Goal: Task Accomplishment & Management: Use online tool/utility

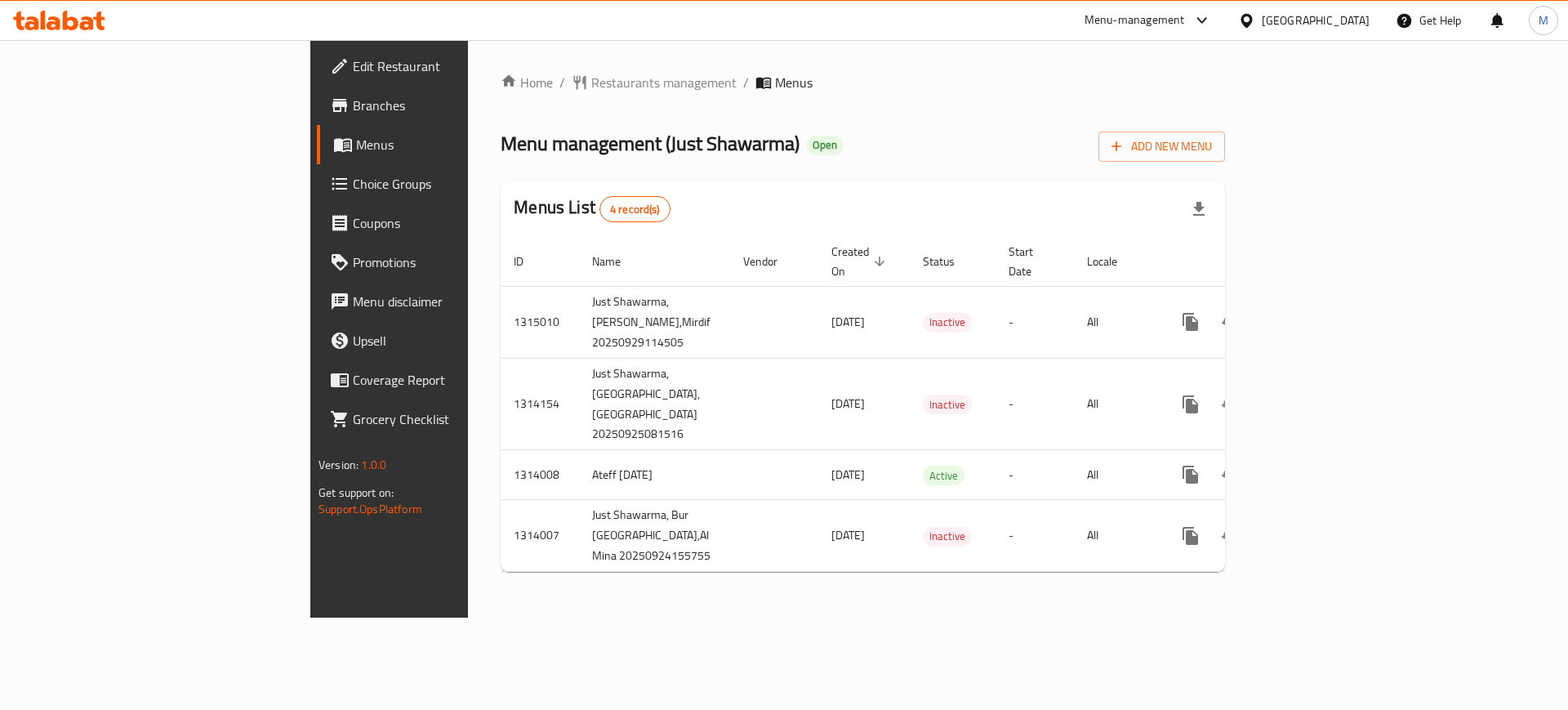
click at [310, 527] on footer "Version: 1.0.0 Get support on: Support.OpsPlatform" at bounding box center [441, 487] width 262 height 84
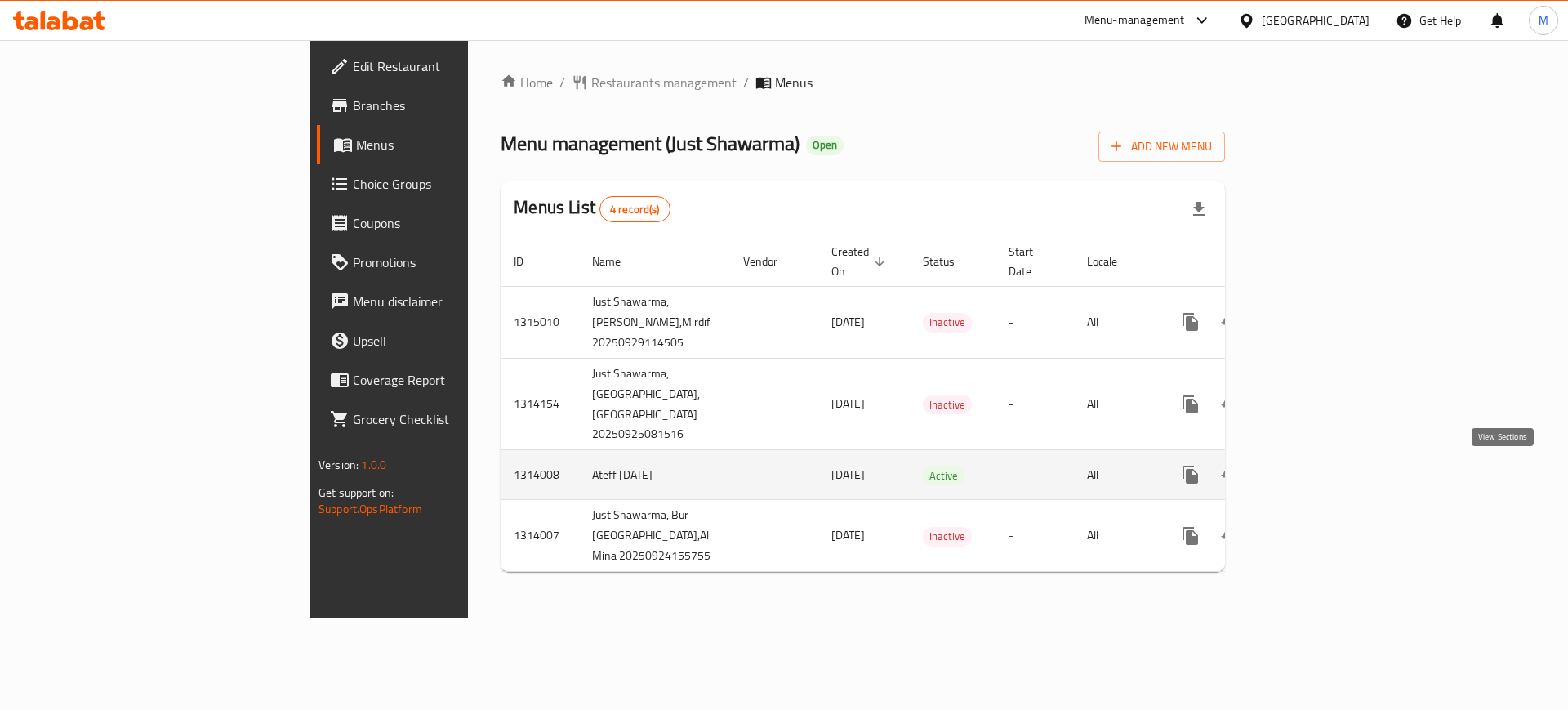
click at [1318, 469] on icon "enhanced table" at bounding box center [1308, 474] width 19 height 19
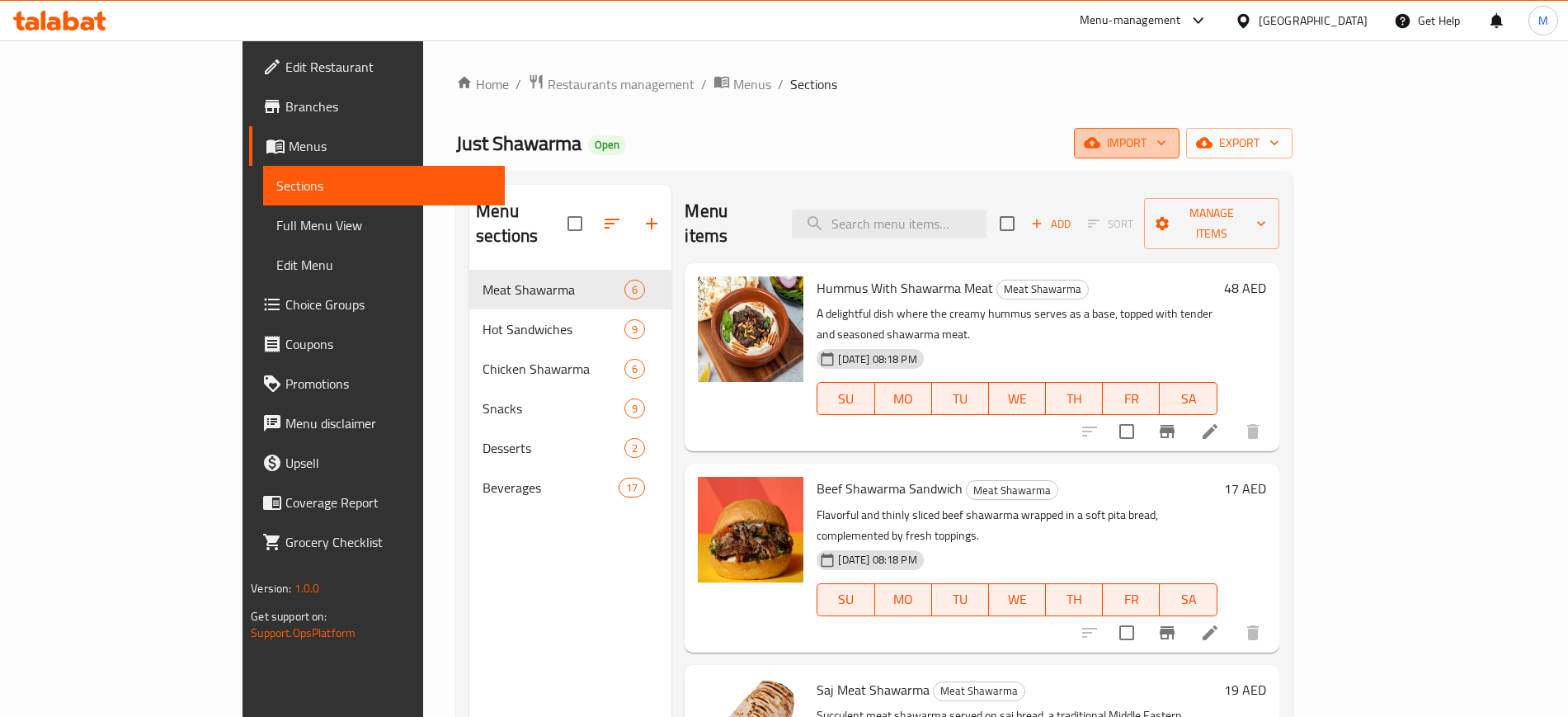
click at [1166, 148] on span "import" at bounding box center [1127, 143] width 79 height 20
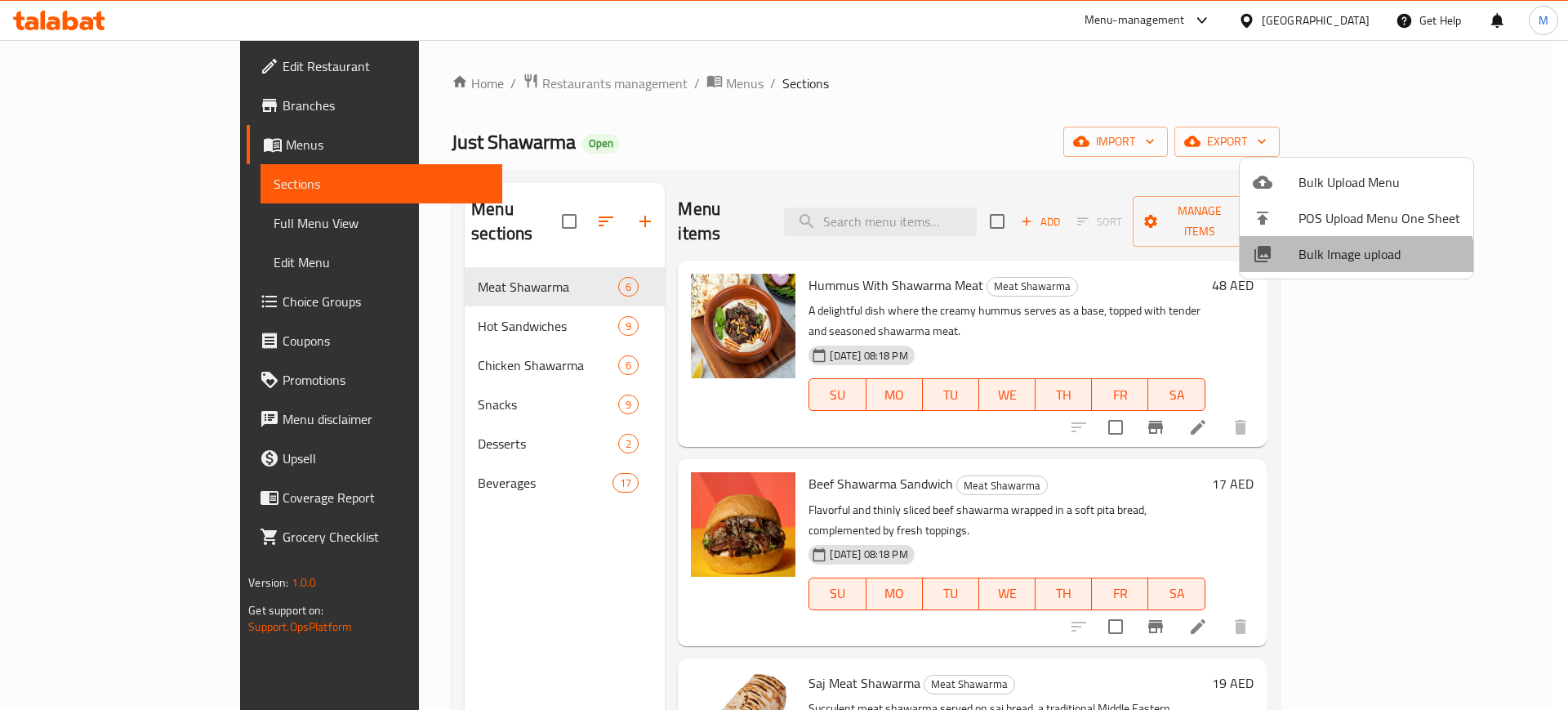
click at [1347, 266] on li "Bulk Image upload" at bounding box center [1356, 254] width 234 height 36
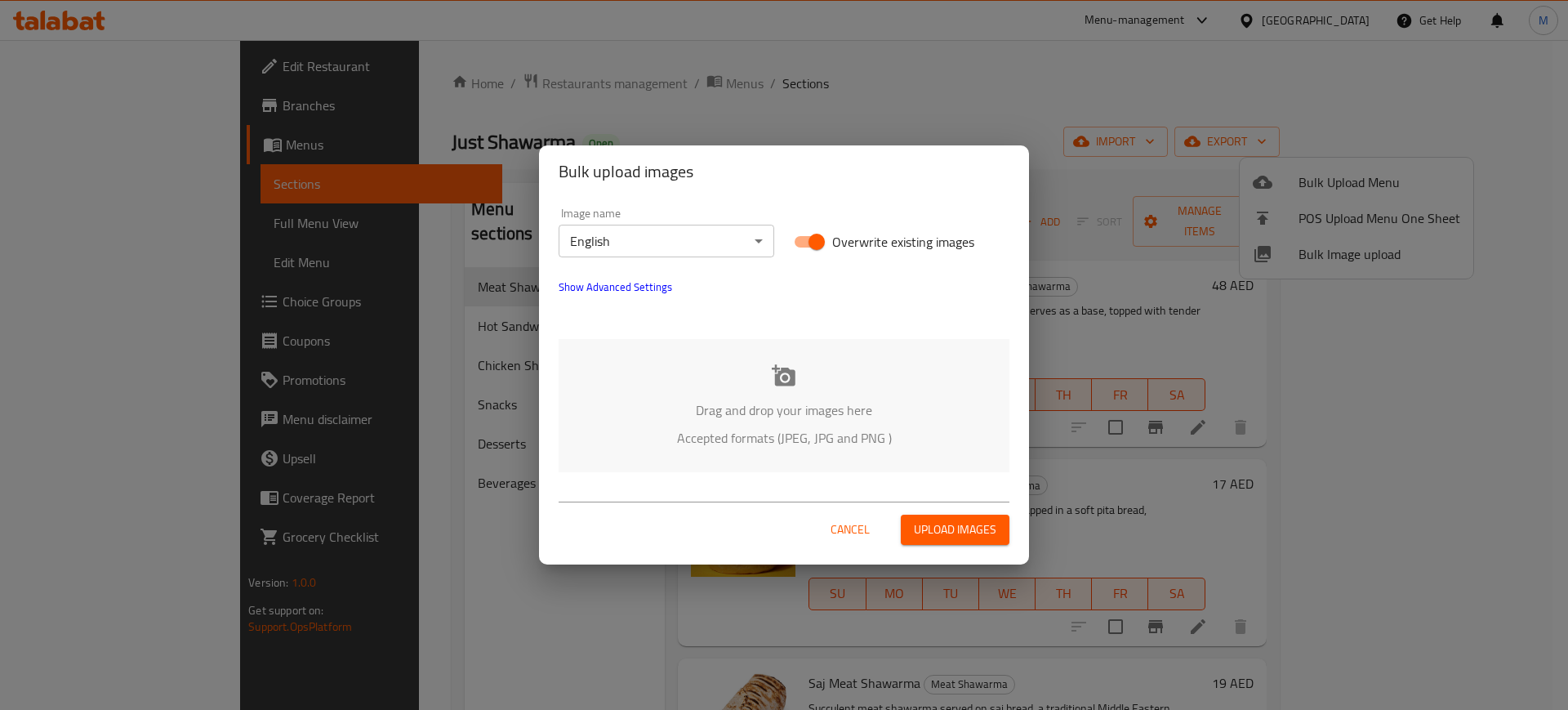
click at [898, 451] on div "Drag and drop your images here Accepted formats (JPEG, JPG and PNG )" at bounding box center [783, 406] width 451 height 133
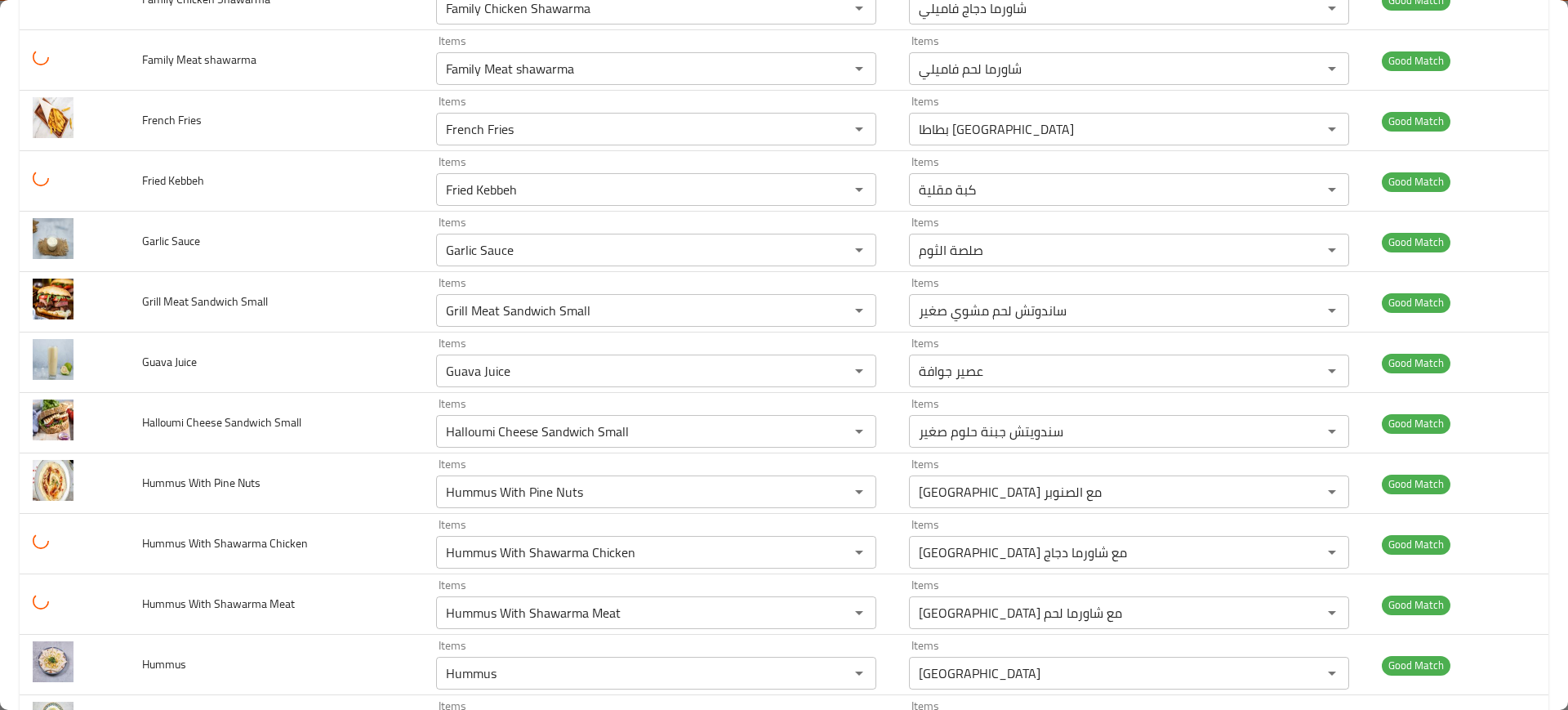
scroll to position [2655, 0]
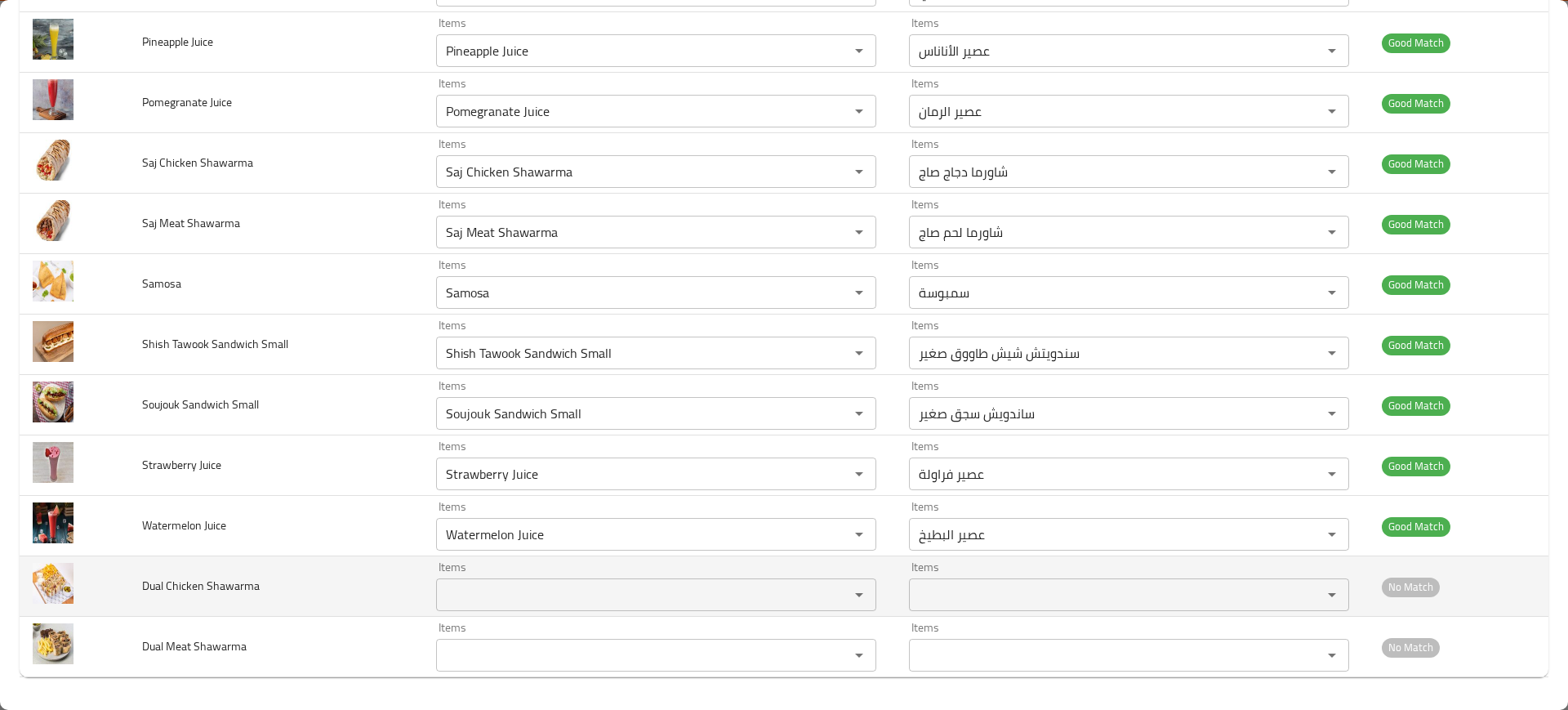
click at [477, 611] on td "Items Items" at bounding box center [659, 586] width 473 height 60
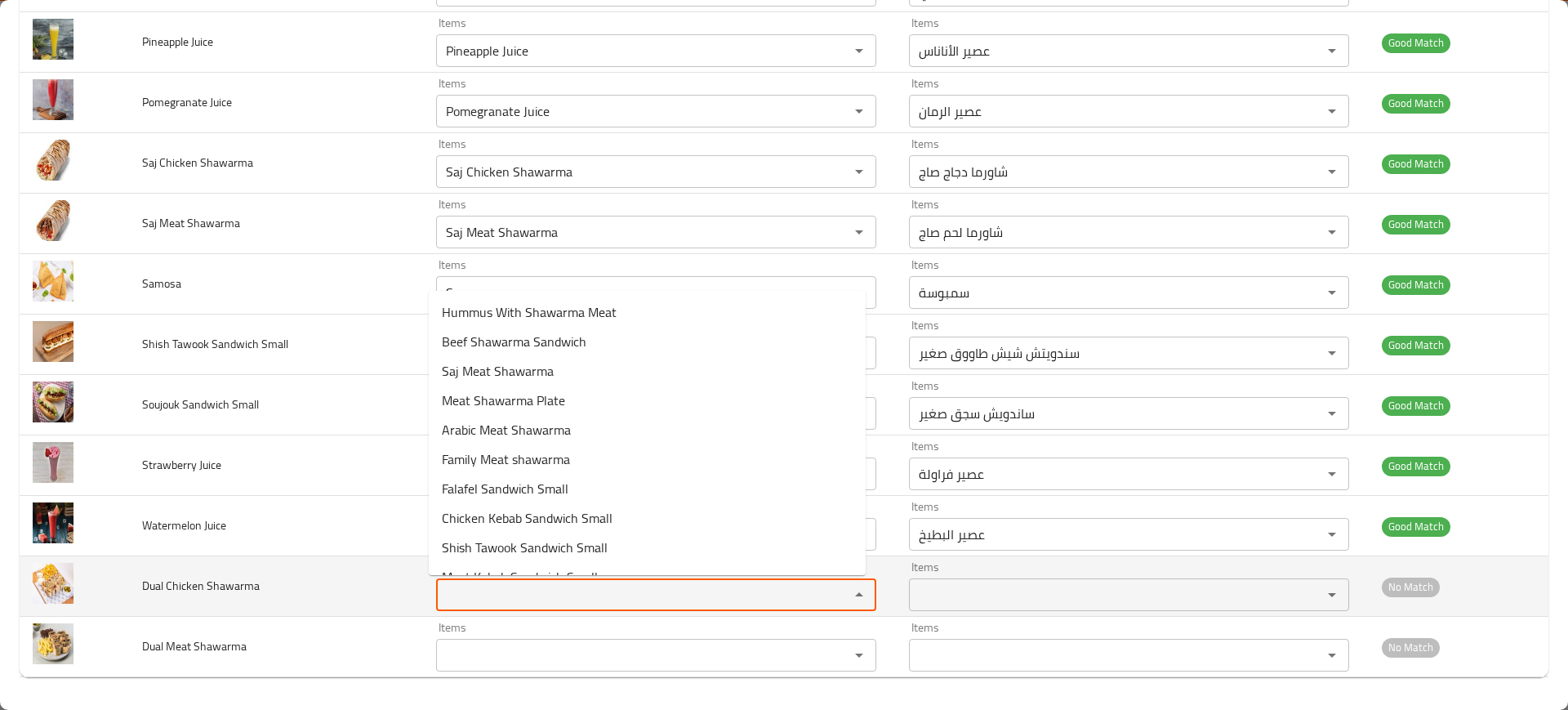
click at [492, 597] on Shawarma "Items" at bounding box center [632, 595] width 382 height 23
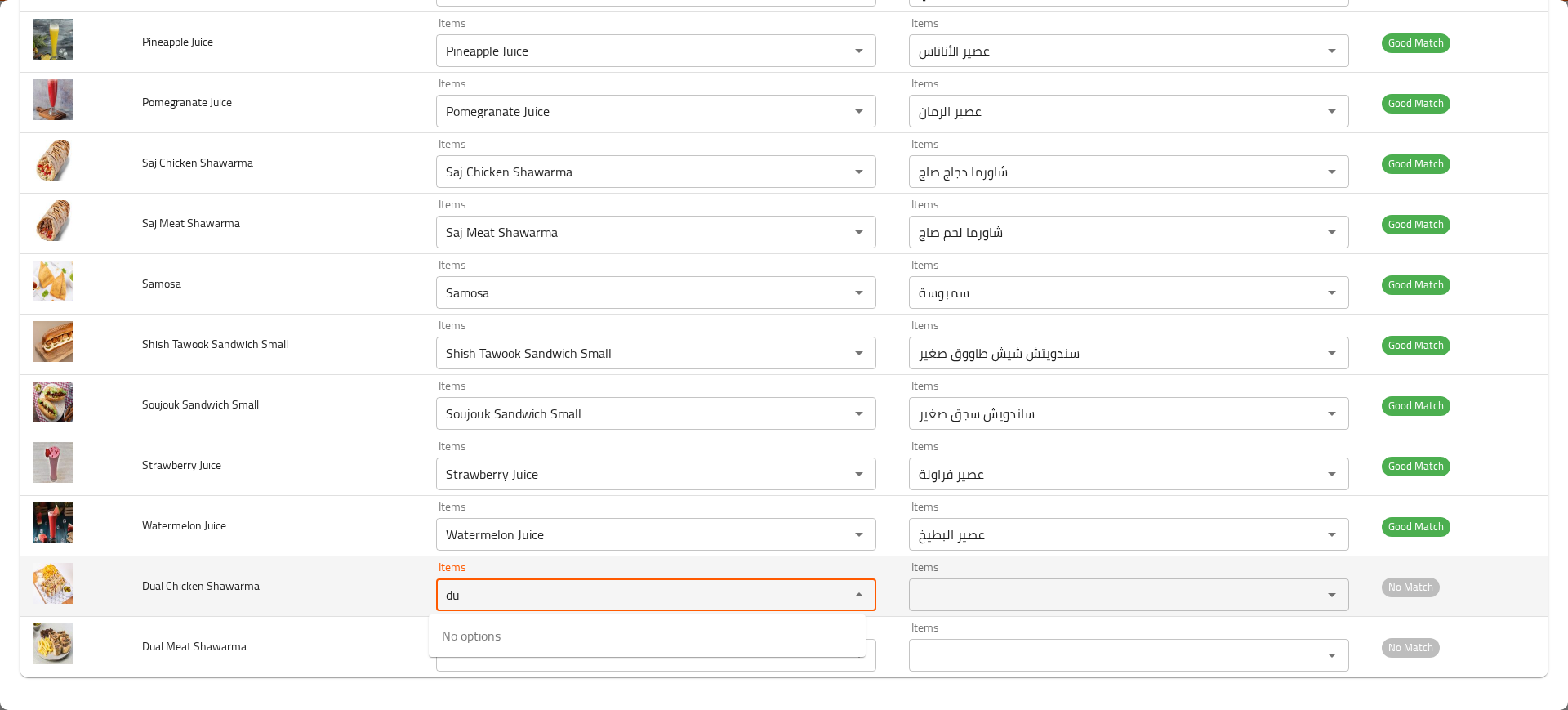
type Shawarma "d"
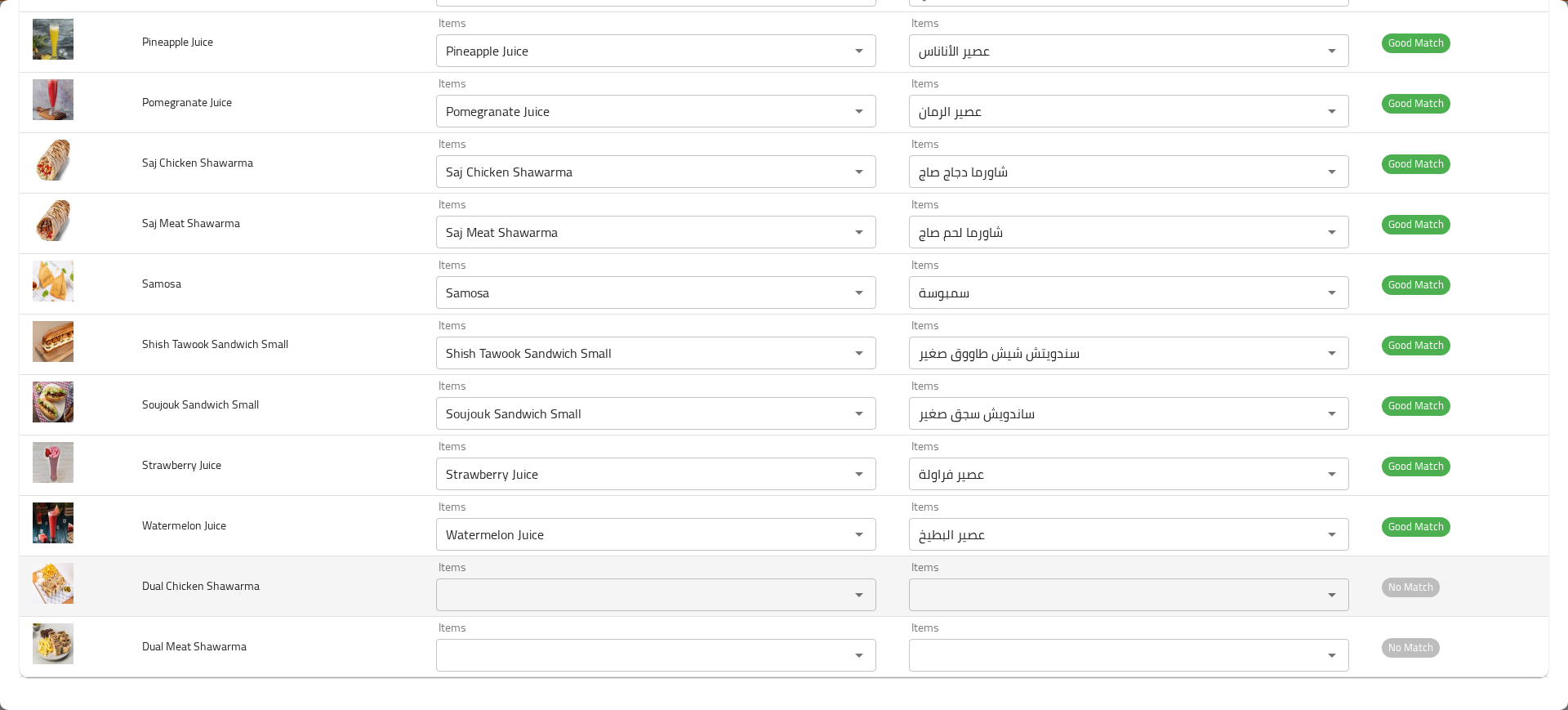
click at [206, 584] on span "Dual Chicken Shawarma" at bounding box center [201, 585] width 118 height 21
copy span "Dual Chicken Shawarma"
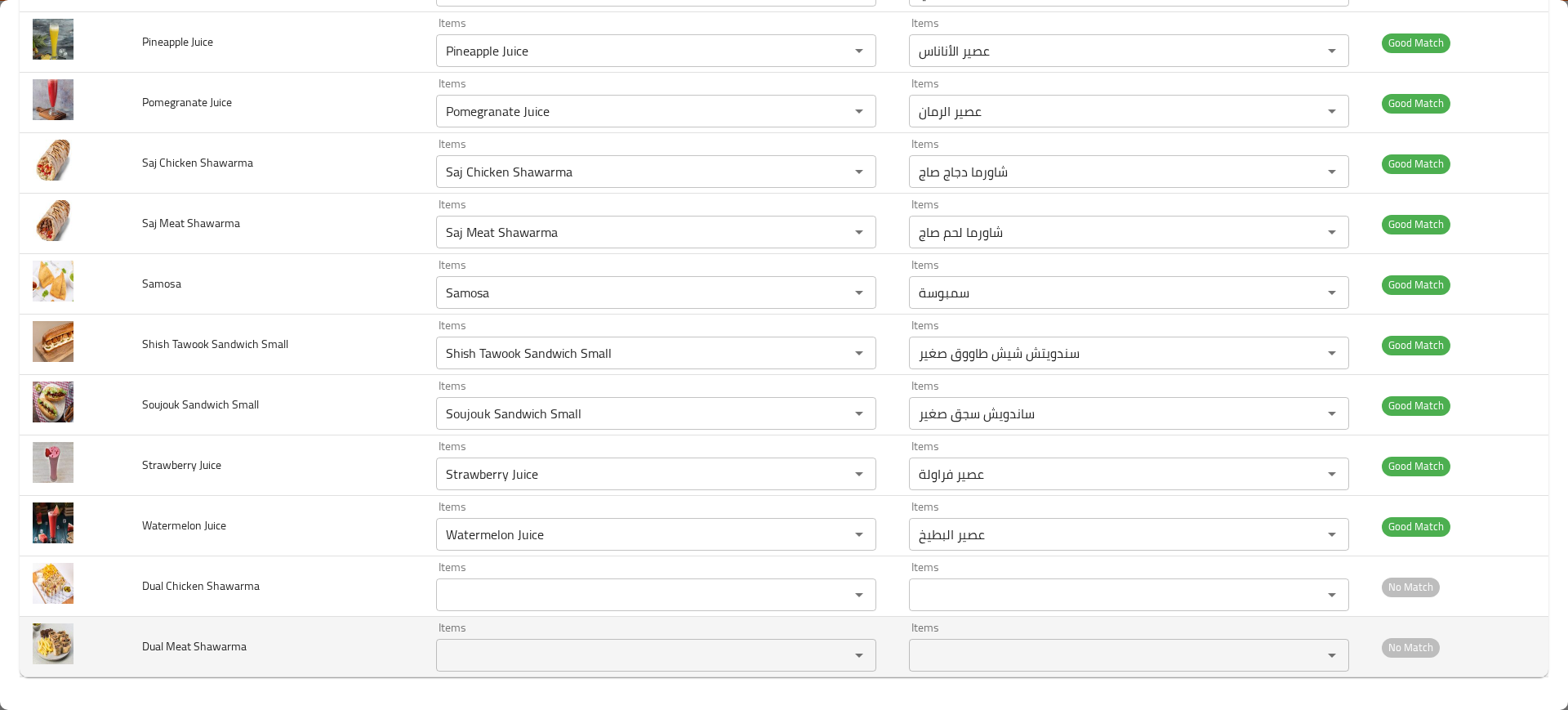
click at [168, 645] on span "Dual Meat Shawarma" at bounding box center [194, 646] width 105 height 21
copy span "Dual Meat Shawarma"
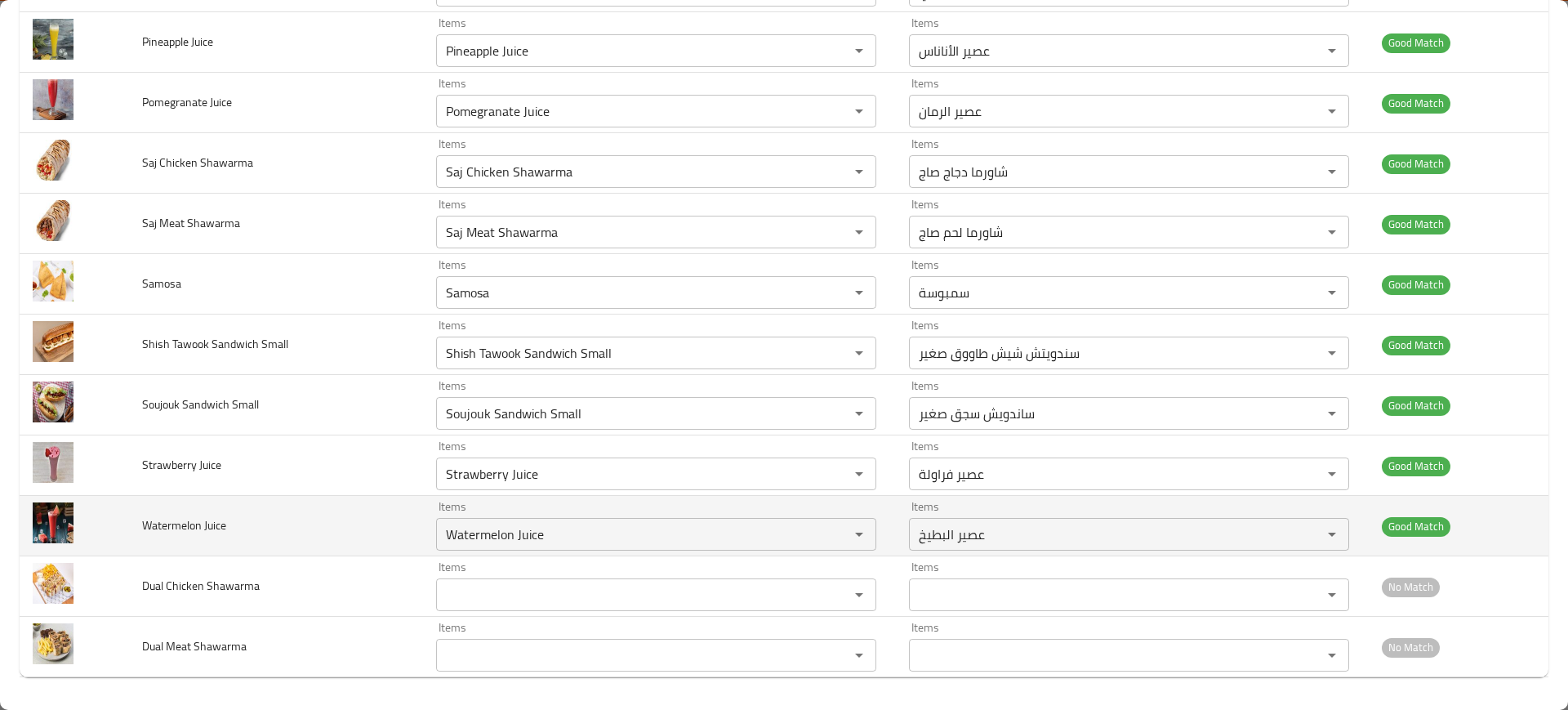
click at [346, 513] on td "Watermelon Juice" at bounding box center [276, 525] width 295 height 60
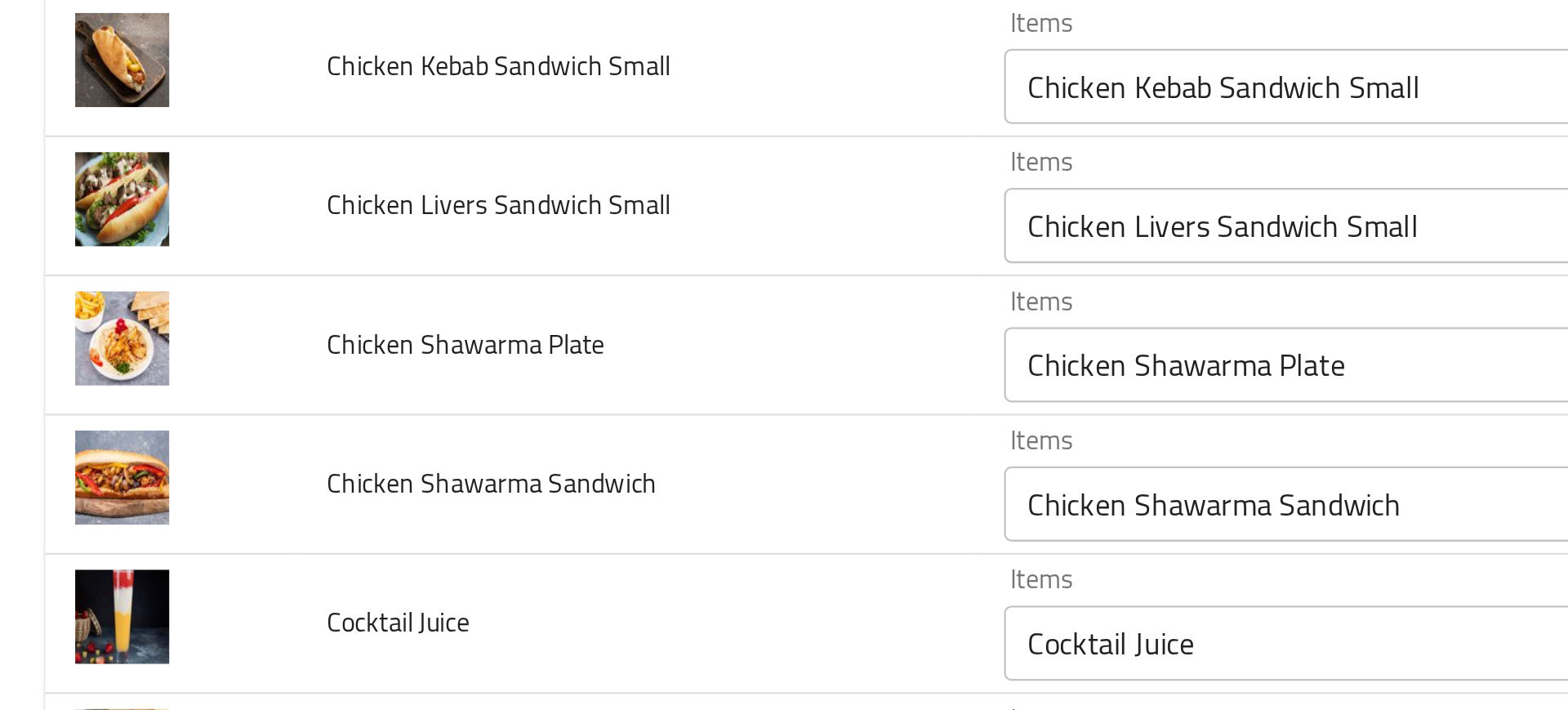
scroll to position [546, 0]
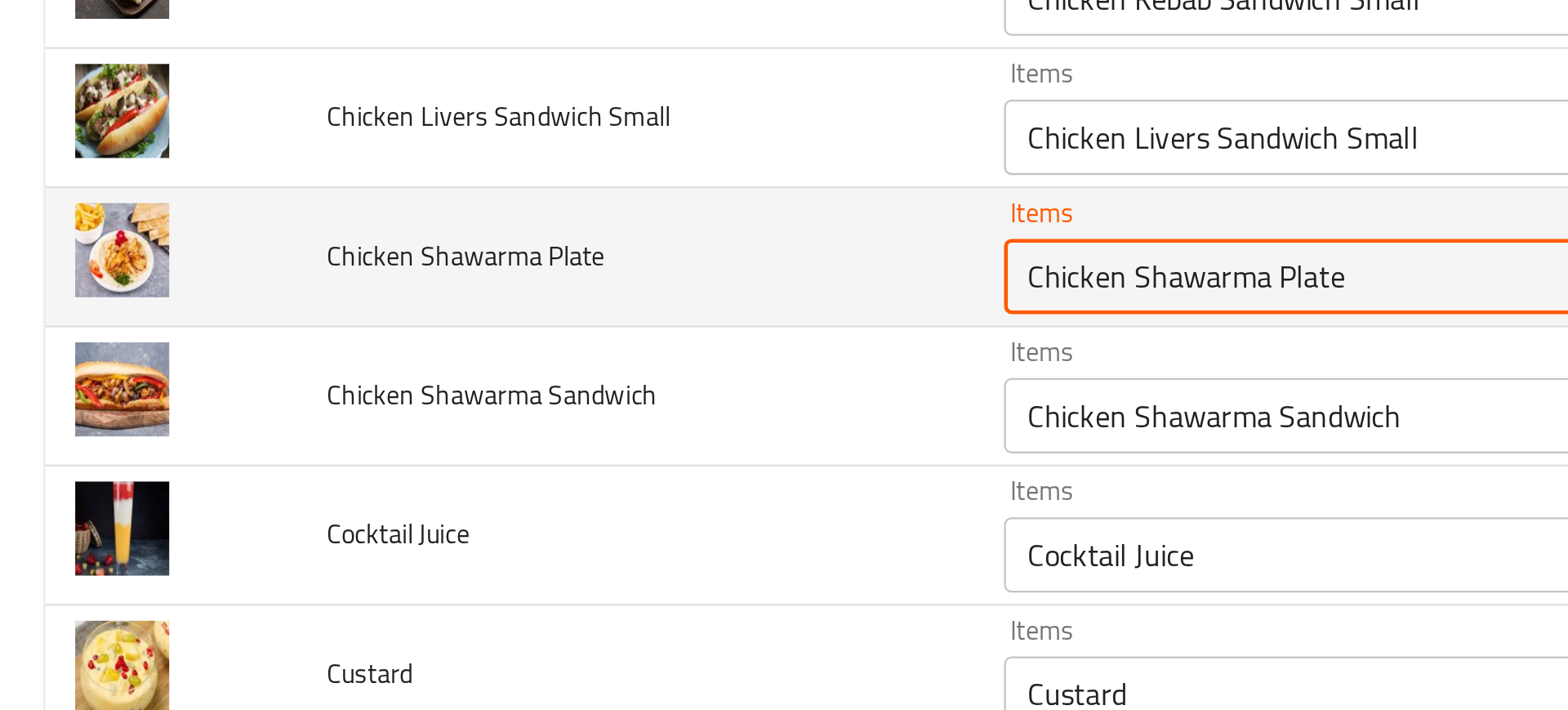
click at [494, 353] on Plate "Chicken Shawarma Plate" at bounding box center [632, 347] width 382 height 23
click at [515, 345] on Plate "Chicken Shawarma Plate" at bounding box center [632, 347] width 382 height 23
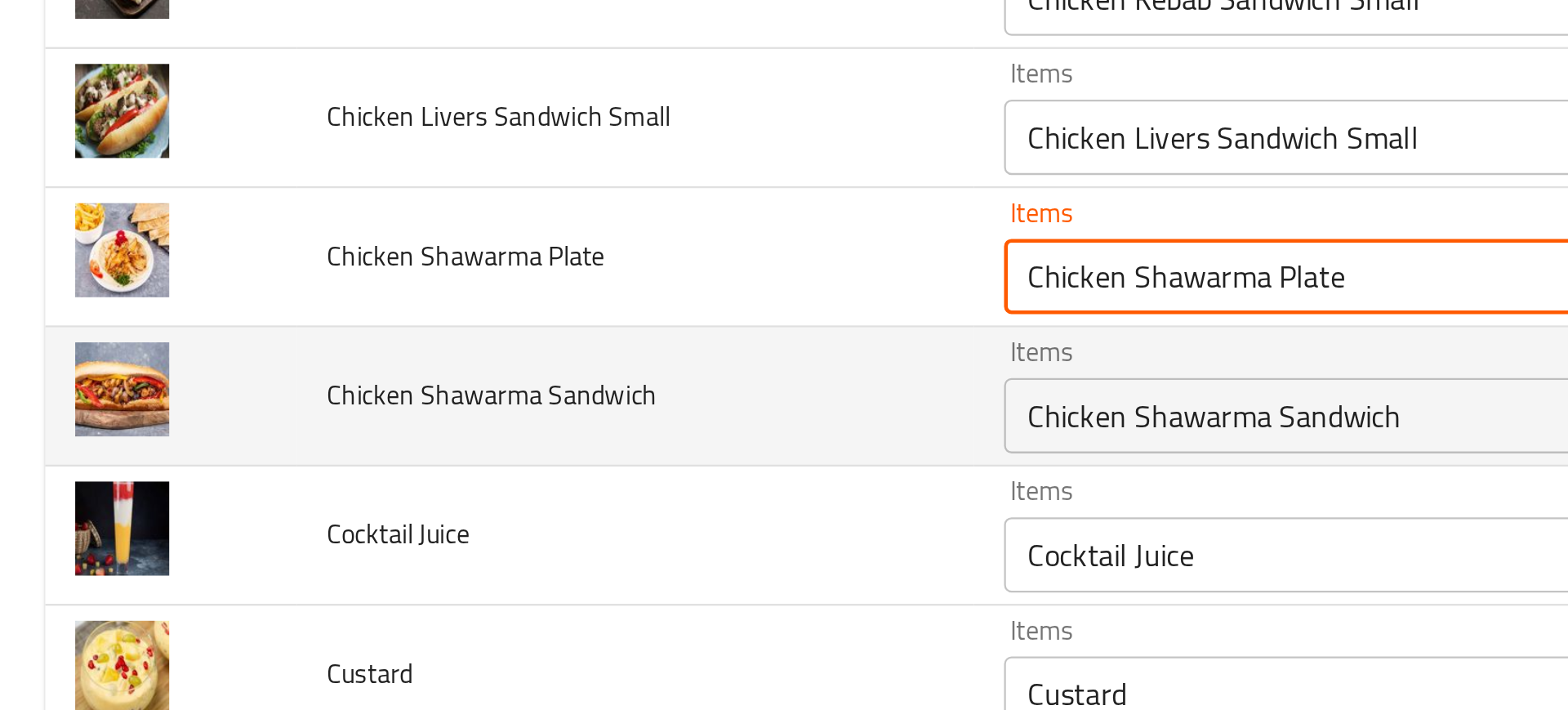
click at [180, 417] on td "Chicken Shawarma Sandwich" at bounding box center [276, 399] width 295 height 60
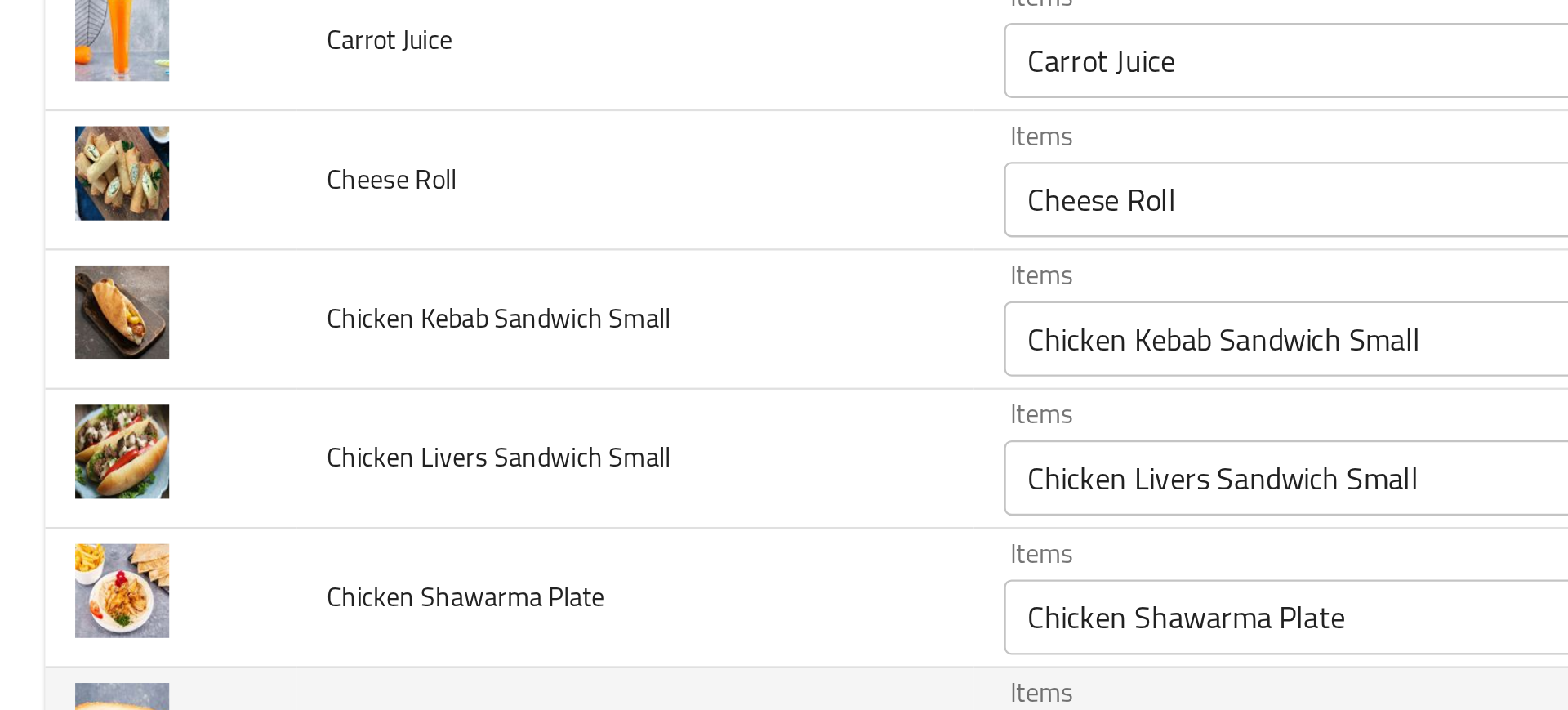
scroll to position [0, 0]
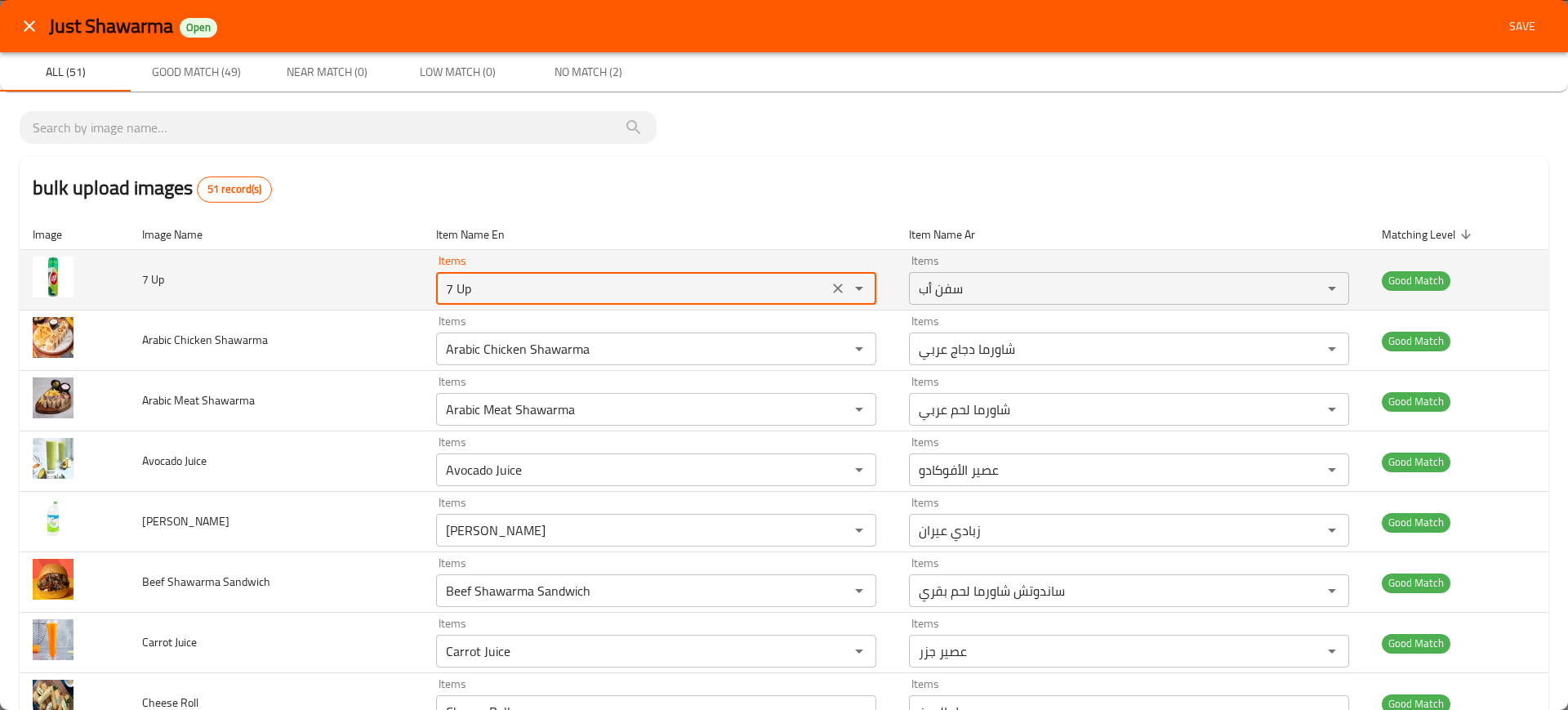
click at [503, 289] on Up "7 Up" at bounding box center [632, 288] width 382 height 23
click at [677, 287] on Up "7 Up" at bounding box center [632, 288] width 382 height 23
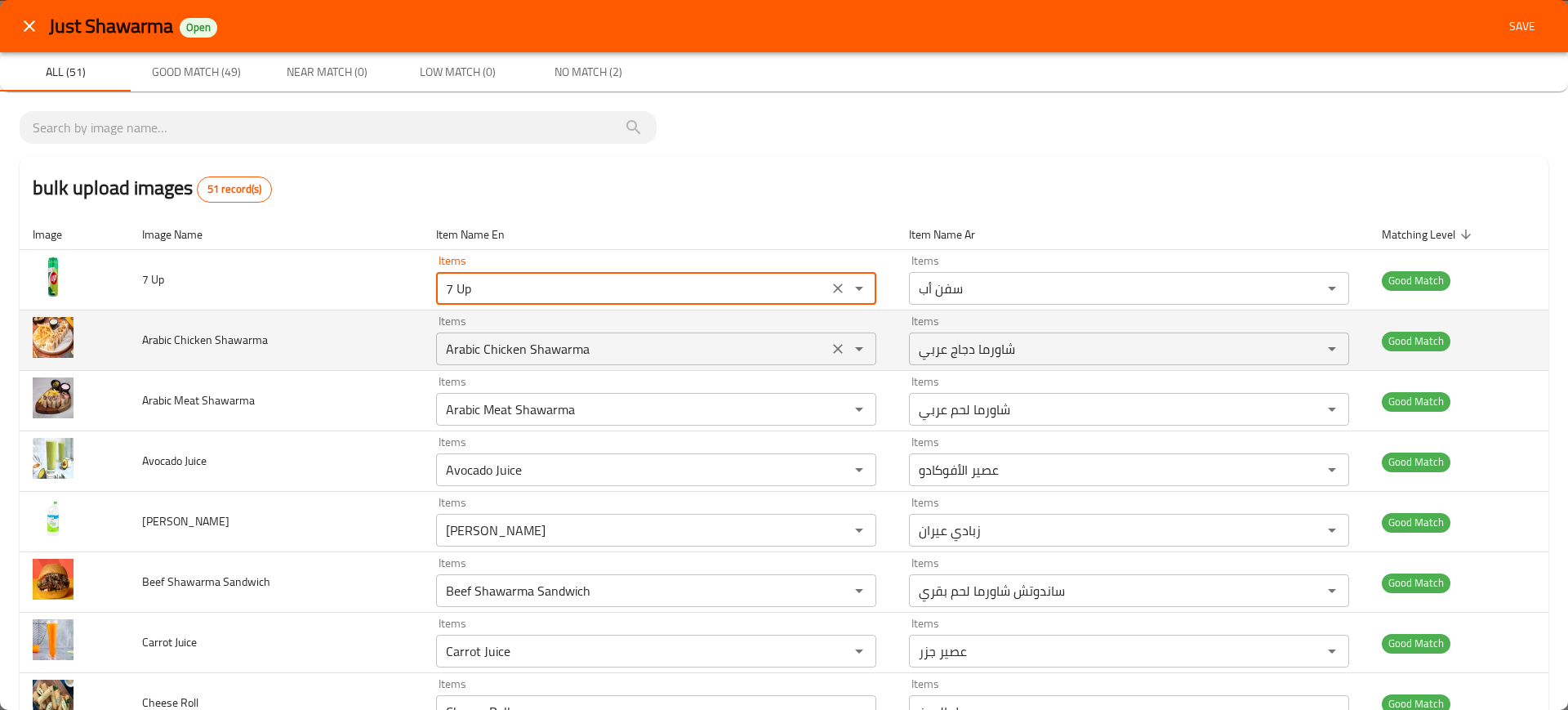
click at [607, 352] on Shawarma "Arabic Chicken Shawarma" at bounding box center [632, 349] width 382 height 23
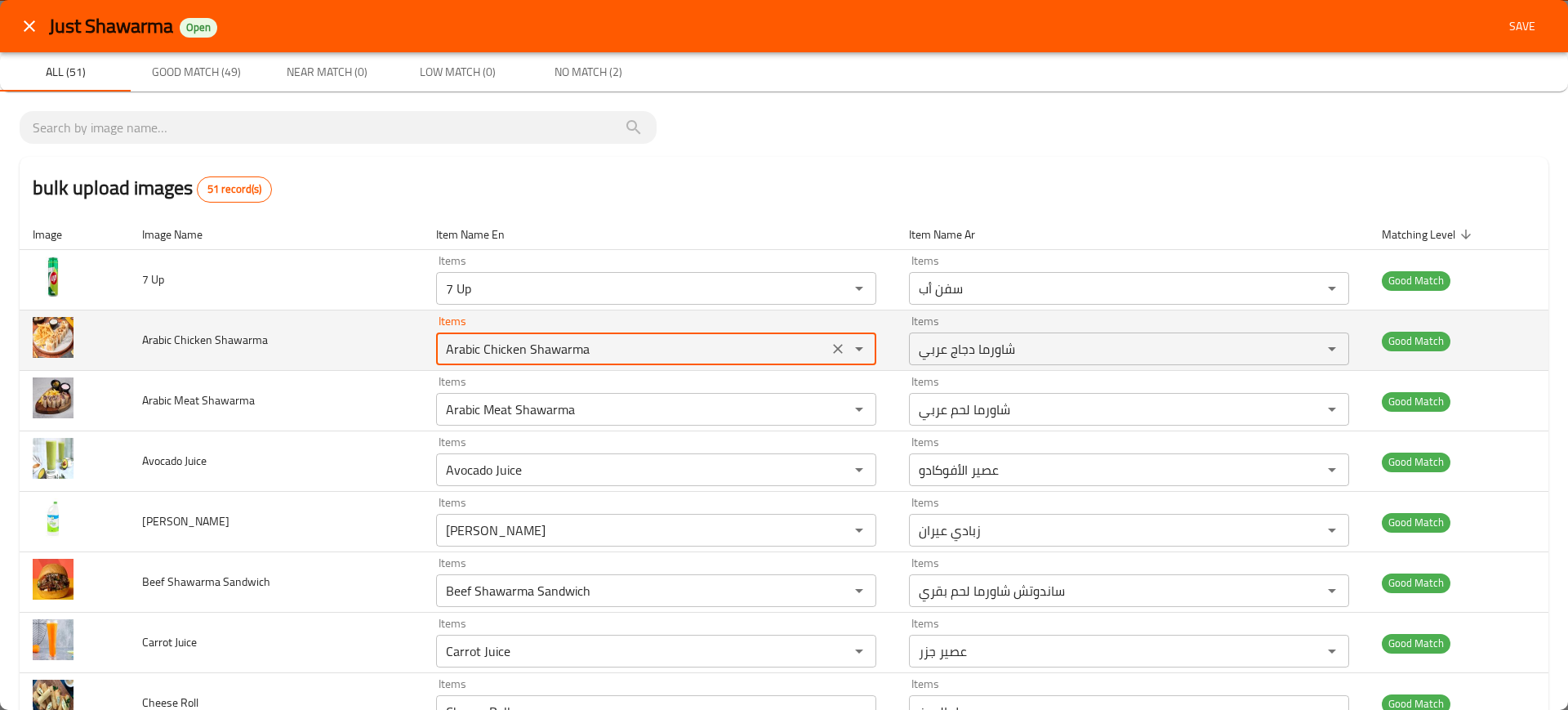
click at [607, 352] on Shawarma "Arabic Chicken Shawarma" at bounding box center [632, 349] width 382 height 23
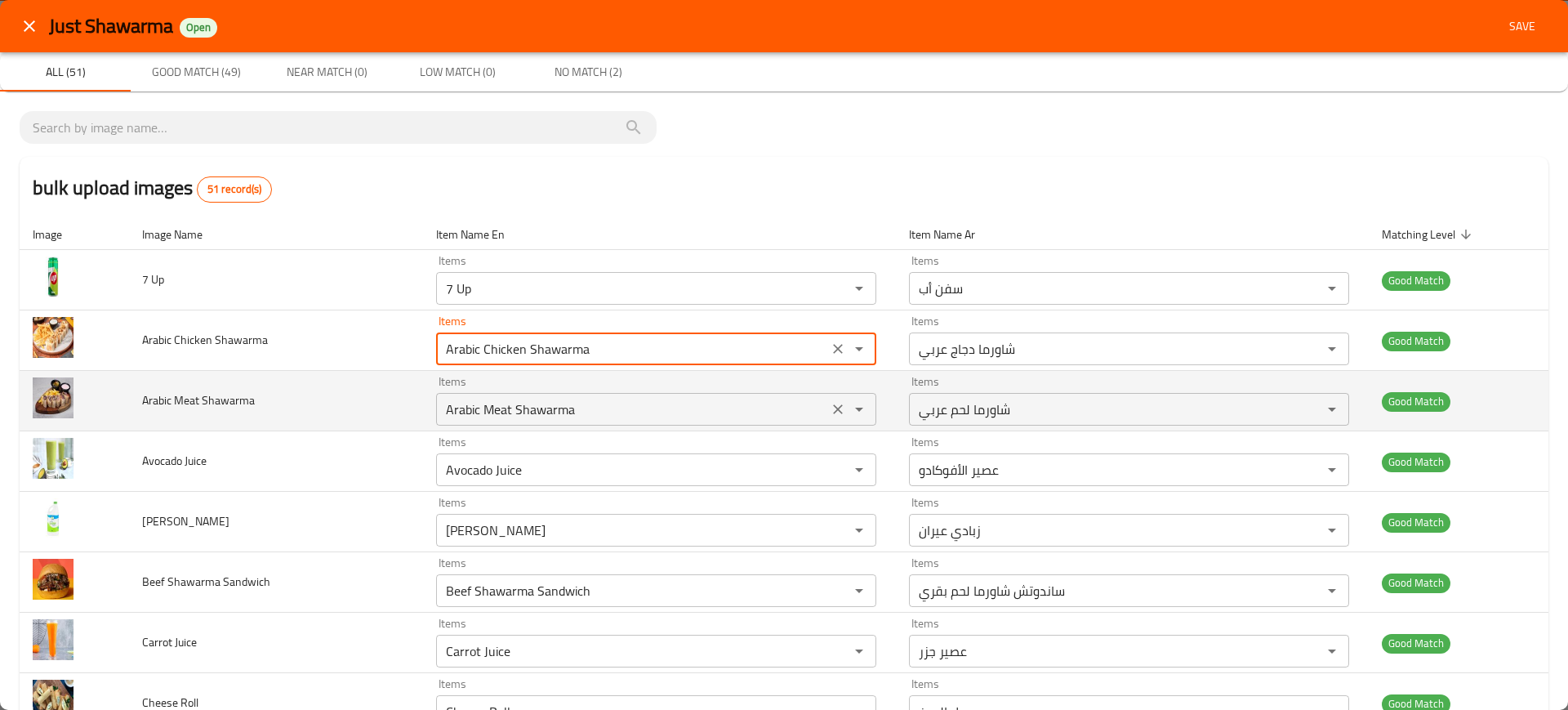
click at [501, 393] on div "Arabic Meat Shawarma Items" at bounding box center [656, 408] width 440 height 32
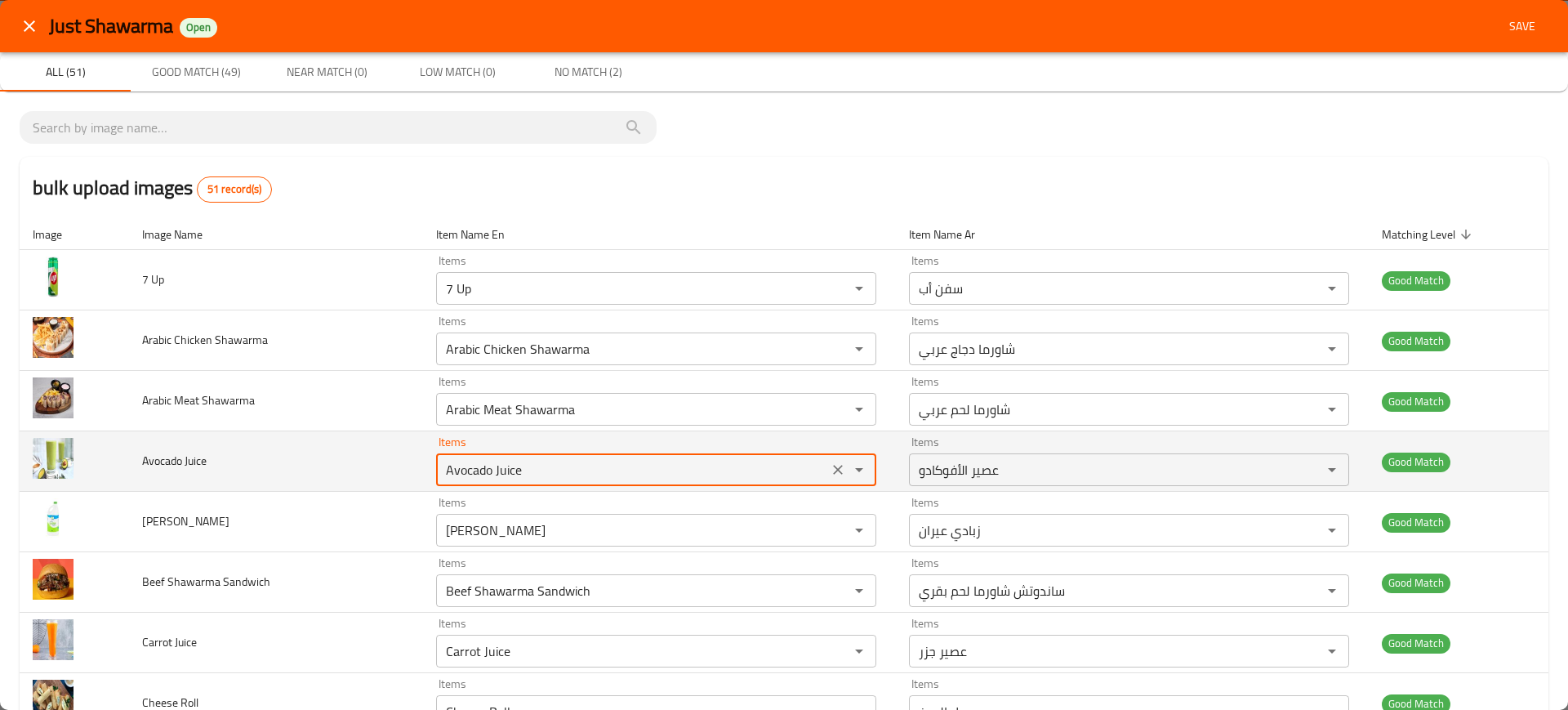
click at [508, 458] on Juice "Avocado Juice" at bounding box center [632, 469] width 382 height 23
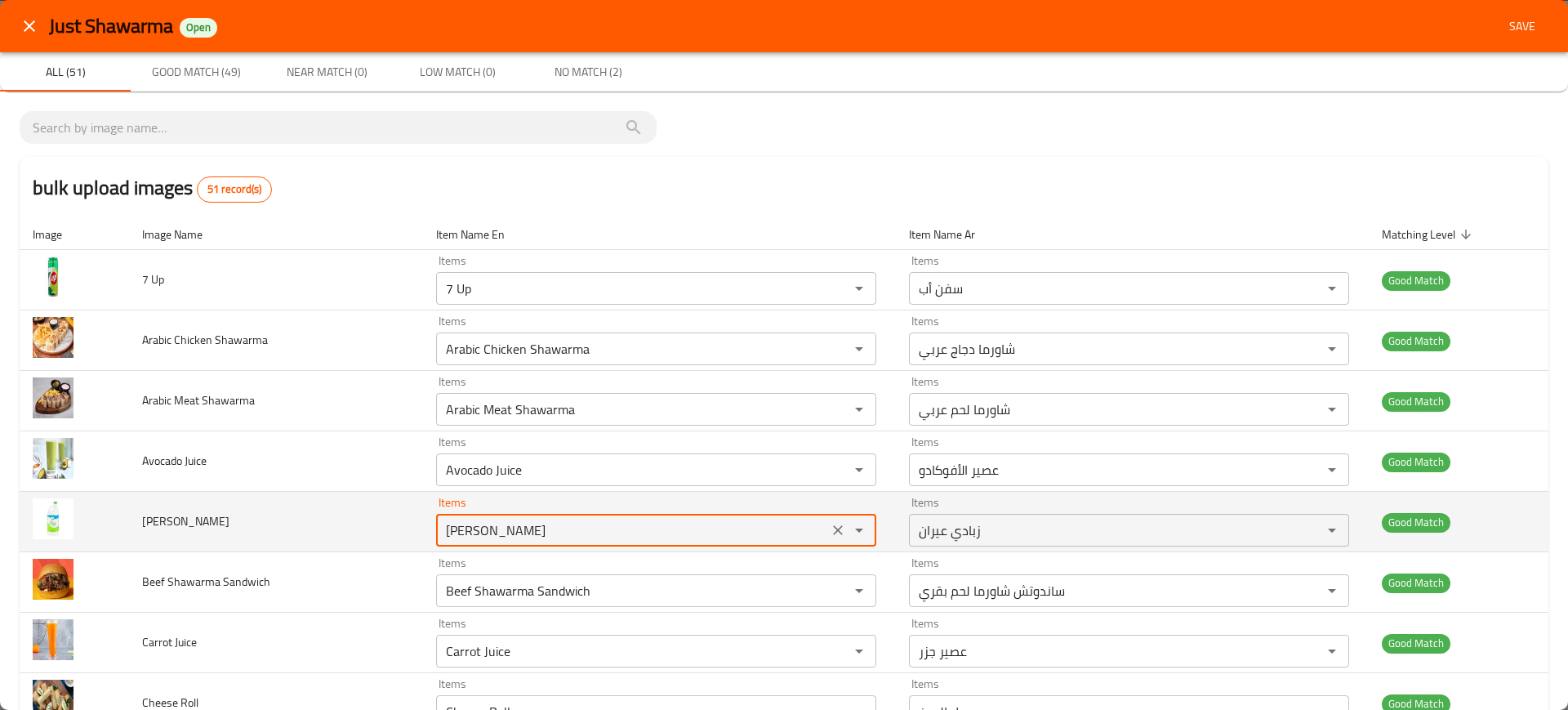
click at [557, 534] on Yoghurt "Ayran Yoghurt" at bounding box center [632, 530] width 382 height 23
click at [492, 535] on Yoghurt "Ayran Yoghurt" at bounding box center [632, 530] width 382 height 23
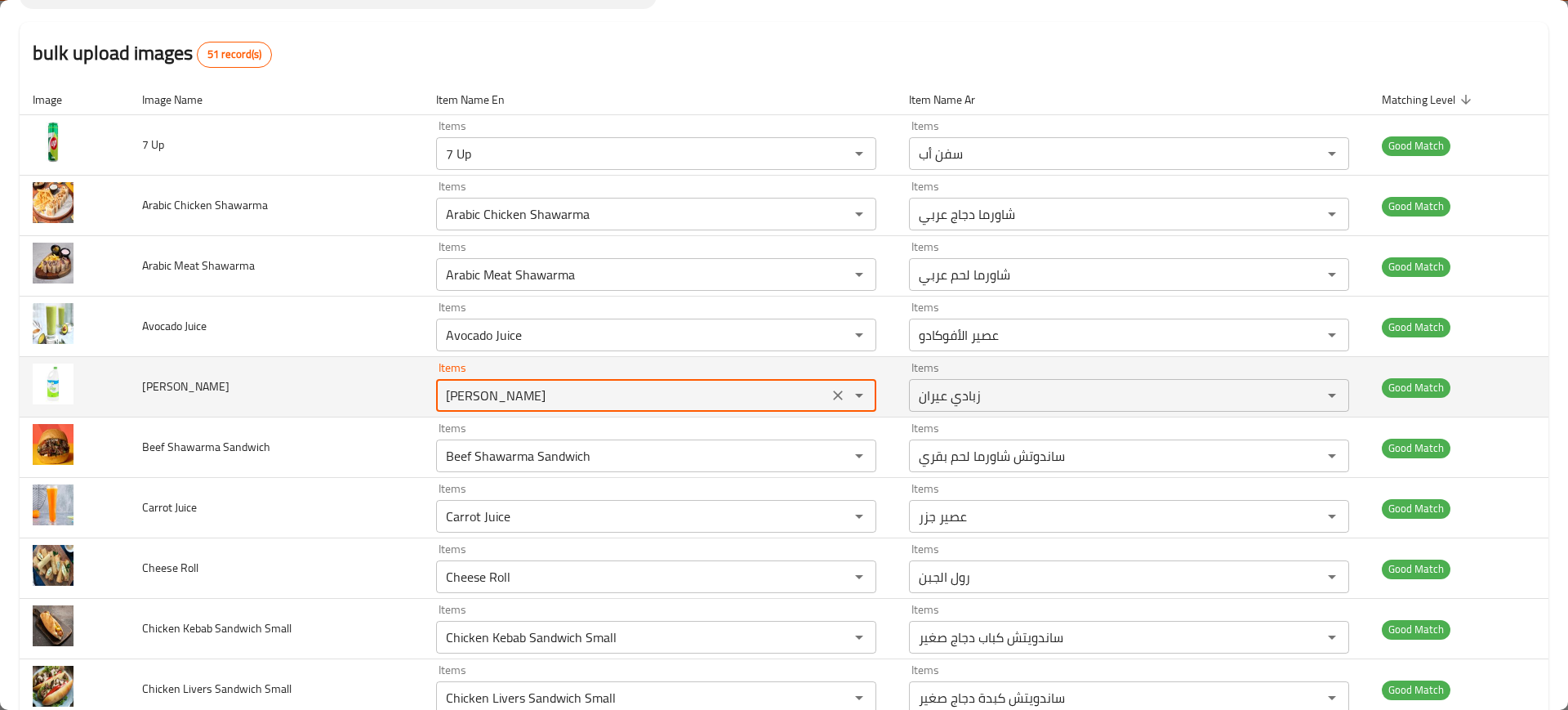
scroll to position [237, 0]
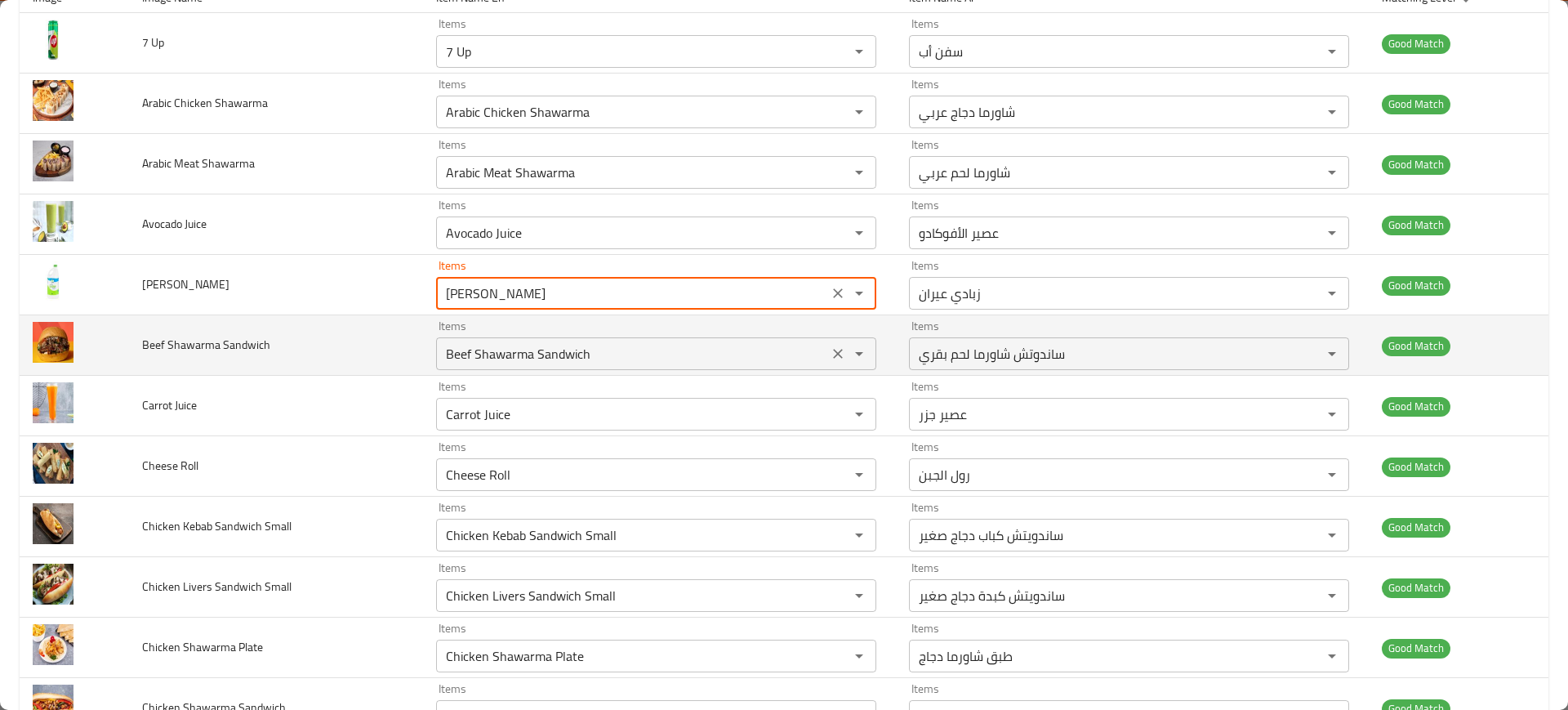
click at [481, 366] on div "Beef Shawarma Sandwich Items" at bounding box center [656, 353] width 440 height 32
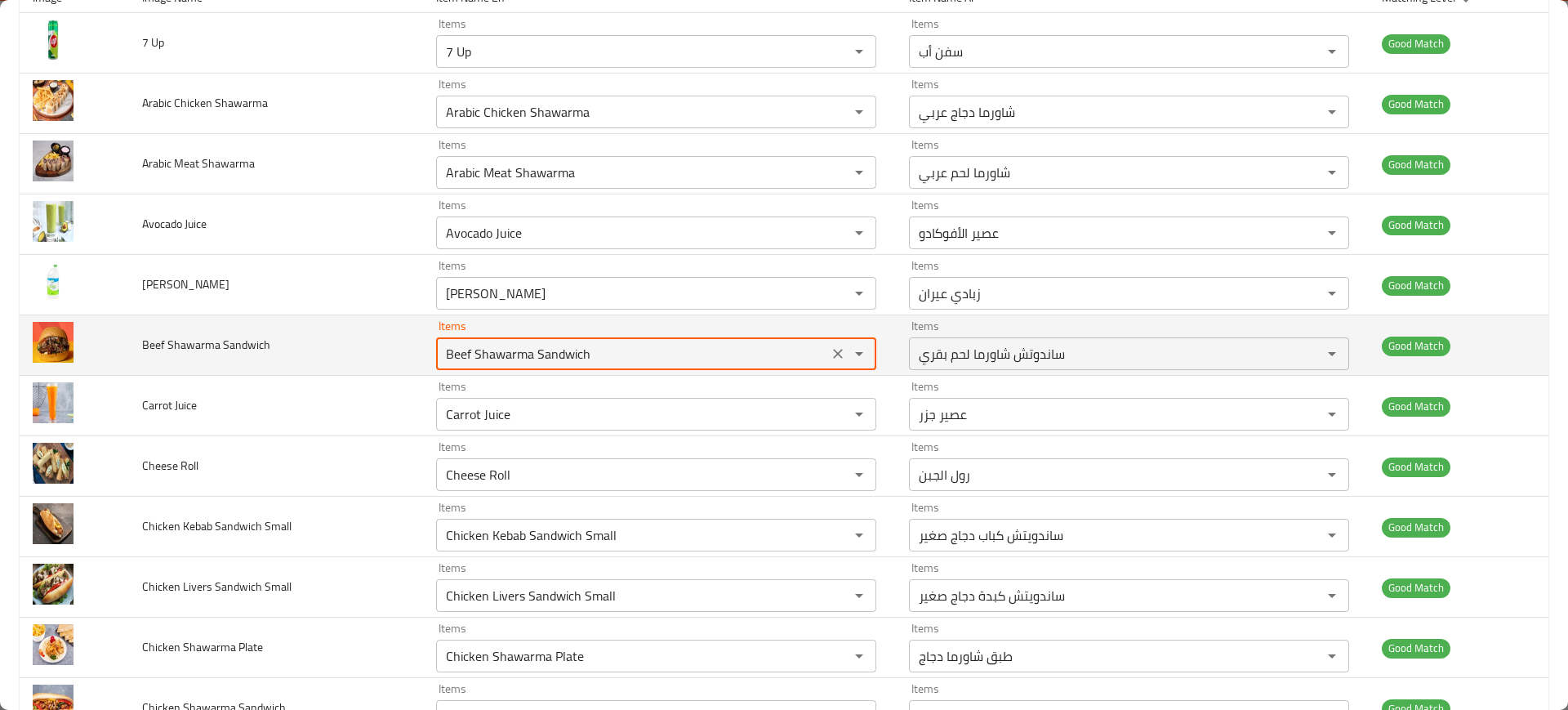
click at [481, 366] on div "Beef Shawarma Sandwich Items" at bounding box center [656, 353] width 440 height 32
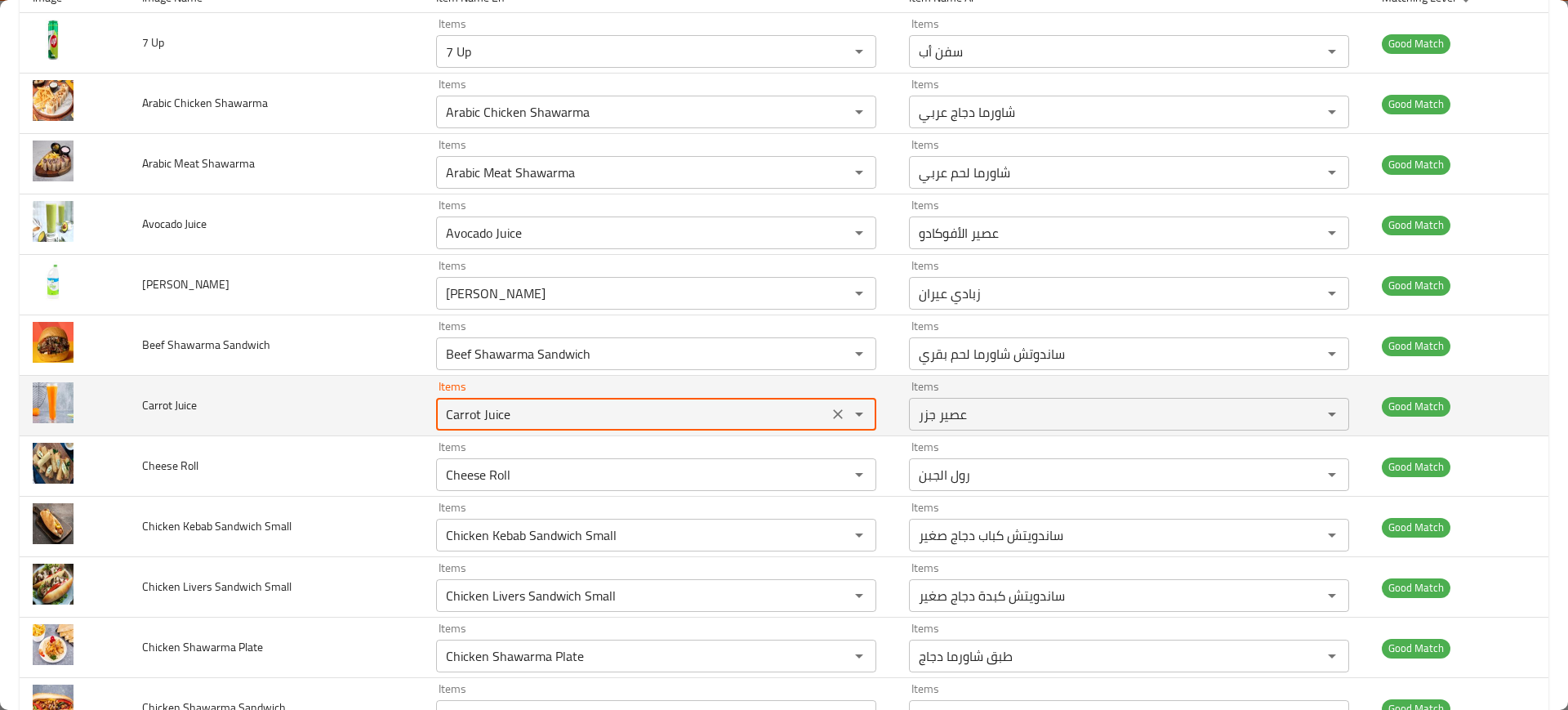
click at [508, 415] on Juice "Carrot Juice" at bounding box center [632, 414] width 382 height 23
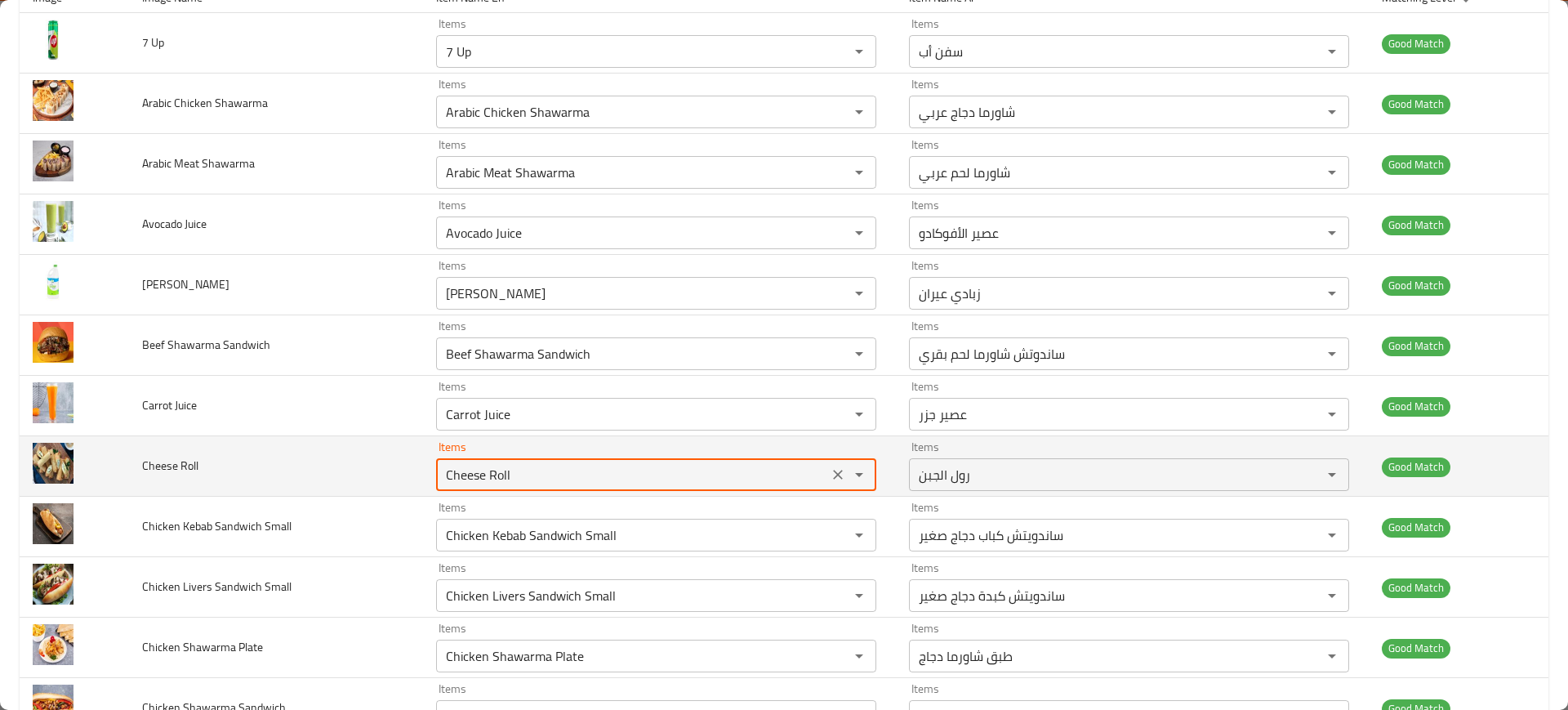
click at [515, 463] on Roll "Cheese Roll" at bounding box center [632, 474] width 382 height 23
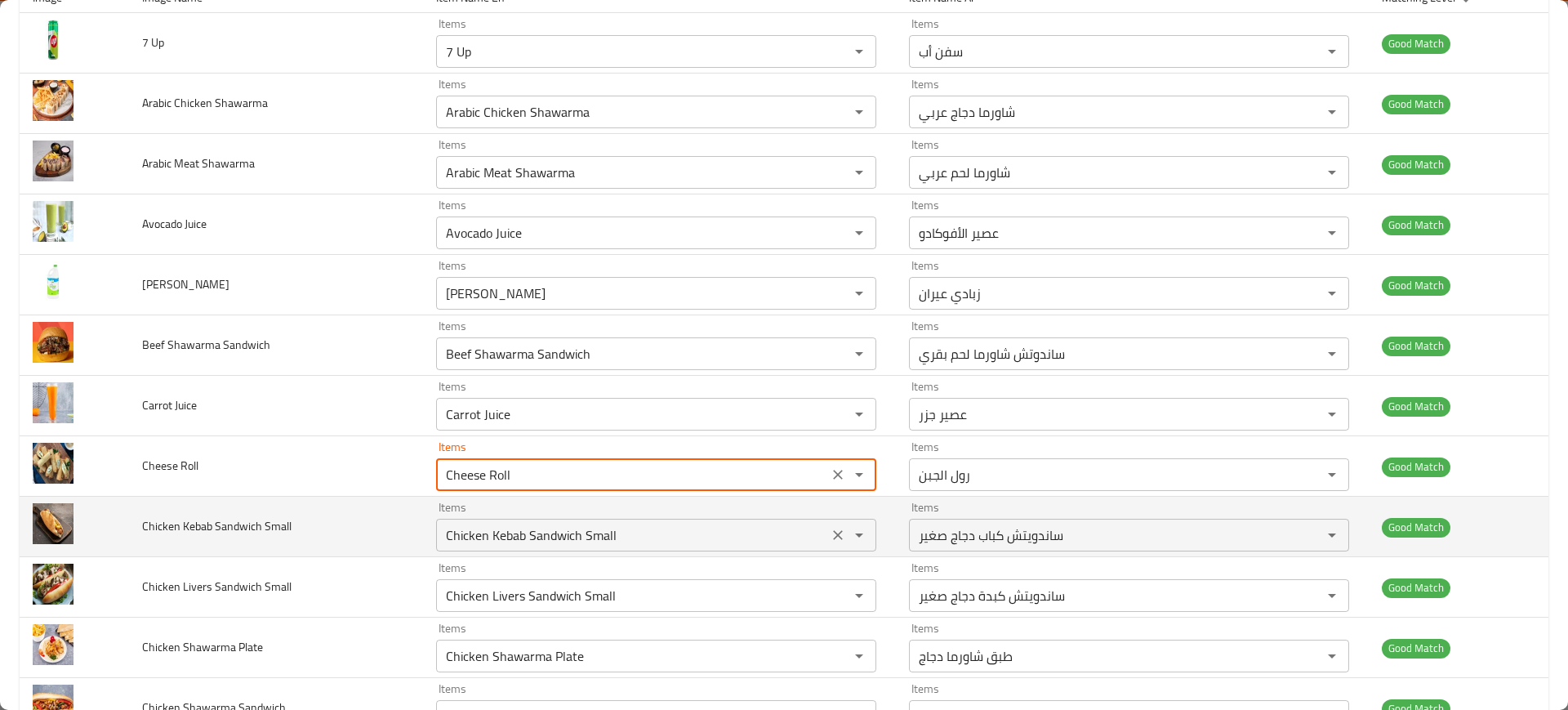
click at [491, 530] on Small "Chicken Kebab Sandwich Small" at bounding box center [632, 535] width 382 height 23
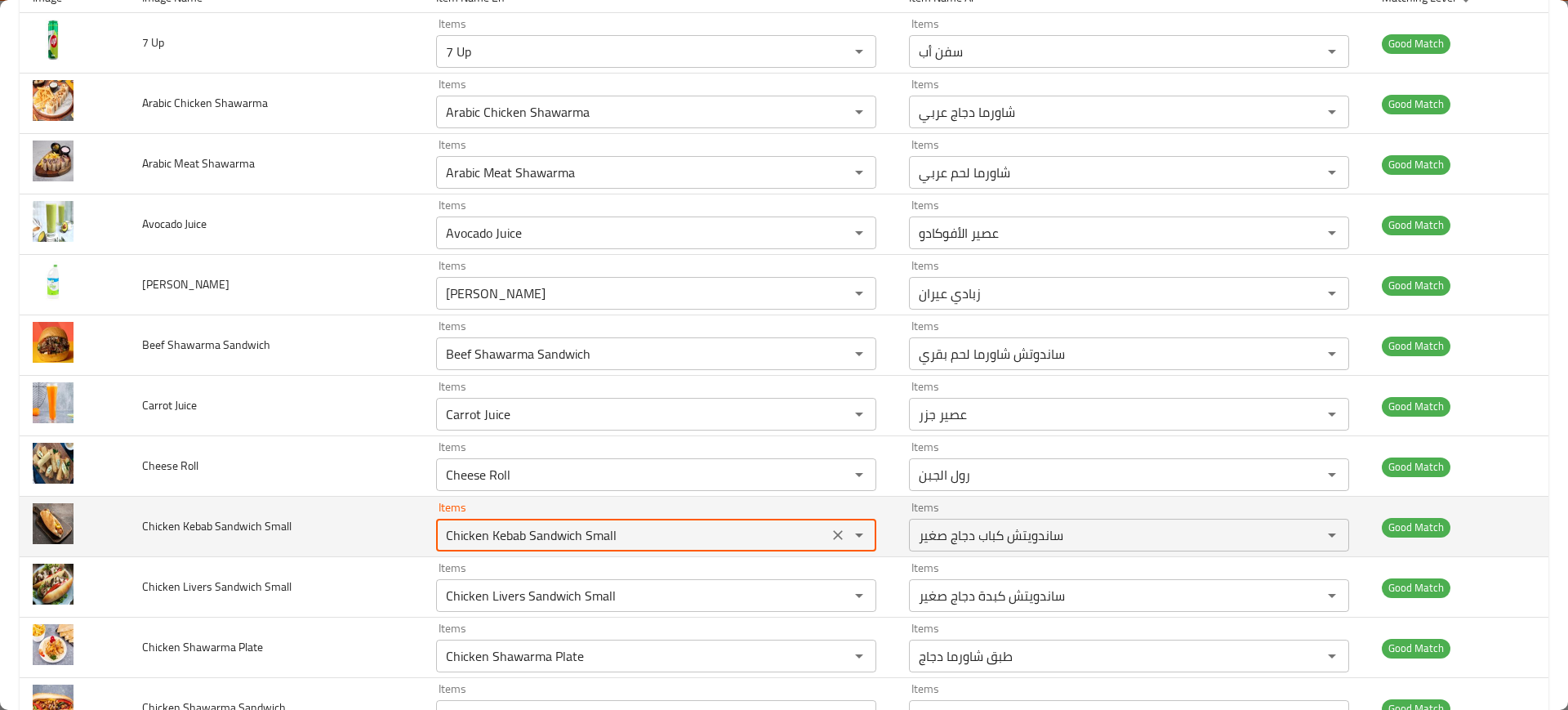
click at [457, 543] on Small "Chicken Kebab Sandwich Small" at bounding box center [632, 535] width 382 height 23
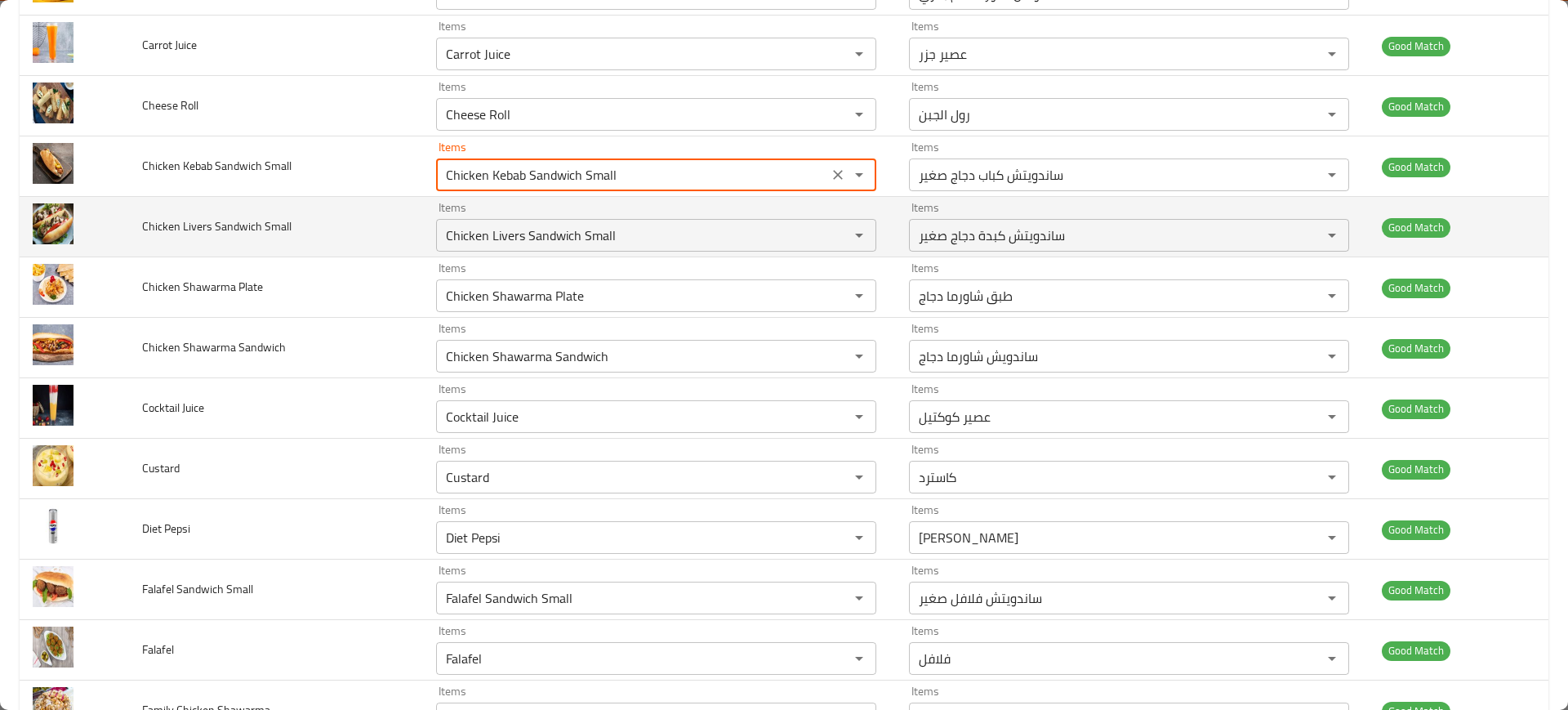
scroll to position [624, 0]
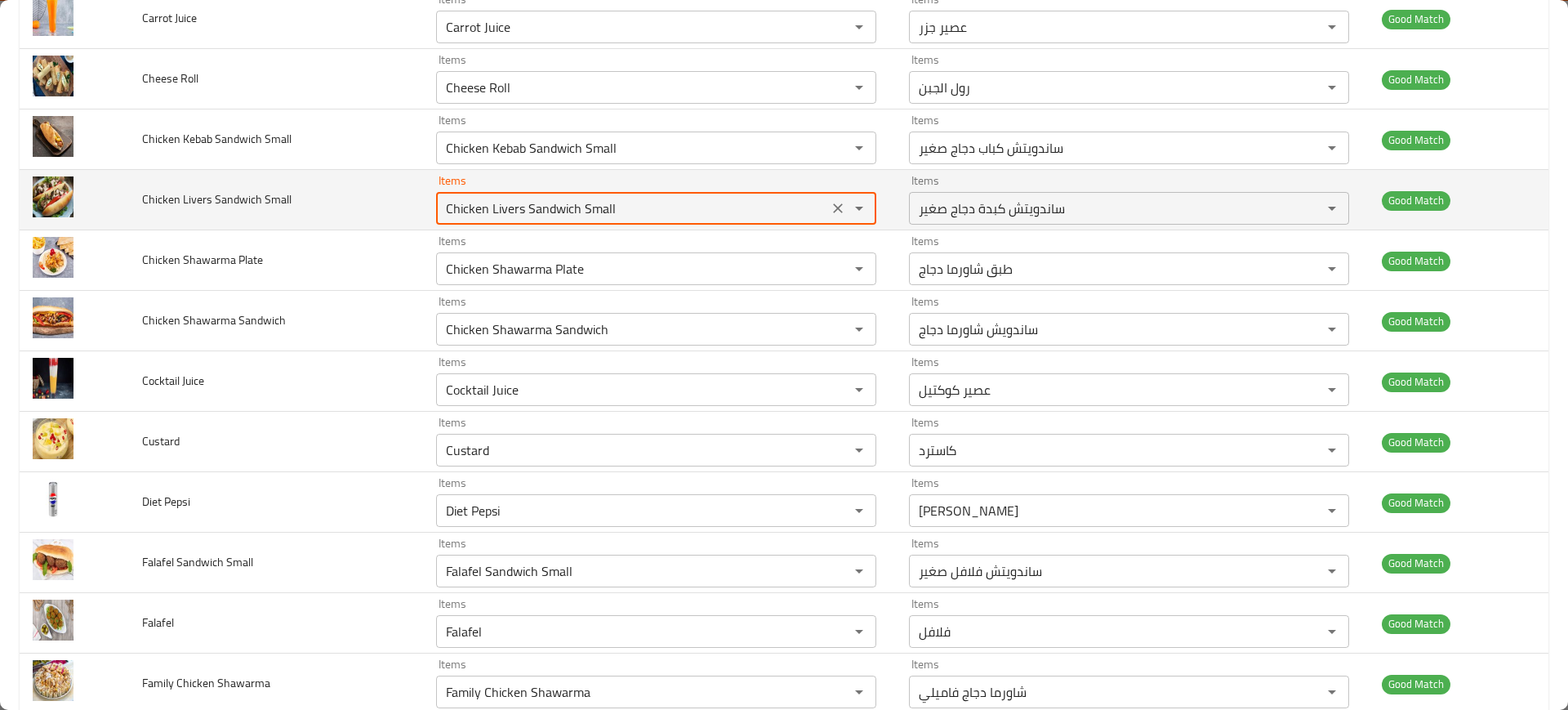
click at [549, 208] on Small "Chicken Livers Sandwich Small" at bounding box center [632, 208] width 382 height 23
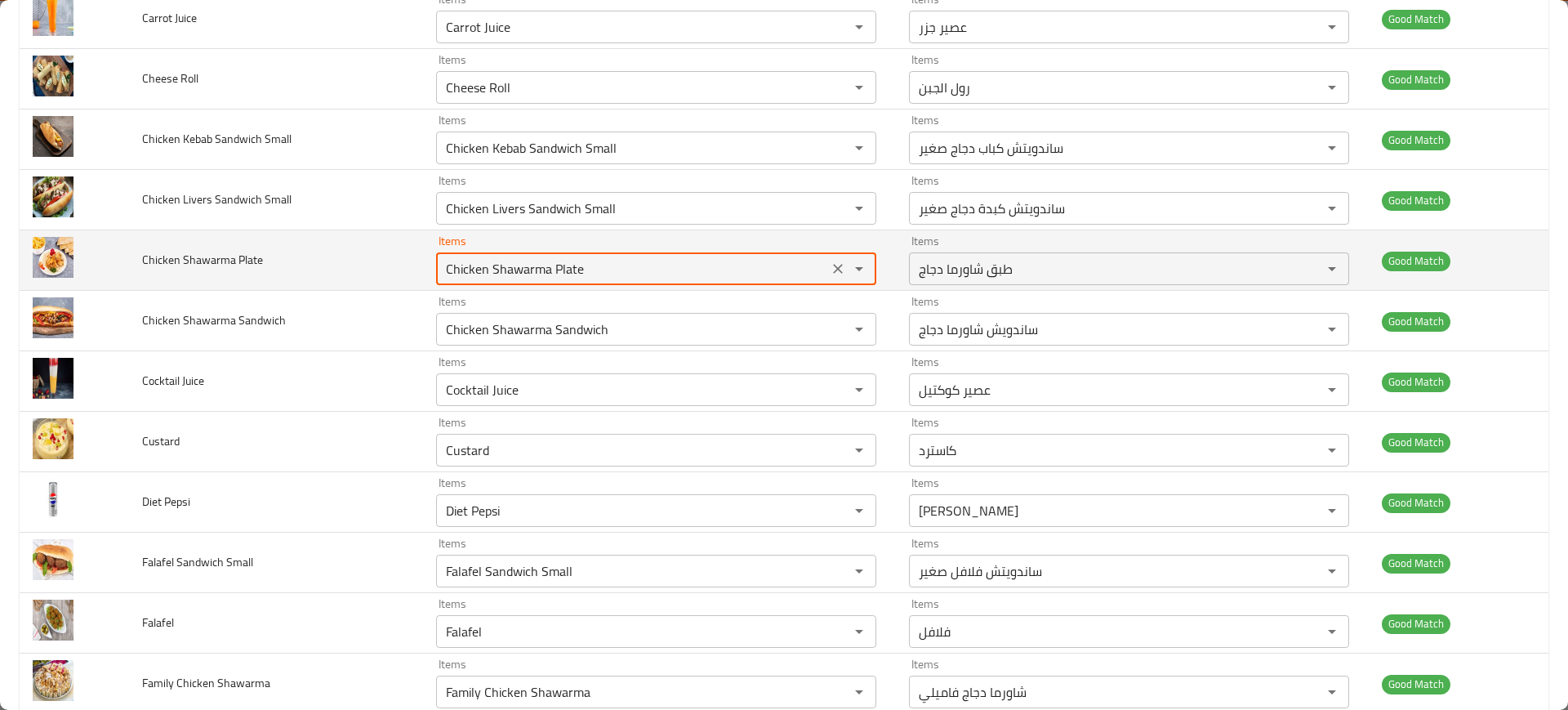
click at [490, 273] on Plate "Chicken Shawarma Plate" at bounding box center [632, 269] width 382 height 23
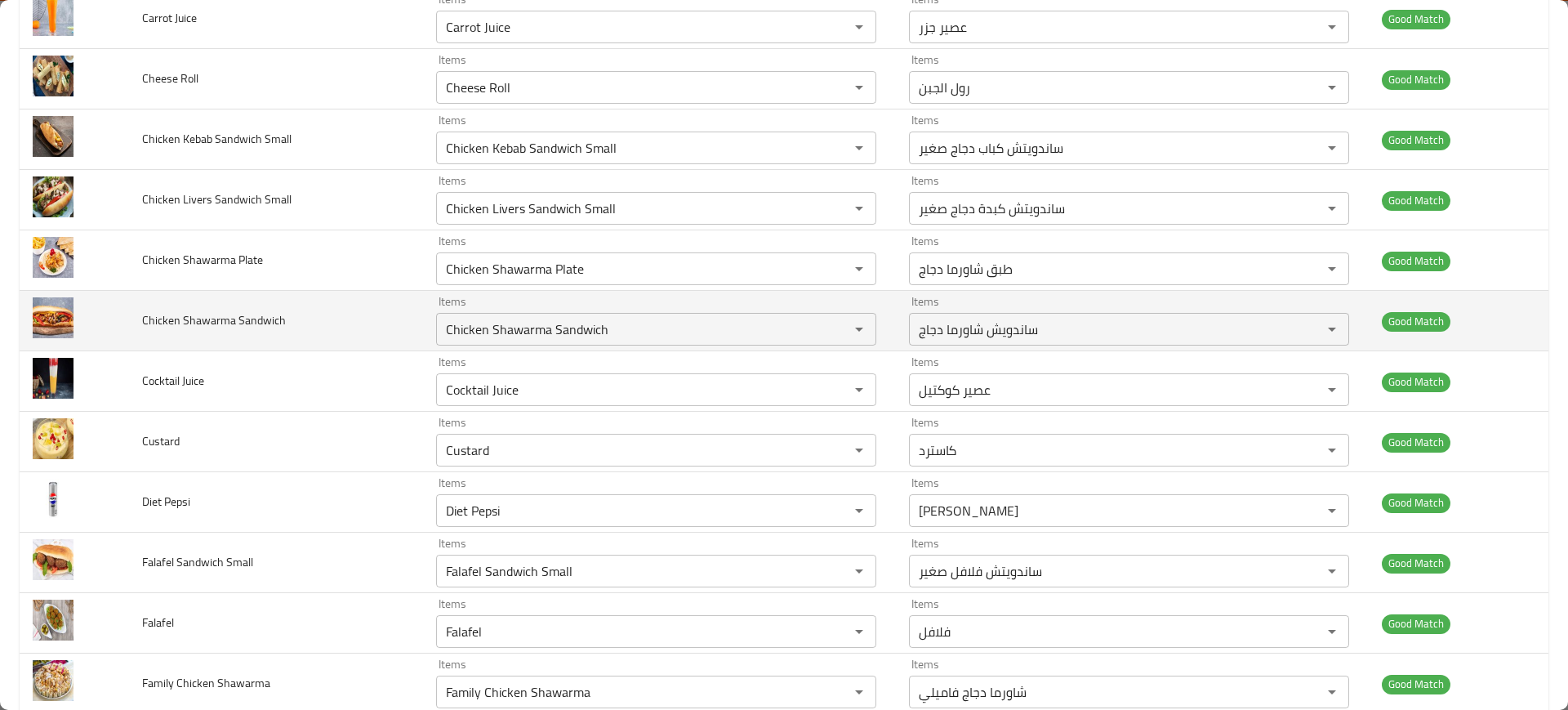
click at [336, 334] on td "Chicken Shawarma Sandwich" at bounding box center [276, 320] width 295 height 60
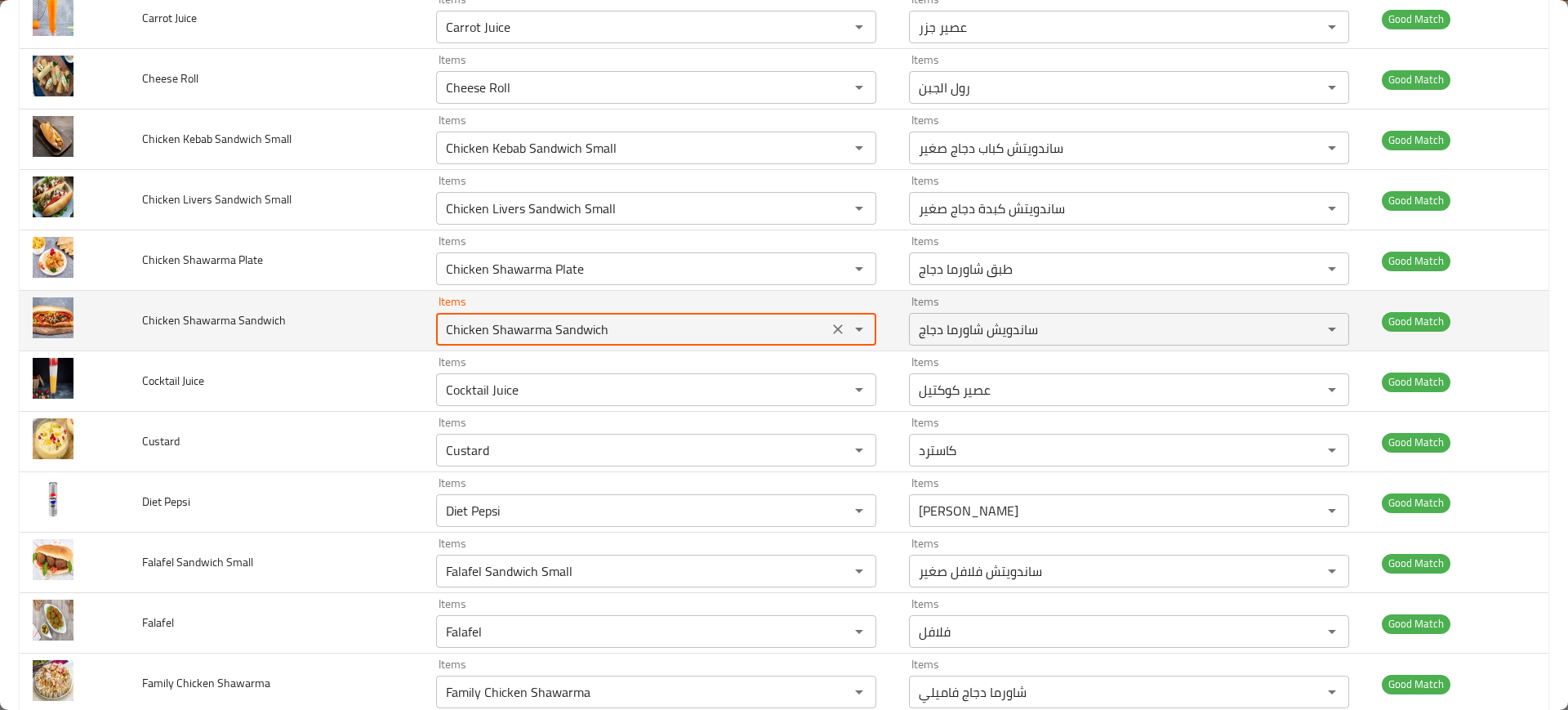
click at [494, 328] on Sandwich "Chicken Shawarma Sandwich" at bounding box center [632, 329] width 382 height 23
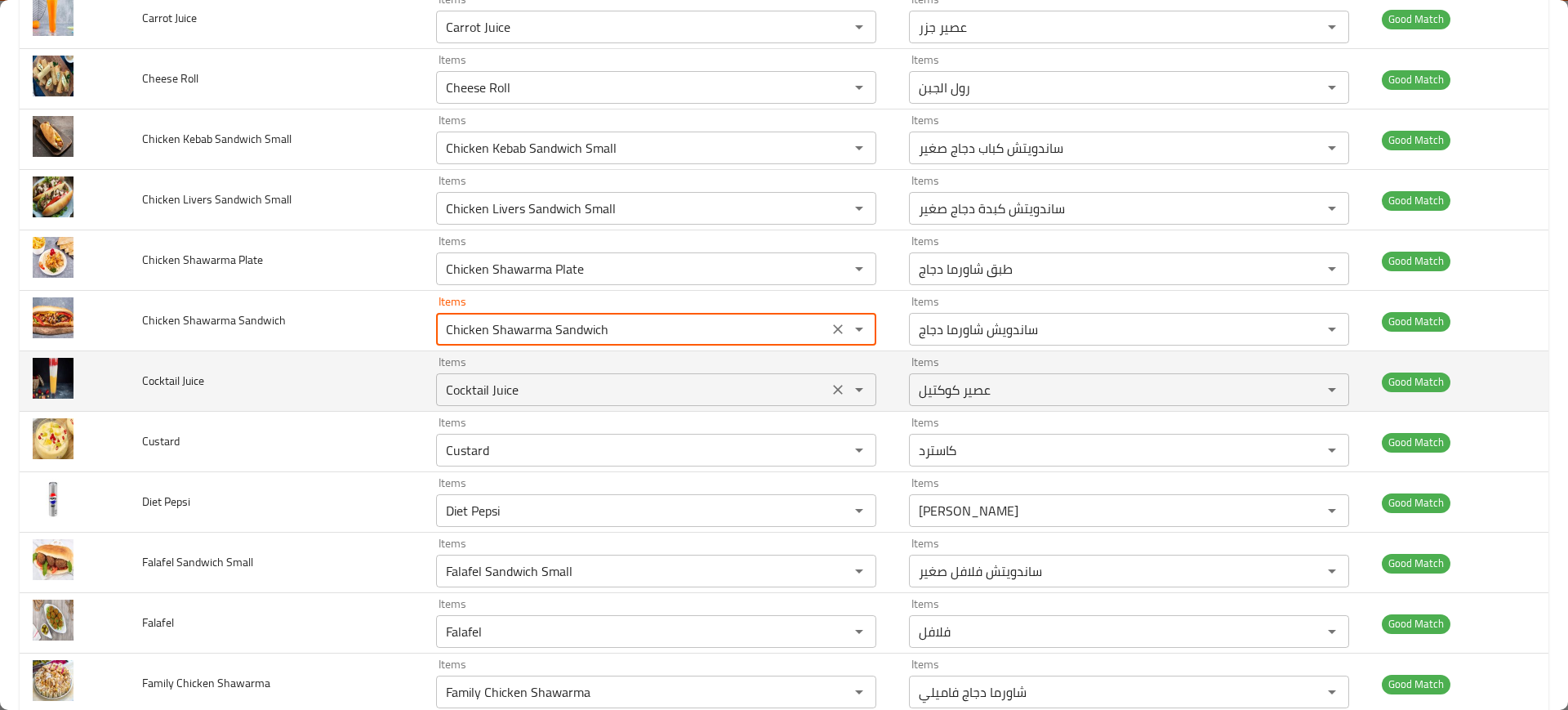
click at [459, 375] on div "Cocktail Juice Items" at bounding box center [656, 389] width 440 height 32
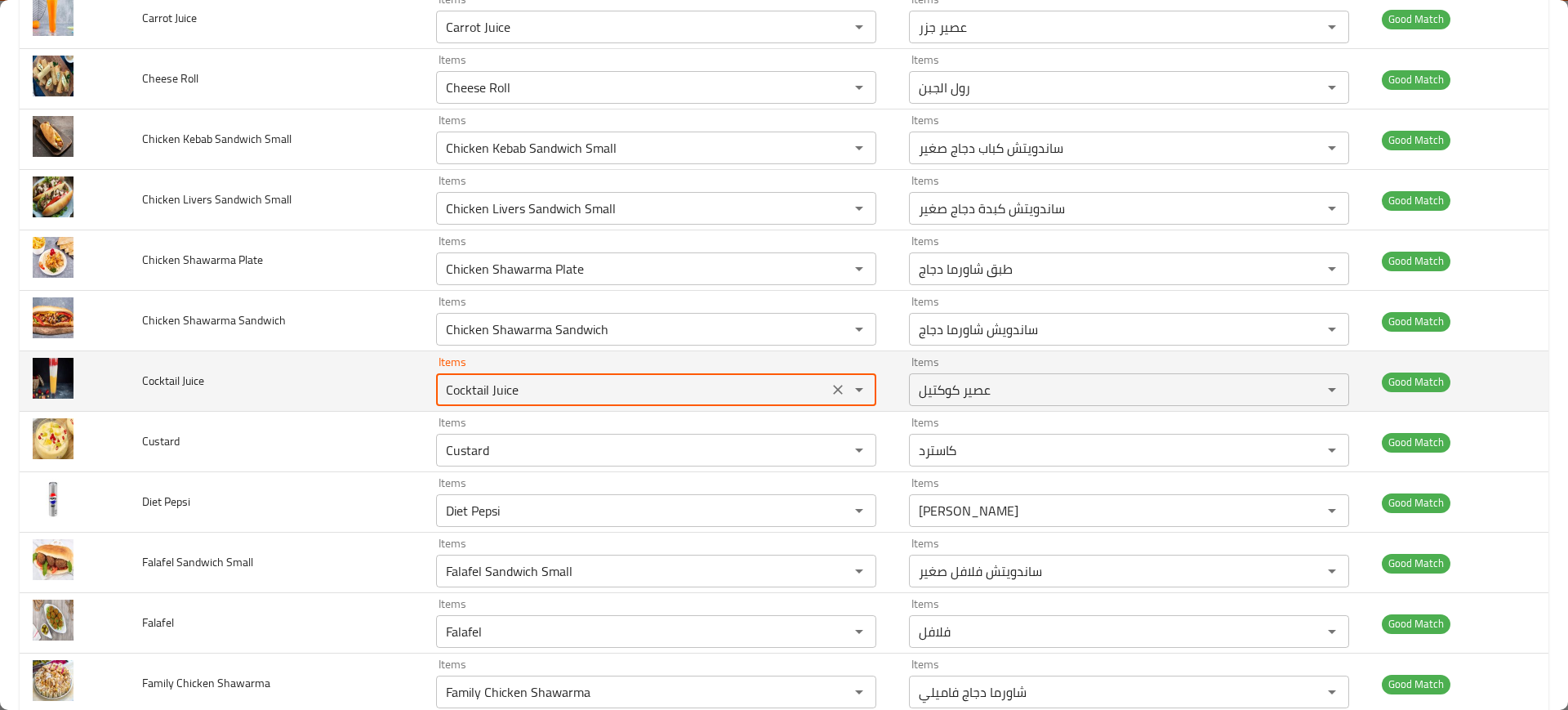
click at [459, 375] on div "Cocktail Juice Items" at bounding box center [656, 389] width 440 height 32
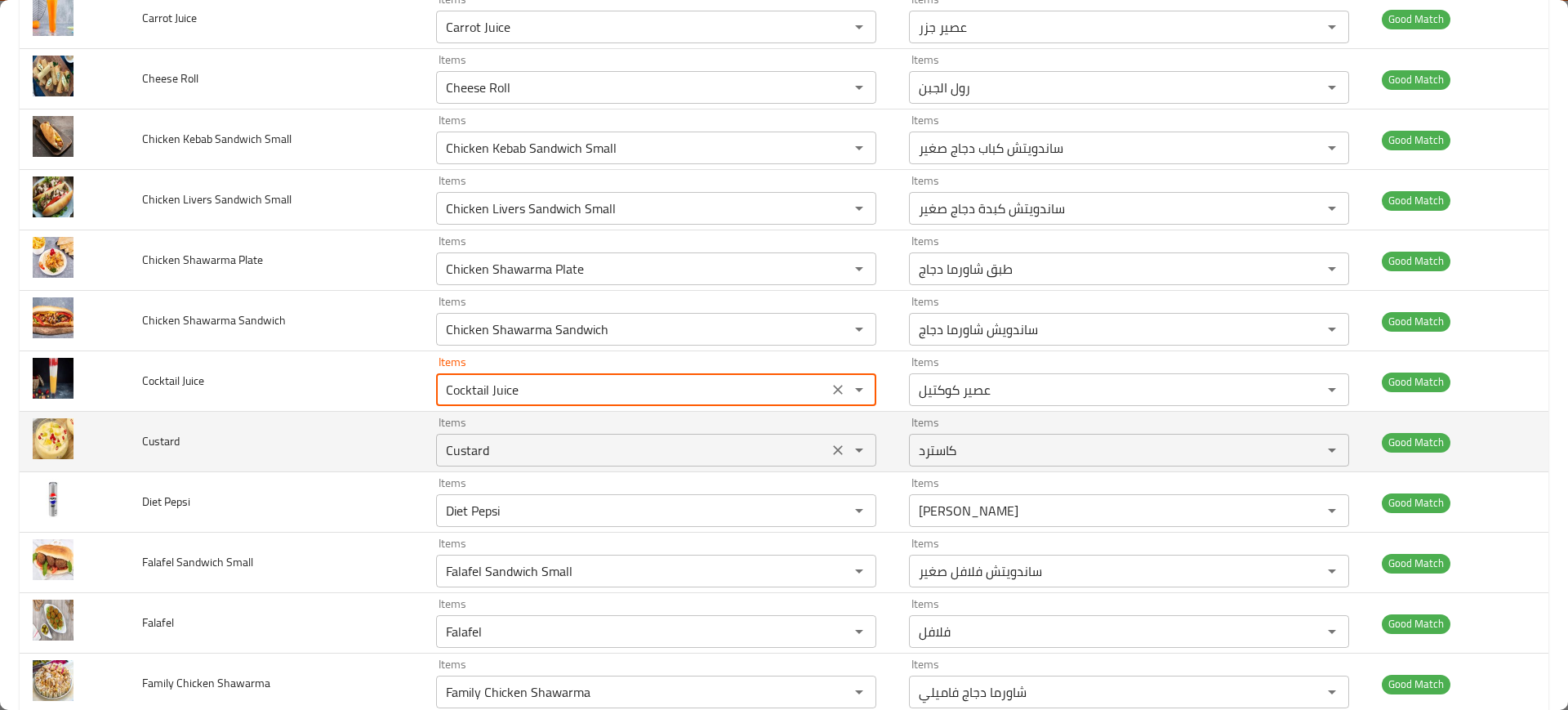
click at [468, 448] on input "Custard" at bounding box center [632, 450] width 382 height 23
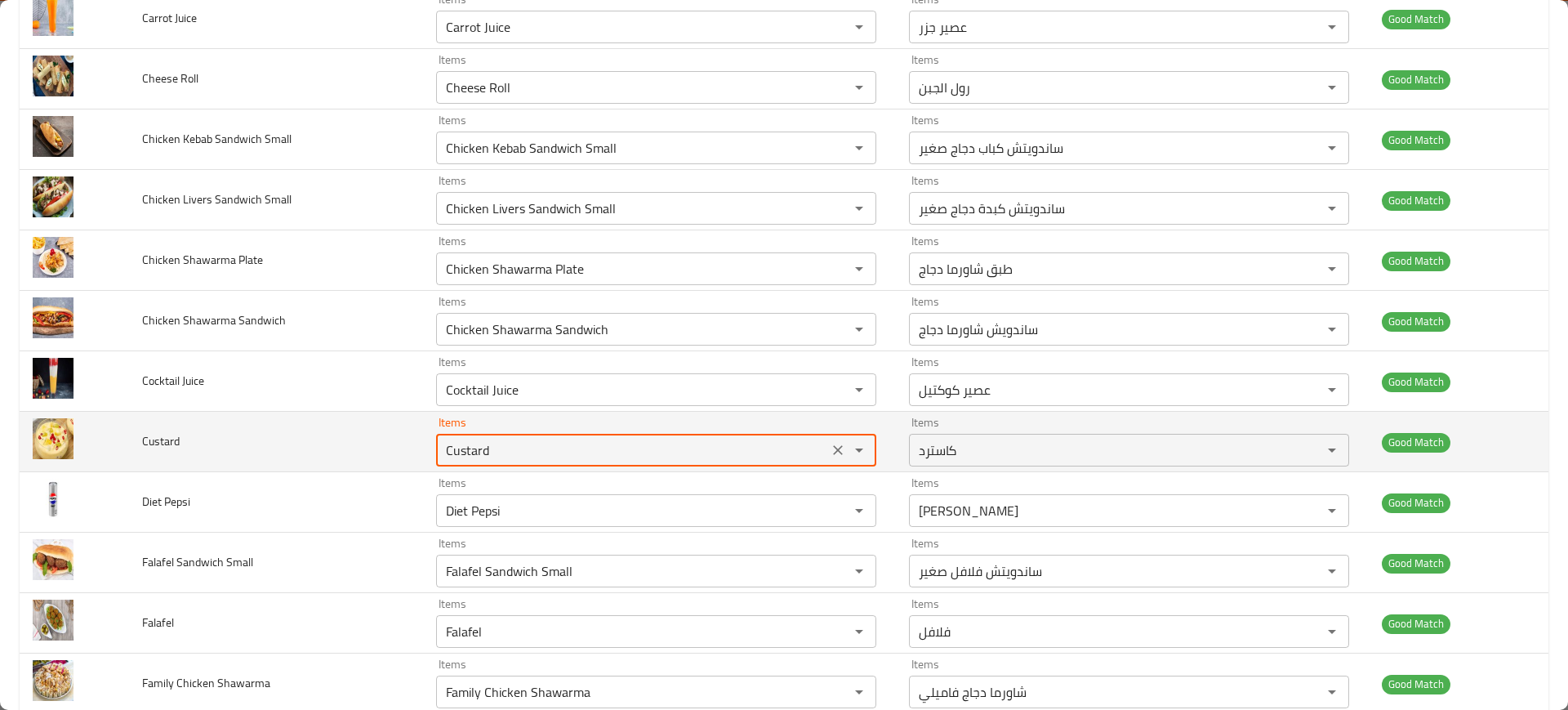
click at [468, 448] on input "Custard" at bounding box center [632, 450] width 382 height 23
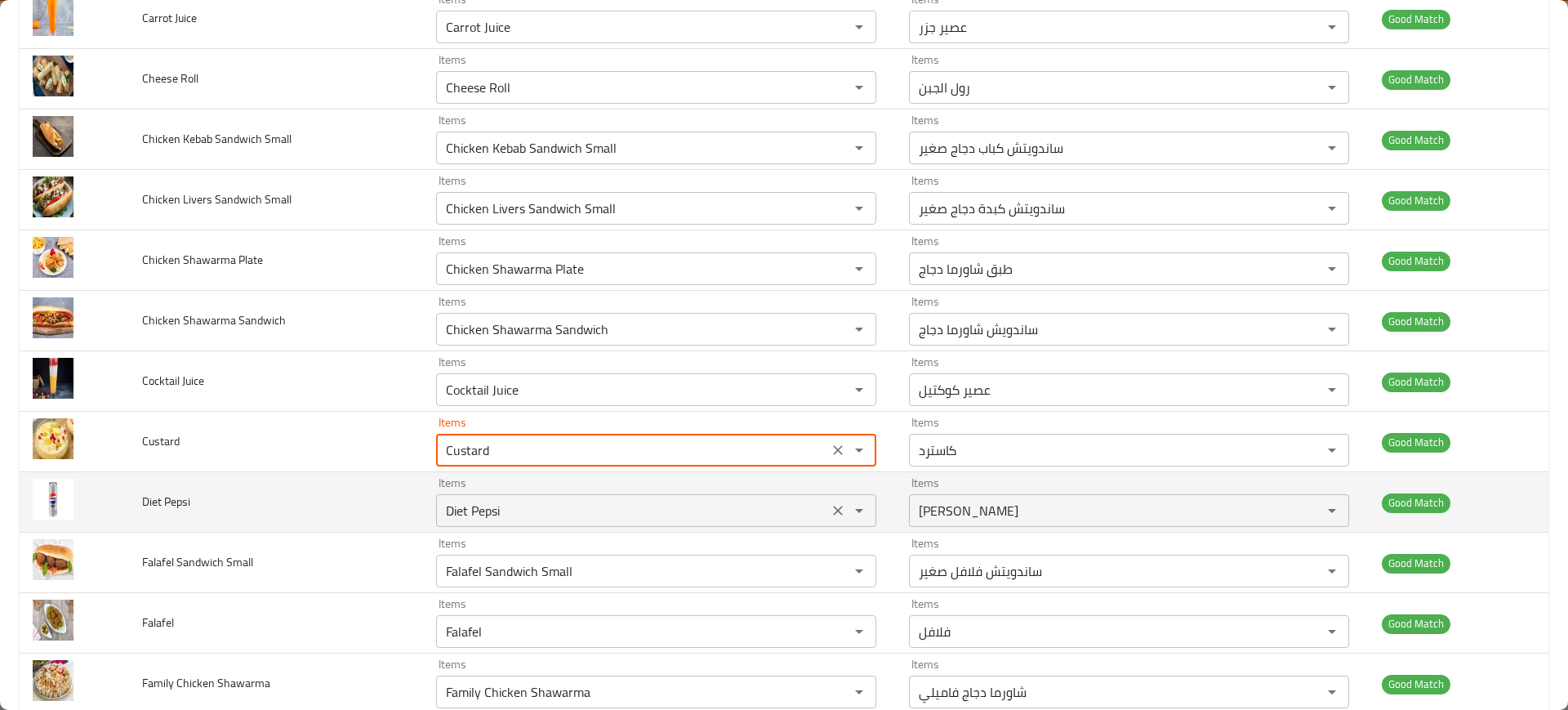
click at [494, 508] on Pepsi "Diet Pepsi" at bounding box center [632, 510] width 382 height 23
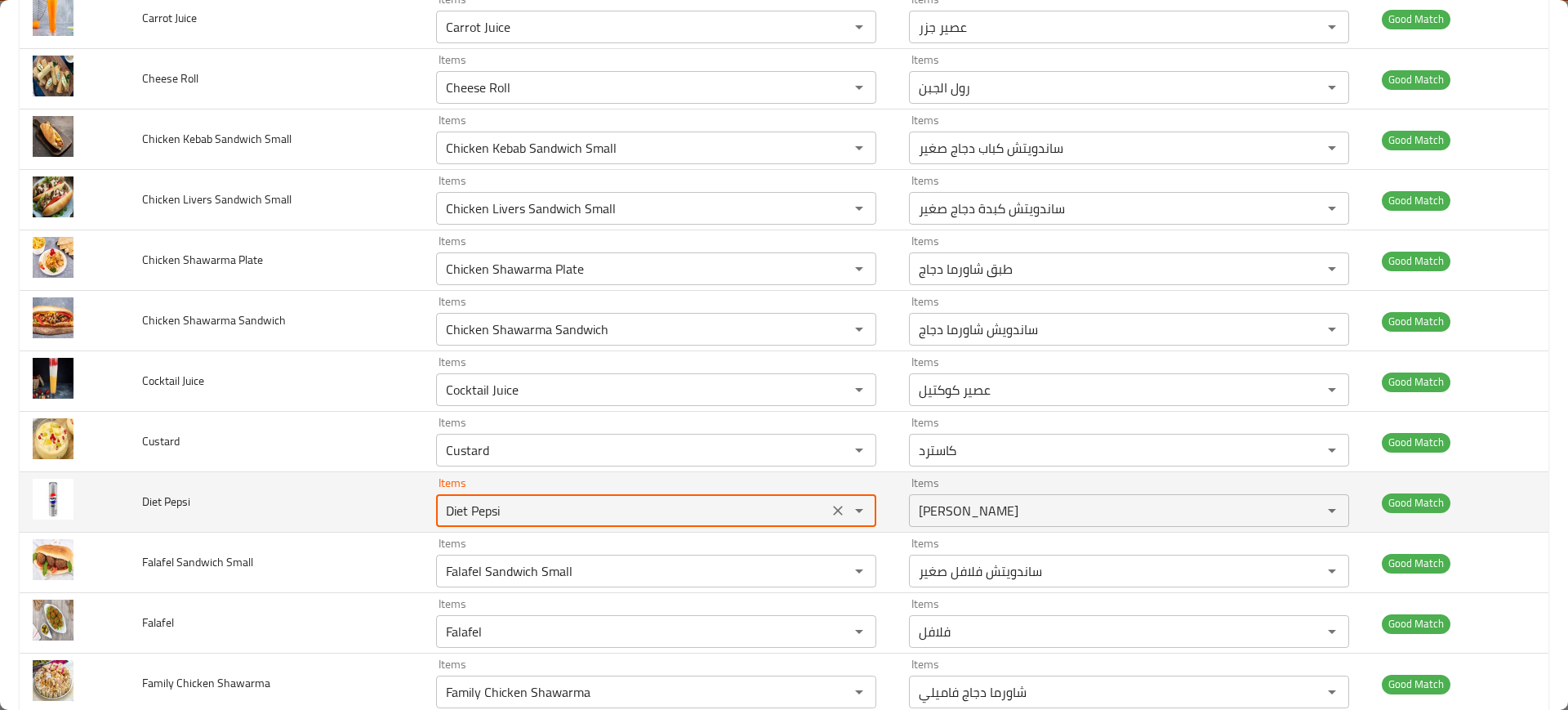
click at [494, 508] on Pepsi "Diet Pepsi" at bounding box center [632, 510] width 382 height 23
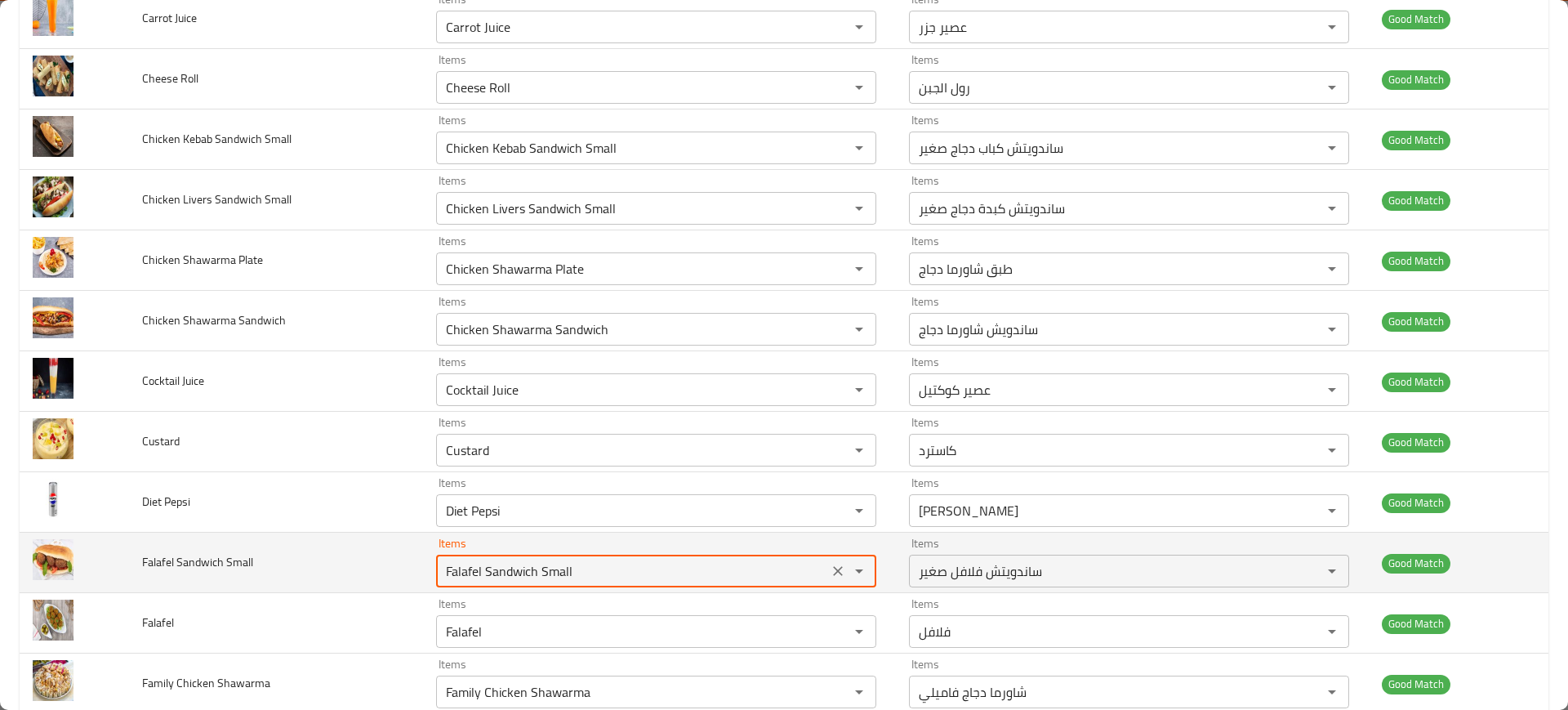
click at [479, 580] on Small "Falafel Sandwich Small" at bounding box center [632, 570] width 382 height 23
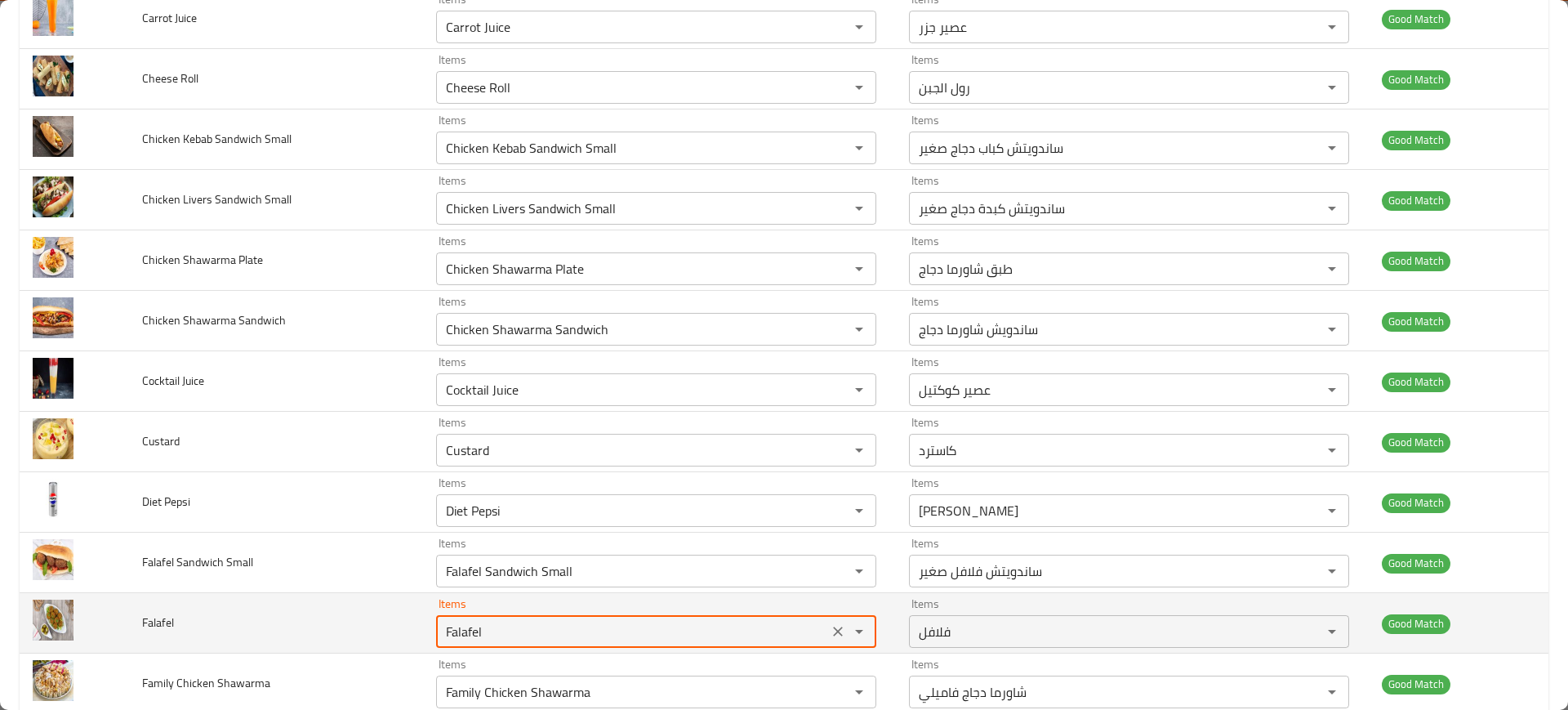
click at [513, 626] on input "Falafel" at bounding box center [632, 631] width 382 height 23
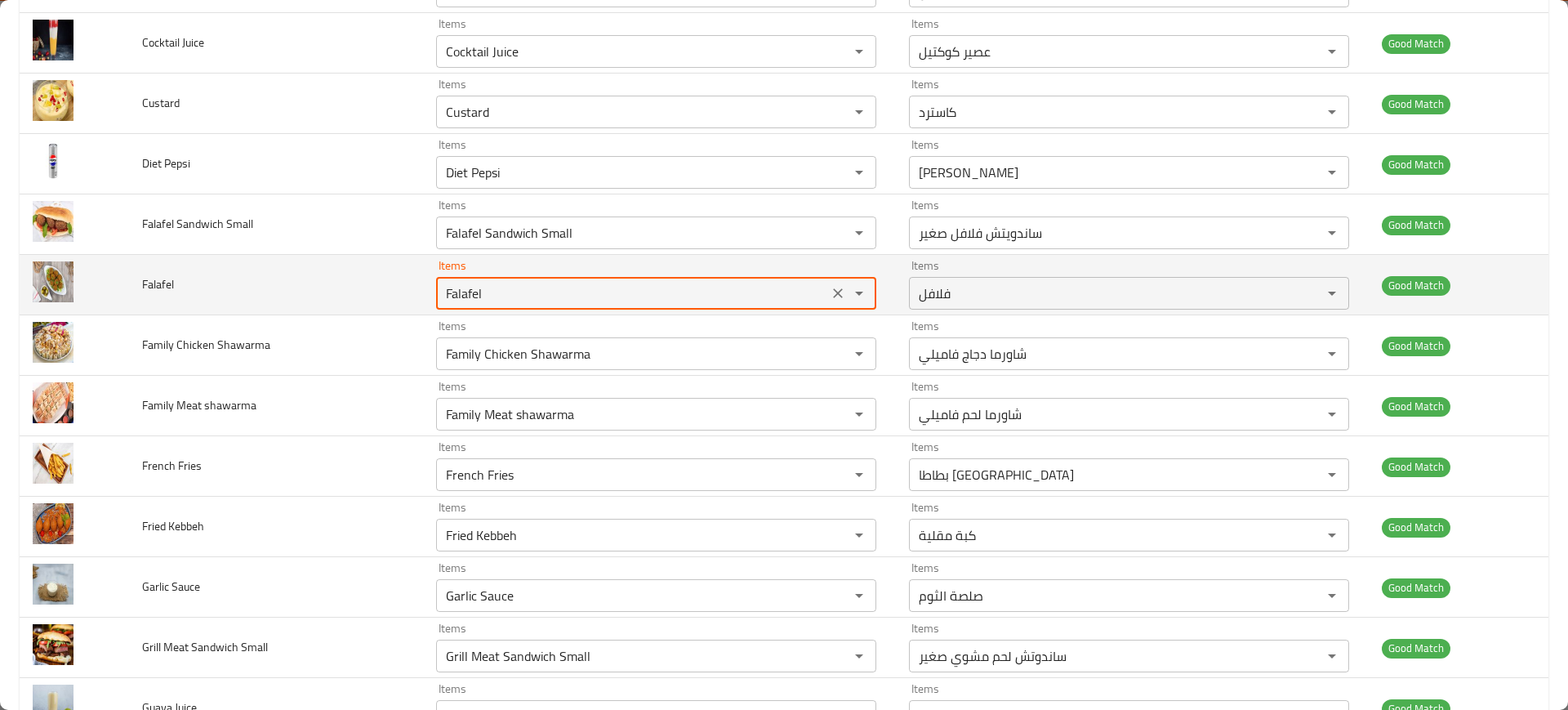
scroll to position [1036, 0]
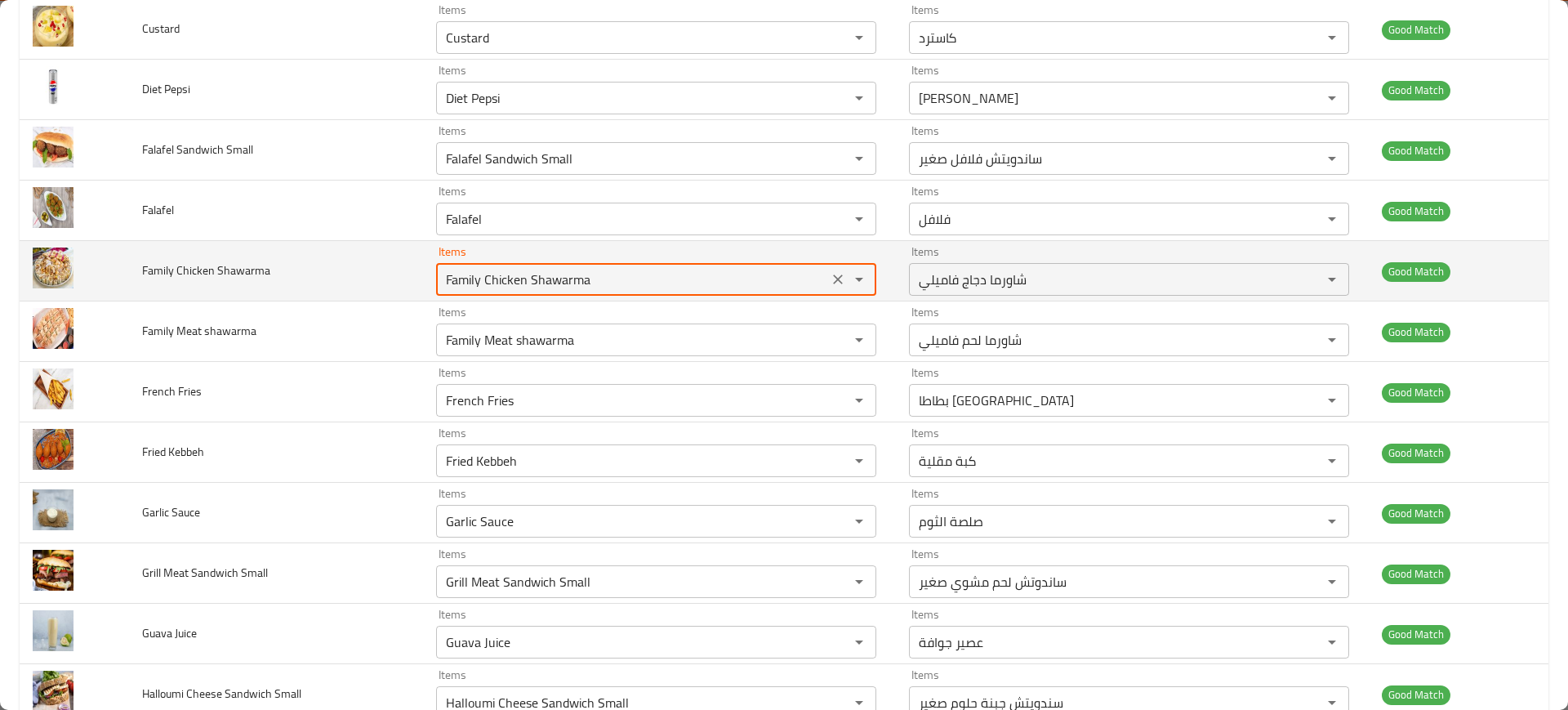
click at [553, 271] on Shawarma "Family Chicken Shawarma" at bounding box center [632, 279] width 382 height 23
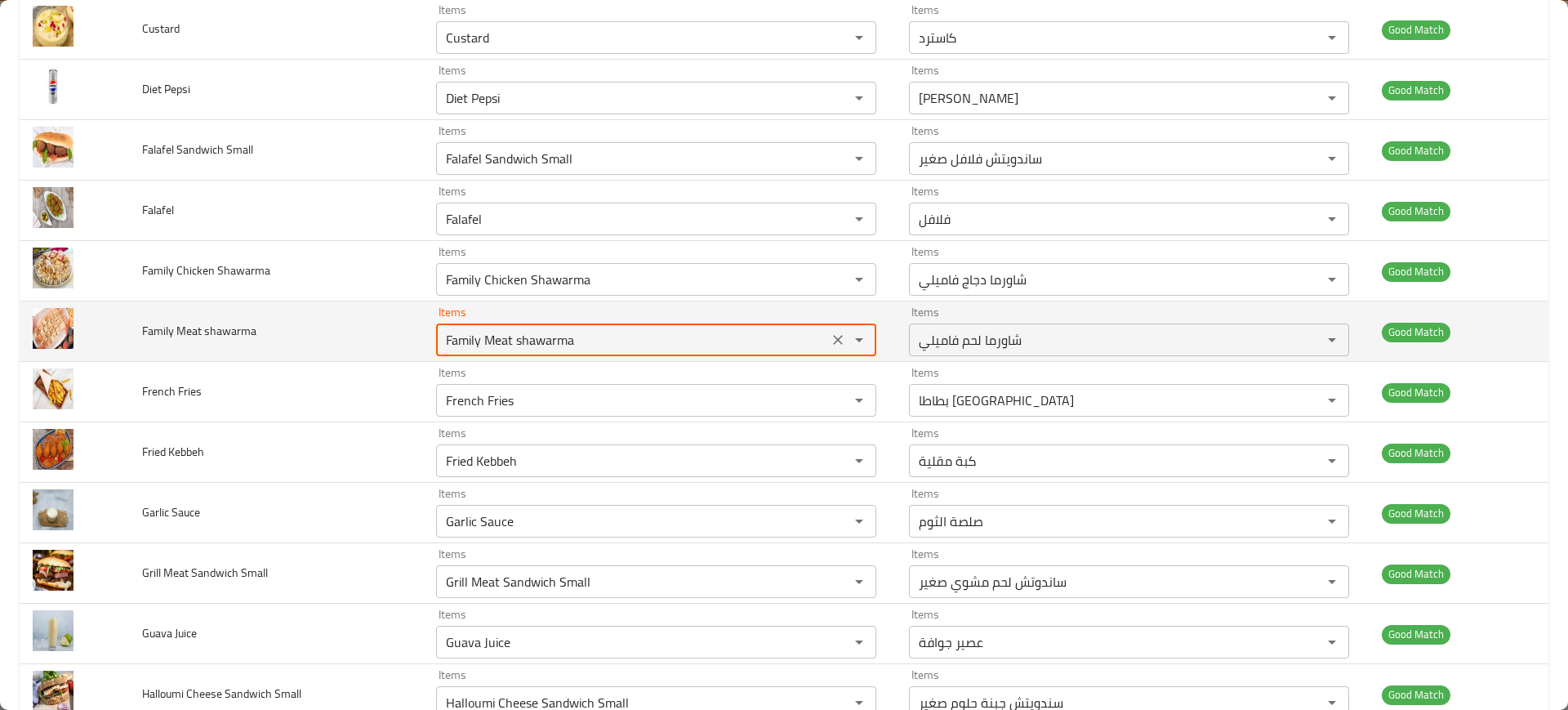
click at [484, 346] on shawarma "Family Meat shawarma" at bounding box center [632, 339] width 382 height 23
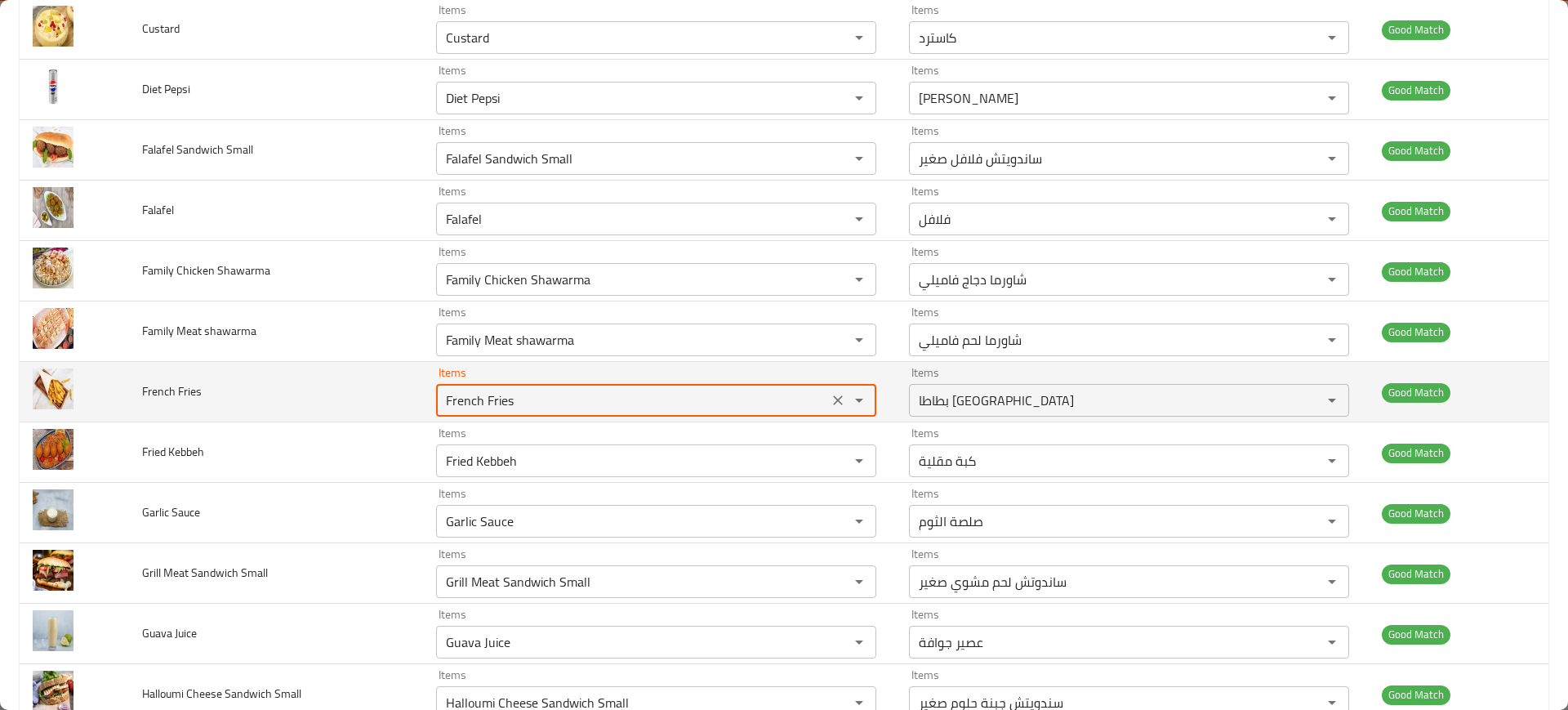
click at [520, 397] on Fries "French Fries" at bounding box center [632, 400] width 382 height 23
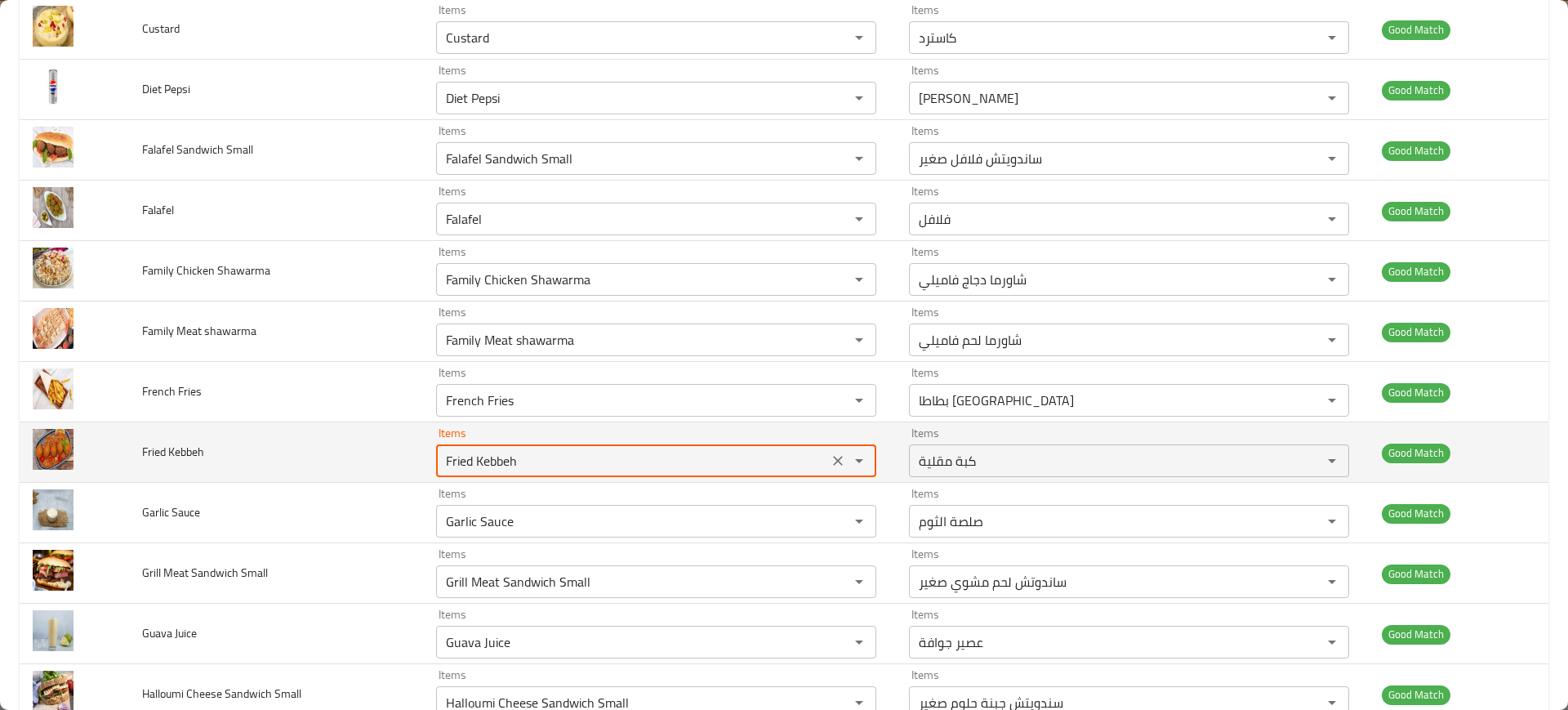
click at [520, 456] on Kebbeh "Fried Kebbeh" at bounding box center [632, 461] width 382 height 23
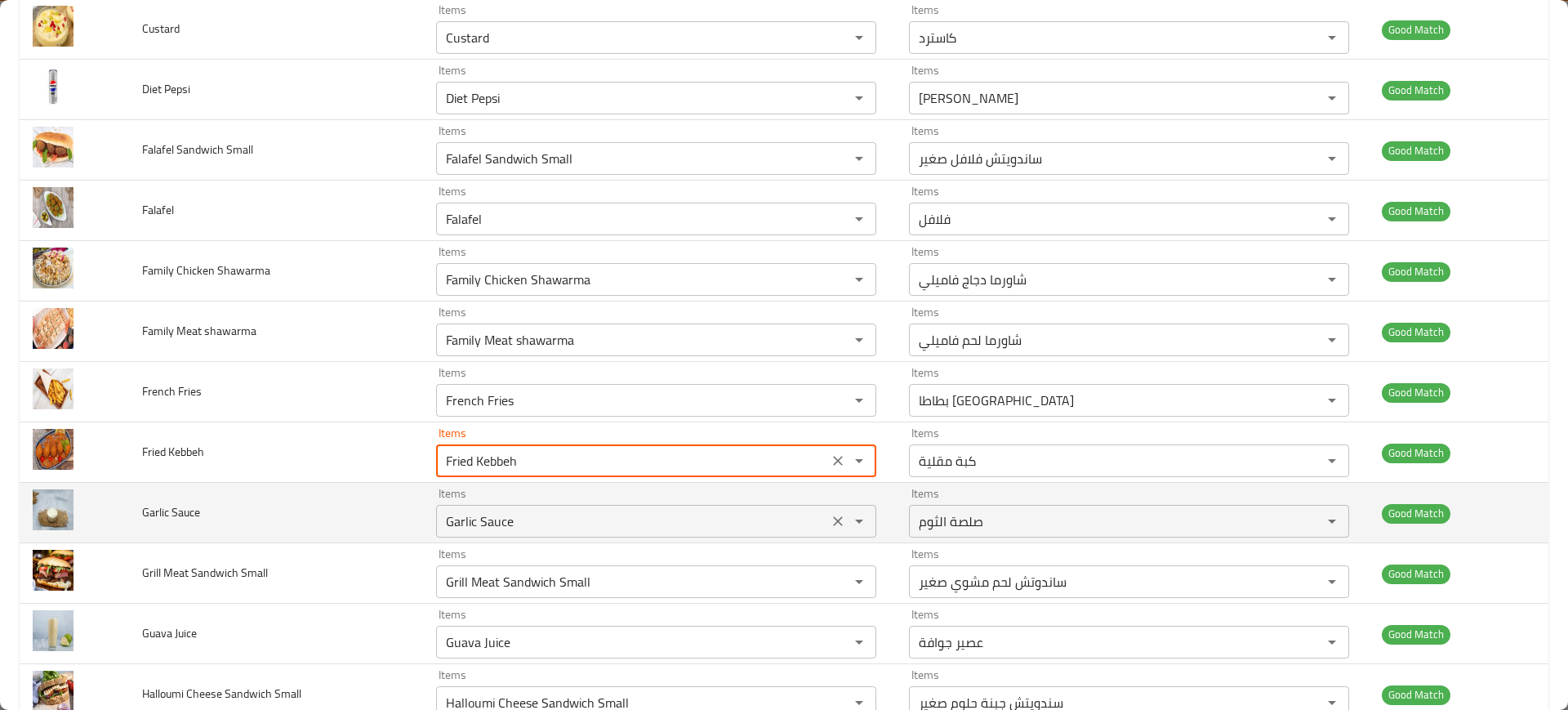
click at [474, 520] on Sauce "Garlic Sauce" at bounding box center [632, 521] width 382 height 23
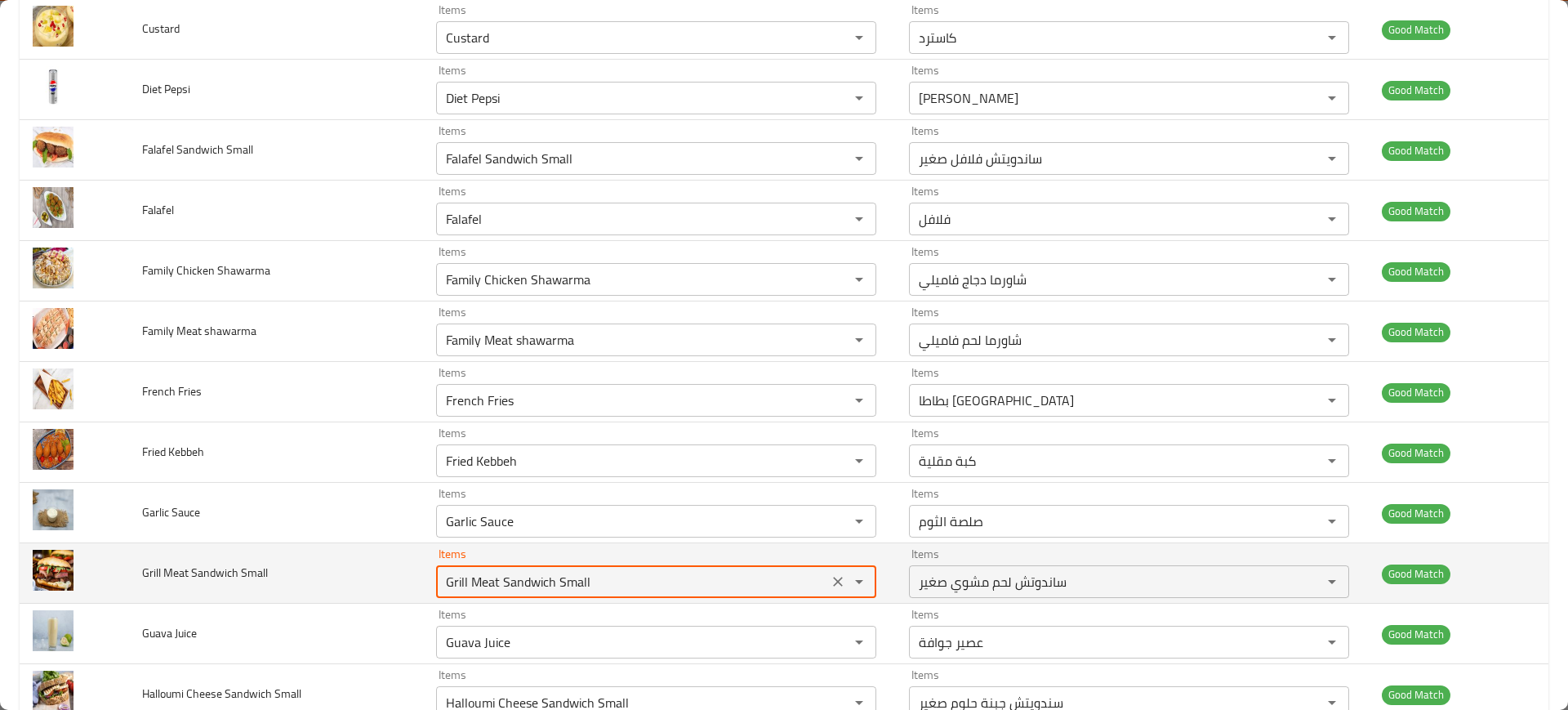
click at [520, 578] on Small "Grill Meat Sandwich Small" at bounding box center [632, 582] width 382 height 23
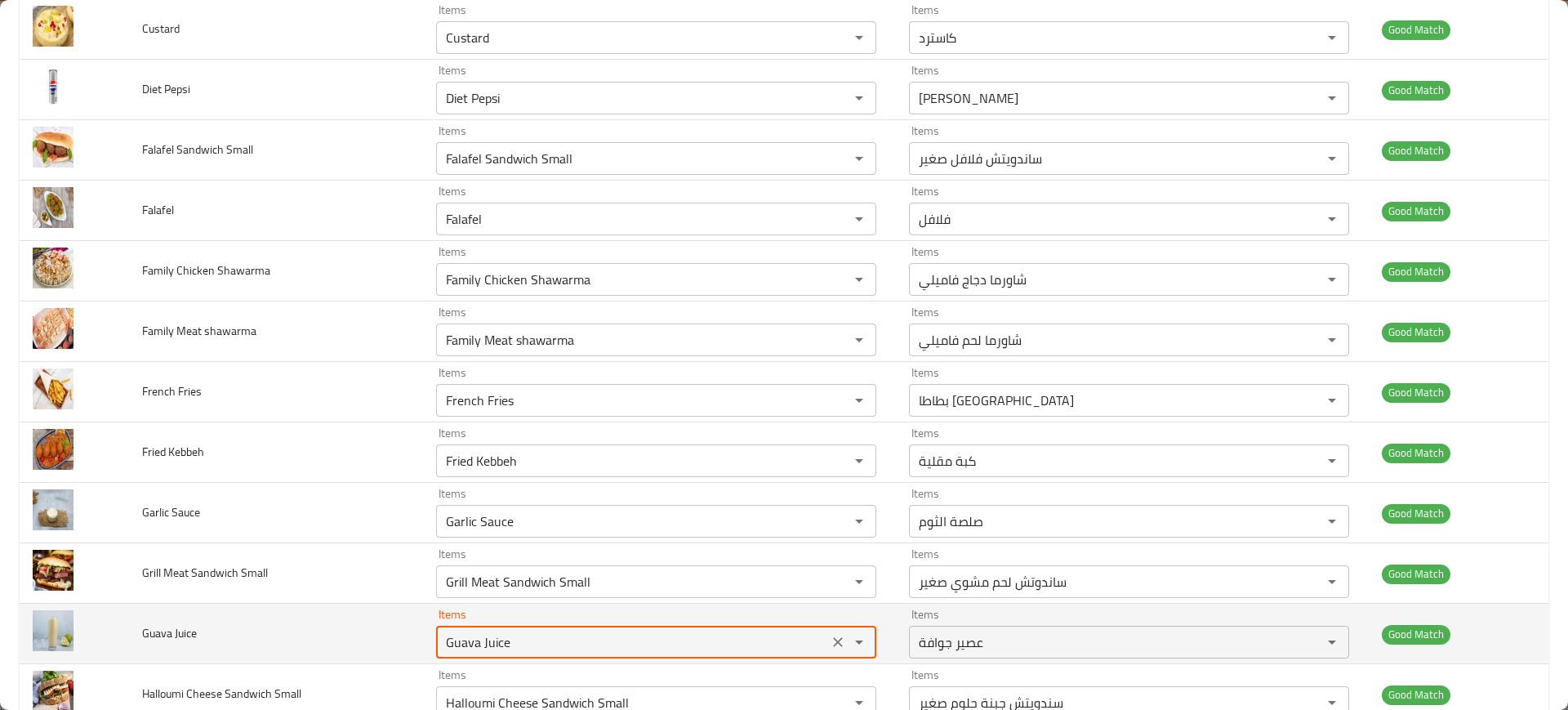
click at [522, 651] on Juice "Guava Juice" at bounding box center [632, 642] width 382 height 23
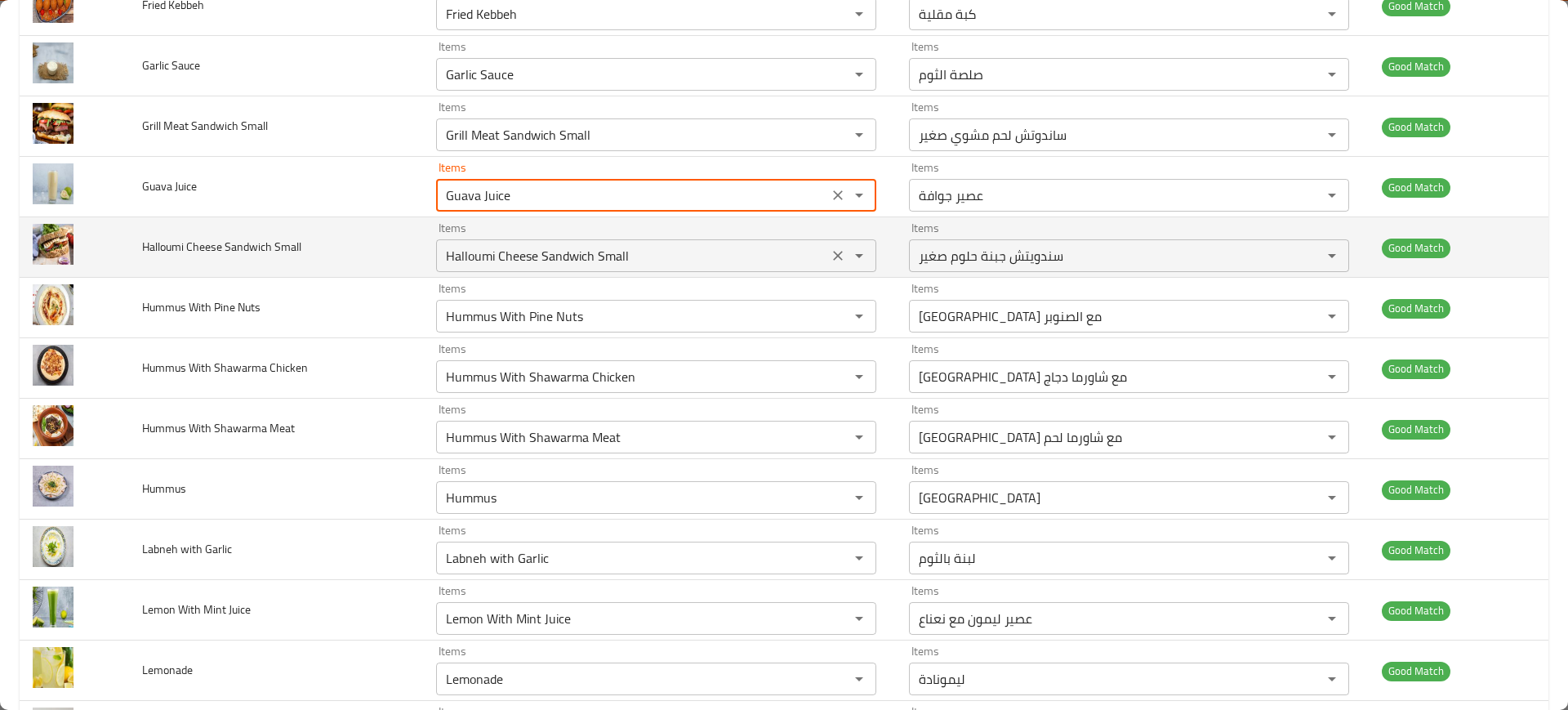
click at [479, 265] on Small "Halloumi Cheese Sandwich Small" at bounding box center [632, 256] width 382 height 23
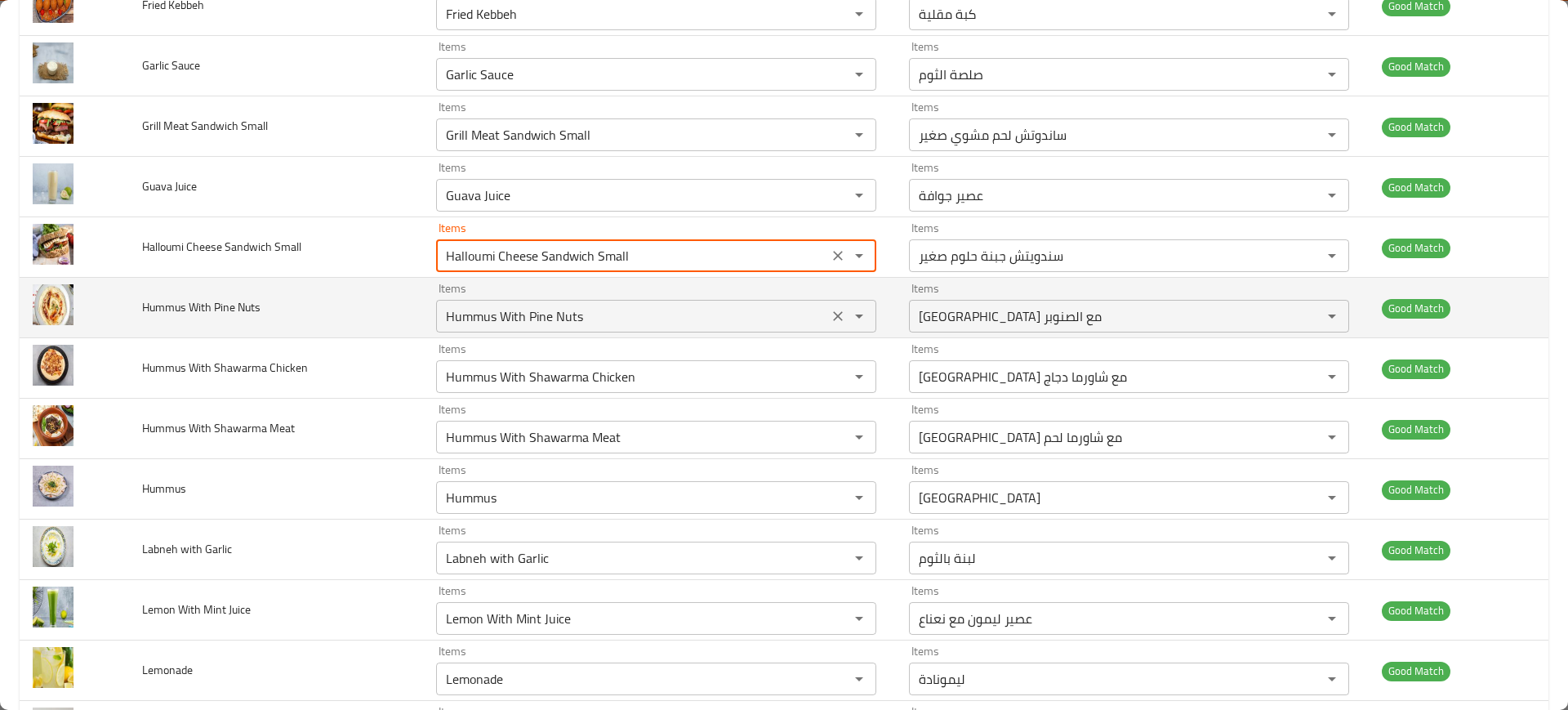
click at [558, 300] on div "Hummus With Pine Nuts Items" at bounding box center [656, 316] width 440 height 32
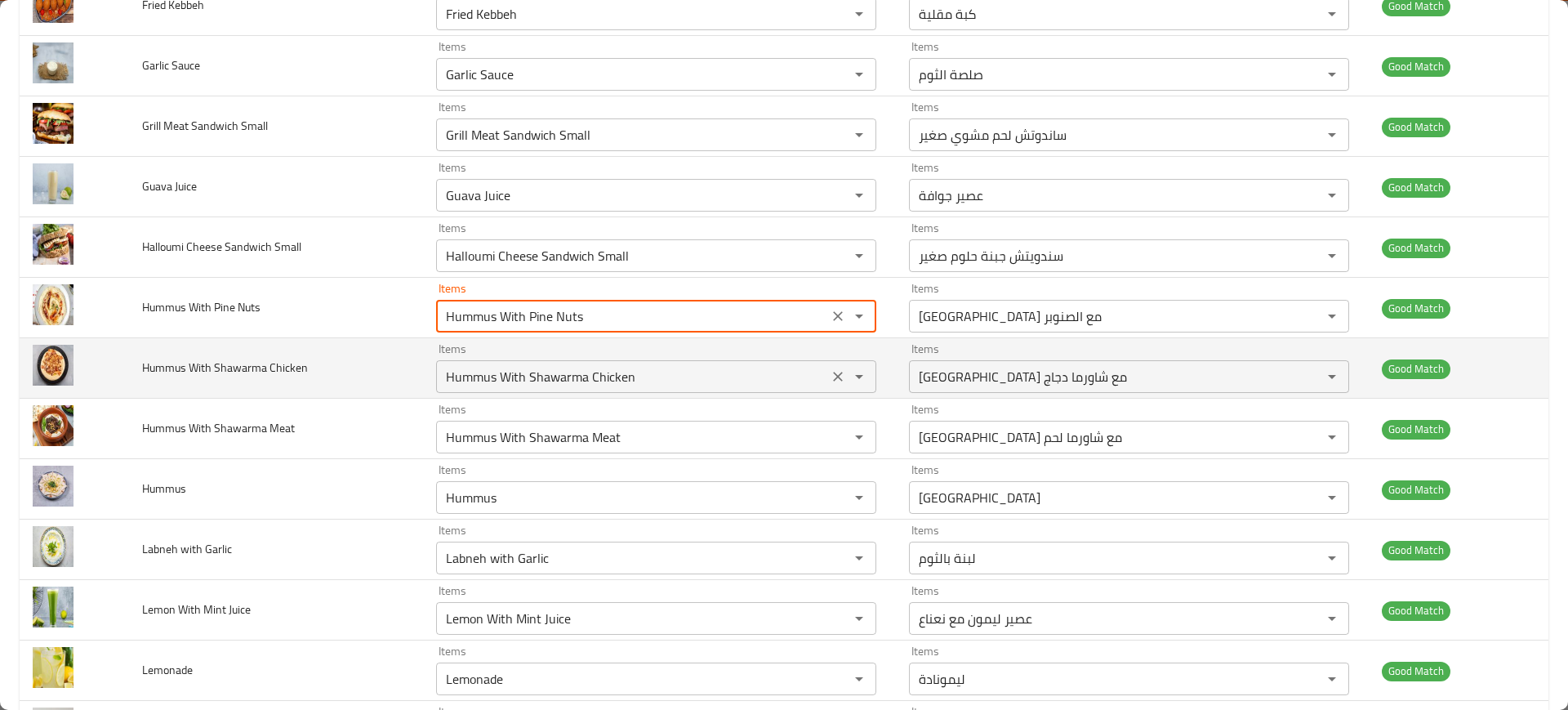
click at [567, 390] on div "Hummus With Shawarma Chicken Items" at bounding box center [656, 376] width 440 height 32
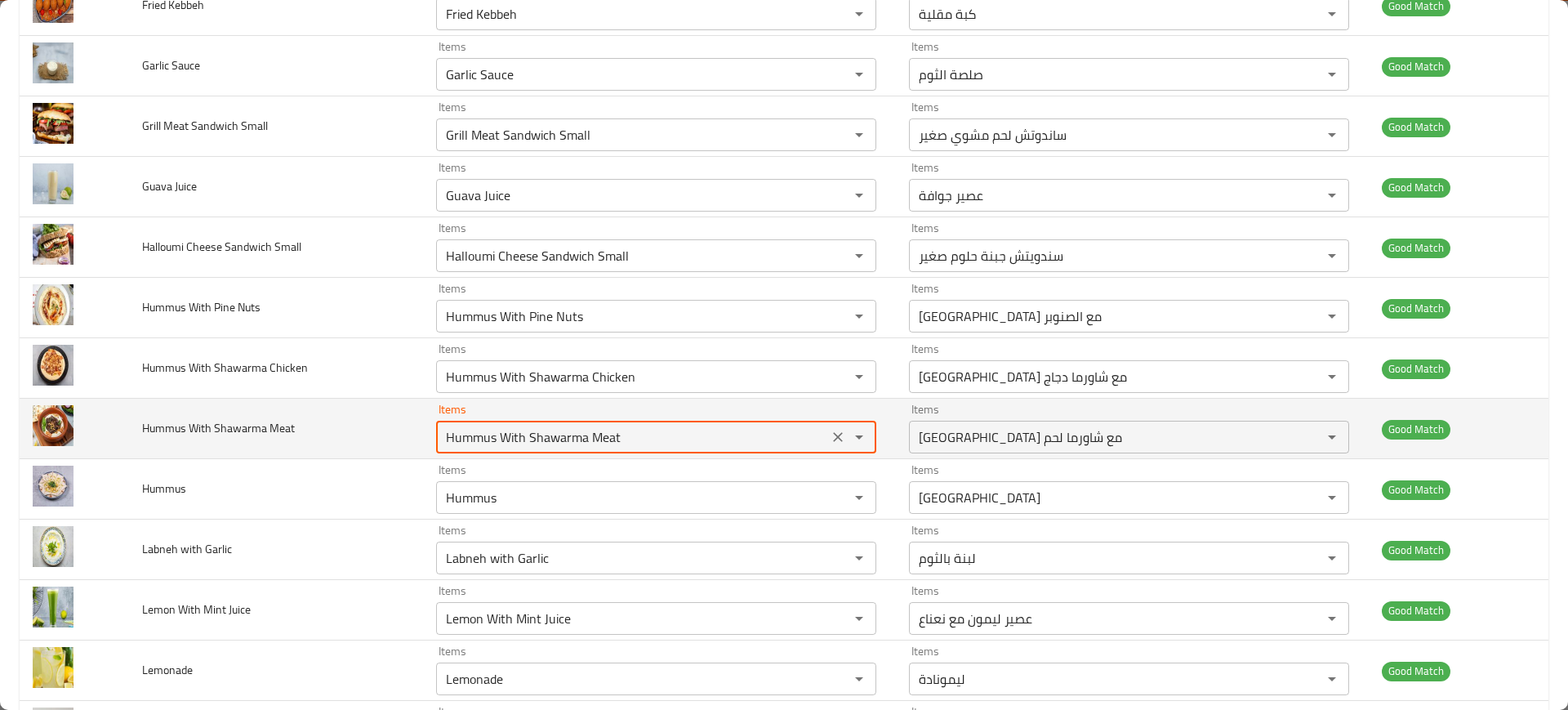
click at [535, 429] on Meat "Hummus With Shawarma Meat" at bounding box center [632, 437] width 382 height 23
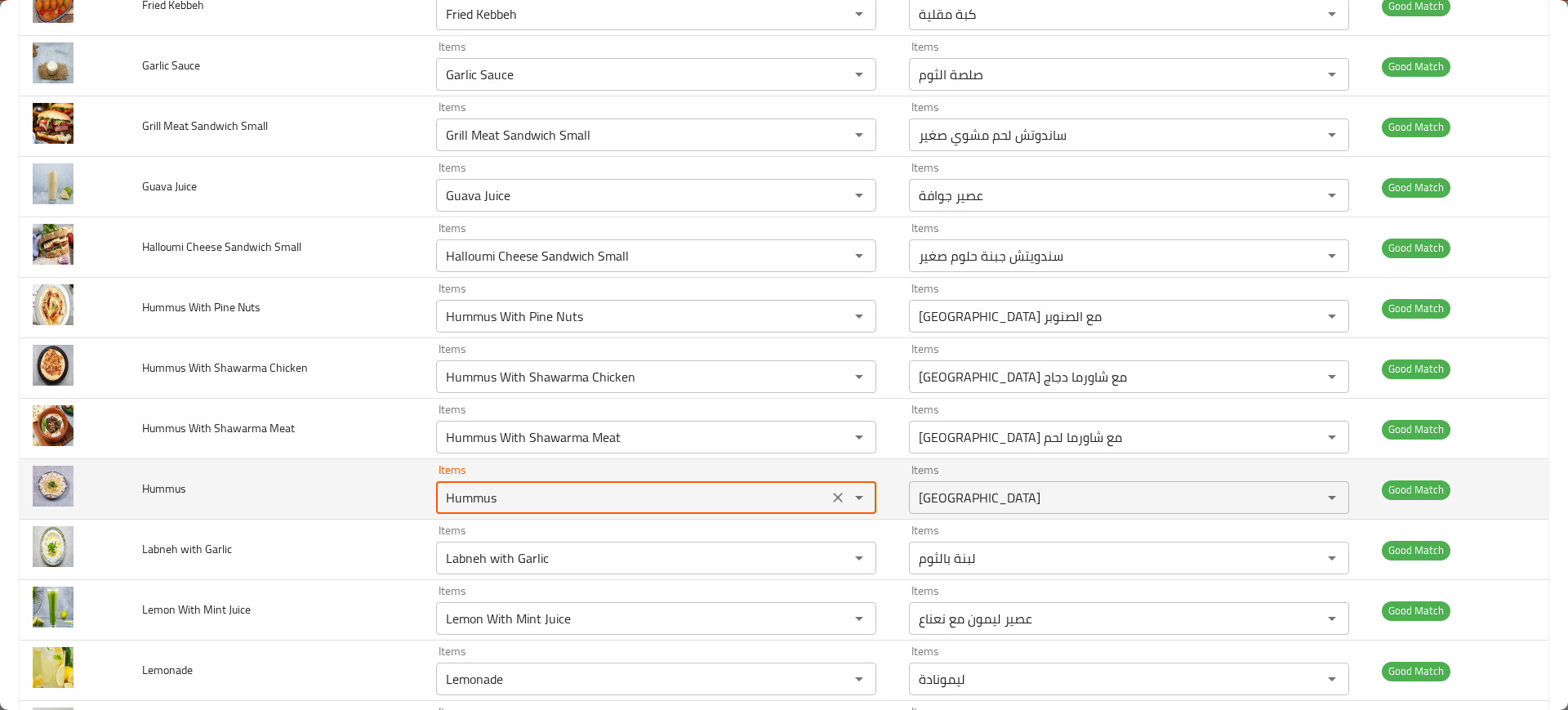
click at [508, 487] on input "Hummus" at bounding box center [632, 497] width 382 height 23
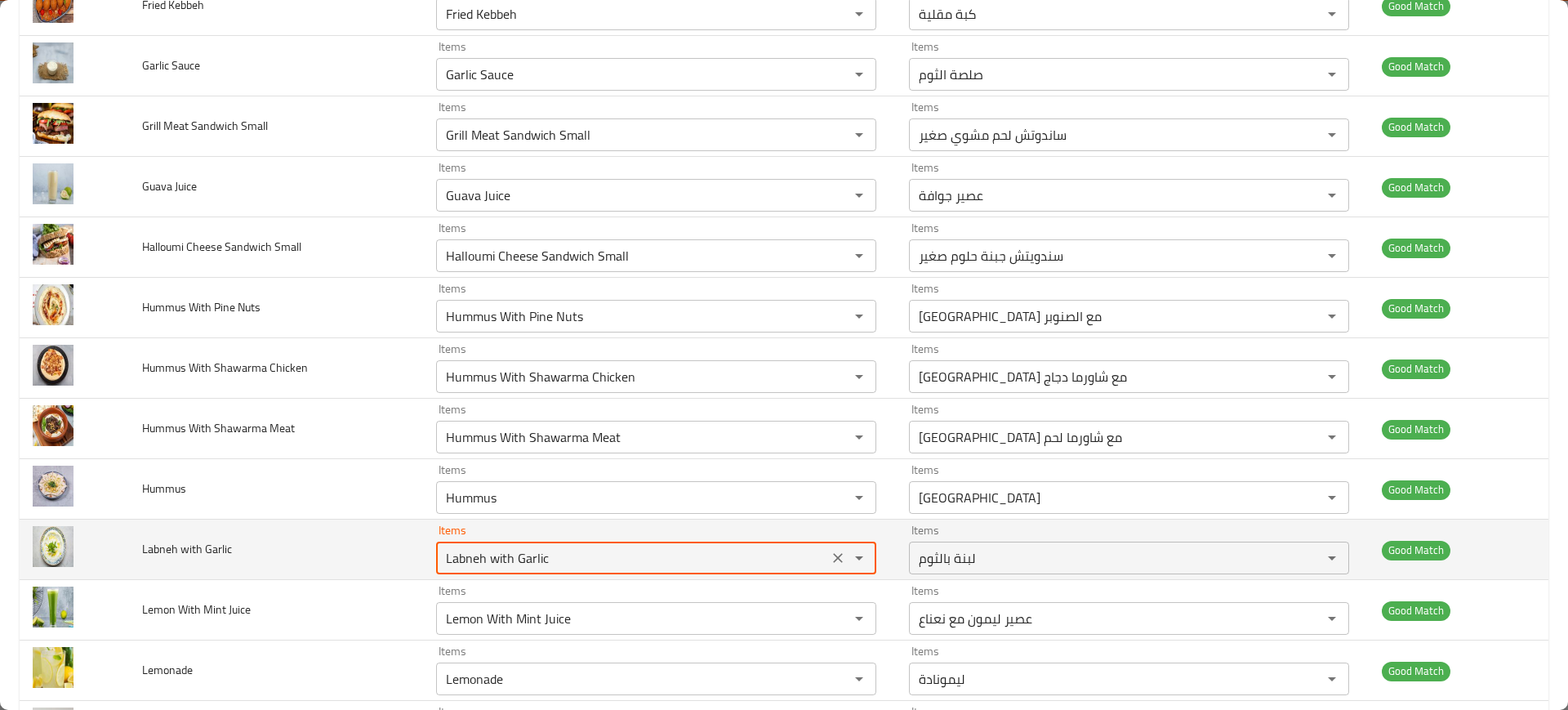
click at [591, 563] on Garlic "Labneh with Garlic" at bounding box center [632, 557] width 382 height 23
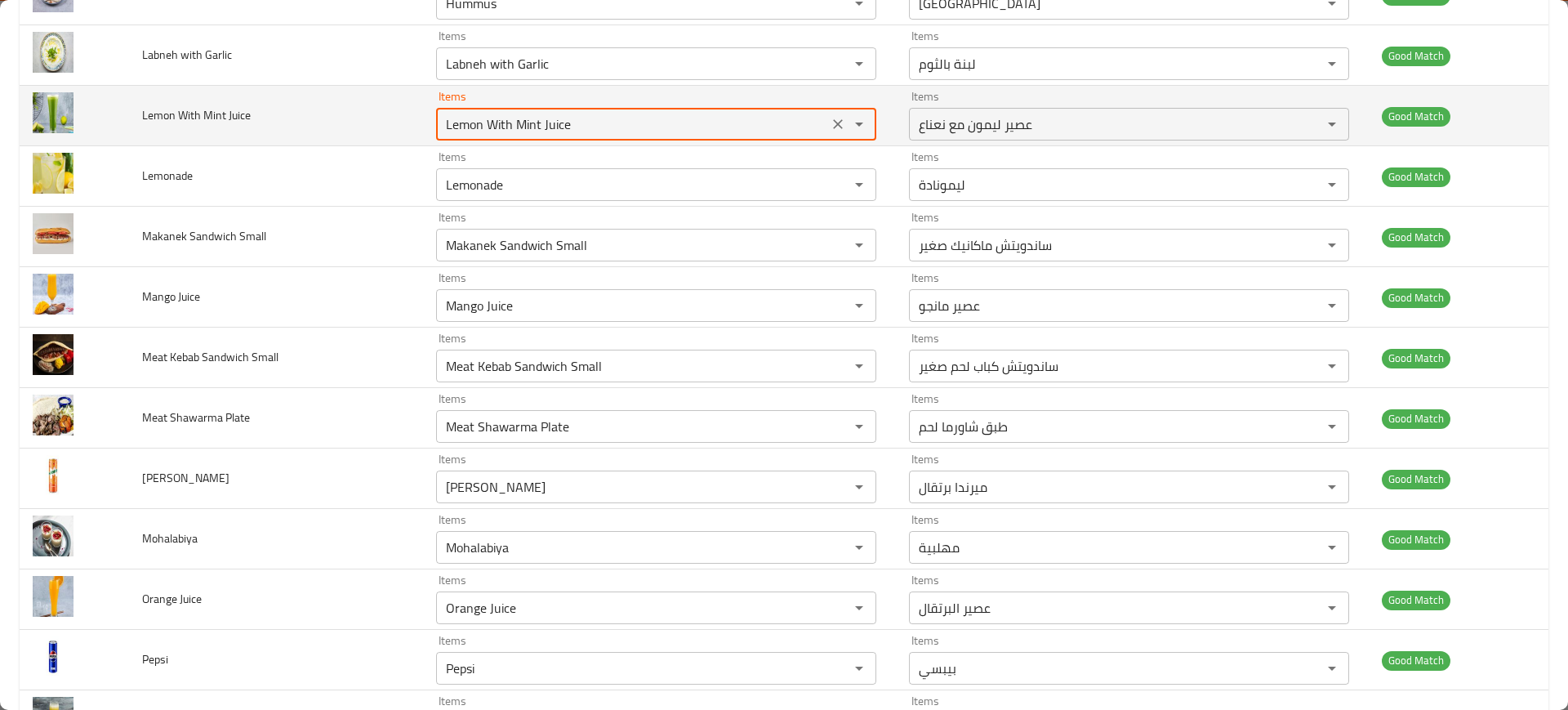
click at [499, 126] on Juice "Lemon With Mint Juice" at bounding box center [632, 124] width 382 height 23
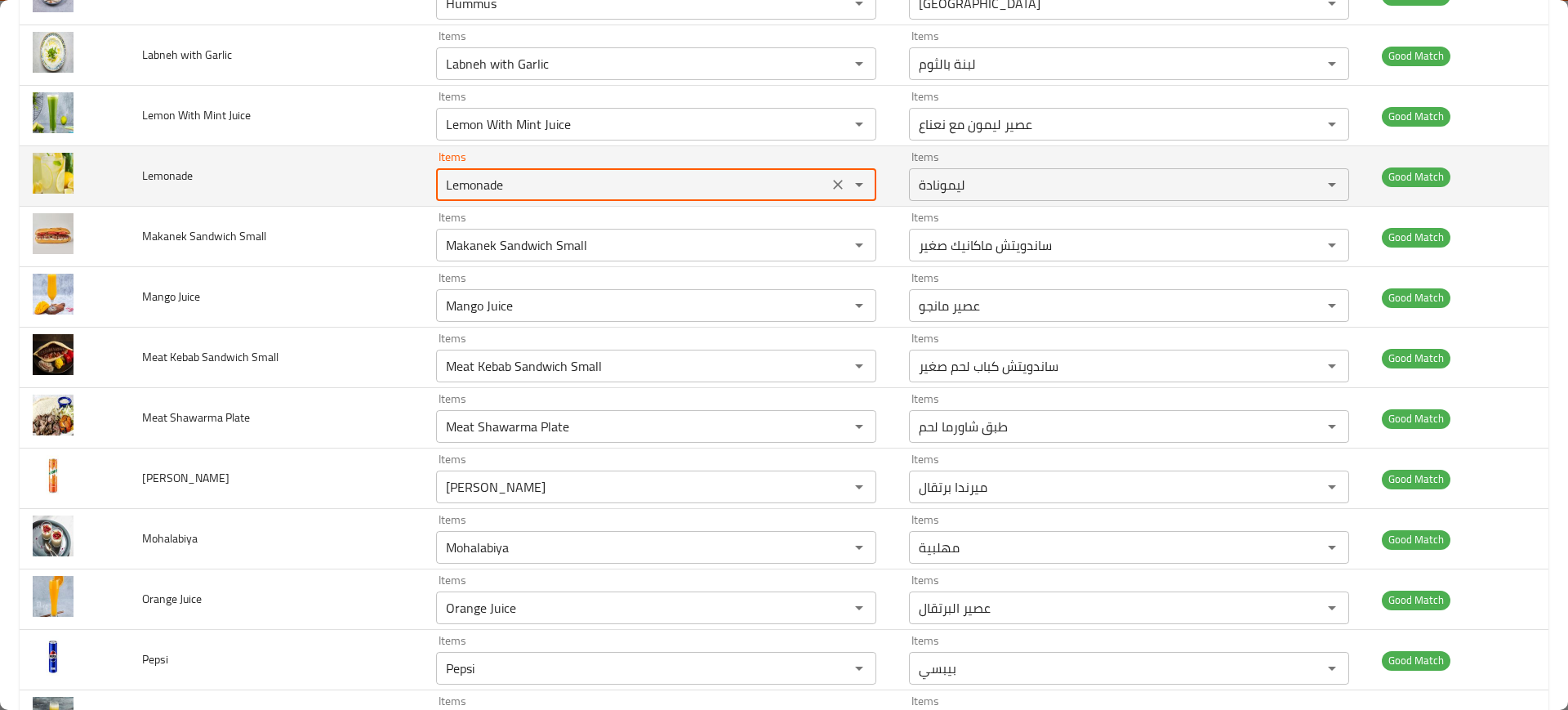
click at [485, 184] on input "Lemonade" at bounding box center [632, 185] width 382 height 23
click at [467, 188] on input "Lemonade" at bounding box center [632, 185] width 382 height 23
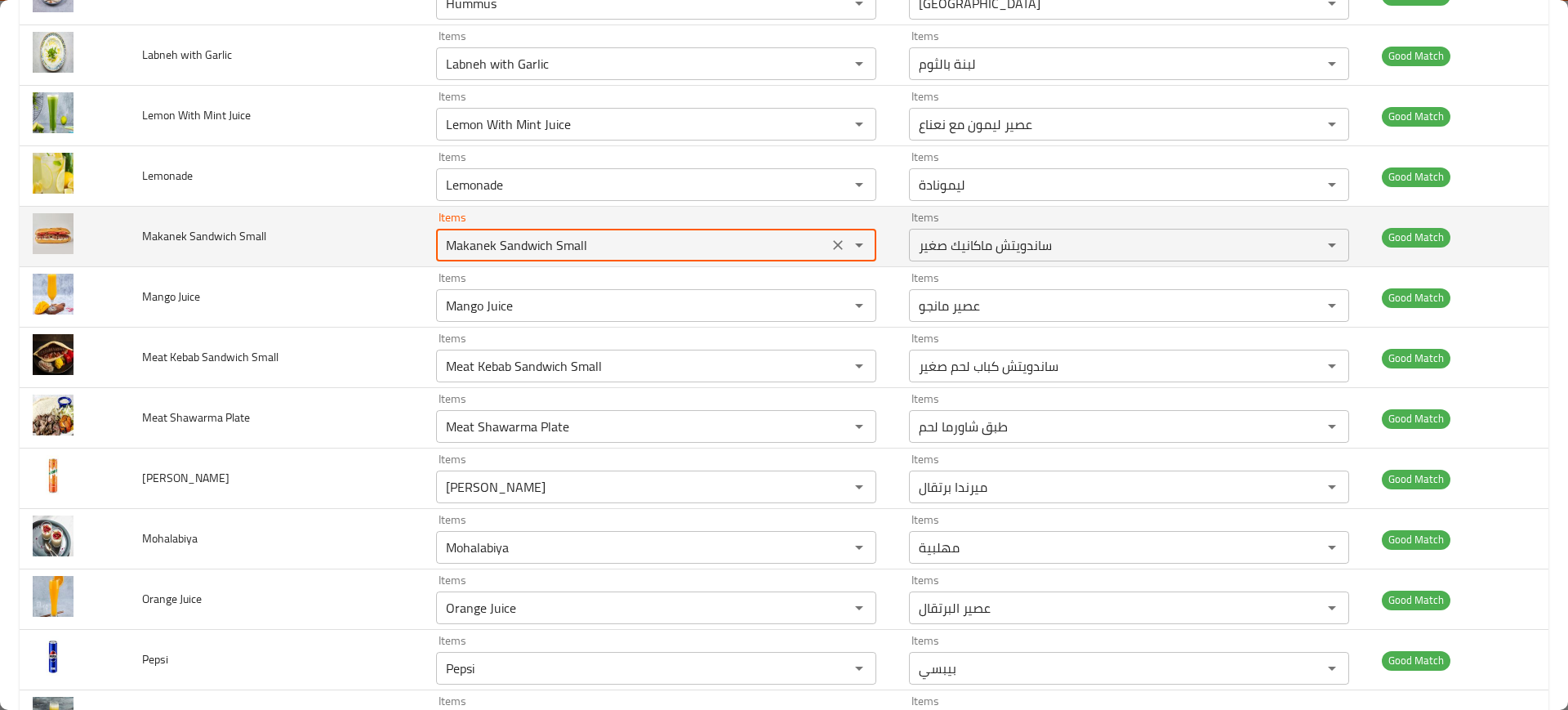
click at [481, 238] on Small "Makanek Sandwich Small" at bounding box center [632, 245] width 382 height 23
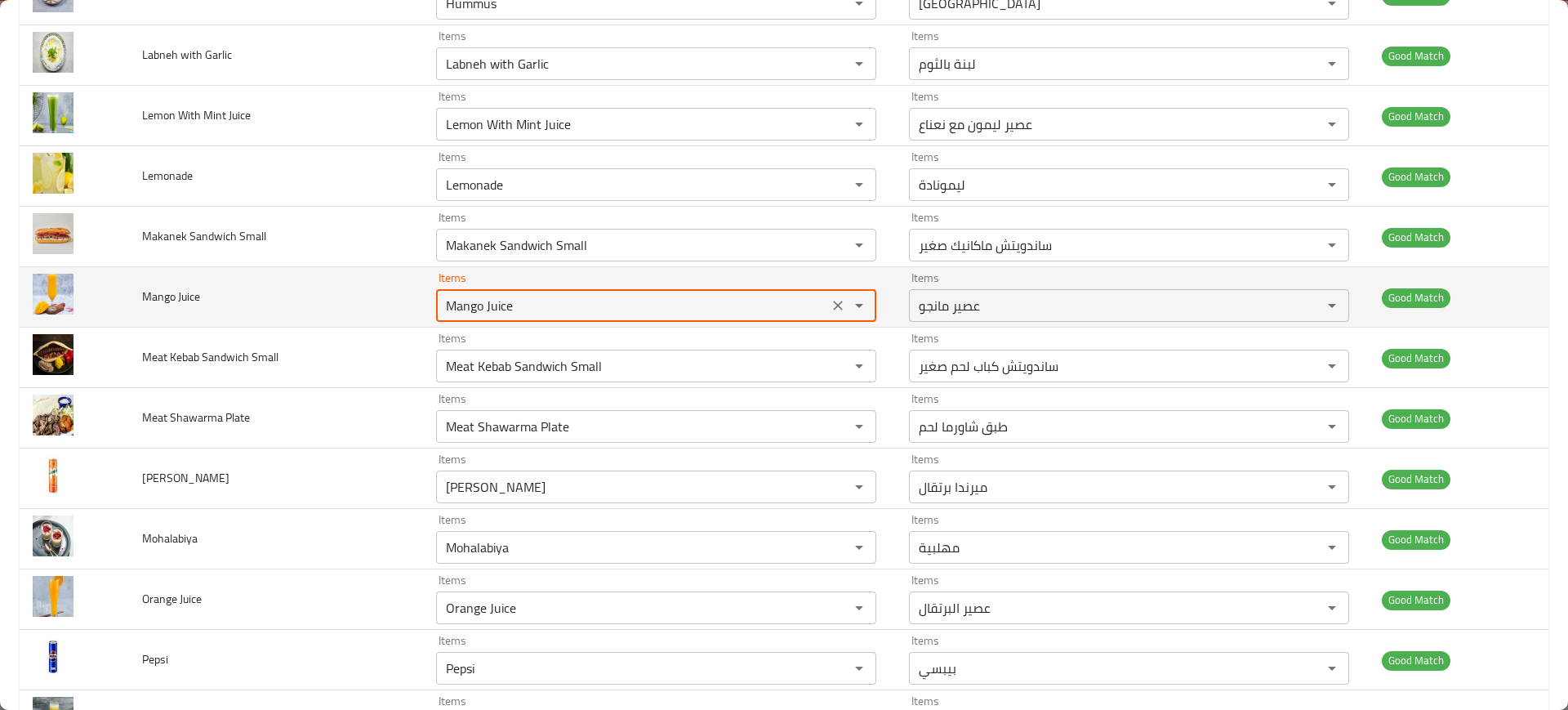
click at [528, 308] on Juice "Mango Juice" at bounding box center [632, 305] width 382 height 23
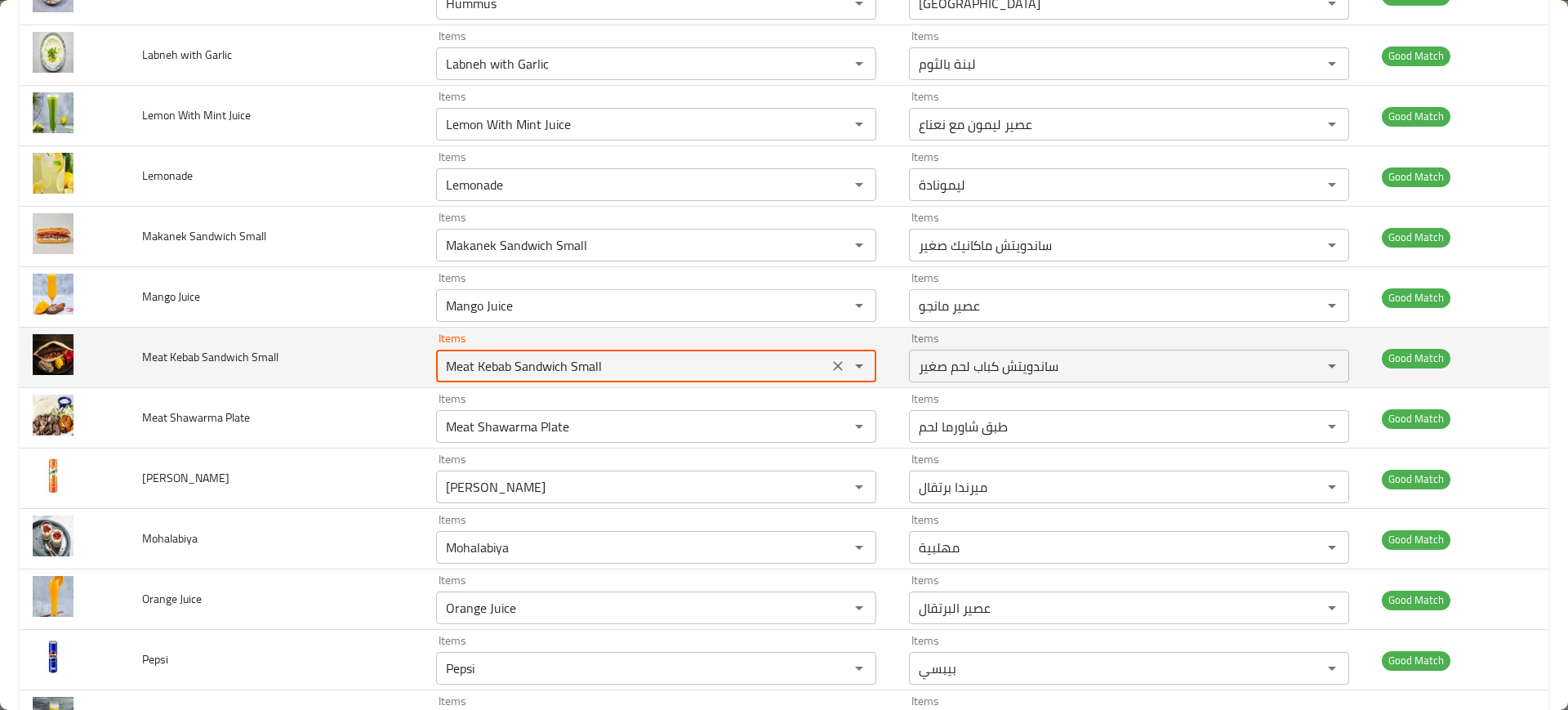
click at [479, 361] on Small "Meat Kebab Sandwich Small" at bounding box center [632, 365] width 382 height 23
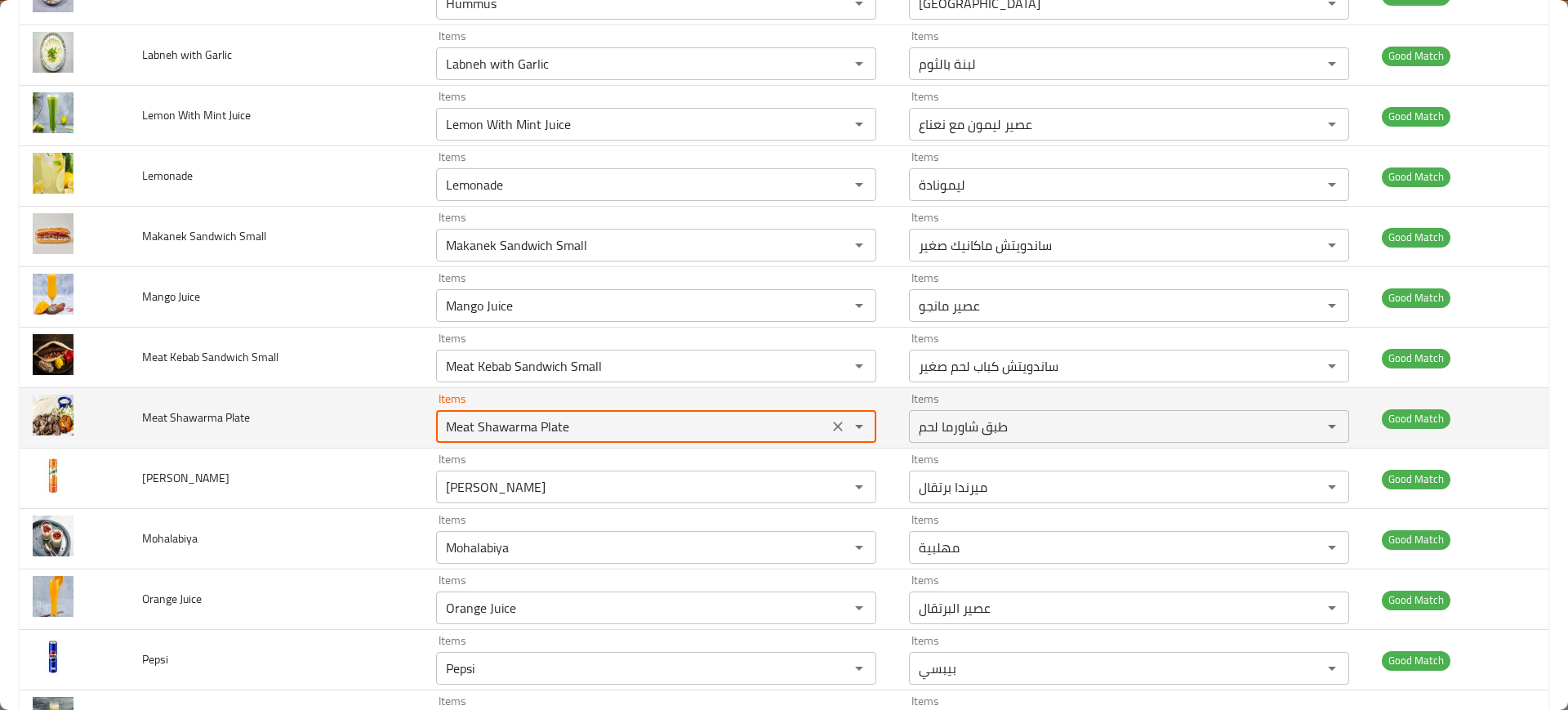
click at [455, 420] on Plate "Meat Shawarma Plate" at bounding box center [632, 427] width 382 height 23
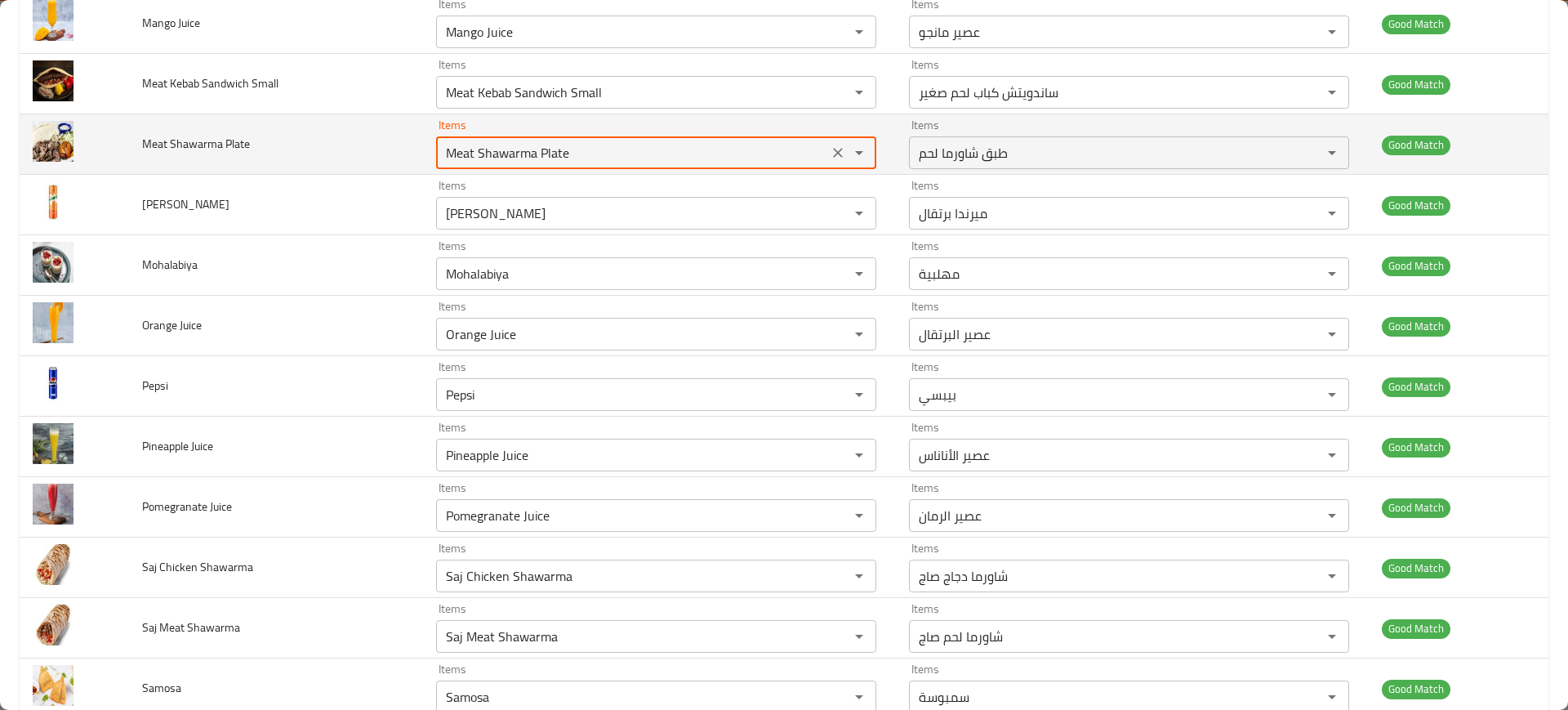
scroll to position [2266, 0]
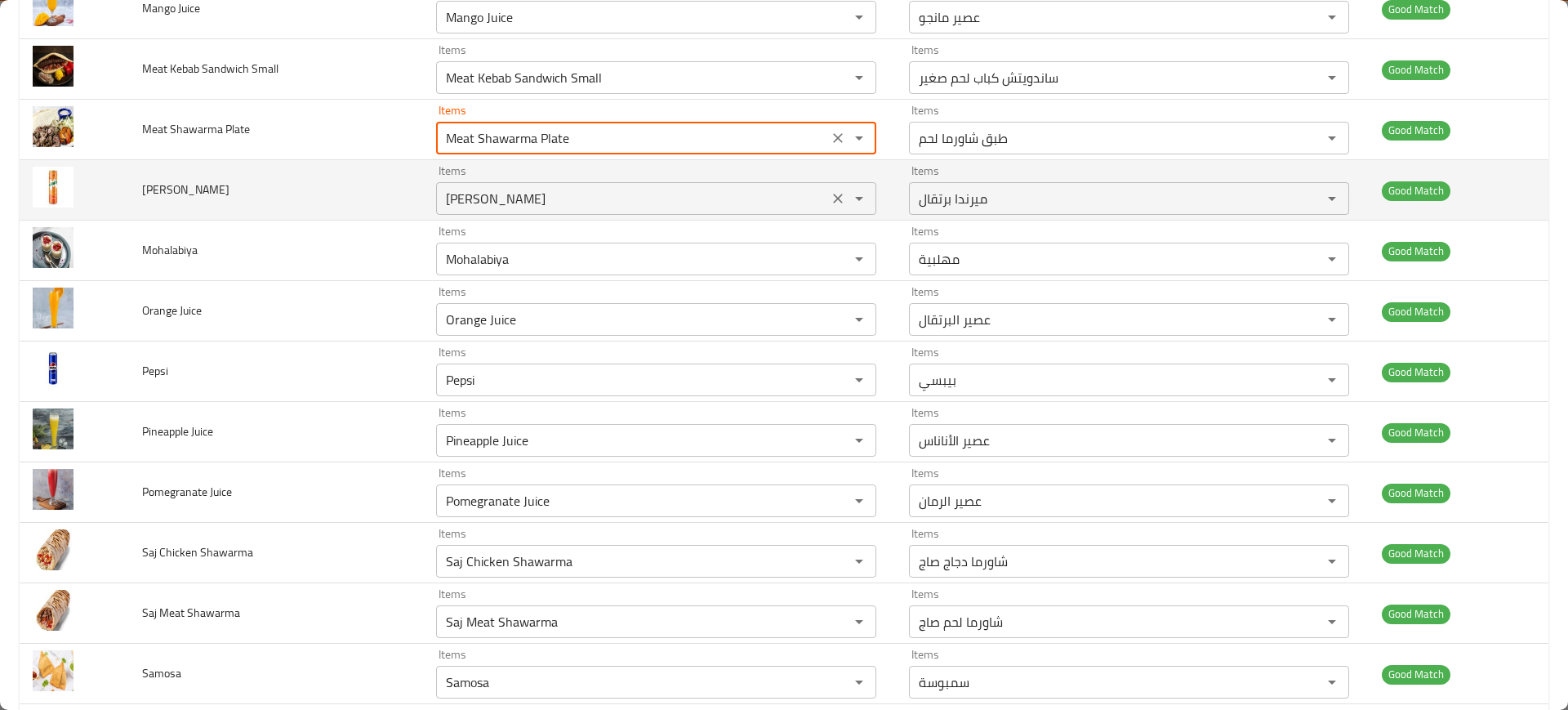
click at [465, 211] on div "Mirinda Orange Items" at bounding box center [656, 198] width 440 height 32
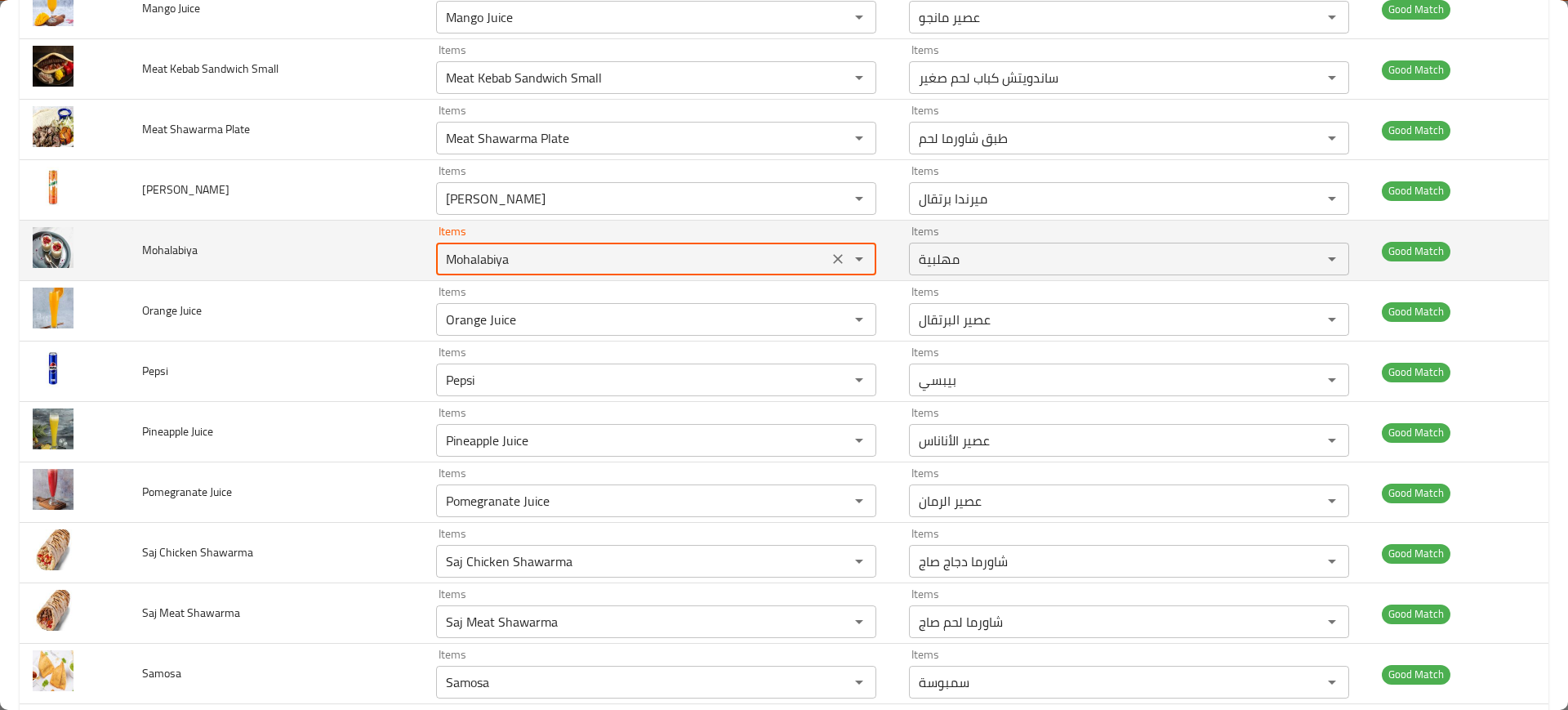
click at [470, 249] on input "Mohalabiya" at bounding box center [632, 259] width 382 height 23
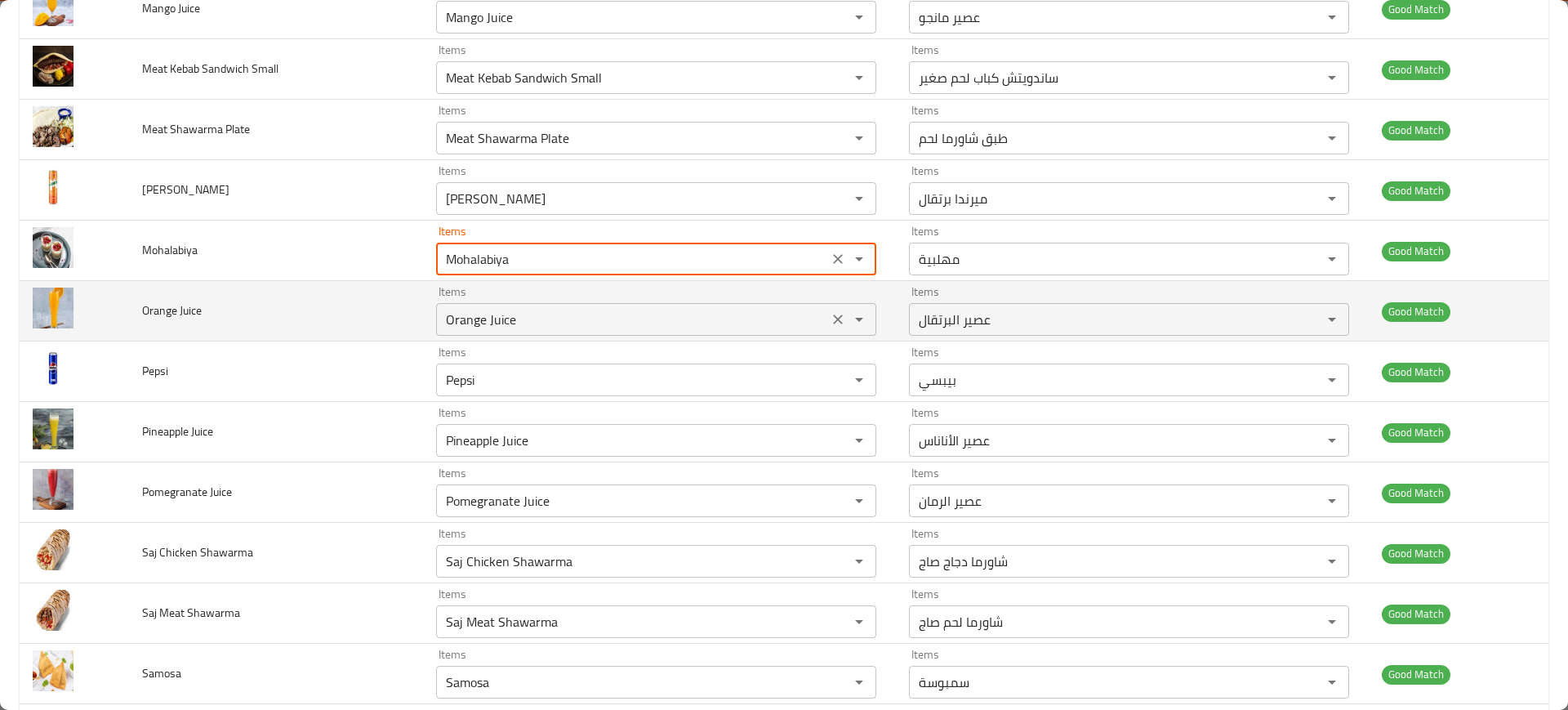
click at [531, 318] on Juice "Orange Juice" at bounding box center [632, 319] width 382 height 23
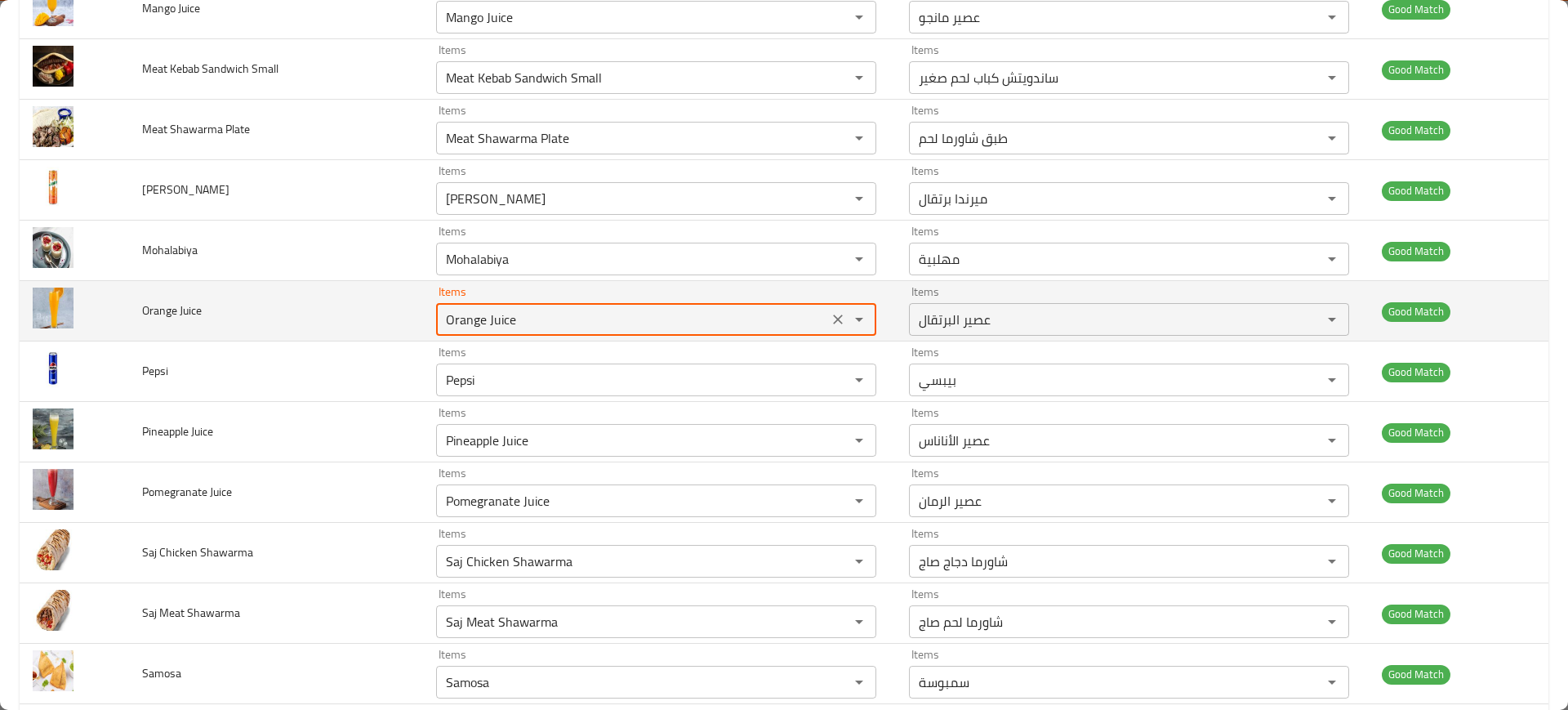
click at [531, 318] on Juice "Orange Juice" at bounding box center [632, 319] width 382 height 23
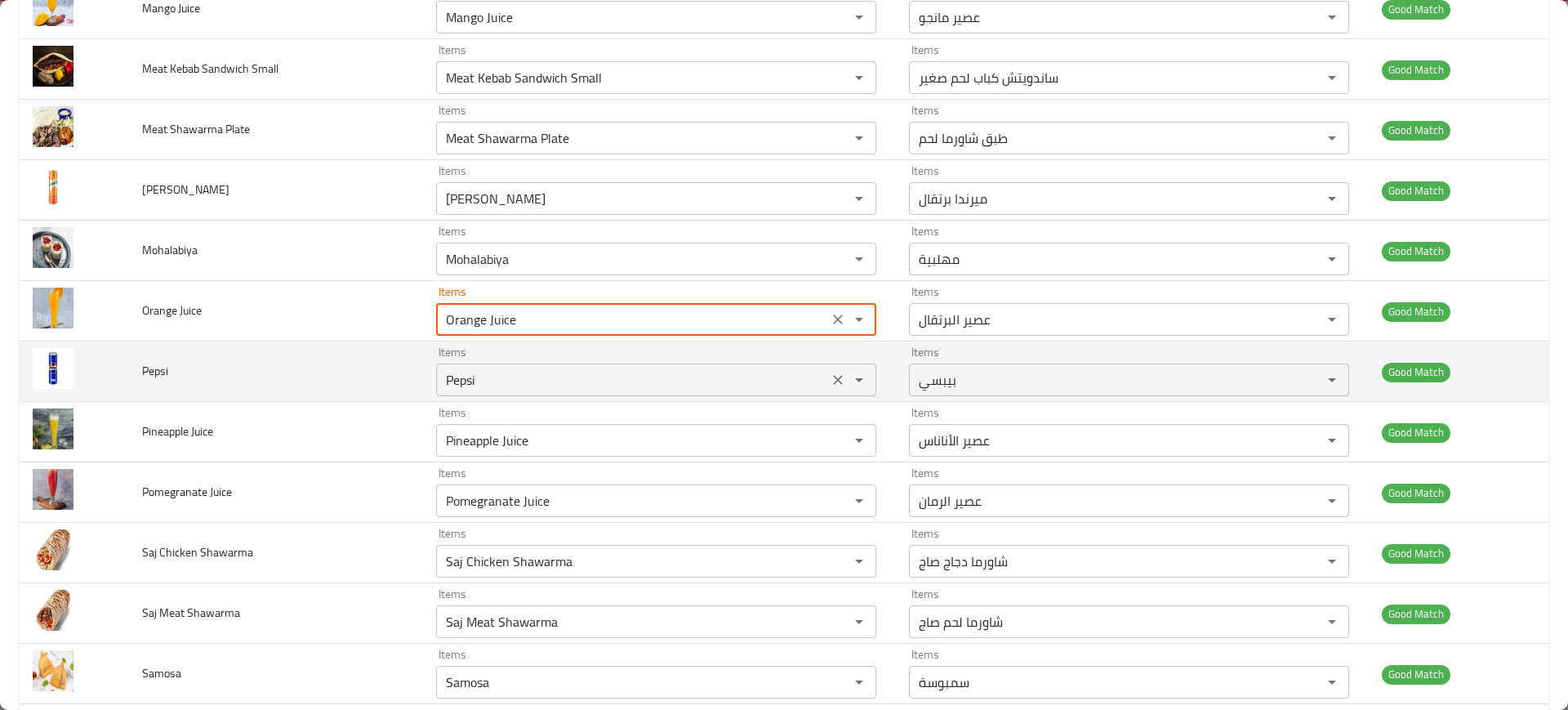
click at [469, 386] on input "Pepsi" at bounding box center [632, 379] width 382 height 23
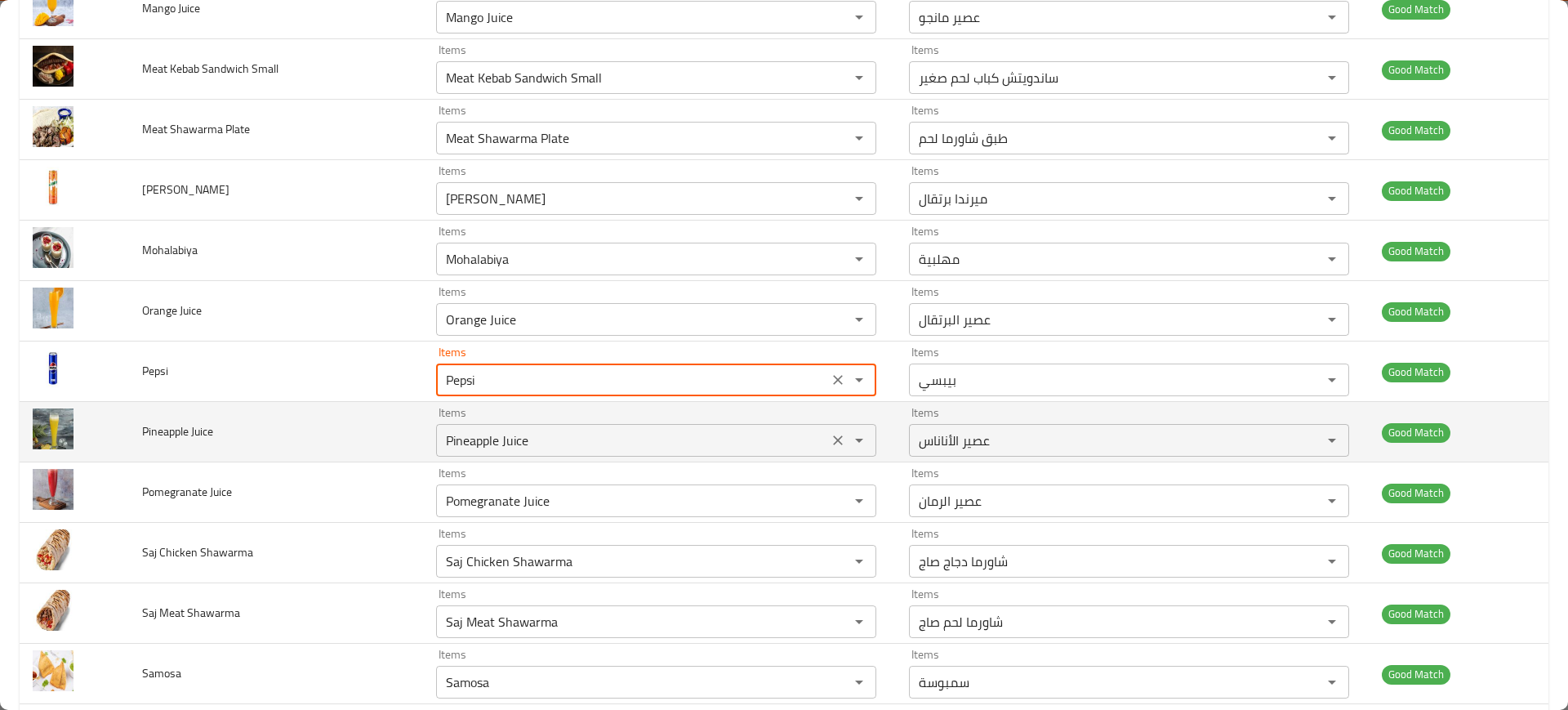
click at [494, 440] on Juice "Pineapple Juice" at bounding box center [632, 440] width 382 height 23
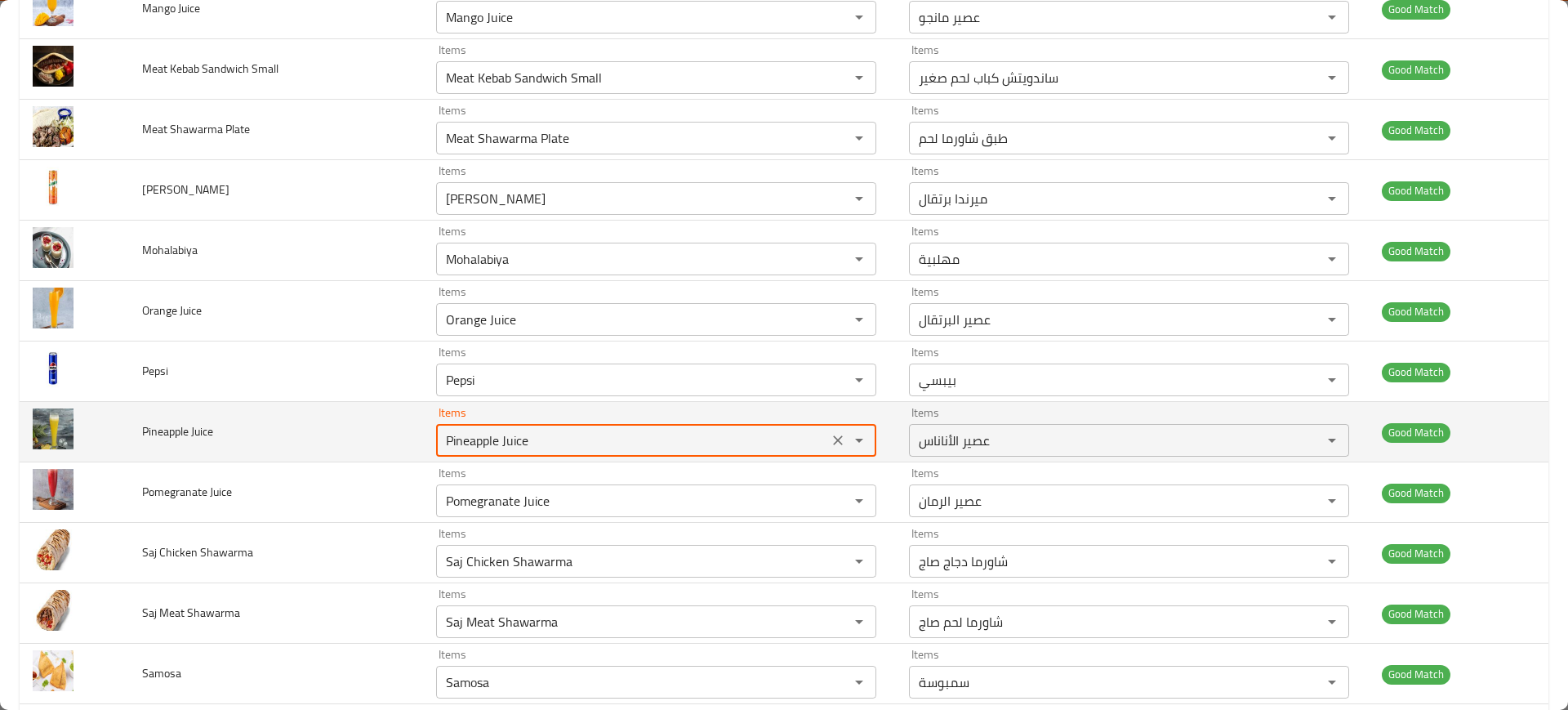
click at [494, 440] on Juice "Pineapple Juice" at bounding box center [632, 440] width 382 height 23
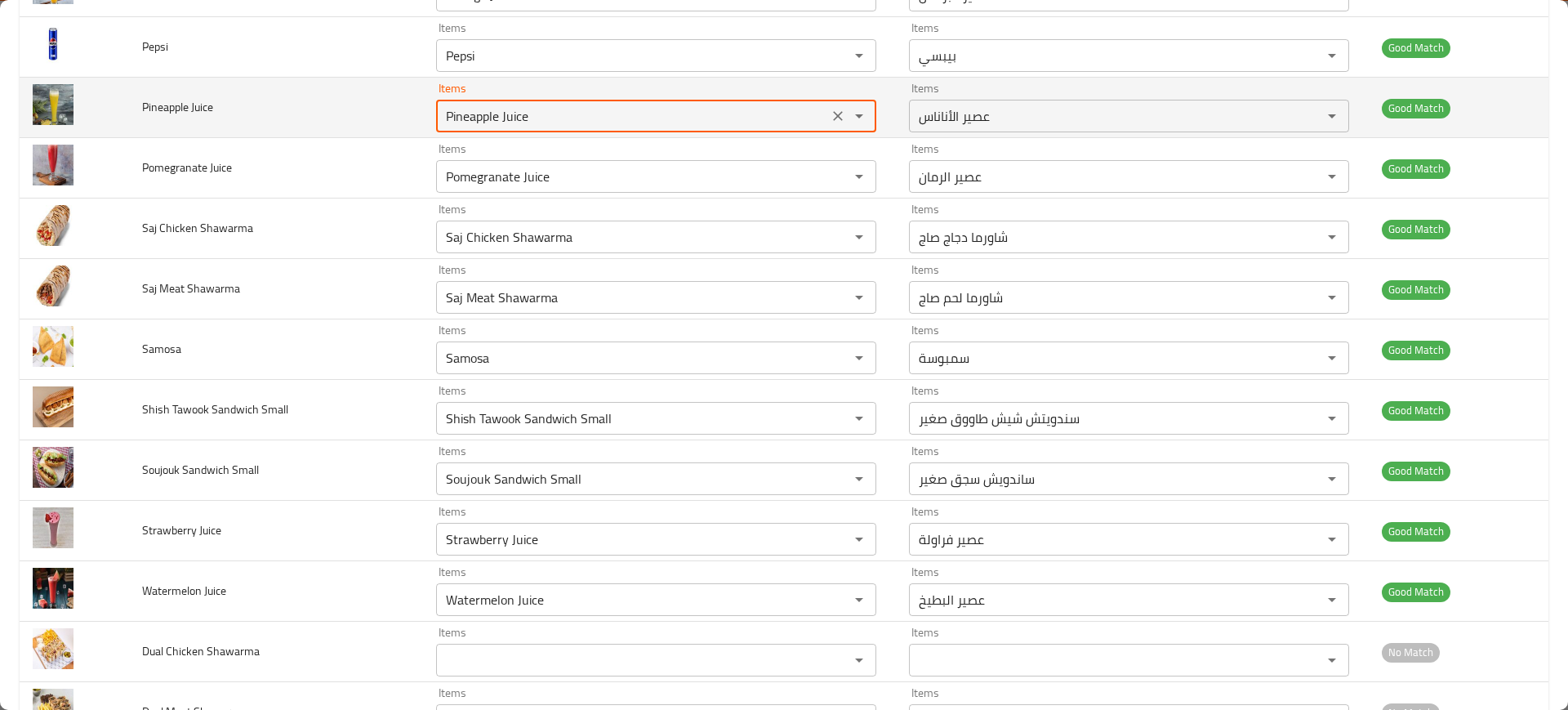
scroll to position [2591, 0]
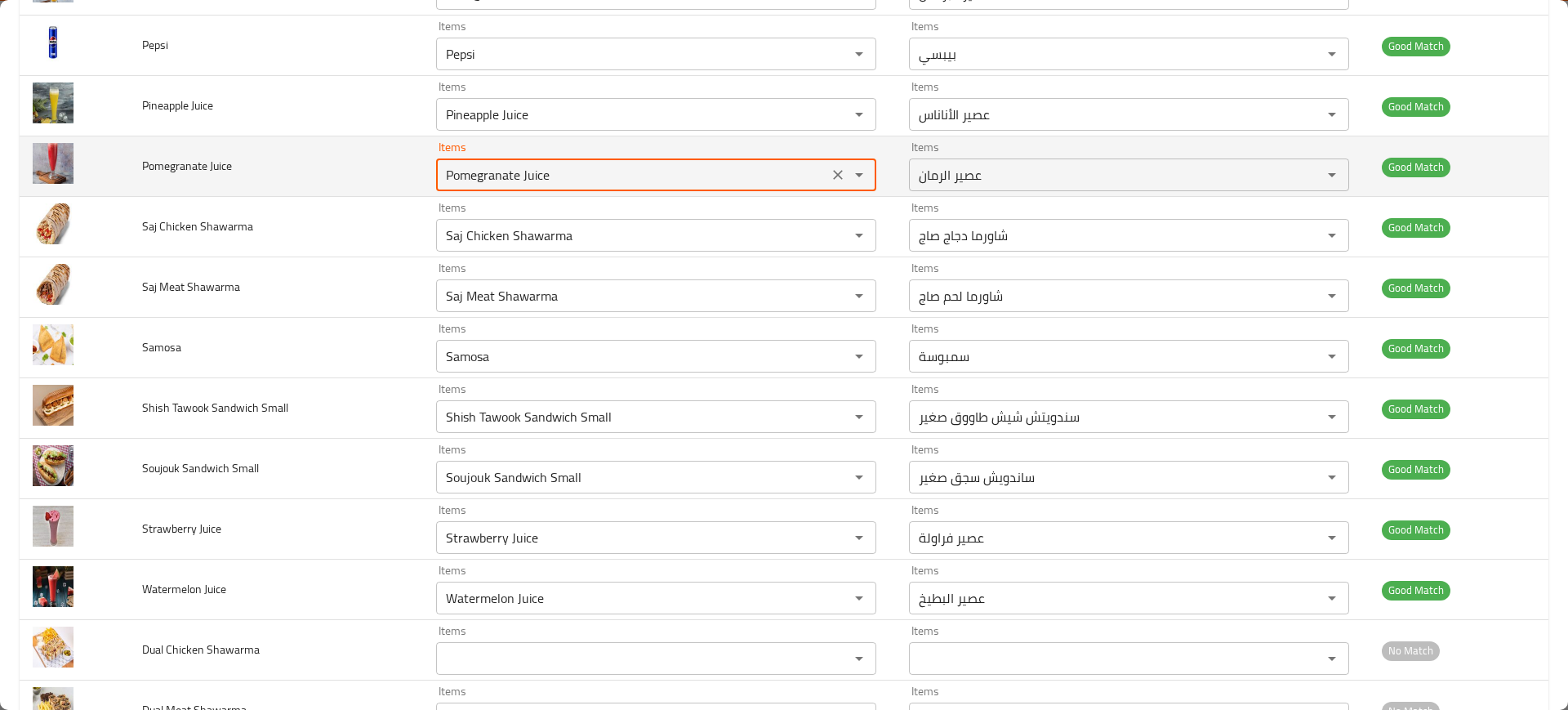
click at [558, 181] on Juice "Pomegranate Juice" at bounding box center [632, 174] width 382 height 23
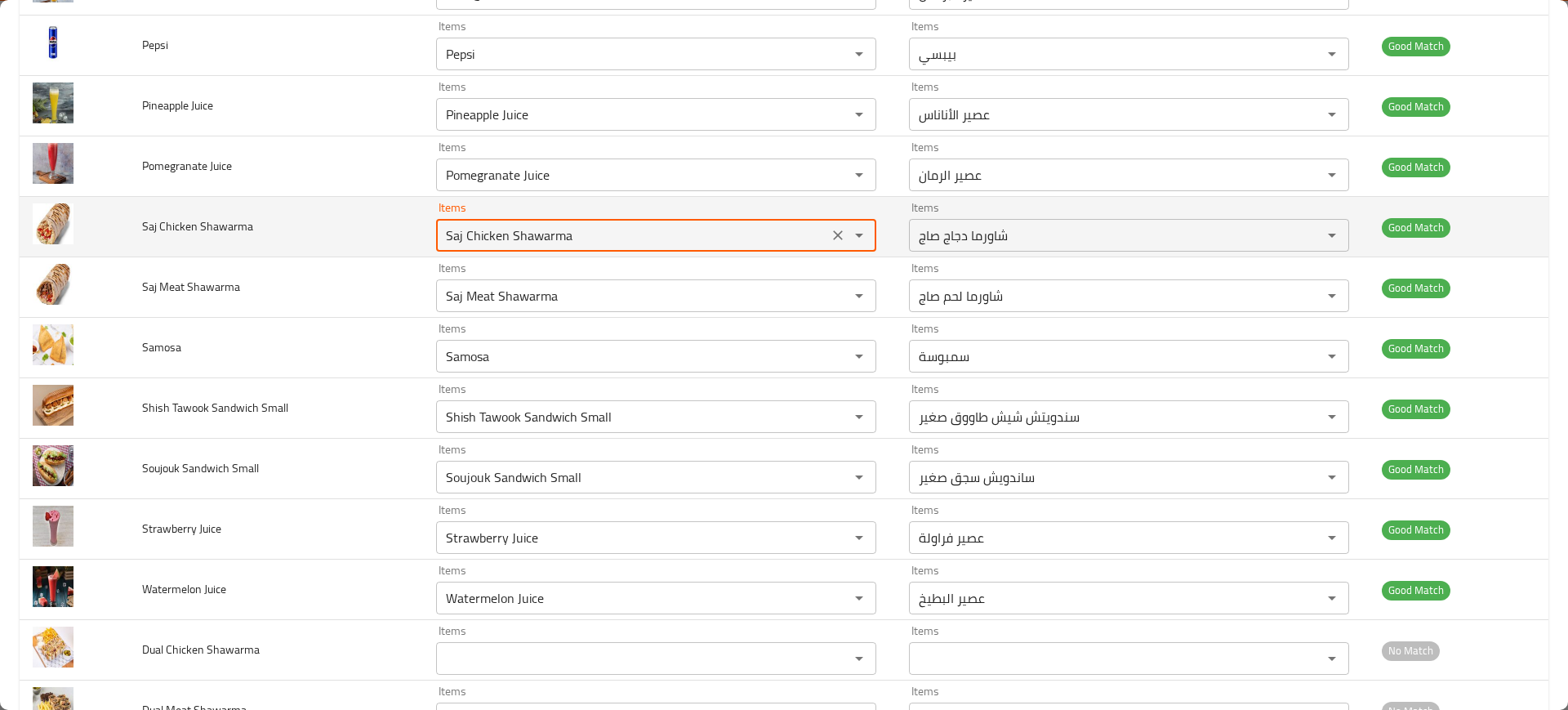
click at [539, 227] on Shawarma "Saj Chicken Shawarma" at bounding box center [632, 236] width 382 height 23
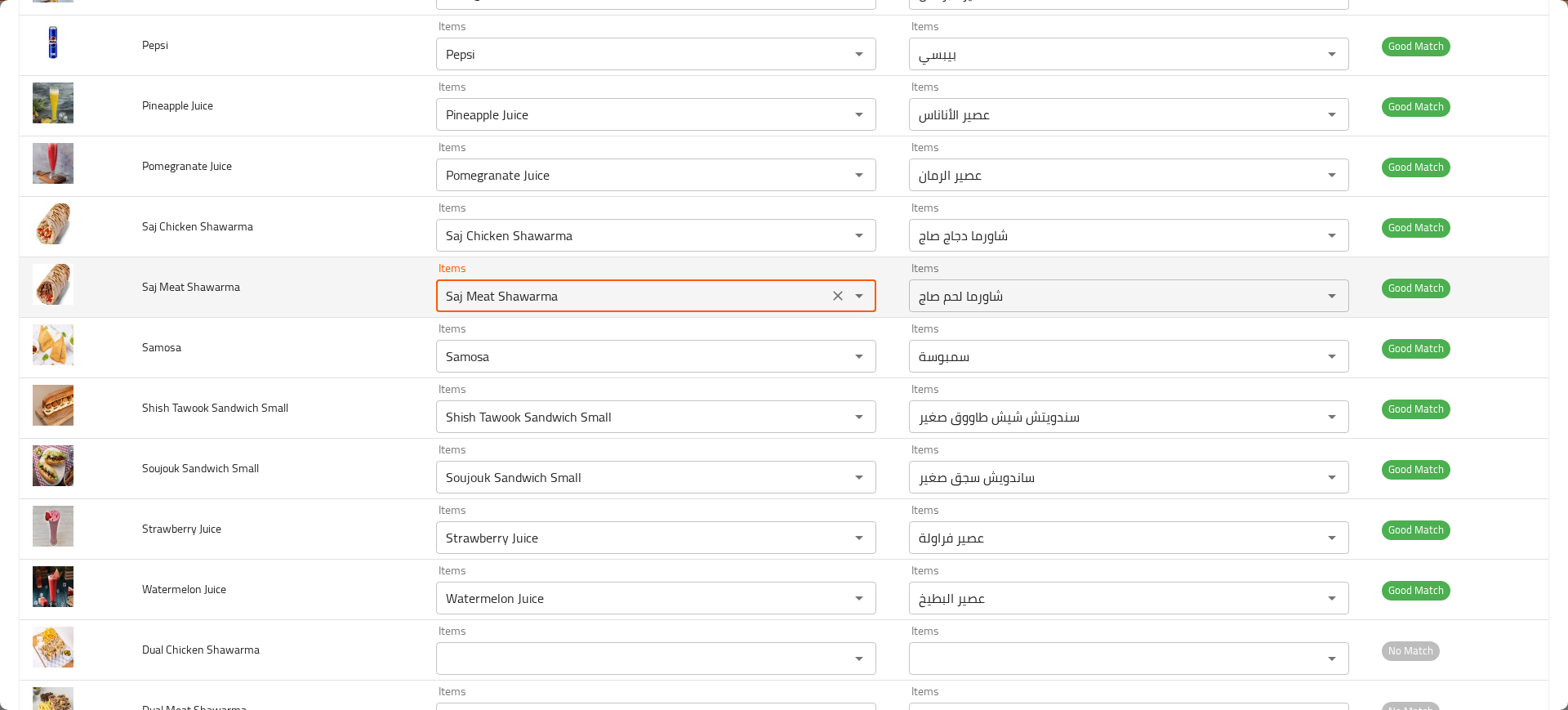
click at [476, 304] on Shawarma "Saj Meat Shawarma" at bounding box center [632, 296] width 382 height 23
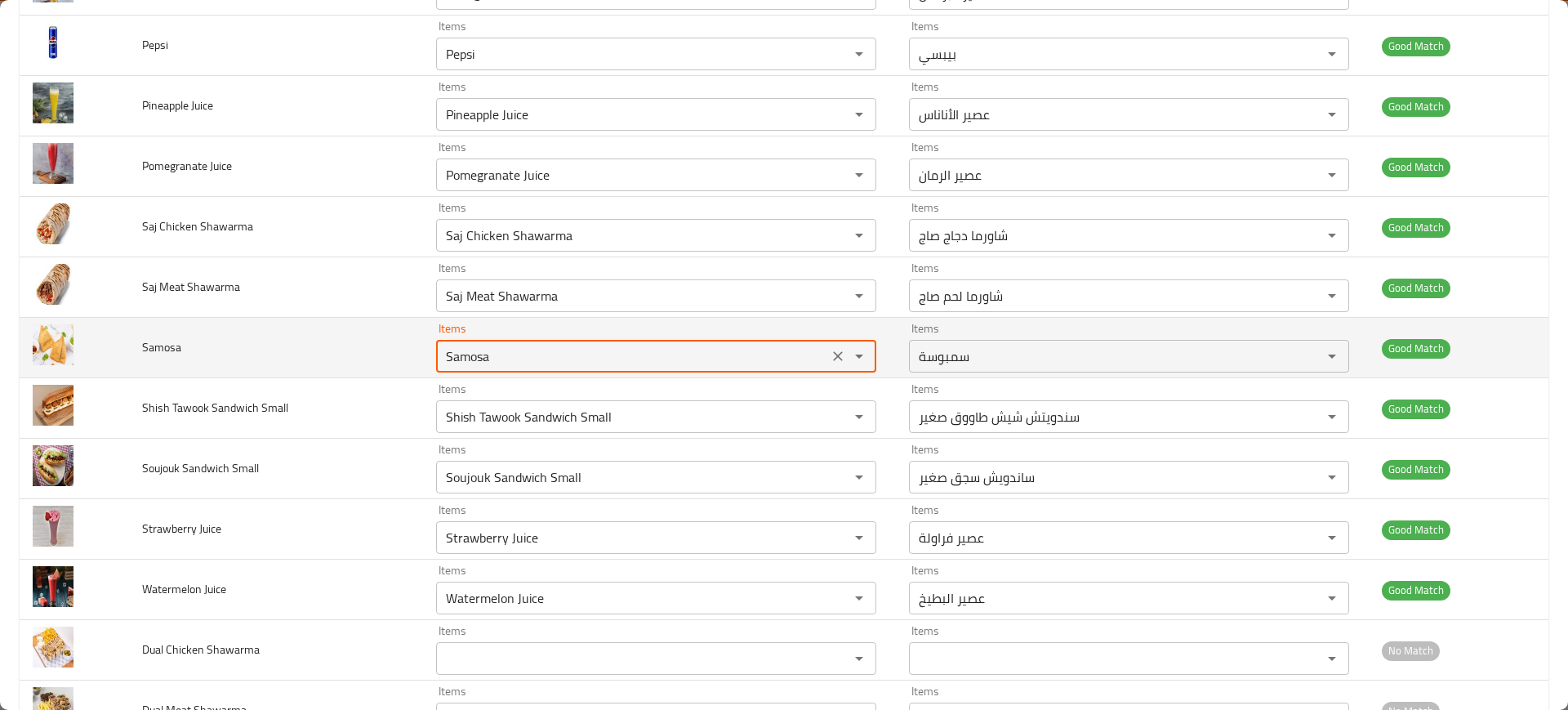
click at [494, 355] on input "Samosa" at bounding box center [632, 356] width 382 height 23
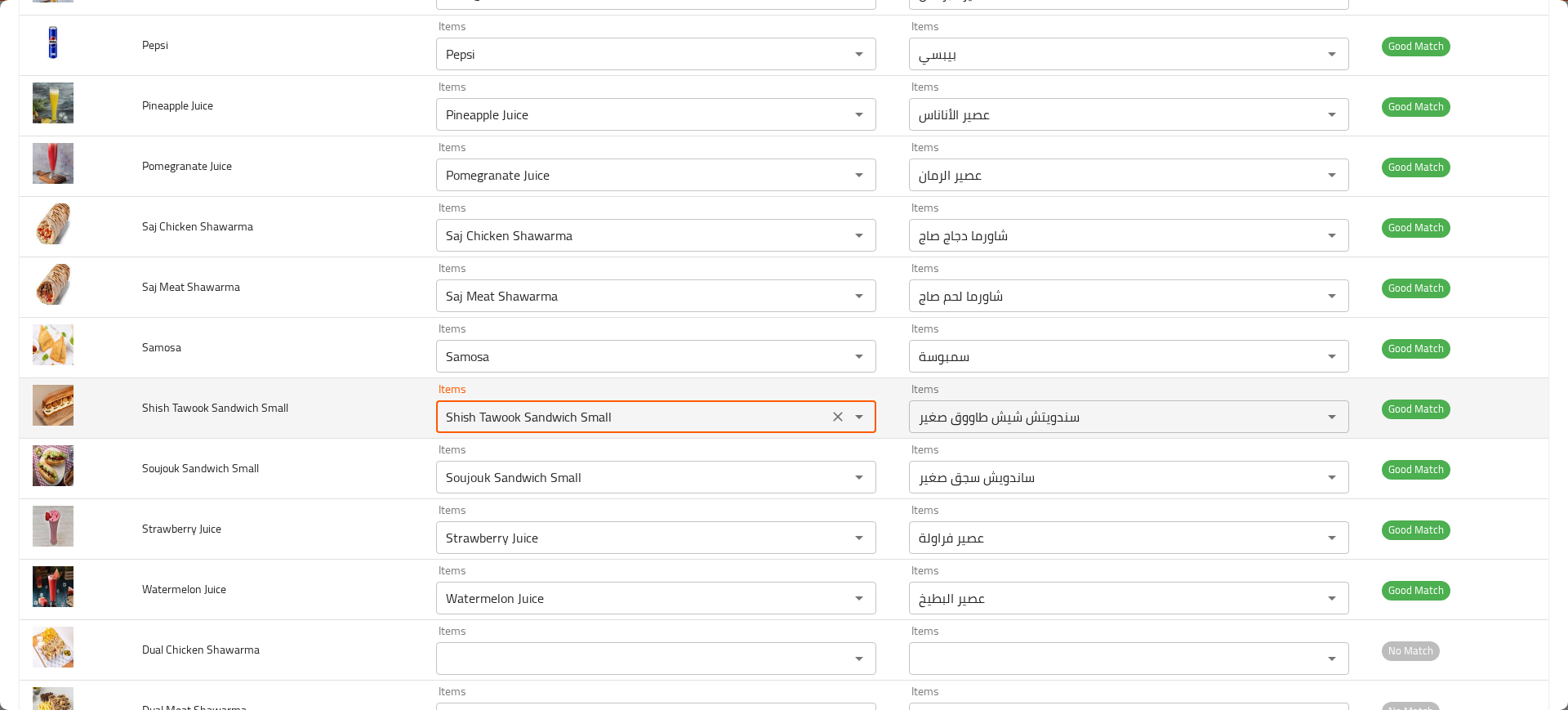
click at [473, 420] on Small "Shish Tawook Sandwich Small" at bounding box center [632, 416] width 382 height 23
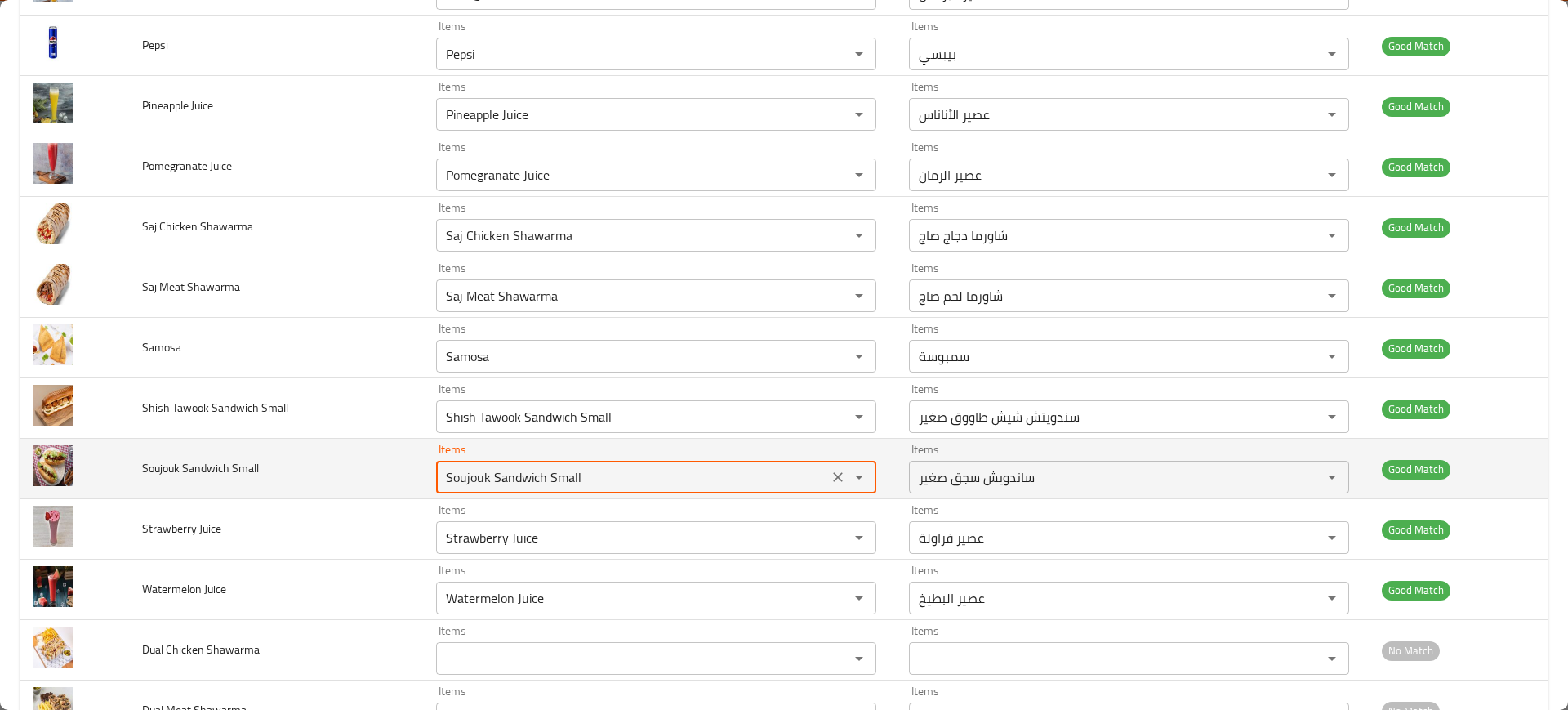
click at [482, 472] on Small "Soujouk Sandwich Small" at bounding box center [632, 477] width 382 height 23
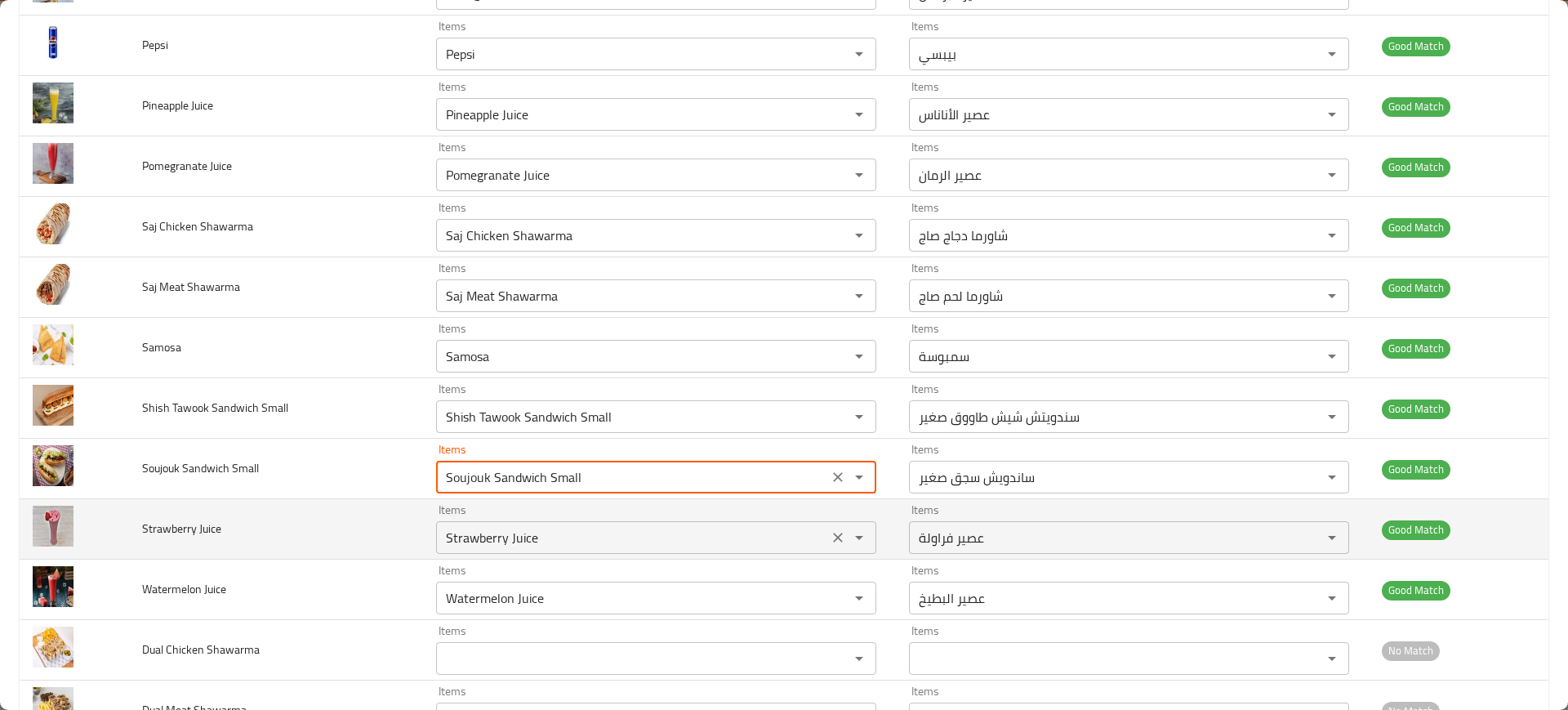
click at [512, 526] on Juice "Strawberry Juice" at bounding box center [632, 537] width 382 height 23
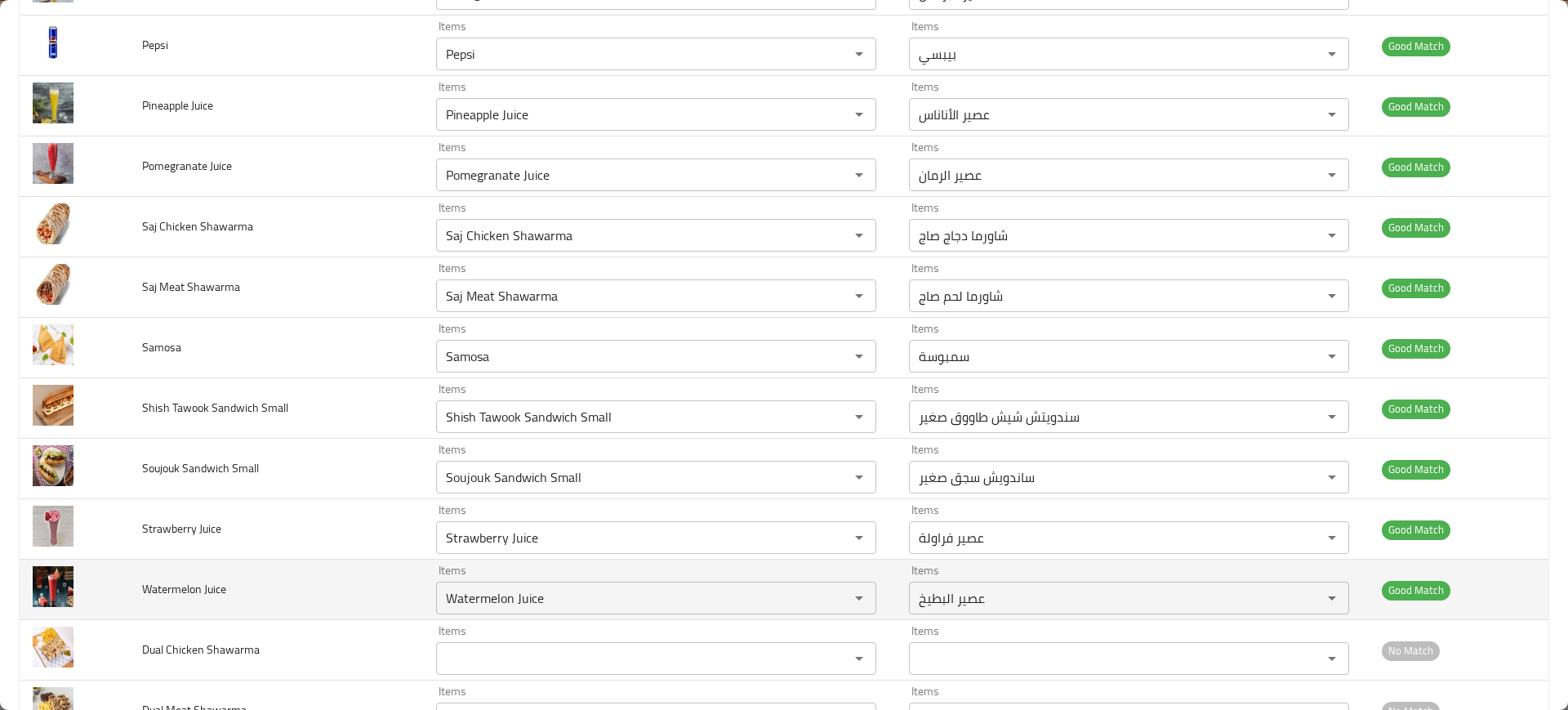
click at [535, 618] on td "Items Watermelon Juice Items" at bounding box center [659, 589] width 473 height 60
click at [508, 597] on Juice "Watermelon Juice" at bounding box center [632, 597] width 382 height 23
click at [339, 598] on td "Watermelon Juice" at bounding box center [276, 589] width 295 height 60
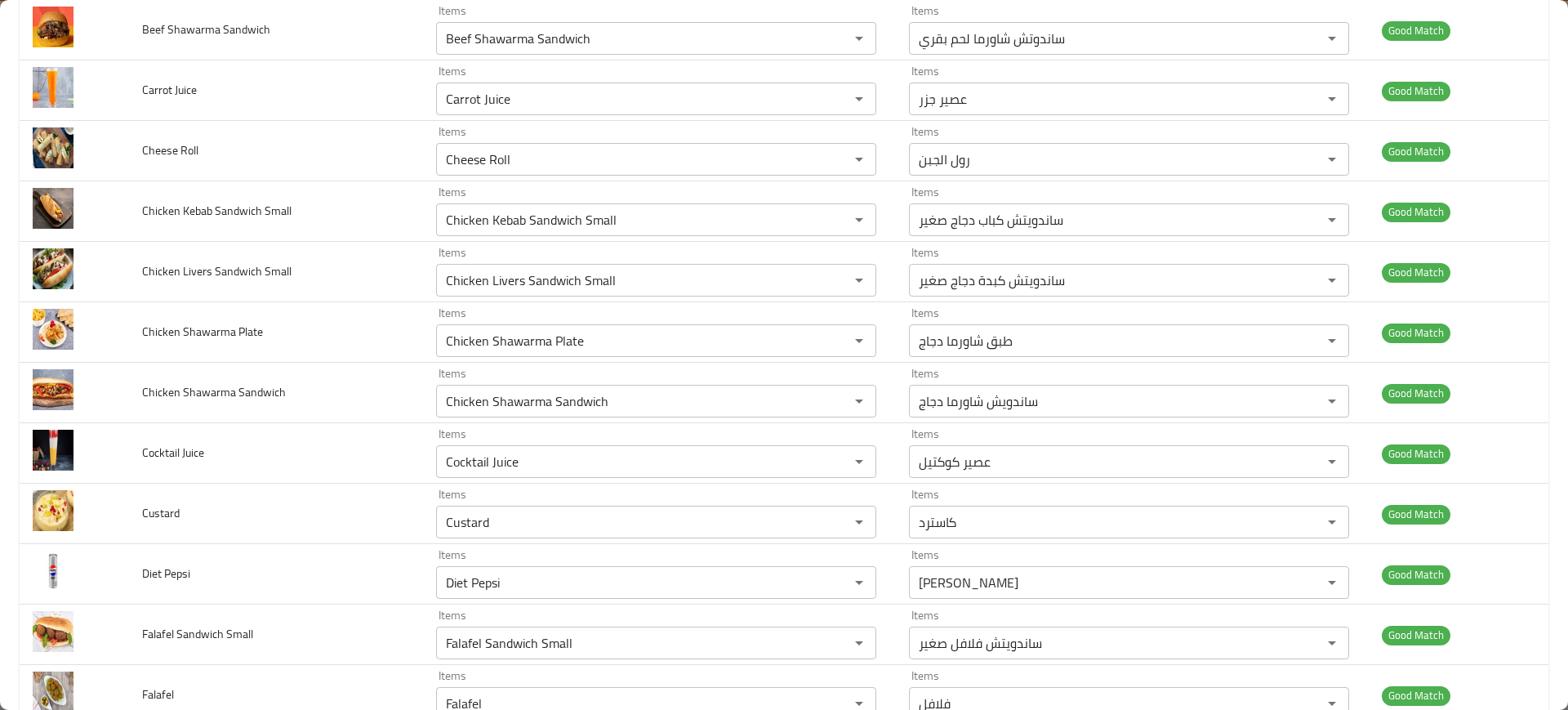
scroll to position [636, 0]
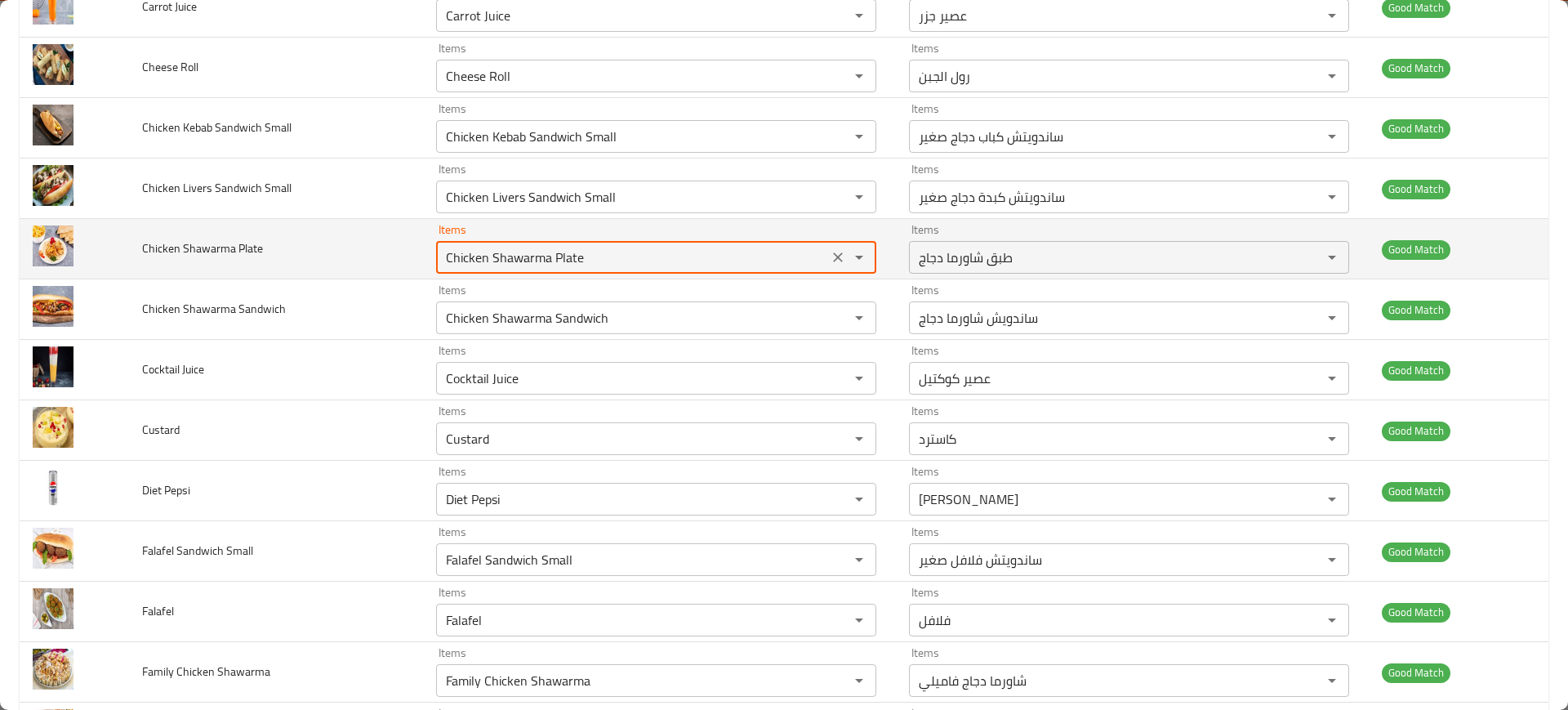
click at [636, 262] on Plate "Chicken Shawarma Plate" at bounding box center [632, 257] width 382 height 23
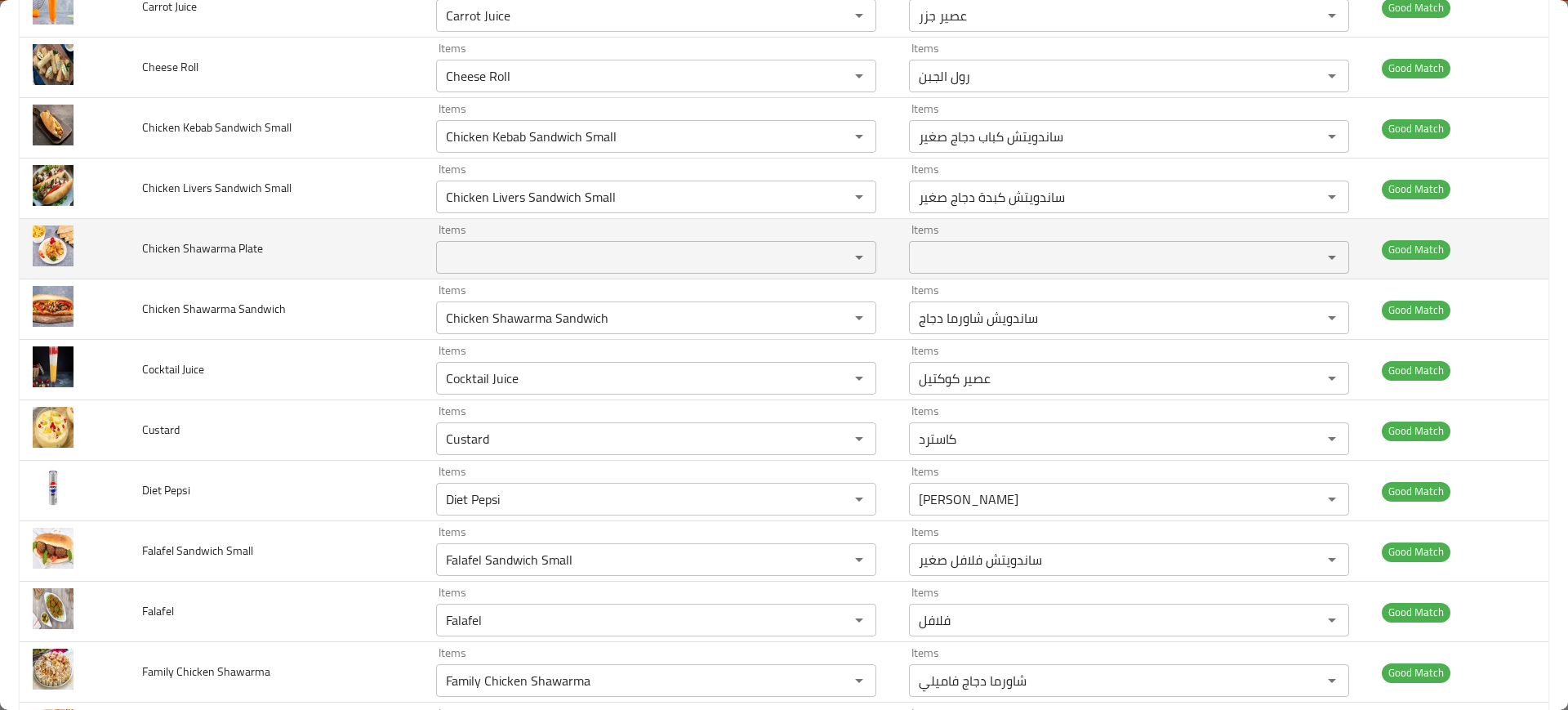
click at [267, 254] on td "Chicken Shawarma Plate" at bounding box center [276, 249] width 295 height 60
click at [154, 243] on span "Chicken Shawarma Plate" at bounding box center [202, 248] width 121 height 21
copy span "Chicken Shawarma Plate"
click at [154, 243] on span "Chicken Shawarma Plate" at bounding box center [202, 248] width 121 height 21
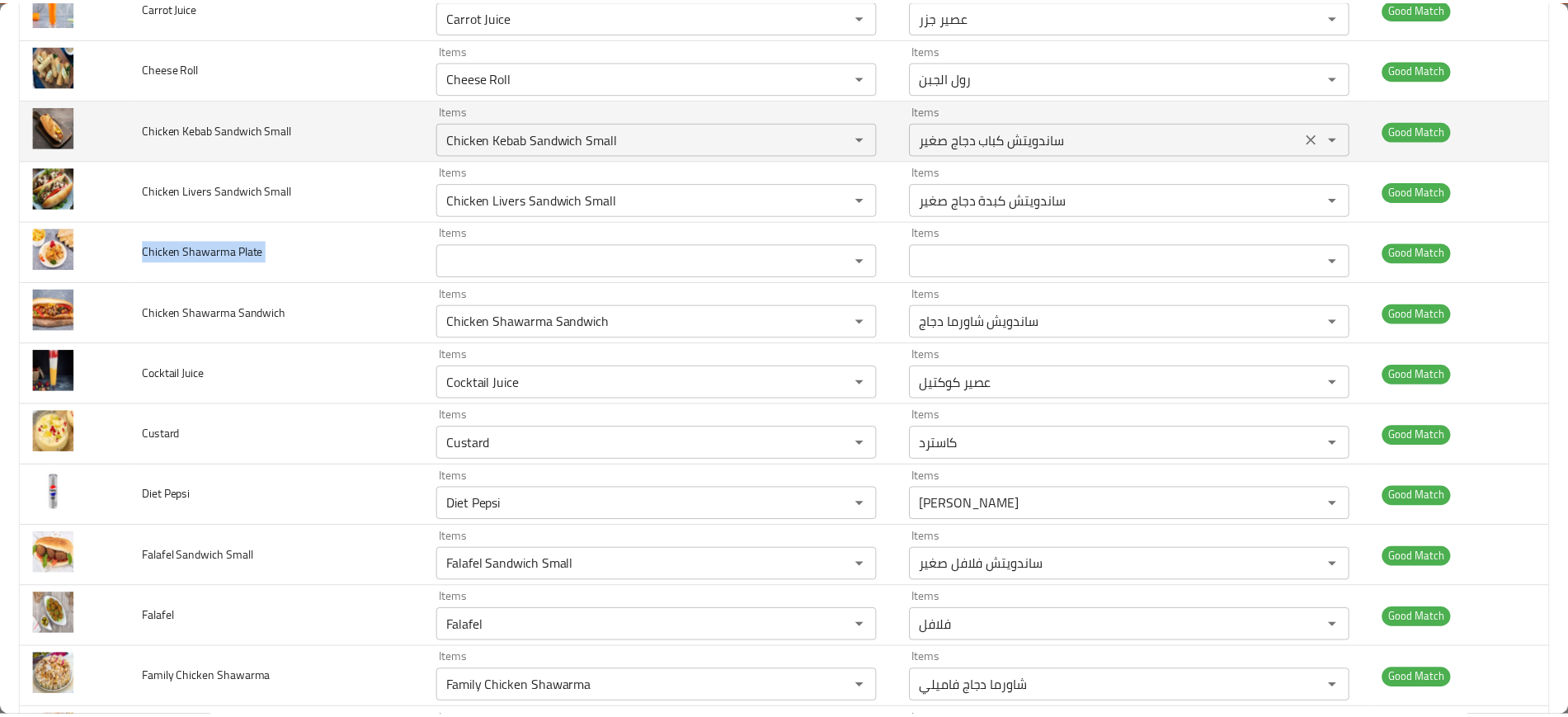
scroll to position [0, 0]
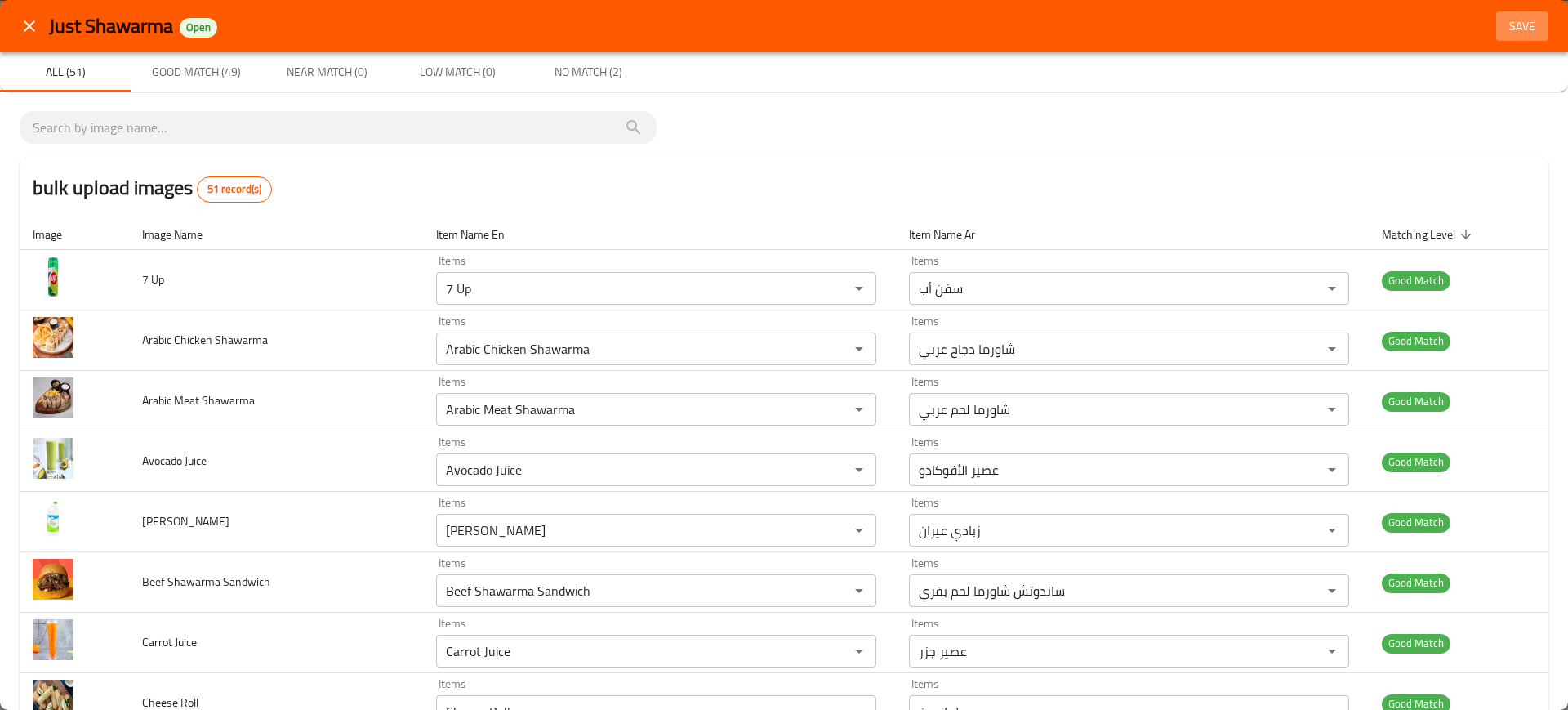
click at [1525, 24] on span "Save" at bounding box center [1522, 26] width 39 height 20
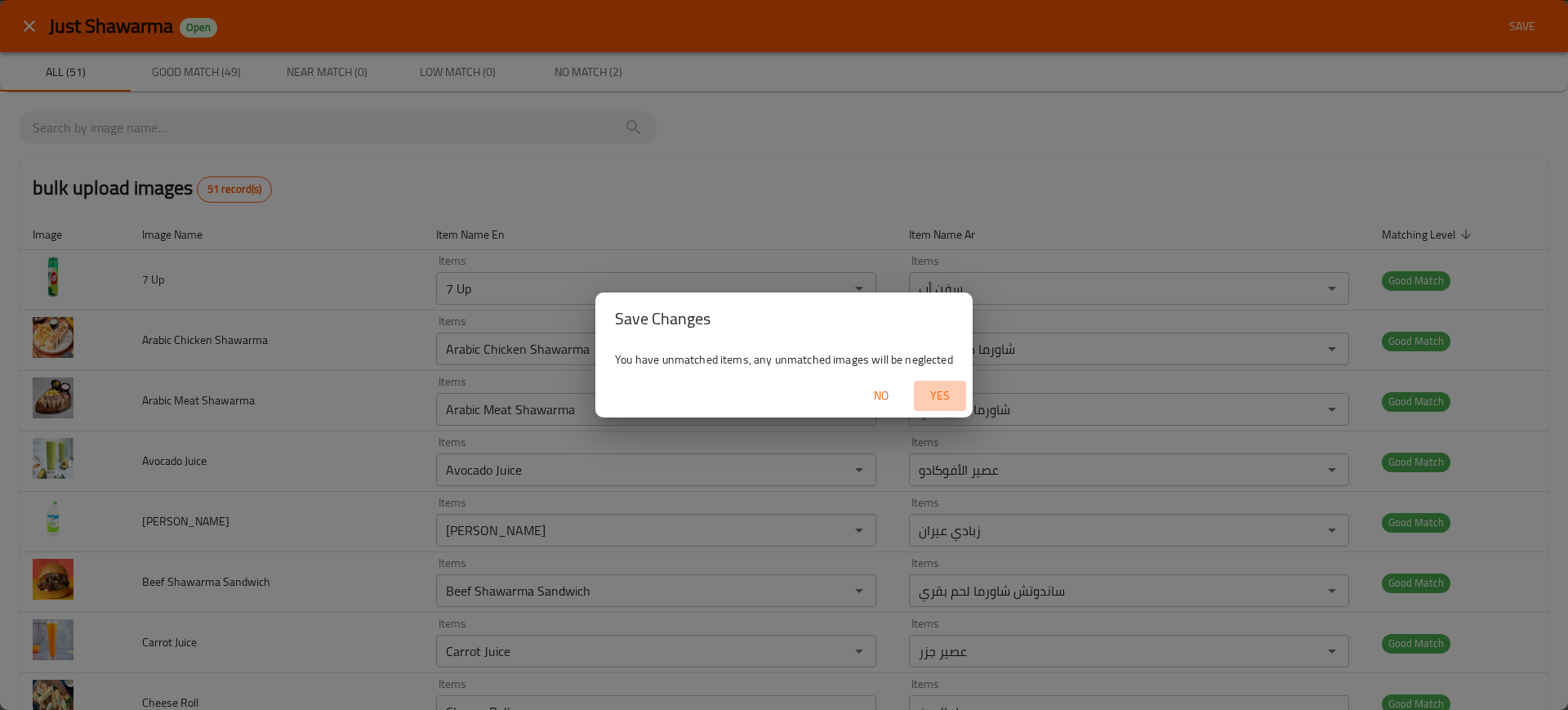
click at [938, 386] on span "Yes" at bounding box center [939, 395] width 39 height 20
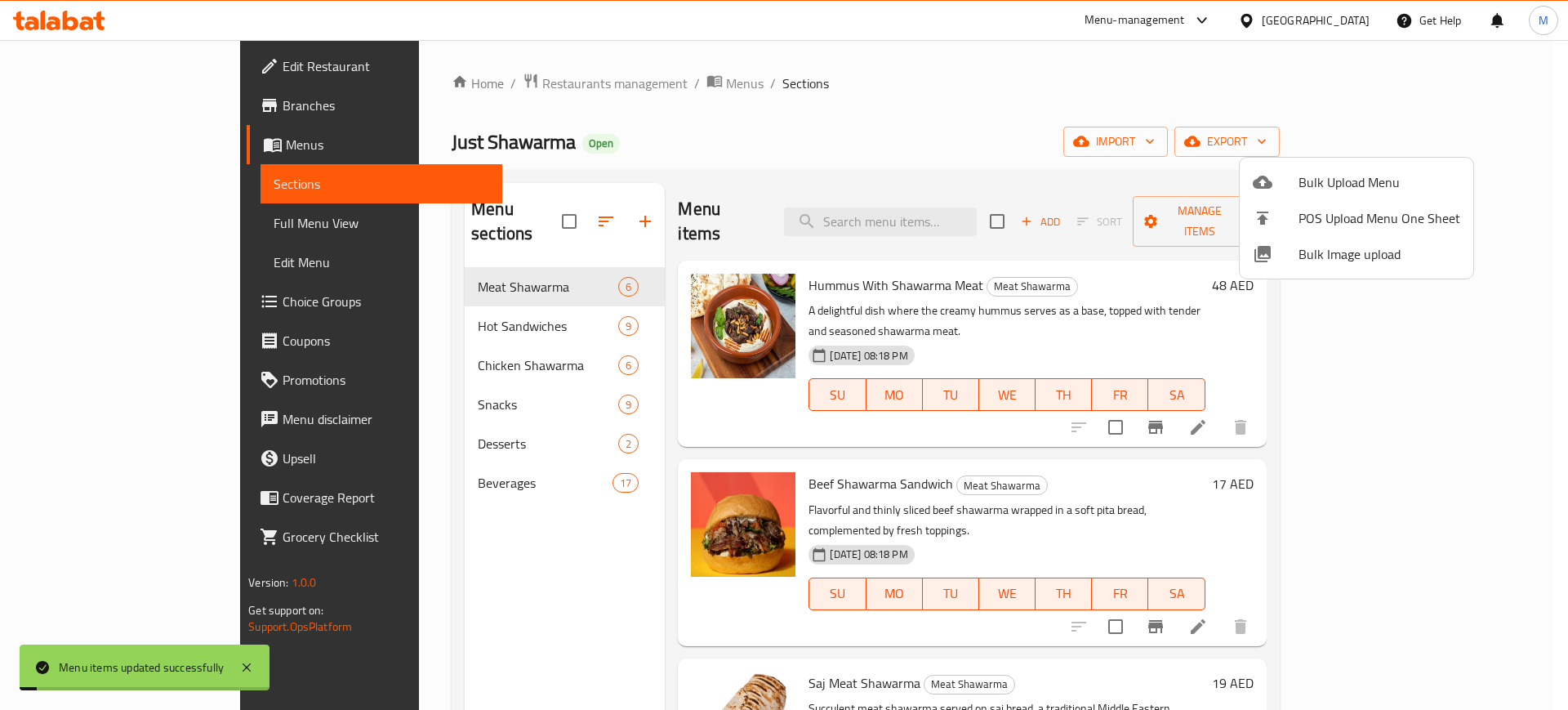
click at [338, 455] on div at bounding box center [784, 355] width 1568 height 710
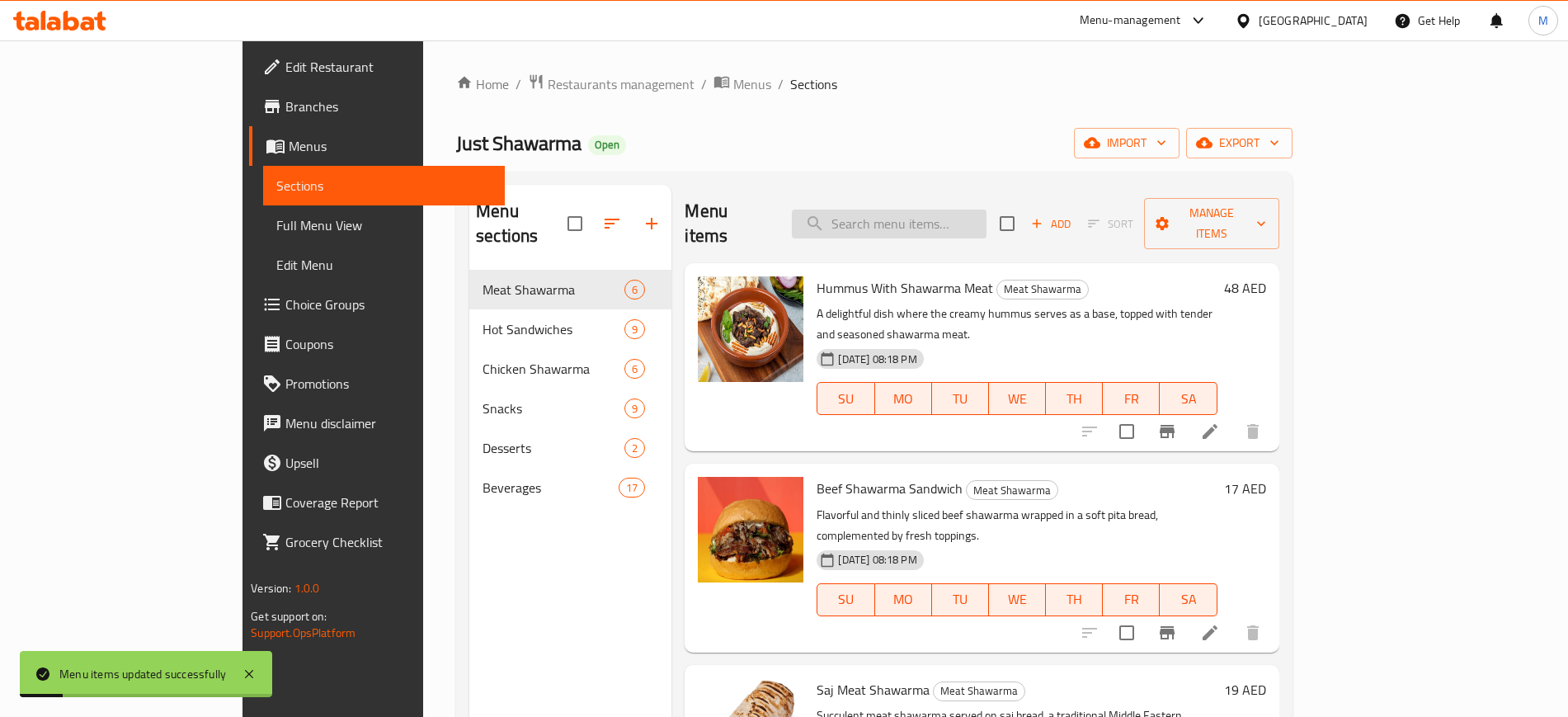
click at [936, 210] on input "search" at bounding box center [889, 224] width 195 height 29
paste input "Chicken Shawarma Plate"
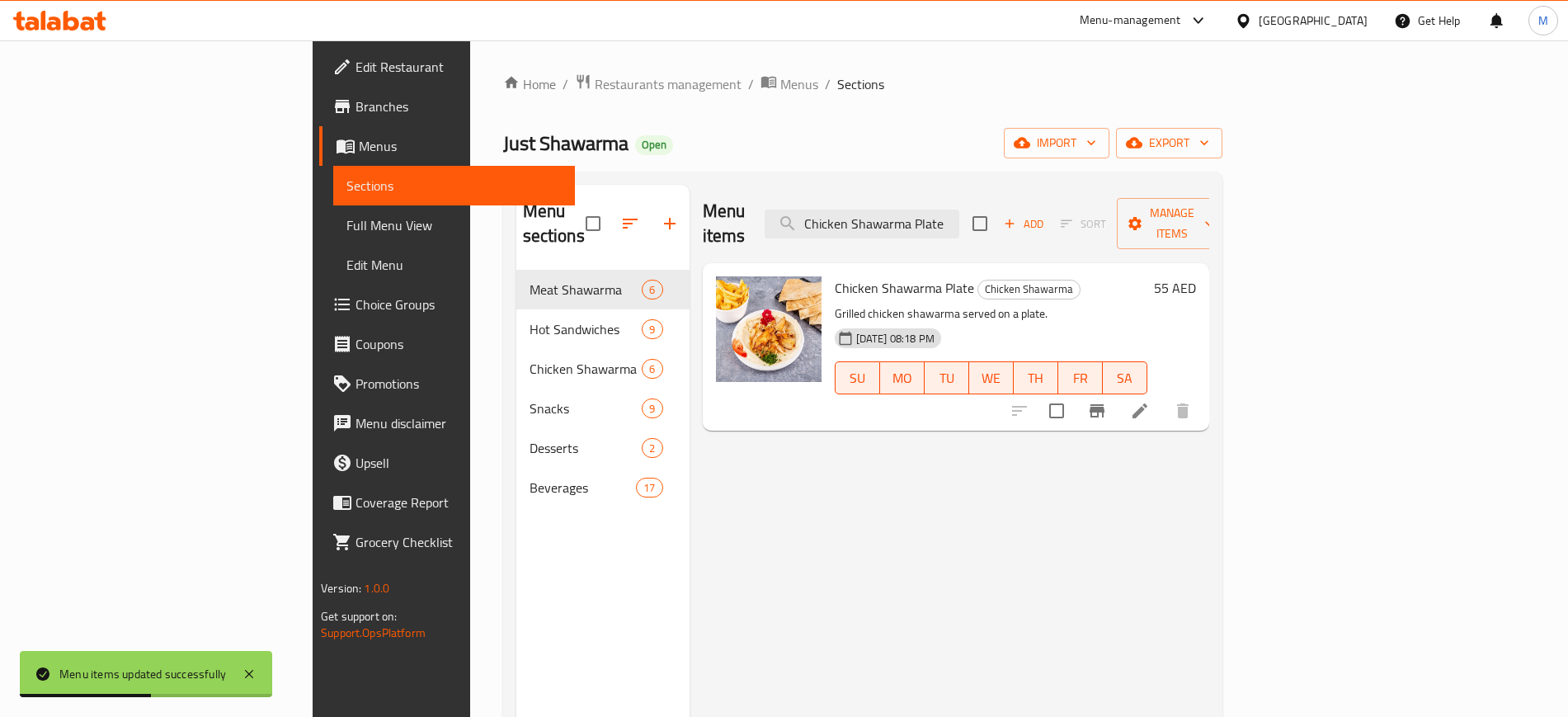
type input "Chicken Shawarma Plate"
click at [1006, 417] on div "Menu items Chicken Shawarma Plate Add Sort Manage items Chicken Shawarma Plate …" at bounding box center [950, 543] width 520 height 717
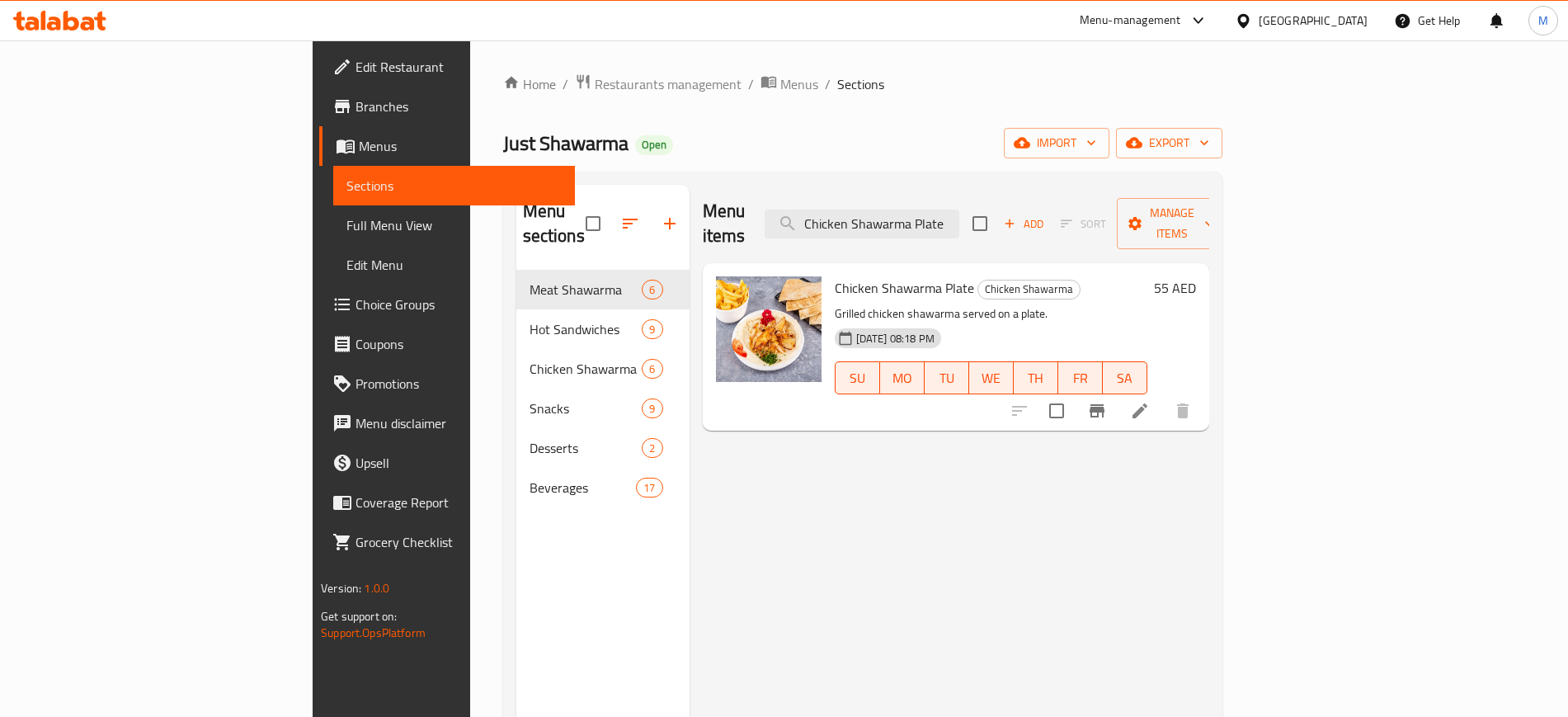
click at [1202, 391] on div at bounding box center [1101, 410] width 203 height 40
click at [1021, 468] on div "Menu items Chicken Shawarma Plate Add Sort Manage items Chicken Shawarma Plate …" at bounding box center [950, 543] width 520 height 717
click at [1187, 227] on div "Menu items Chicken Shawarma Plate Add Sort Manage items" at bounding box center [956, 224] width 507 height 78
click at [915, 554] on div "Menu items Chicken Shawarma Plate Add Sort Manage items Chicken Shawarma Plate …" at bounding box center [950, 543] width 520 height 717
click at [1148, 277] on h6 "Chicken Shawarma Plate Chicken Shawarma" at bounding box center [991, 288] width 313 height 23
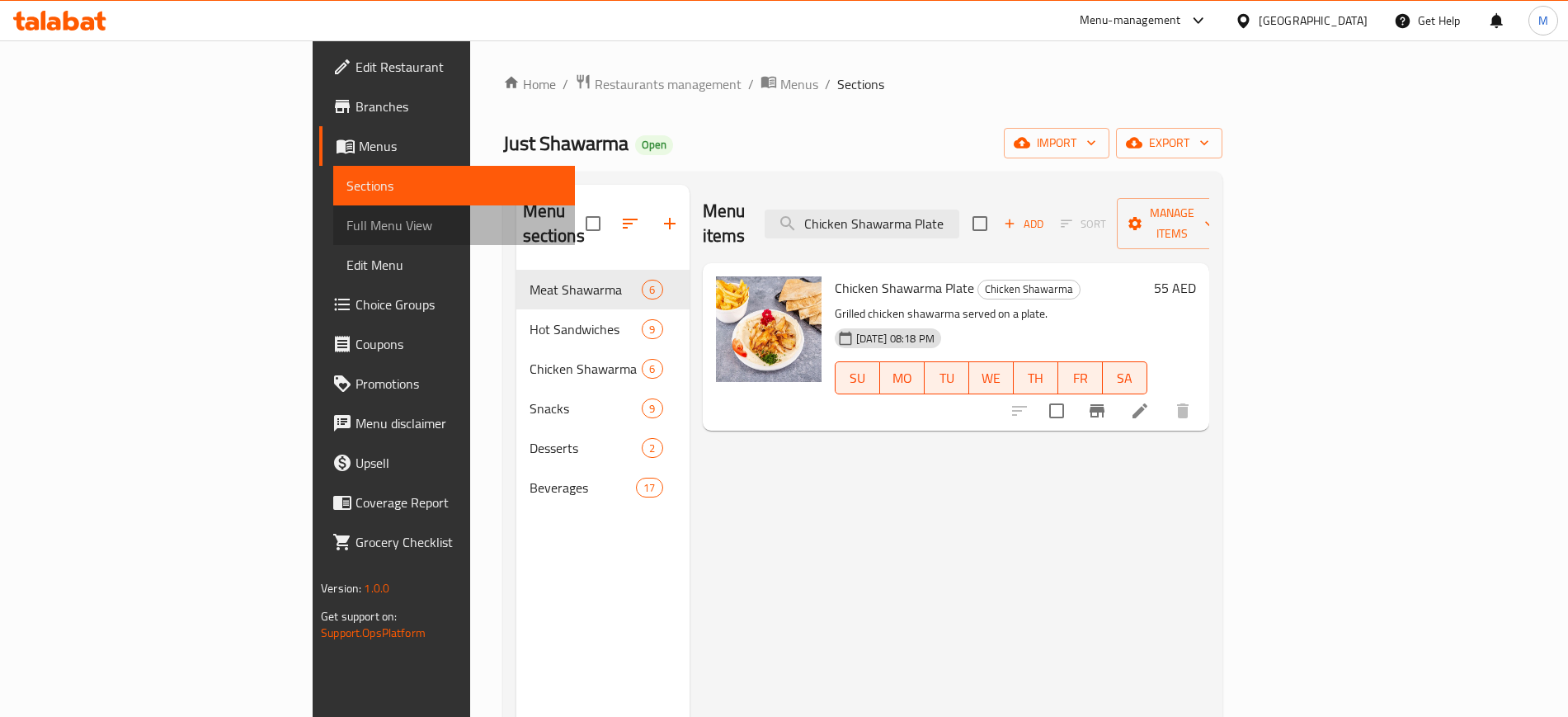
click at [346, 218] on span "Full Menu View" at bounding box center [453, 225] width 214 height 19
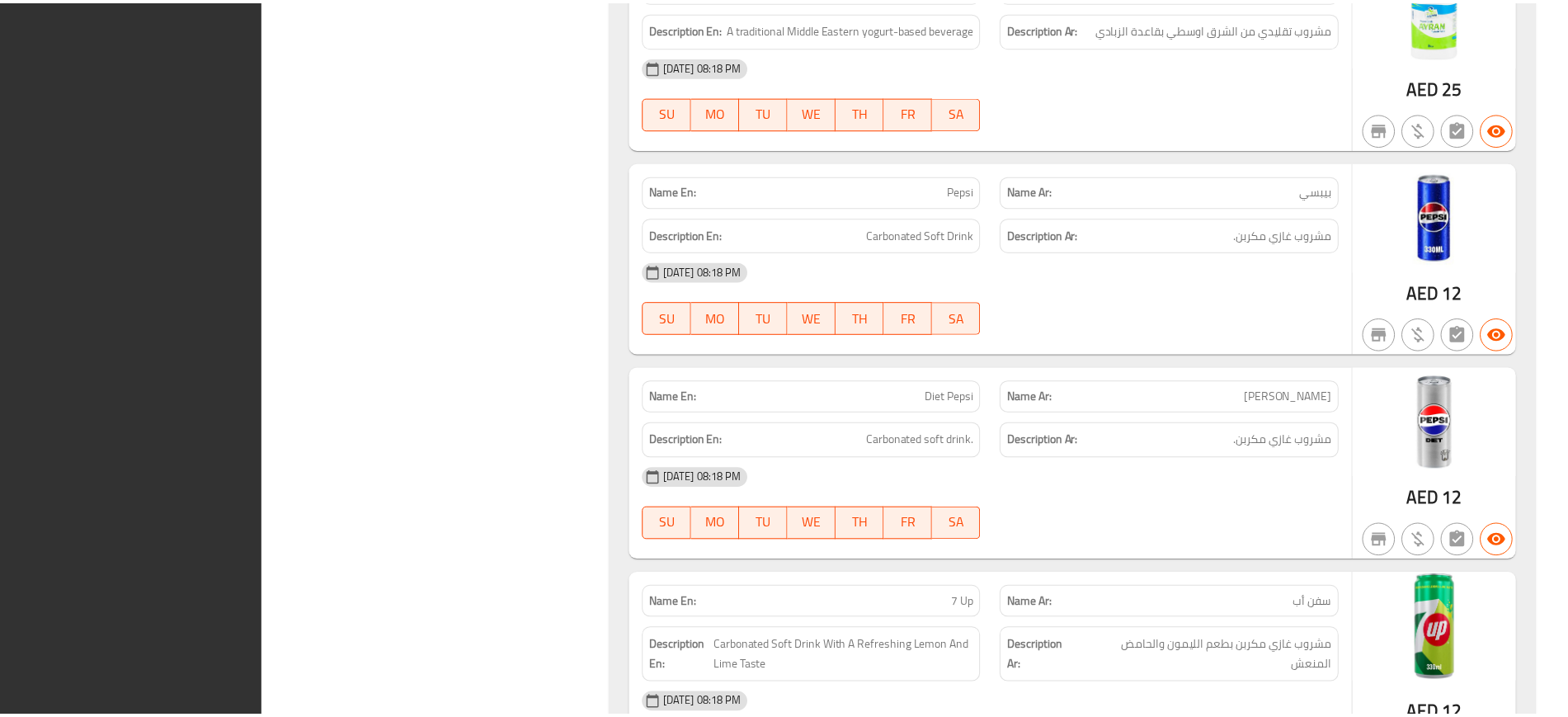
scroll to position [11361, 0]
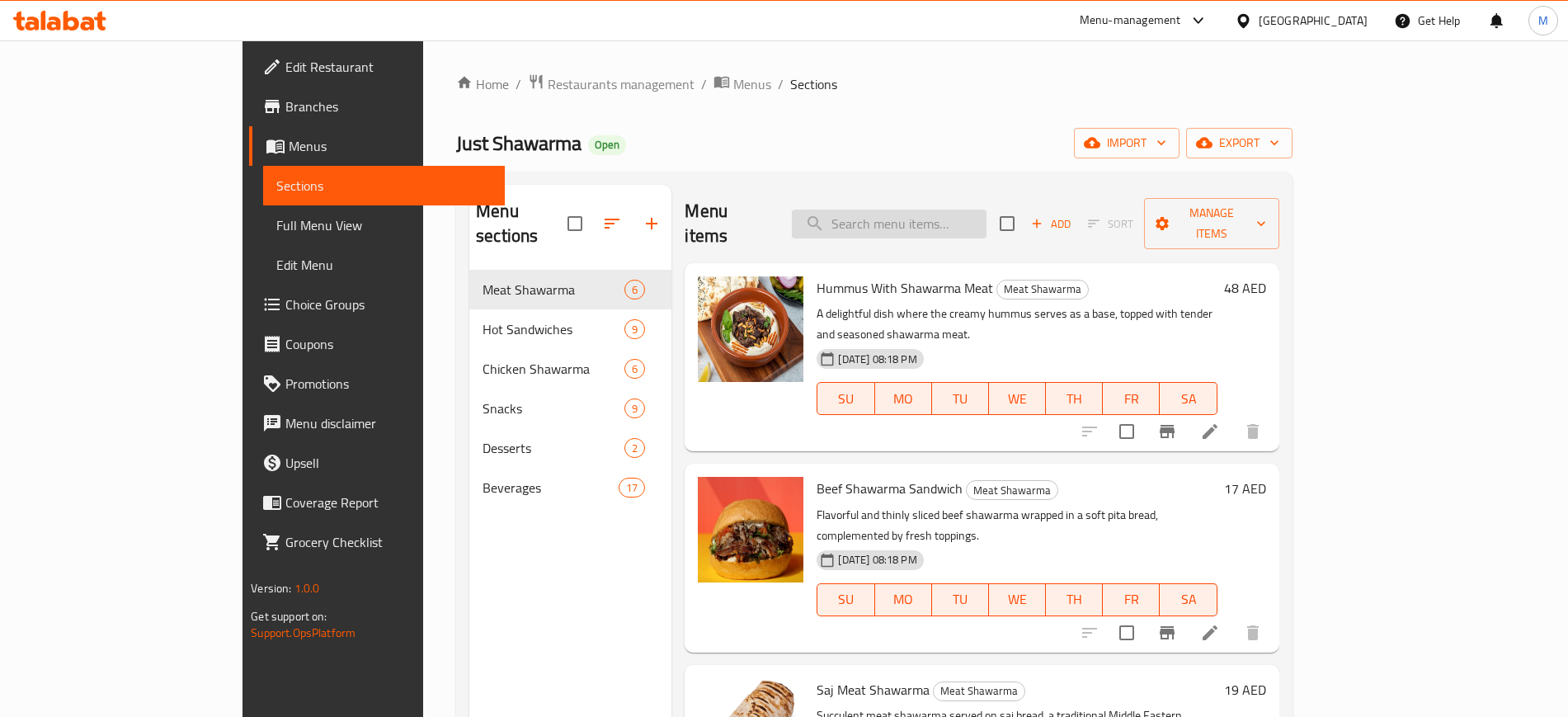
click at [987, 210] on input "search" at bounding box center [889, 224] width 195 height 29
paste input "Chicken Shawarma Plate"
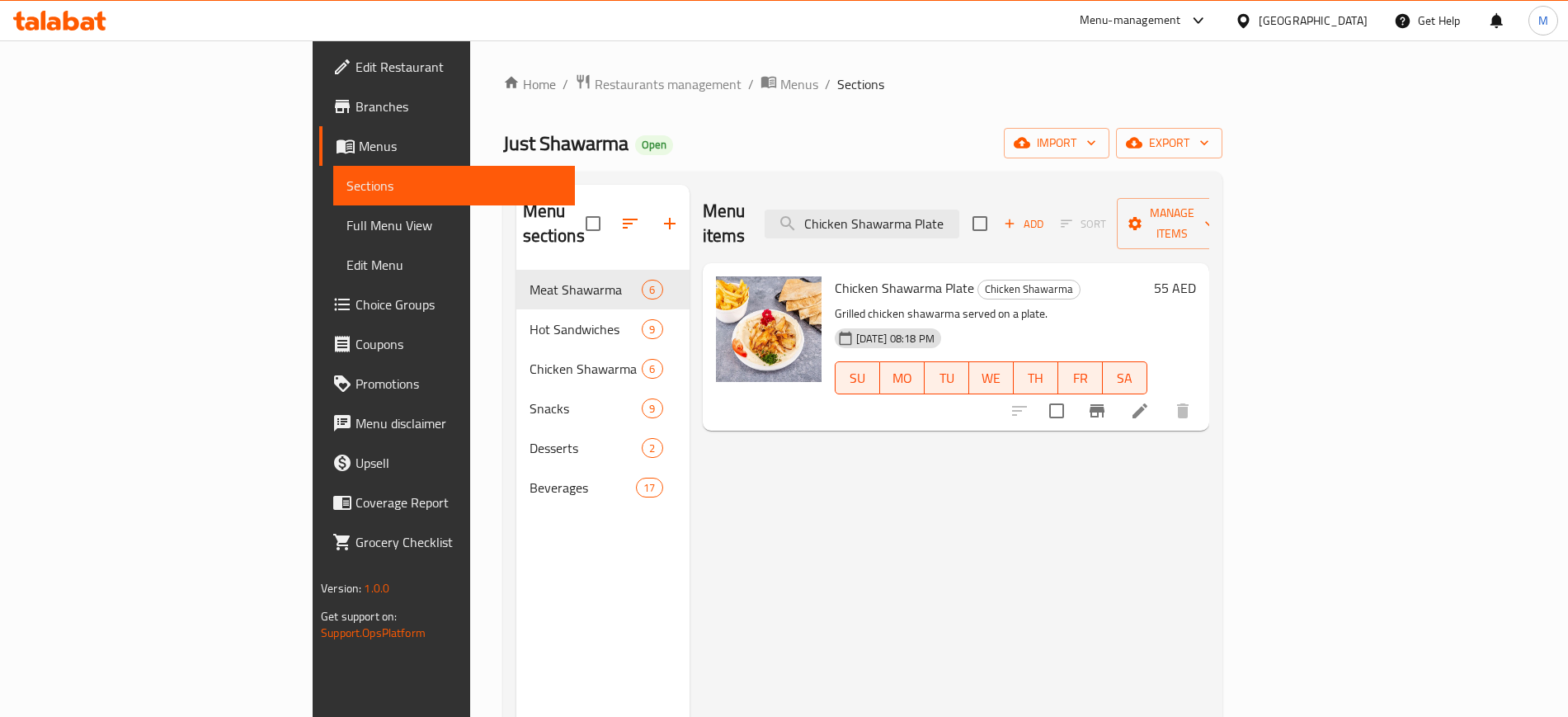
type input "Chicken Shawarma Plate"
click at [1202, 391] on div at bounding box center [1101, 410] width 203 height 40
click at [1047, 490] on div "Menu items Chicken Shawarma Plate Add Sort Manage items Chicken Shawarma Plate …" at bounding box center [950, 543] width 520 height 717
click at [1209, 147] on span "export" at bounding box center [1169, 143] width 80 height 20
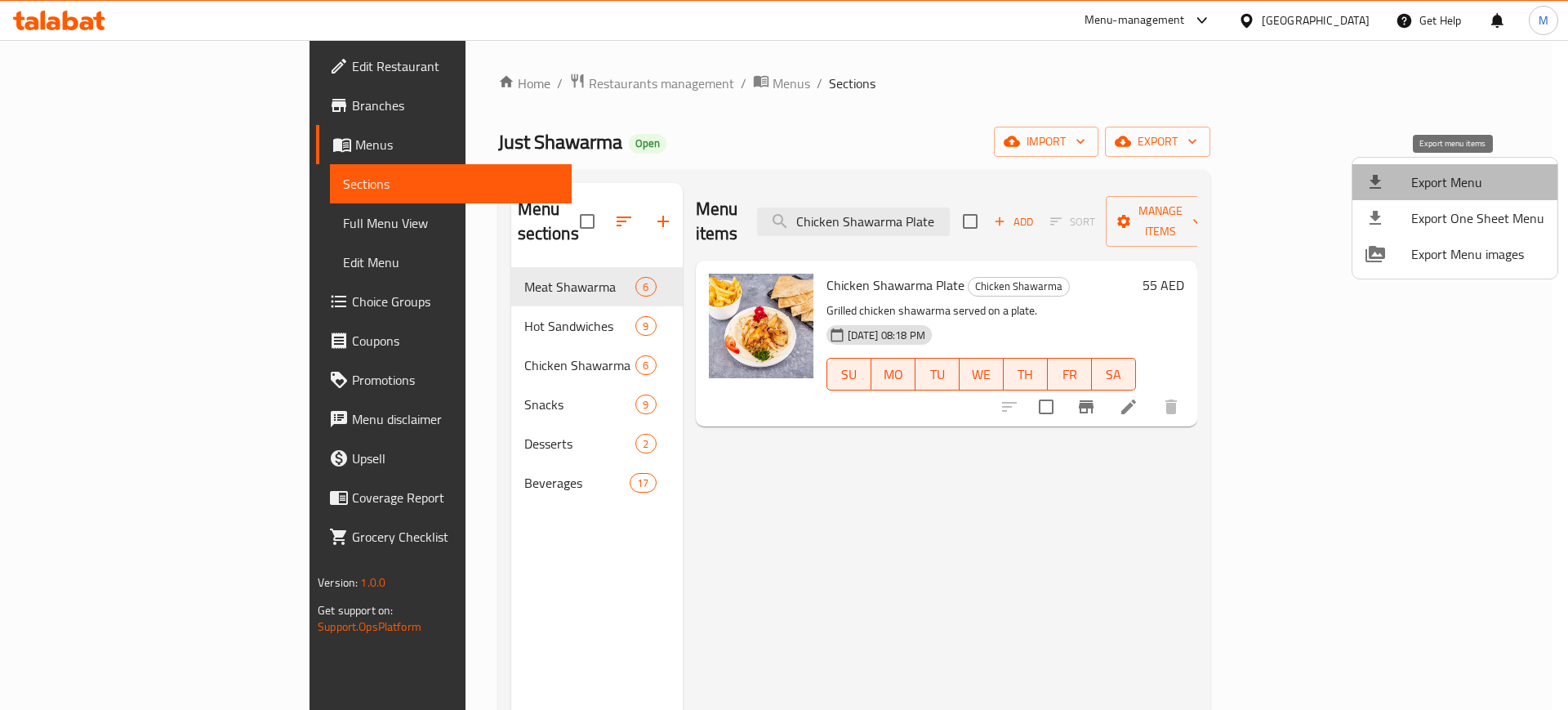
click at [1461, 188] on span "Export Menu" at bounding box center [1477, 182] width 133 height 19
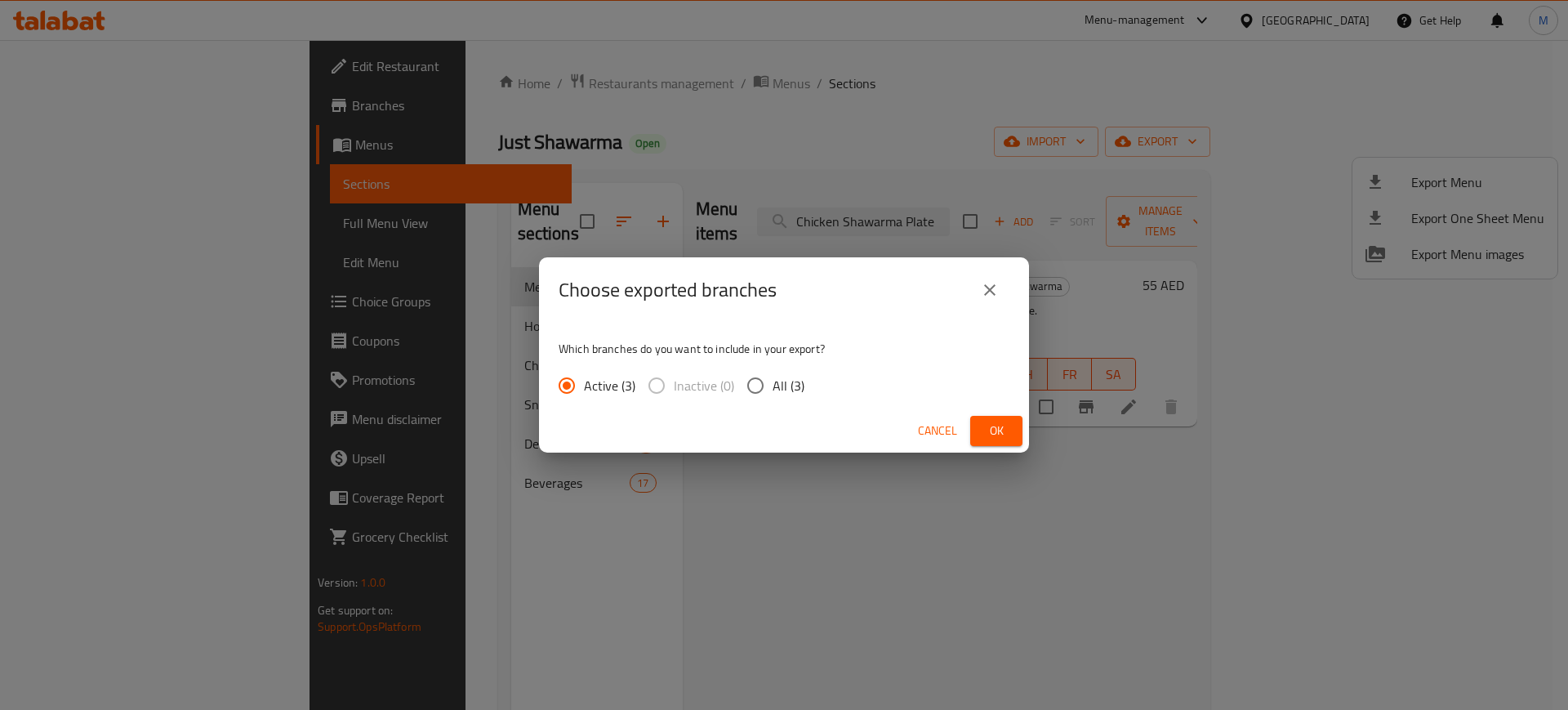
click at [754, 386] on input "All (3)" at bounding box center [754, 385] width 34 height 34
radio input "true"
click at [1002, 440] on span "Ok" at bounding box center [996, 430] width 26 height 20
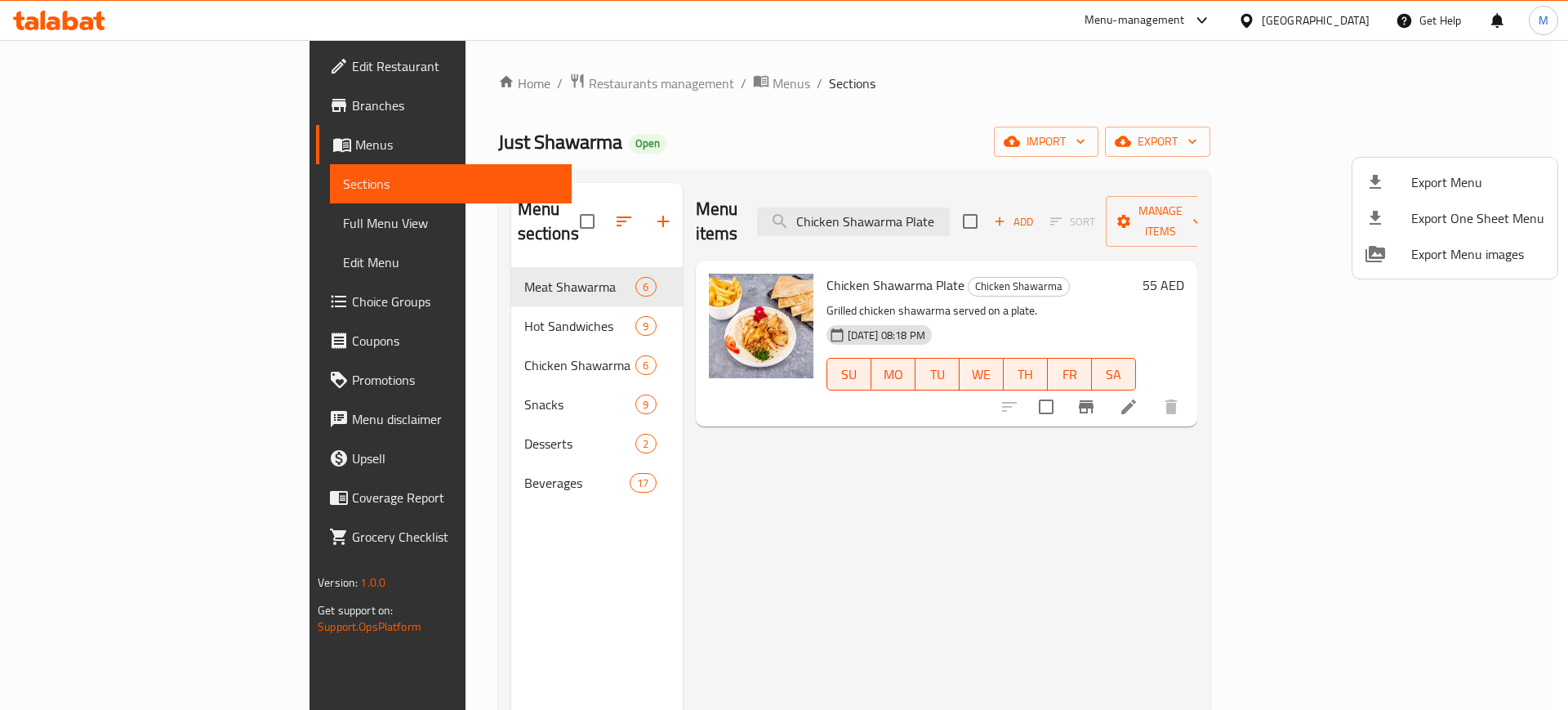
click at [743, 585] on div at bounding box center [784, 355] width 1568 height 710
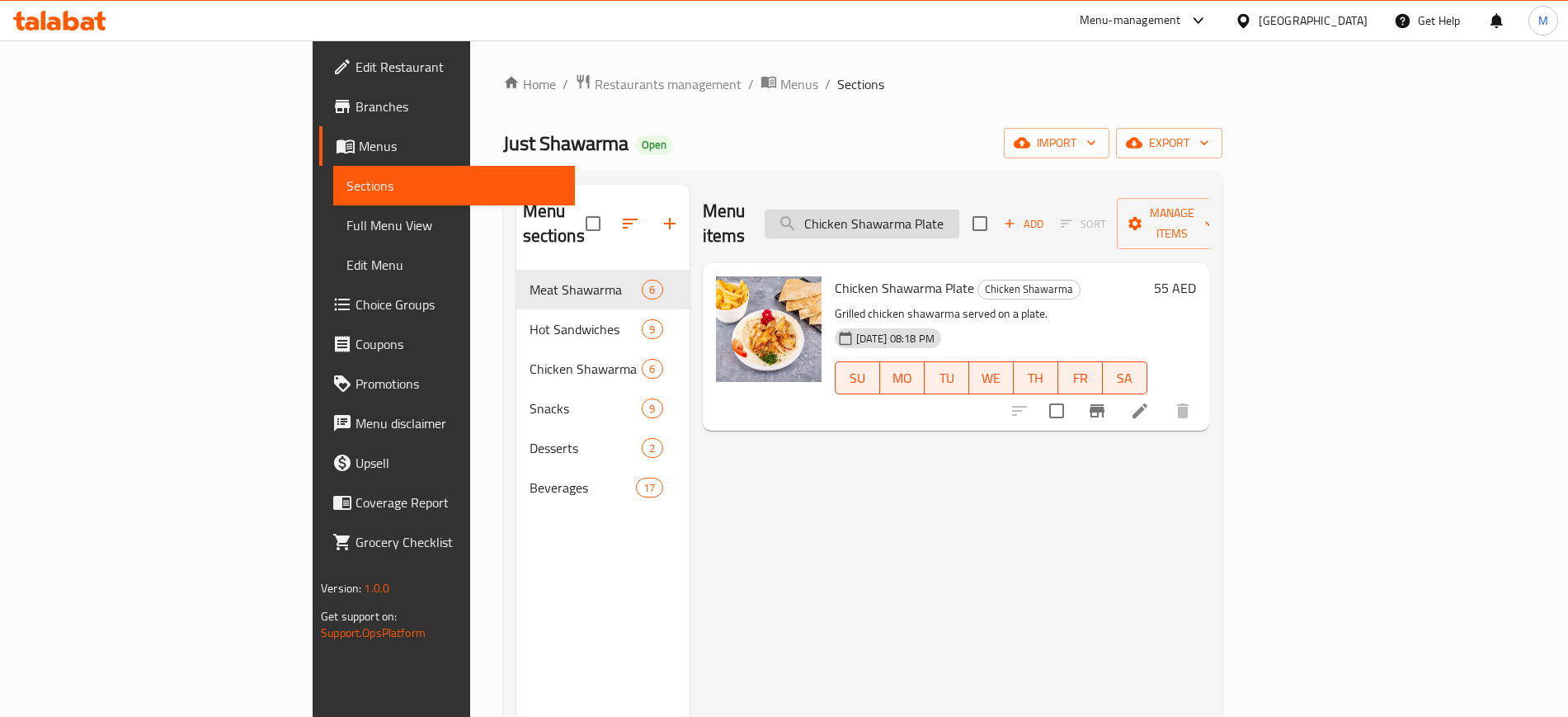
click at [959, 218] on input "Chicken Shawarma Plate" at bounding box center [862, 224] width 195 height 29
paste input "7 Up"
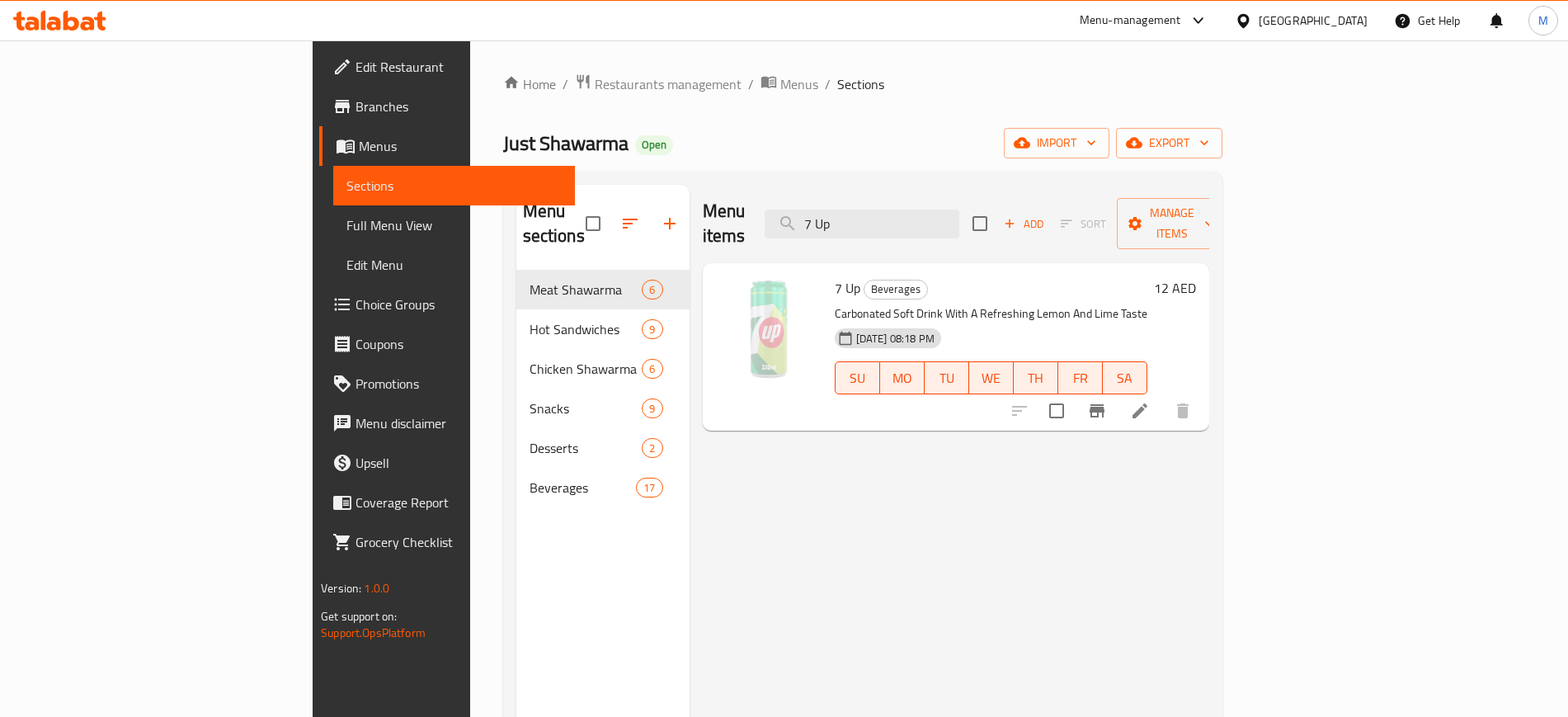
click at [828, 380] on div "24-09-2025 08:18 PM SU MO TU WE TH FR SA" at bounding box center [991, 366] width 326 height 89
click at [722, 285] on button "upload picture" at bounding box center [738, 299] width 33 height 33
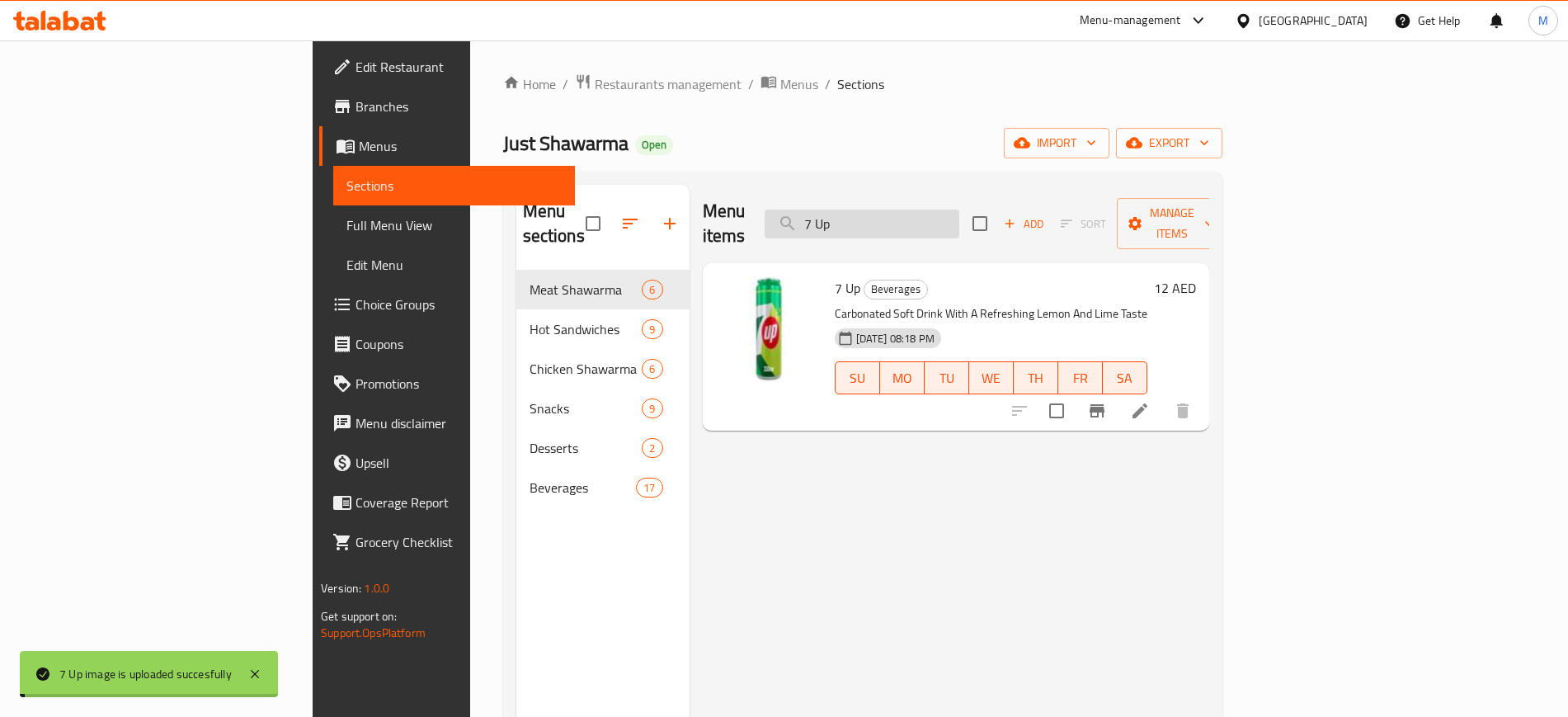
click at [959, 219] on input "7 Up" at bounding box center [862, 224] width 195 height 29
paste input "Arabic Chicken Shawarma"
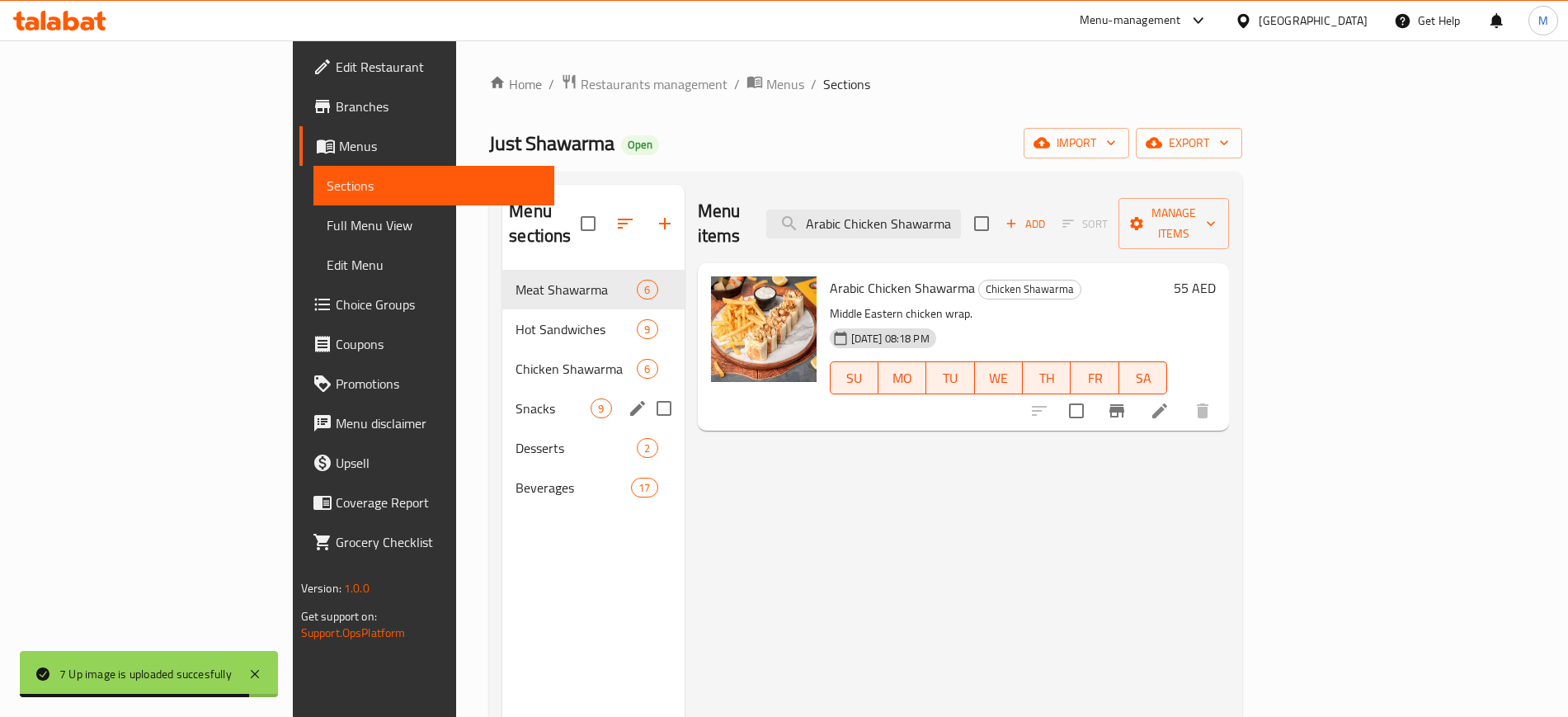
paste input "Meat"
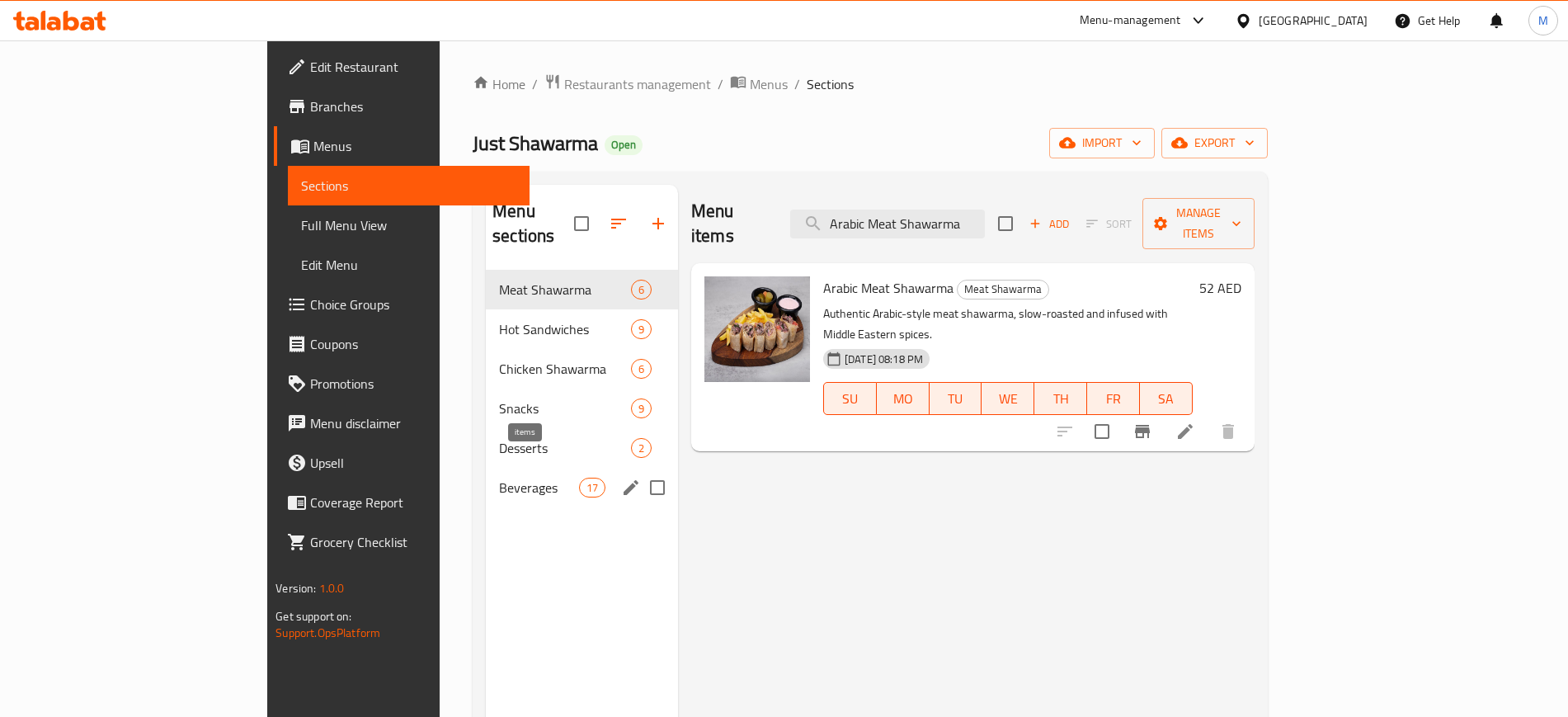
paste input "vocado Juice"
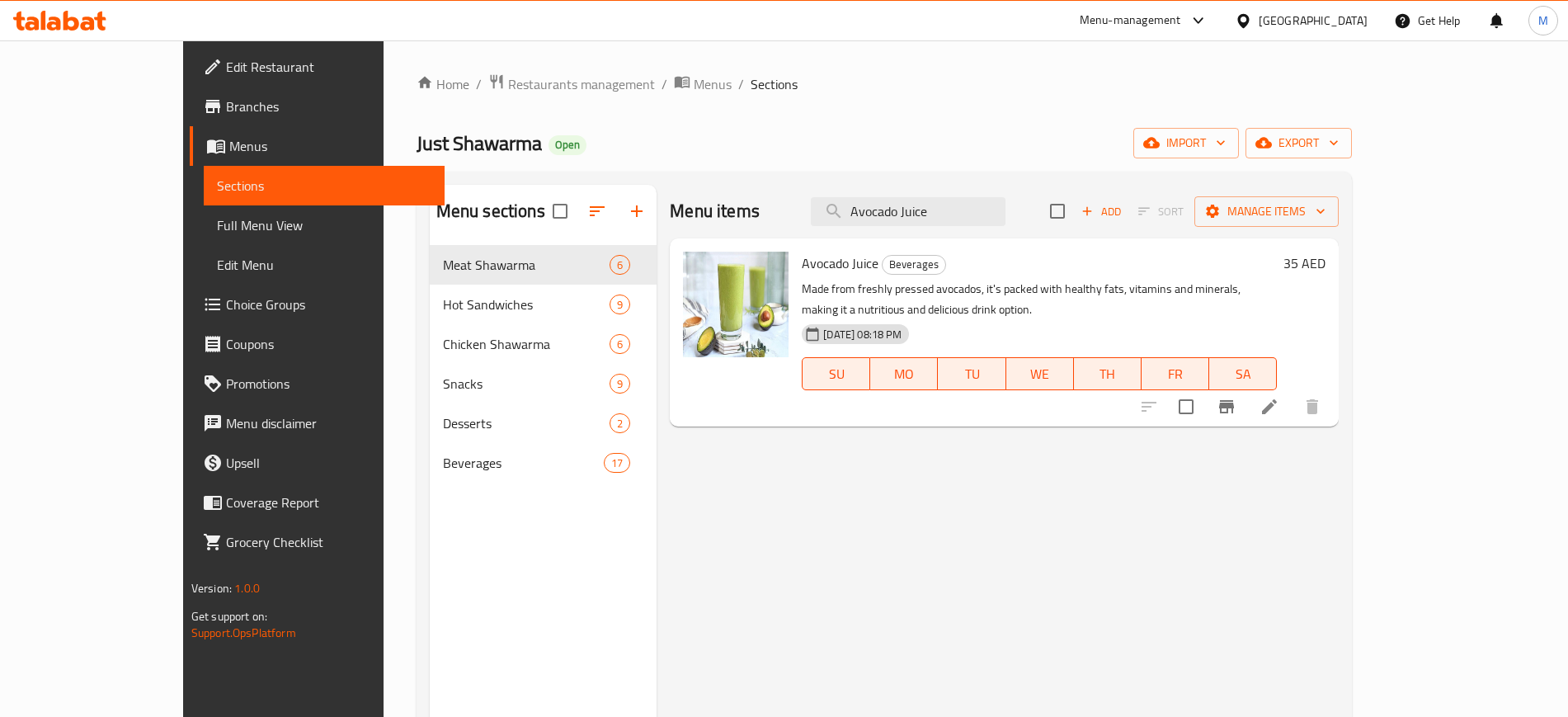
click at [931, 409] on div "Menu items Avocado Juice Add Sort Manage items Avocado Juice Beverages Made fro…" at bounding box center [997, 543] width 682 height 717
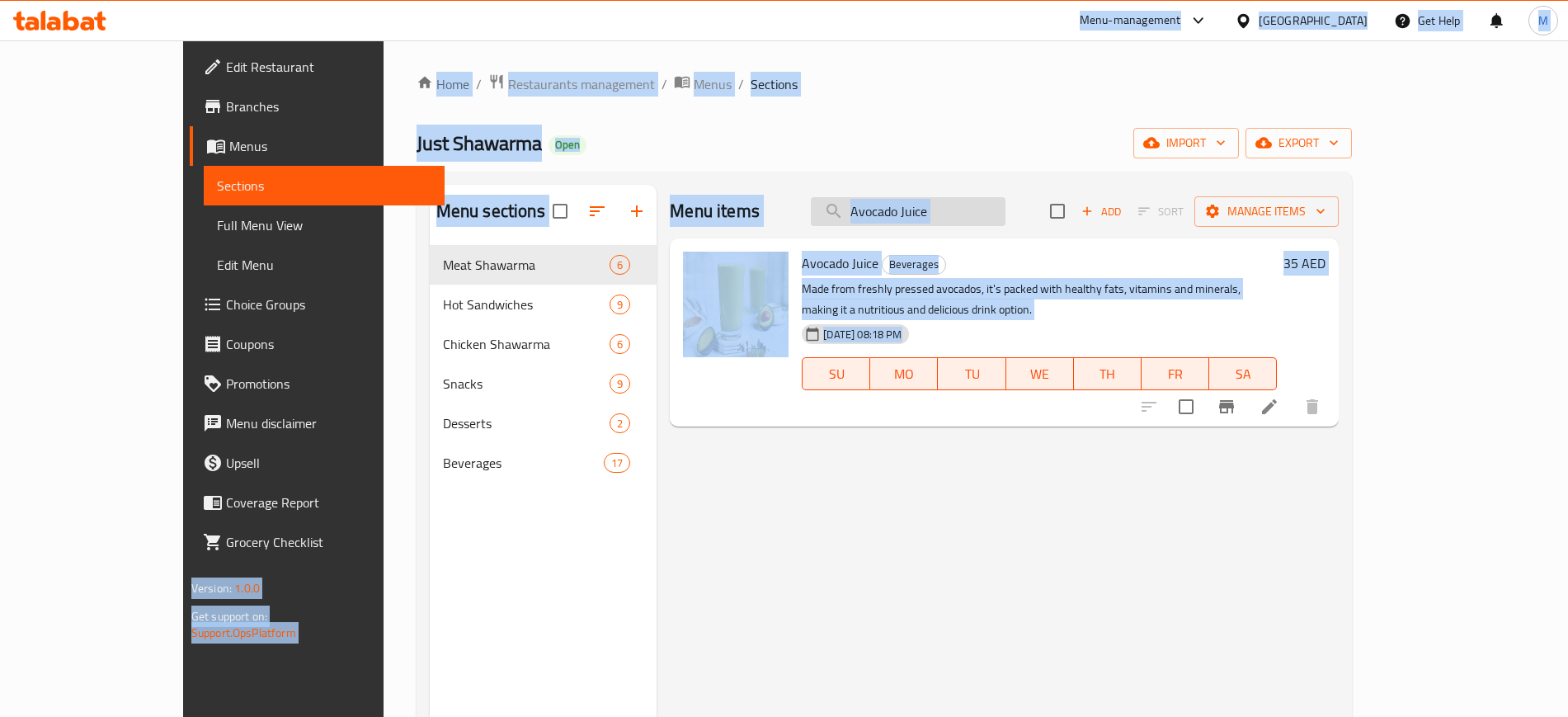
click at [967, 198] on input "Avocado Juice" at bounding box center [907, 211] width 195 height 29
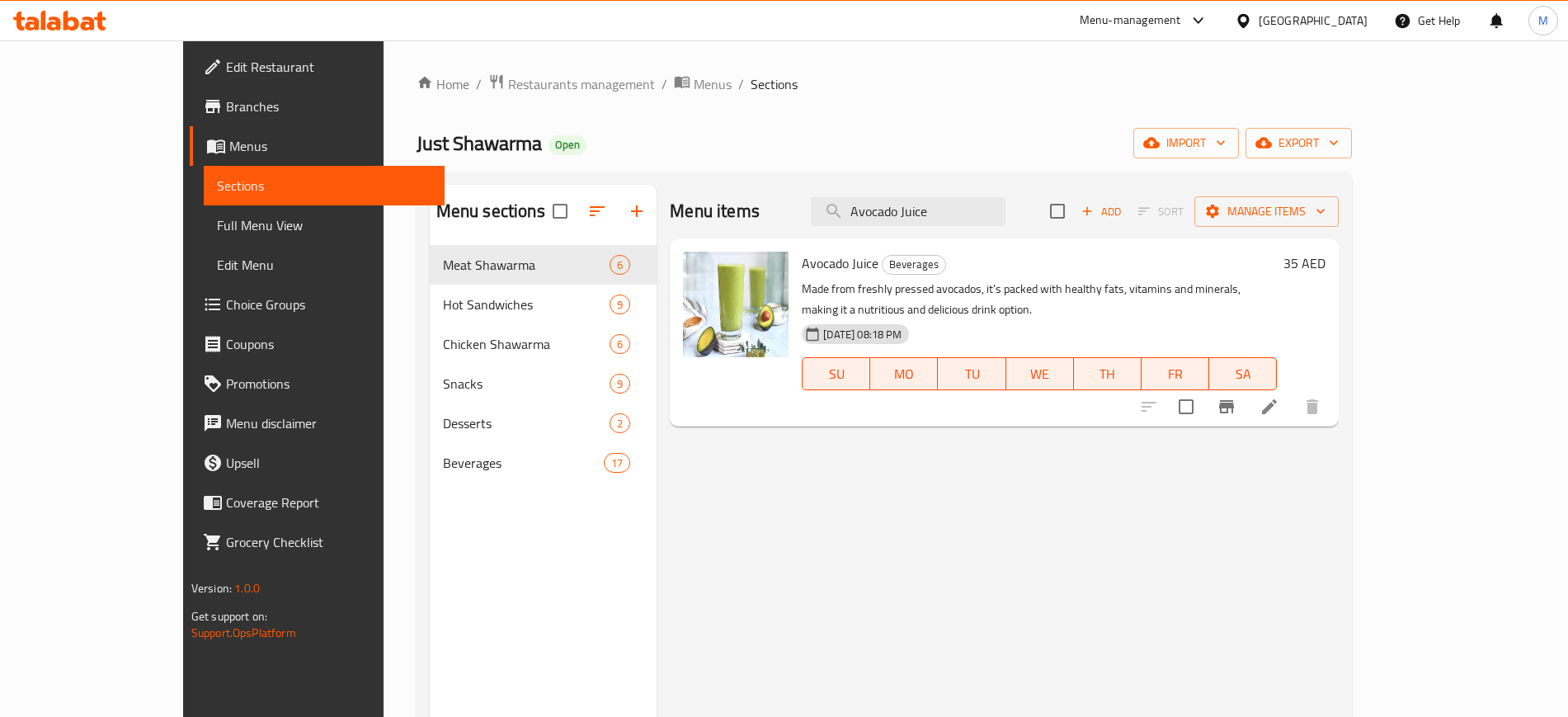
paste input "yran Yoghurt"
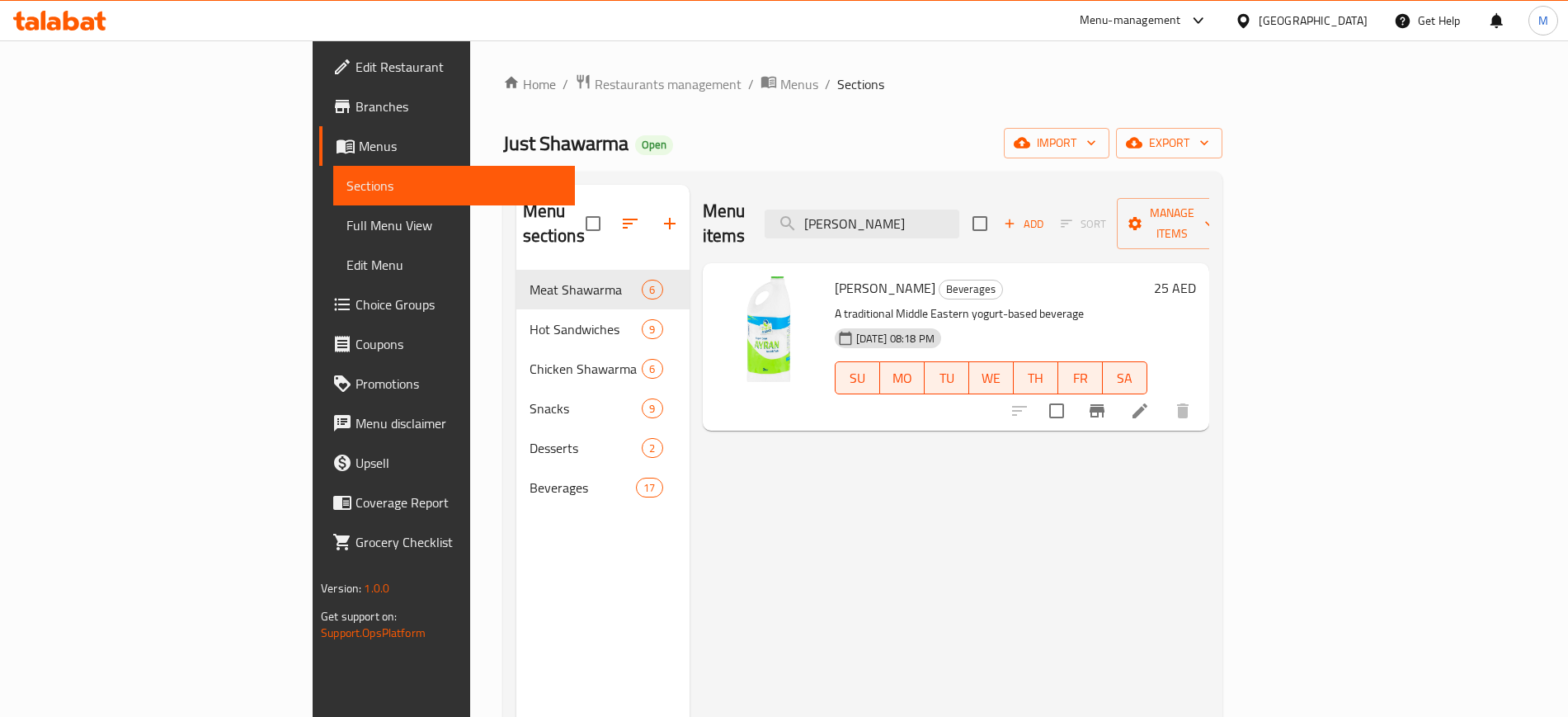
type input "Ayran Yoghurt"
click at [729, 290] on icon "upload picture" at bounding box center [739, 299] width 19 height 19
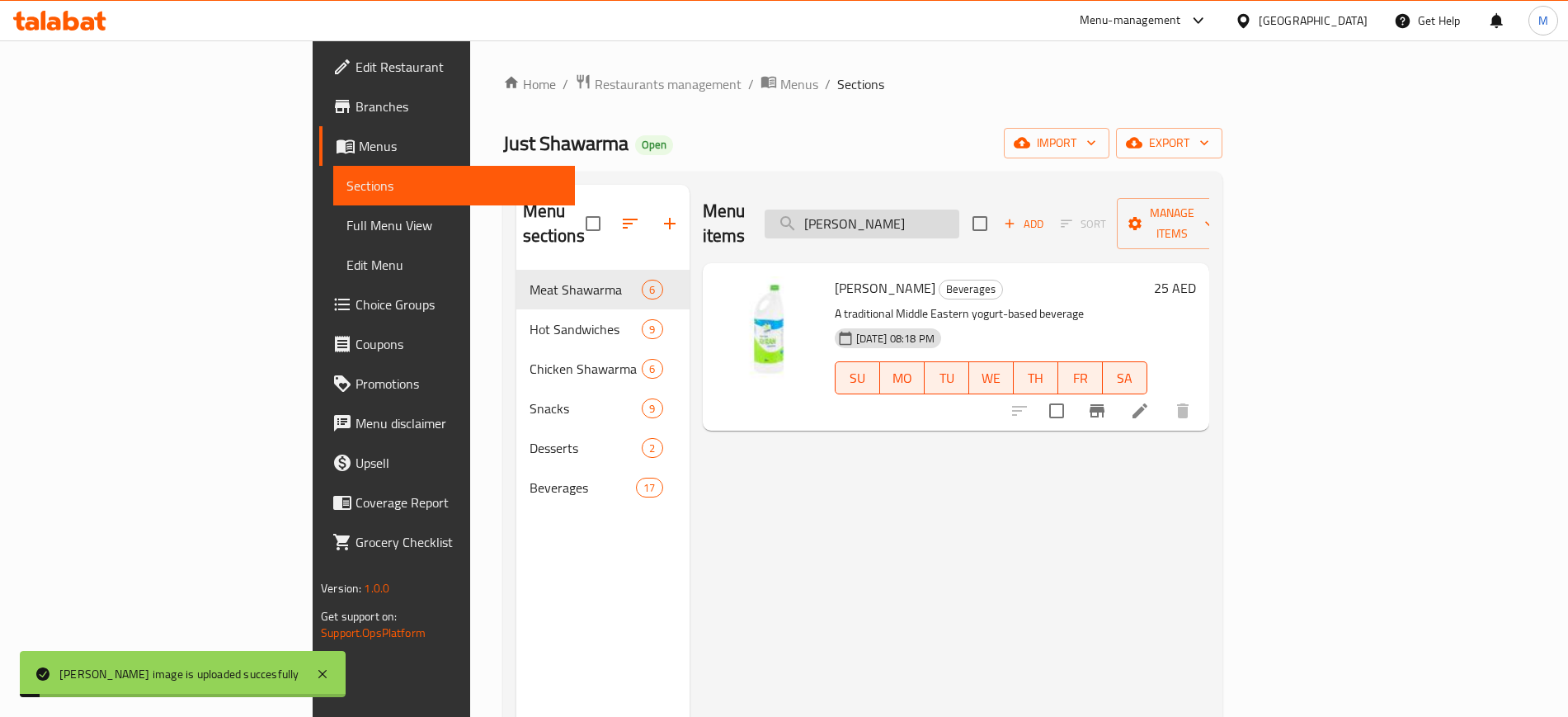
click at [959, 212] on input "Ayran Yoghurt" at bounding box center [862, 224] width 195 height 29
paste input "Beef Shawarma Sandwich"
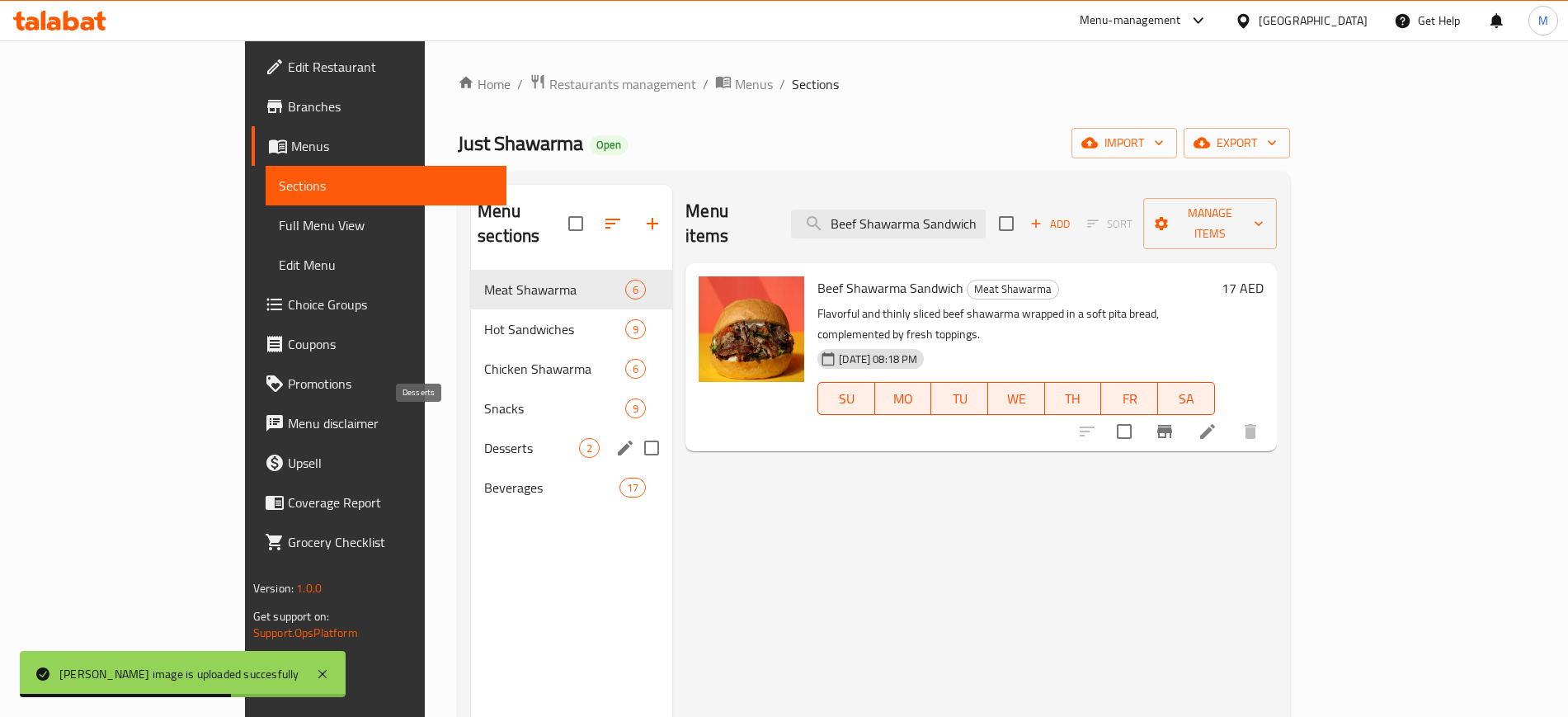
paste input "Carrot Juice"
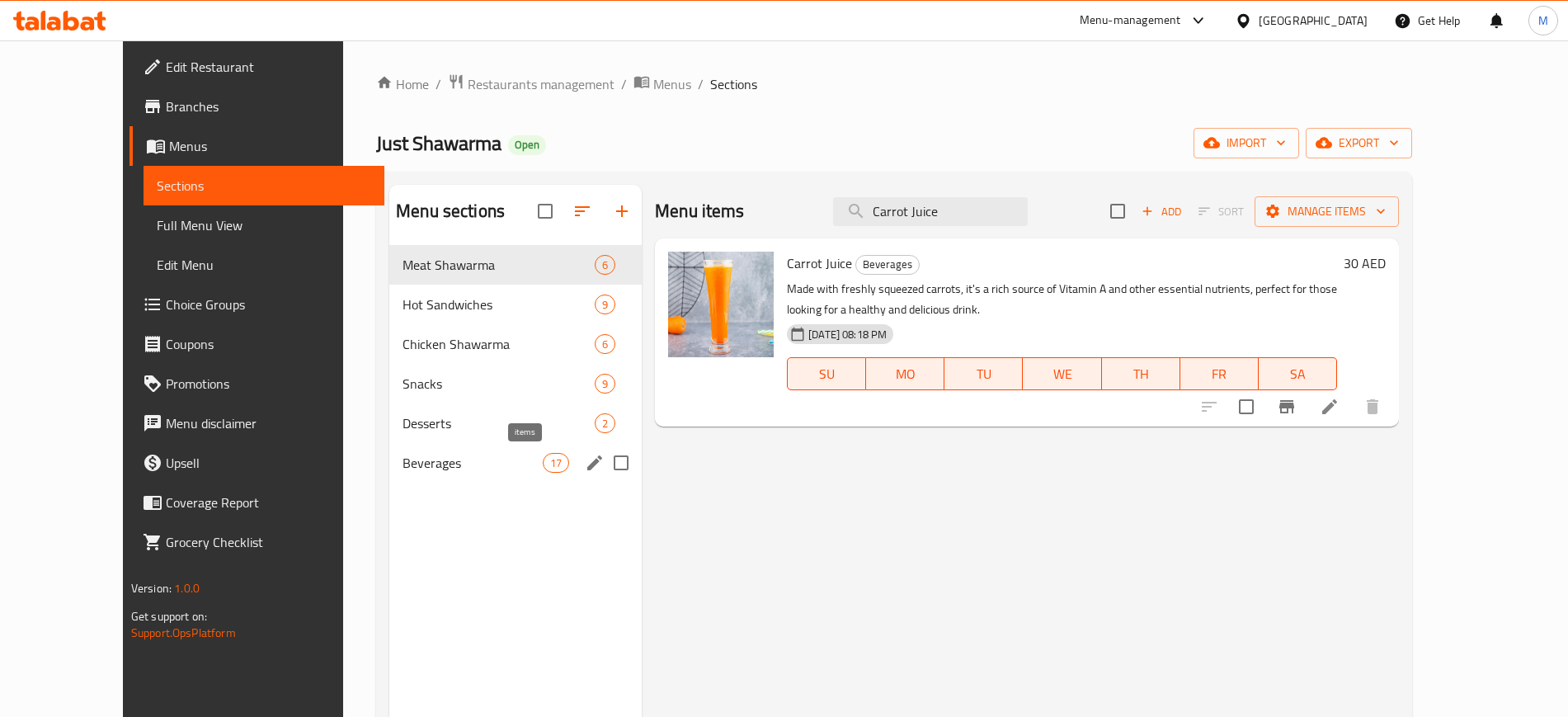
paste input "heese Roll"
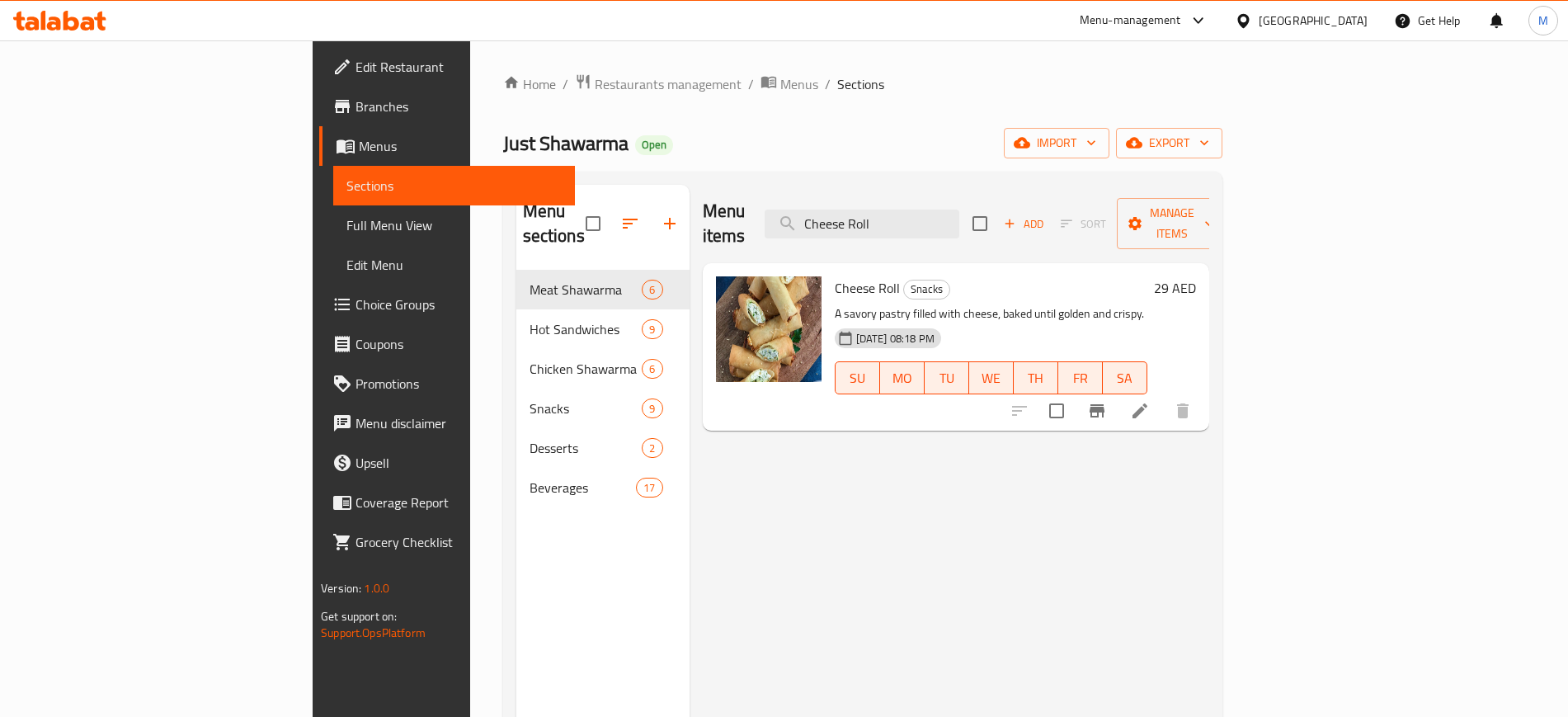
paste input "icken Kebab Sandwich Sma"
type input "Cheese Roll"
click at [709, 381] on div at bounding box center [768, 346] width 119 height 154
click at [722, 285] on button "upload picture" at bounding box center [738, 299] width 33 height 33
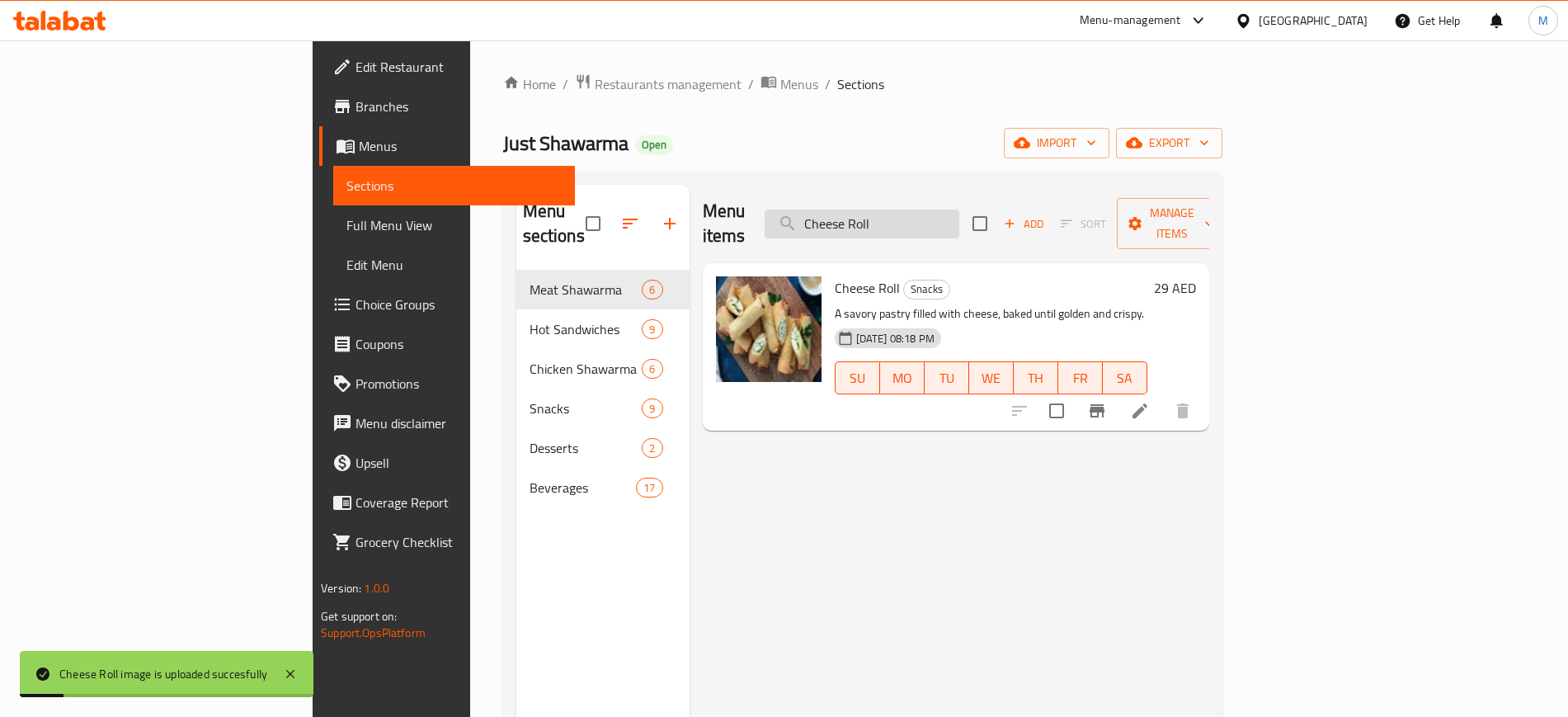
click at [959, 214] on input "Cheese Roll" at bounding box center [862, 224] width 195 height 29
paste input "icken Kebab Sandwich Sma"
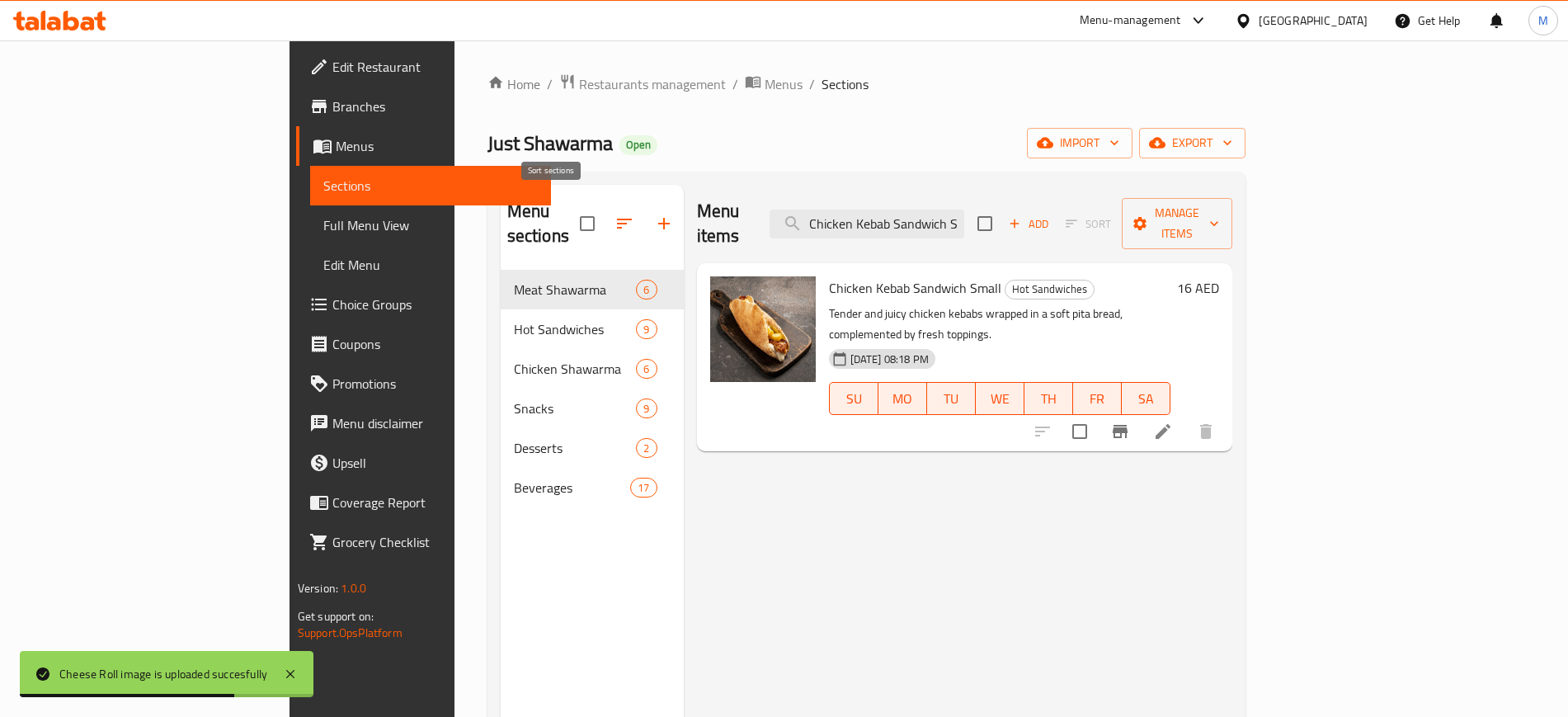
paste input "Livers"
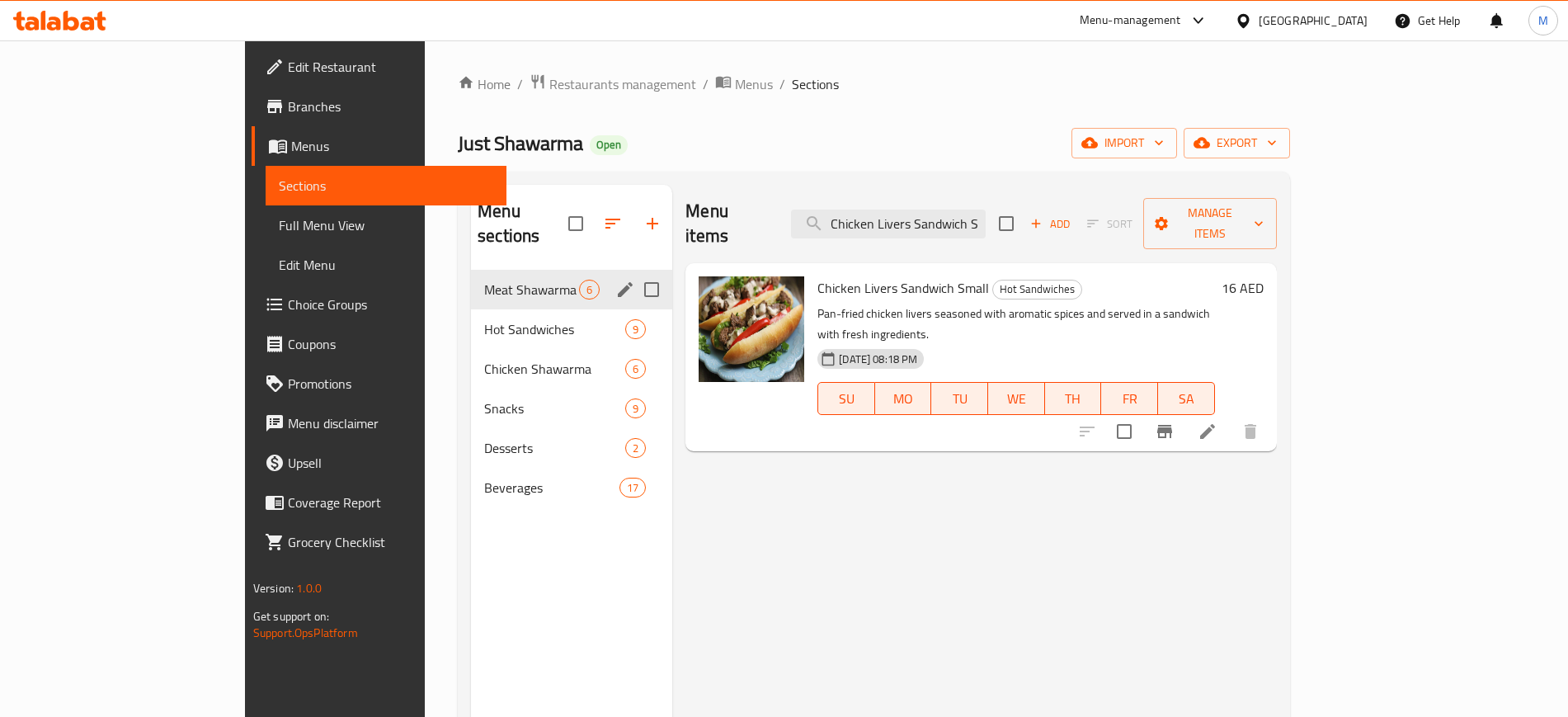
paste input "Shawarma Plate"
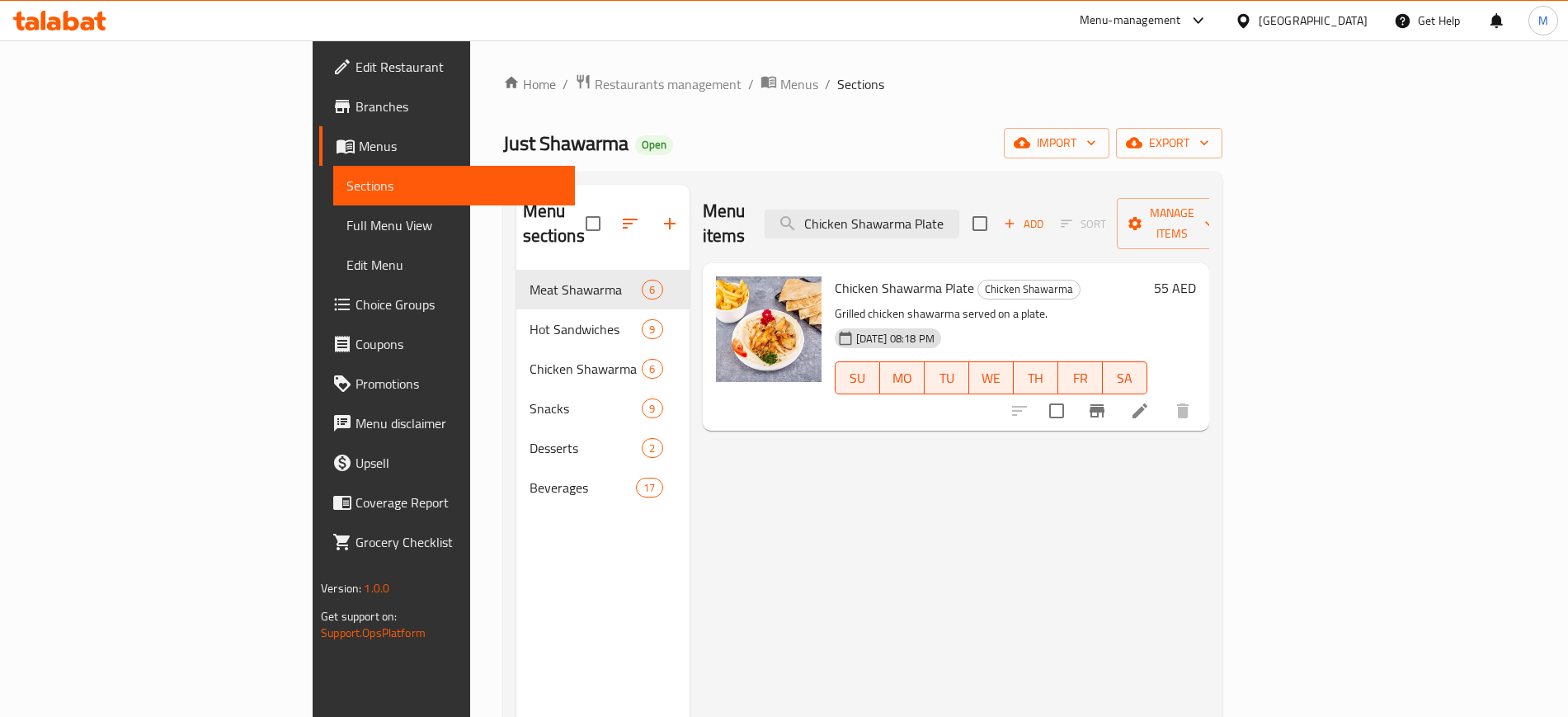
paste input "Sandwich"
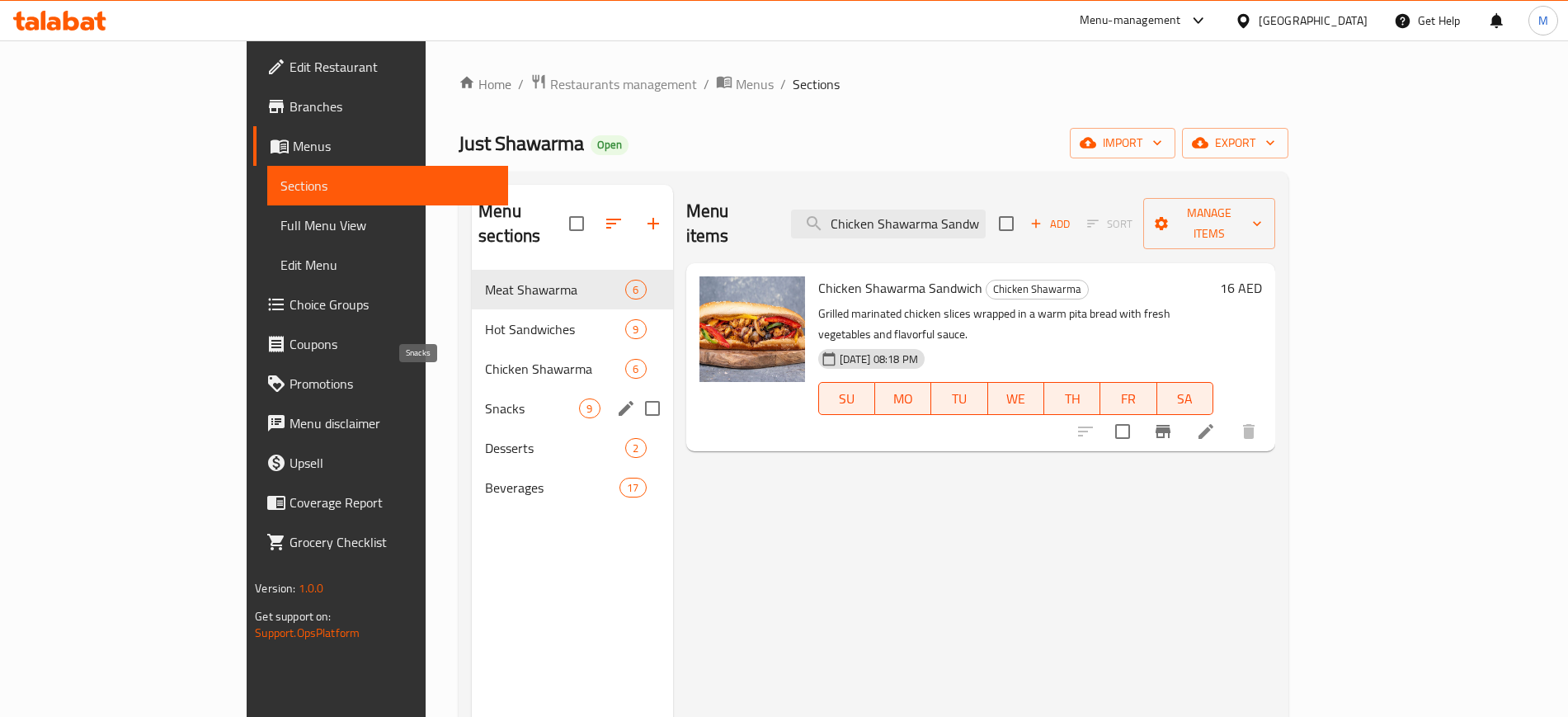
paste input "ocktail Juice"
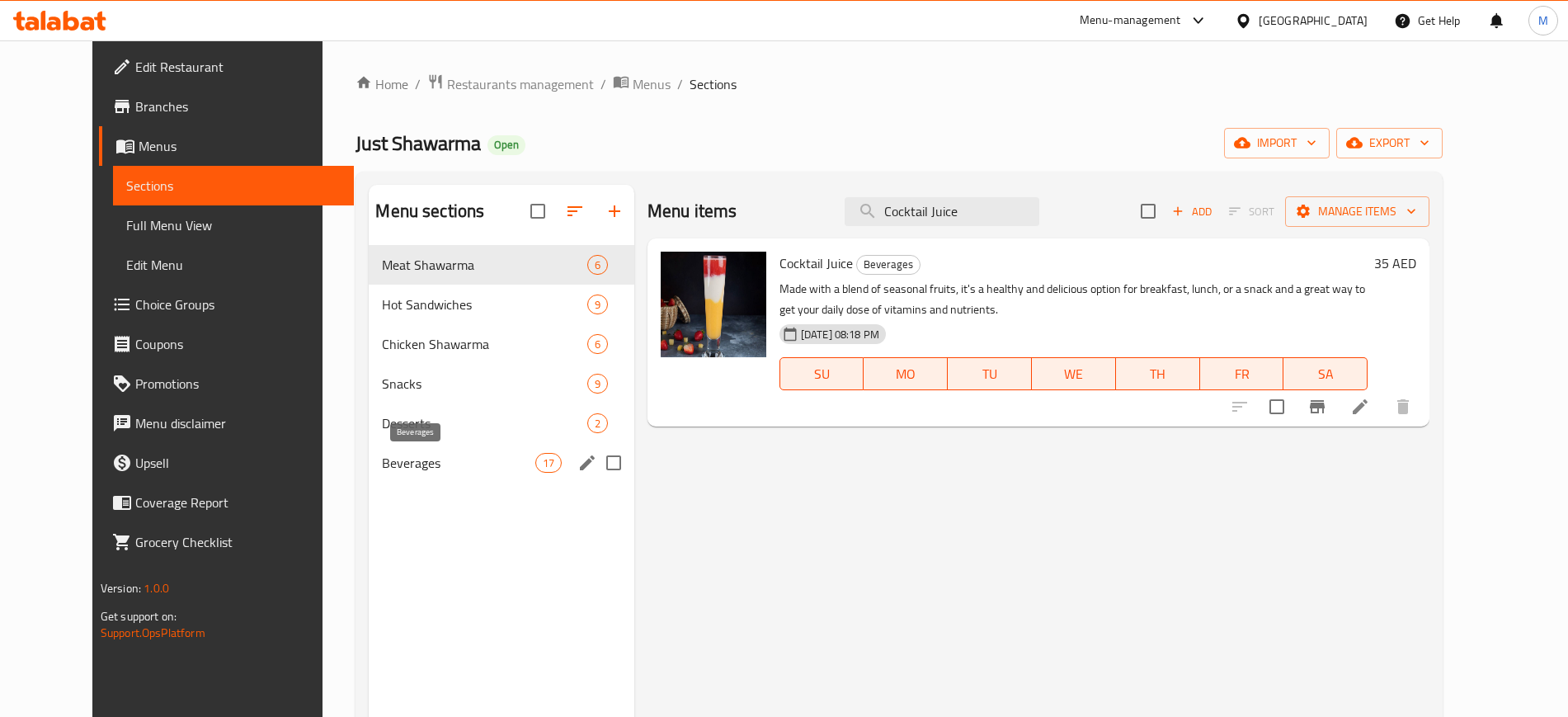
paste input "ustard"
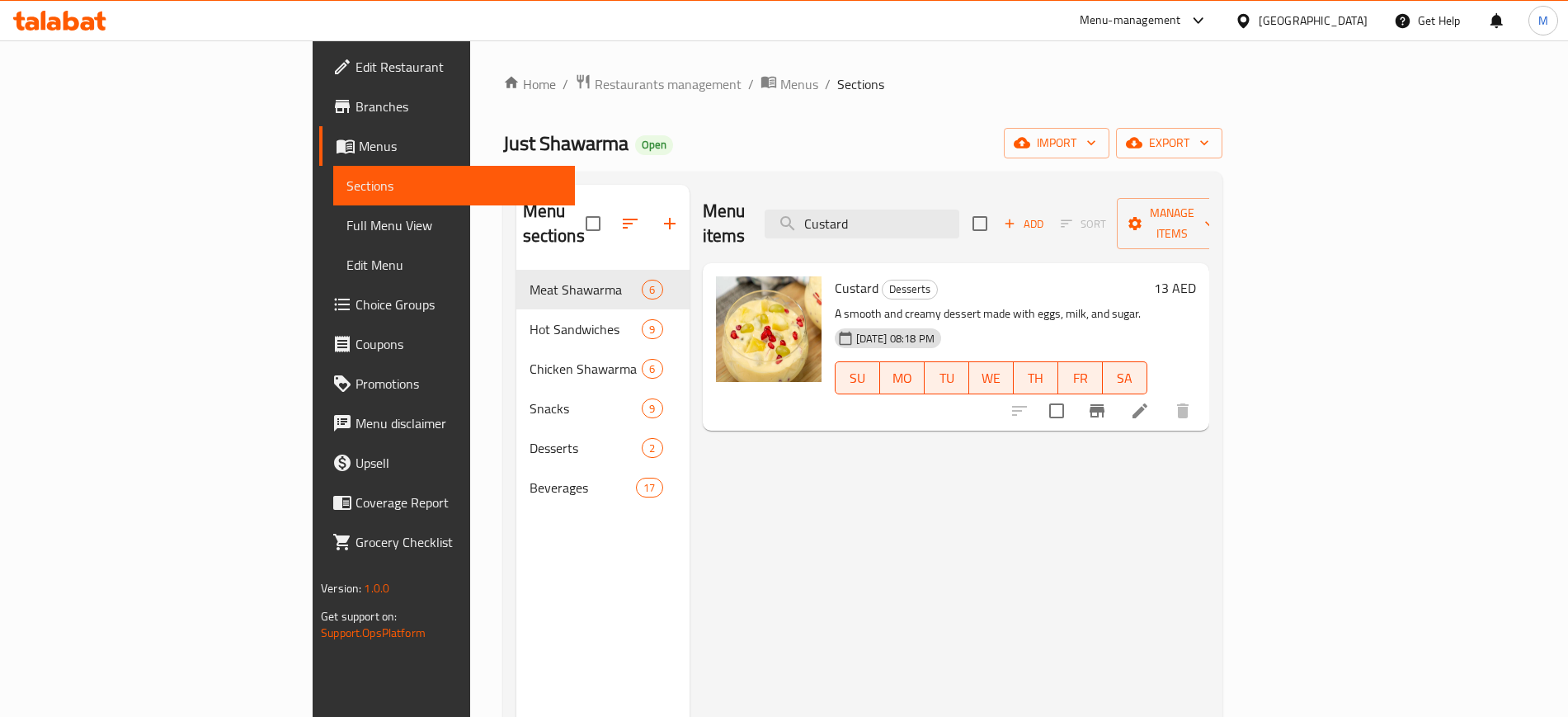
paste input "Diet Pepsi"
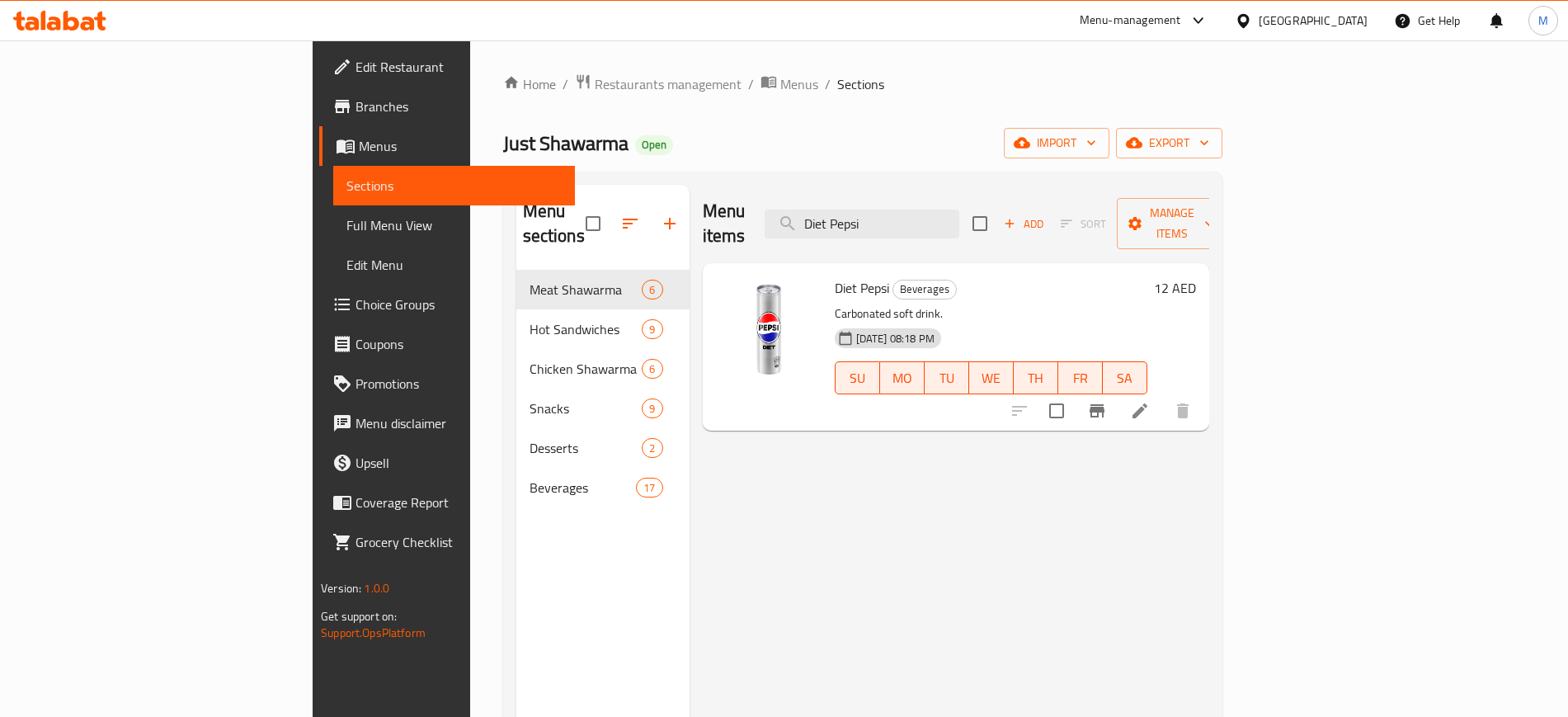
paste input "Falafel Sandwich Small"
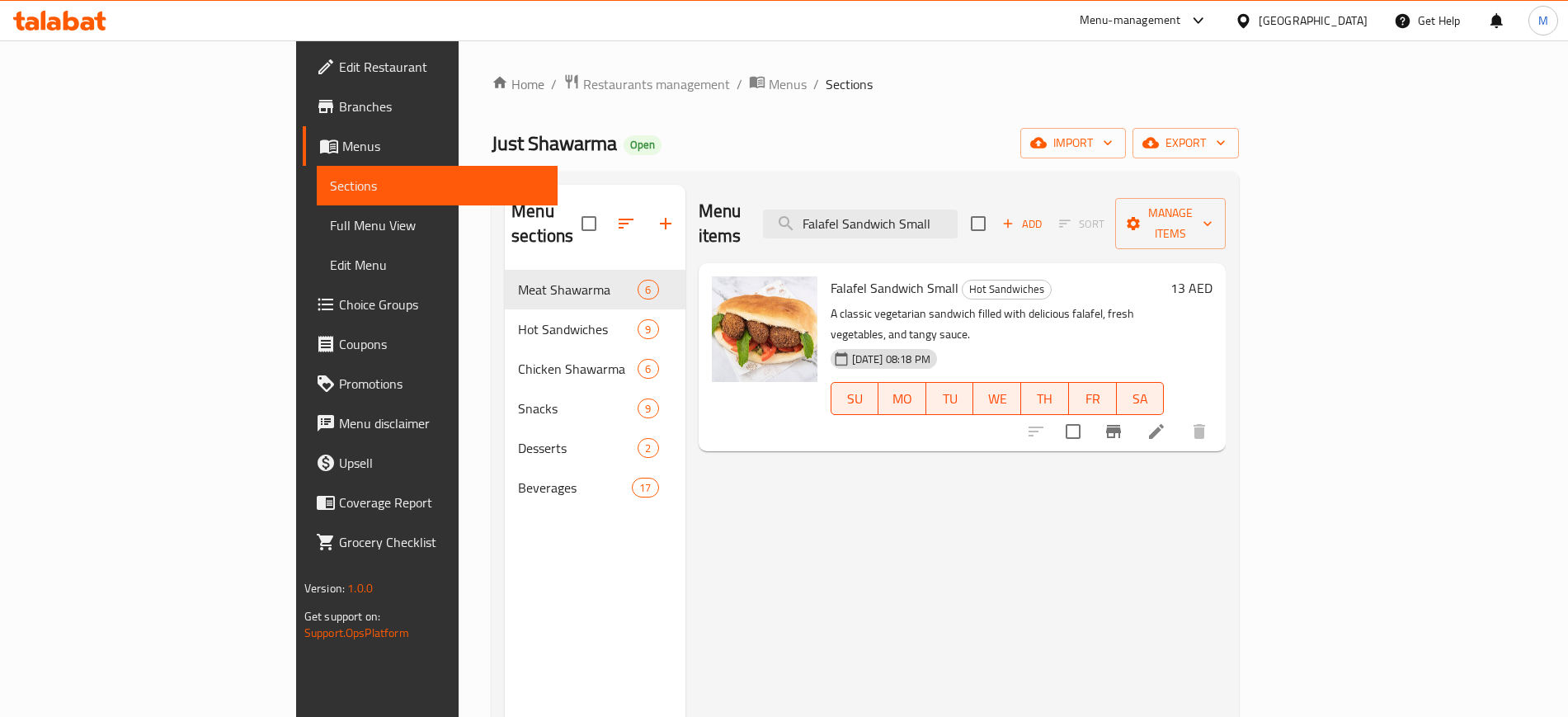
paste input "search"
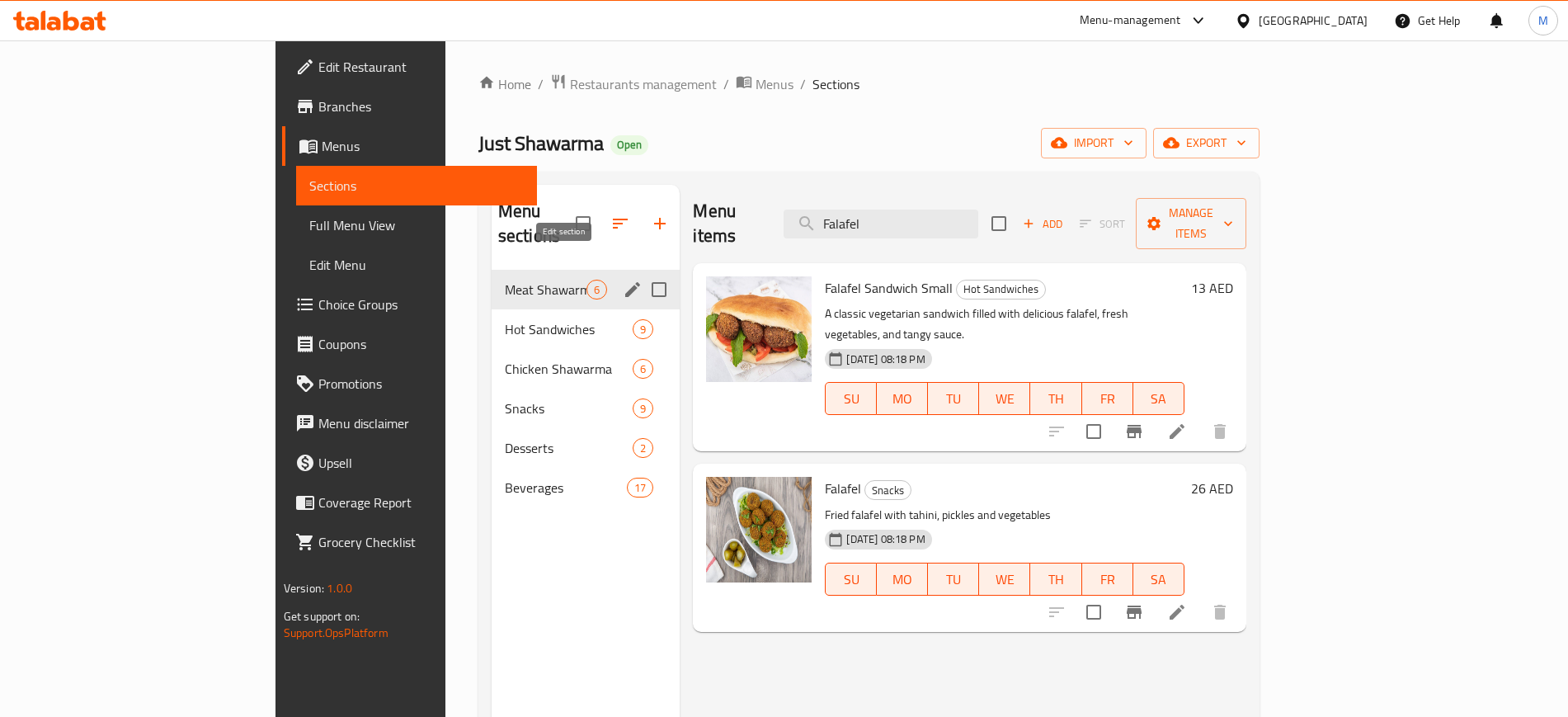
paste input "mily Chicken Shawarma"
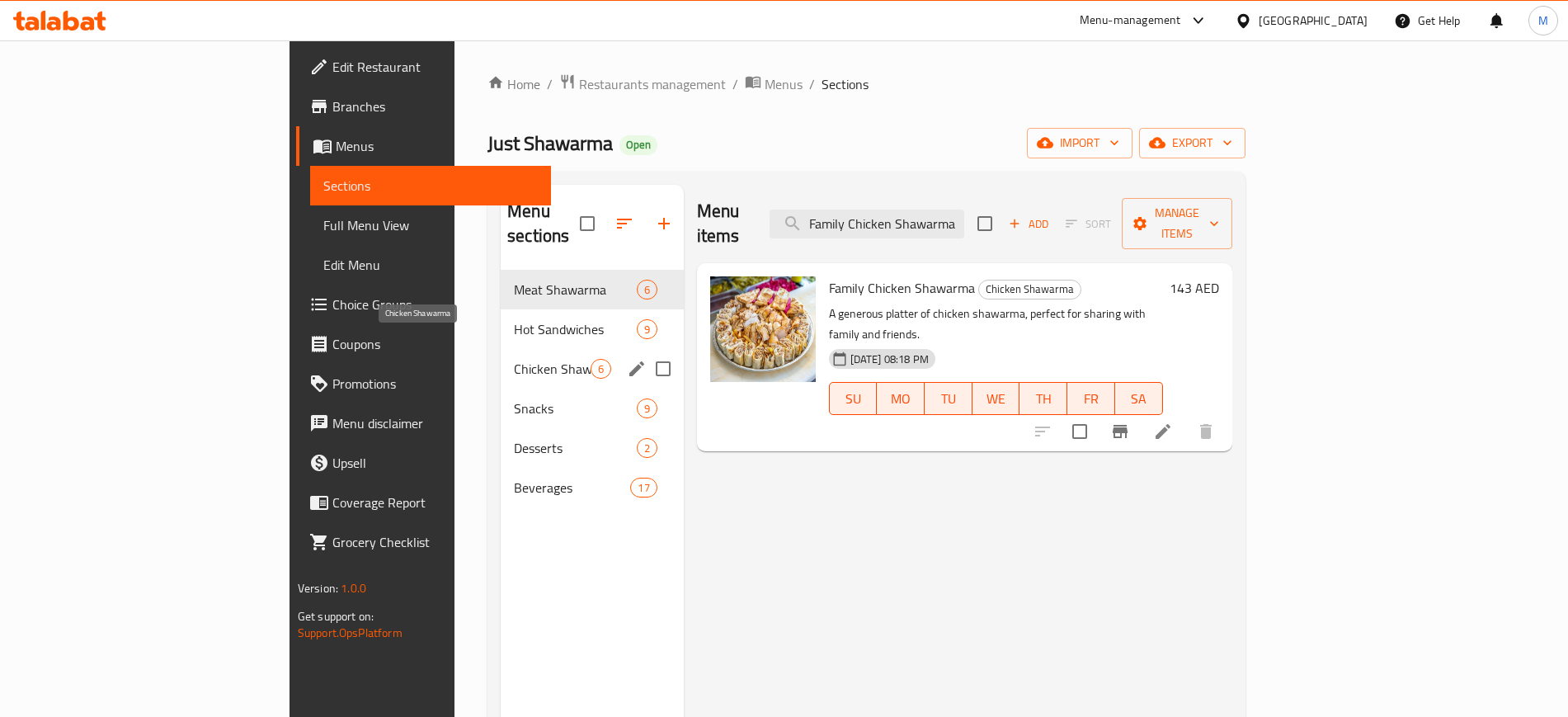
paste input "Meat s"
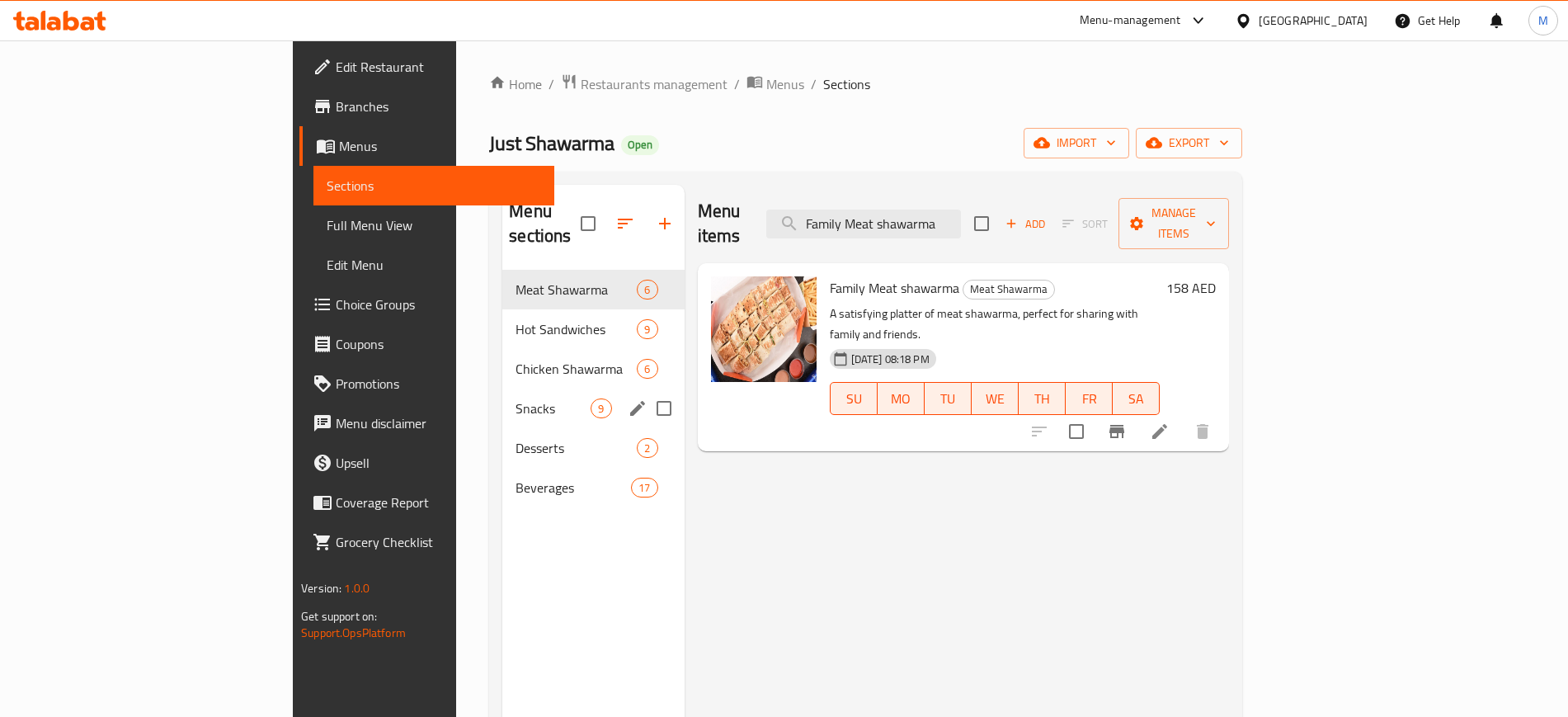
paste input "rench Fries"
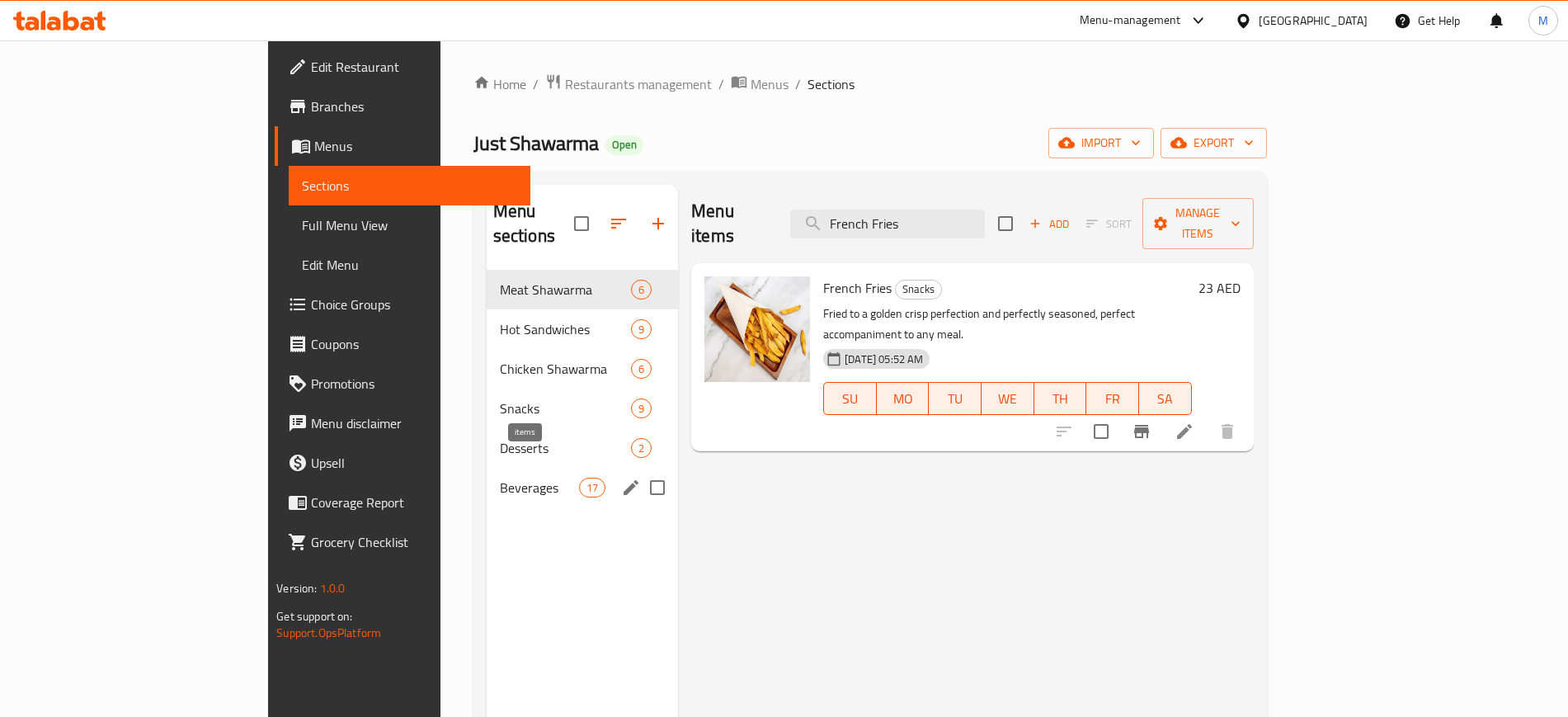
paste input "ied Kebbeh"
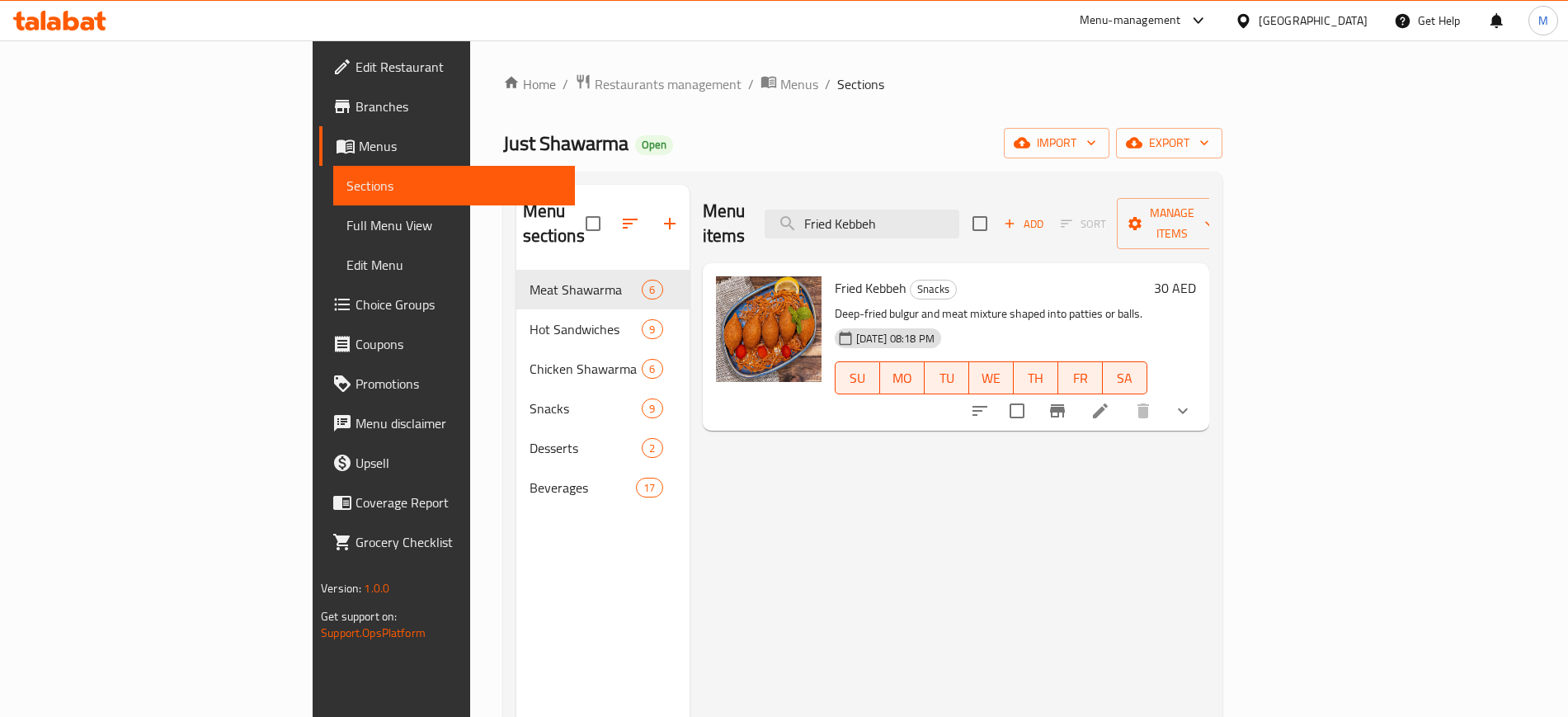
paste input "Garlic Sauce"
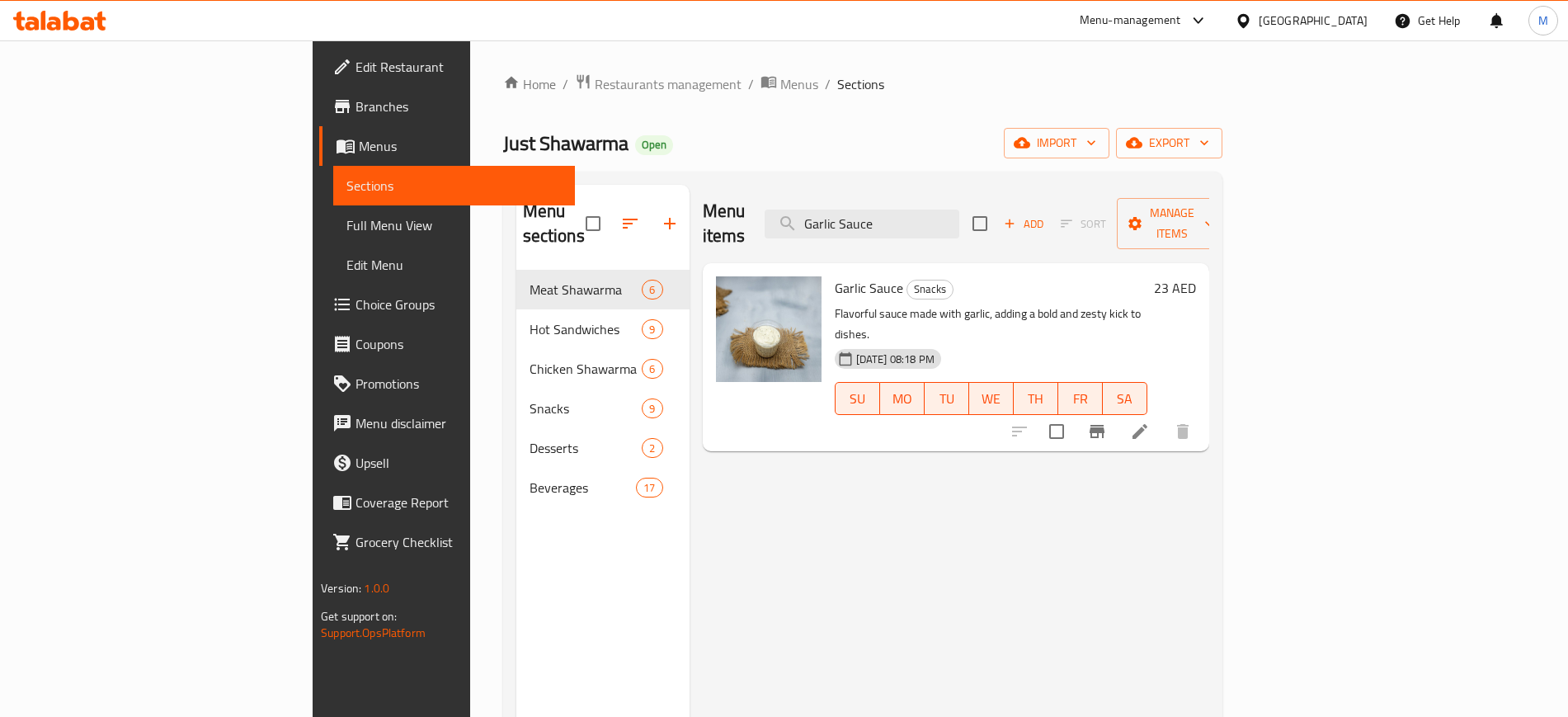
paste input "rill Meat Sandwich Small"
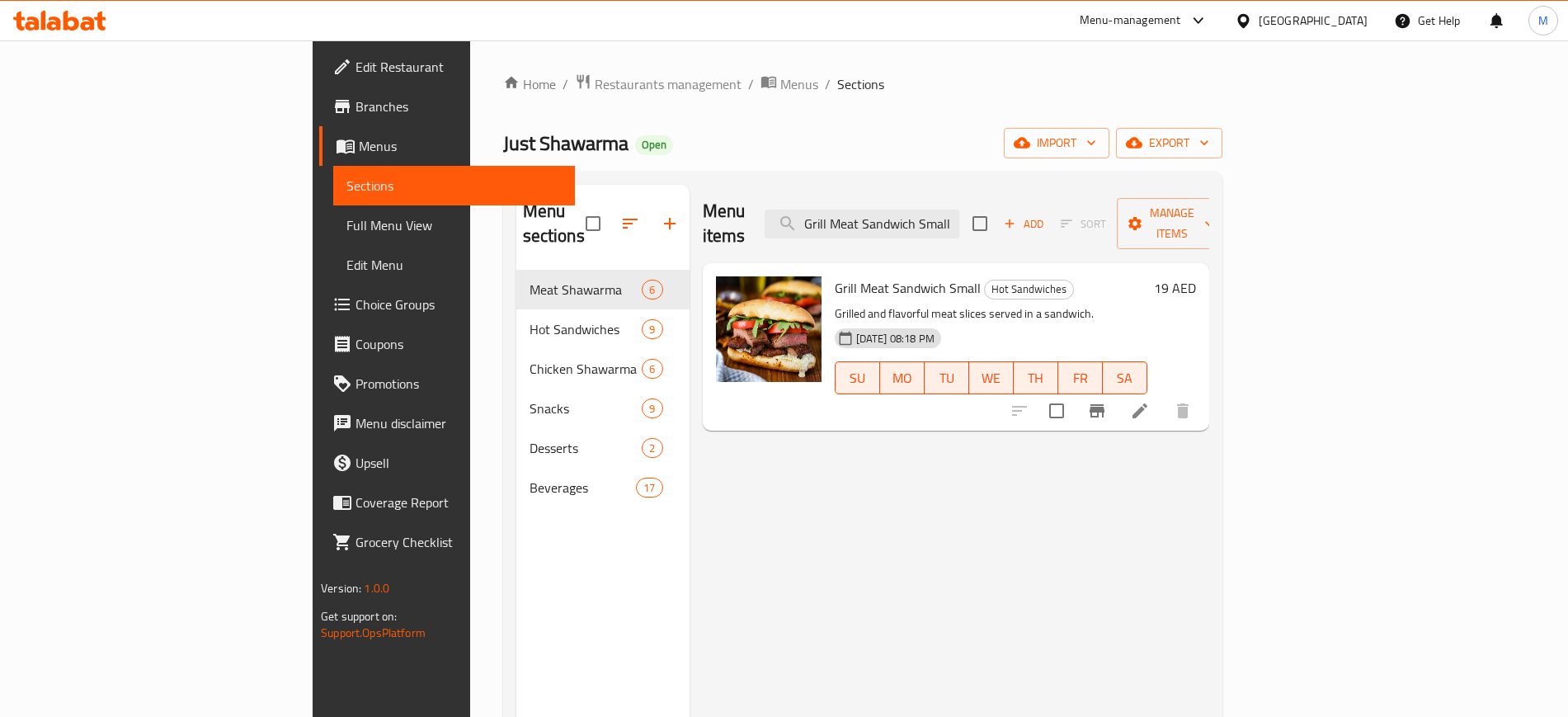
paste input "uava Juice"
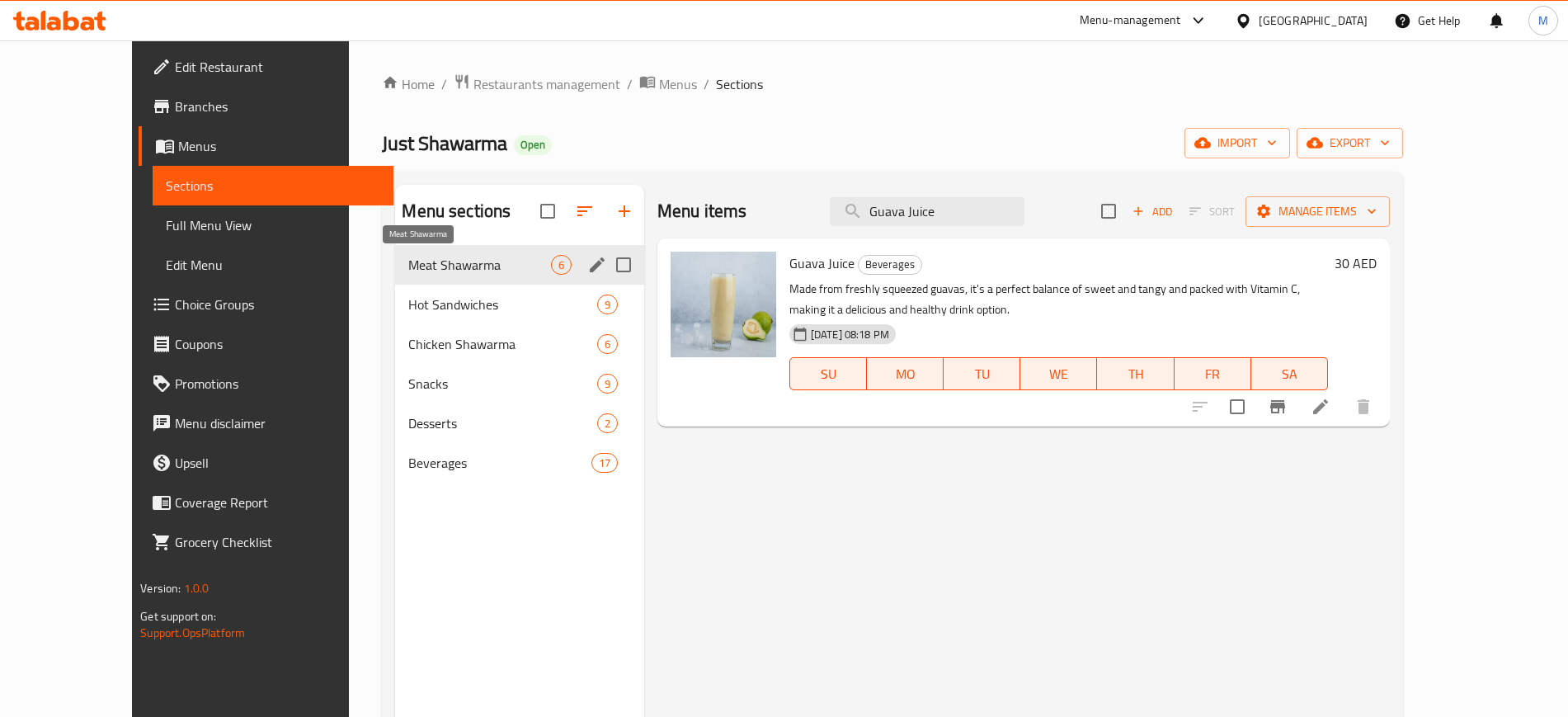
paste input "Halloumi Cheese Sandwich Small"
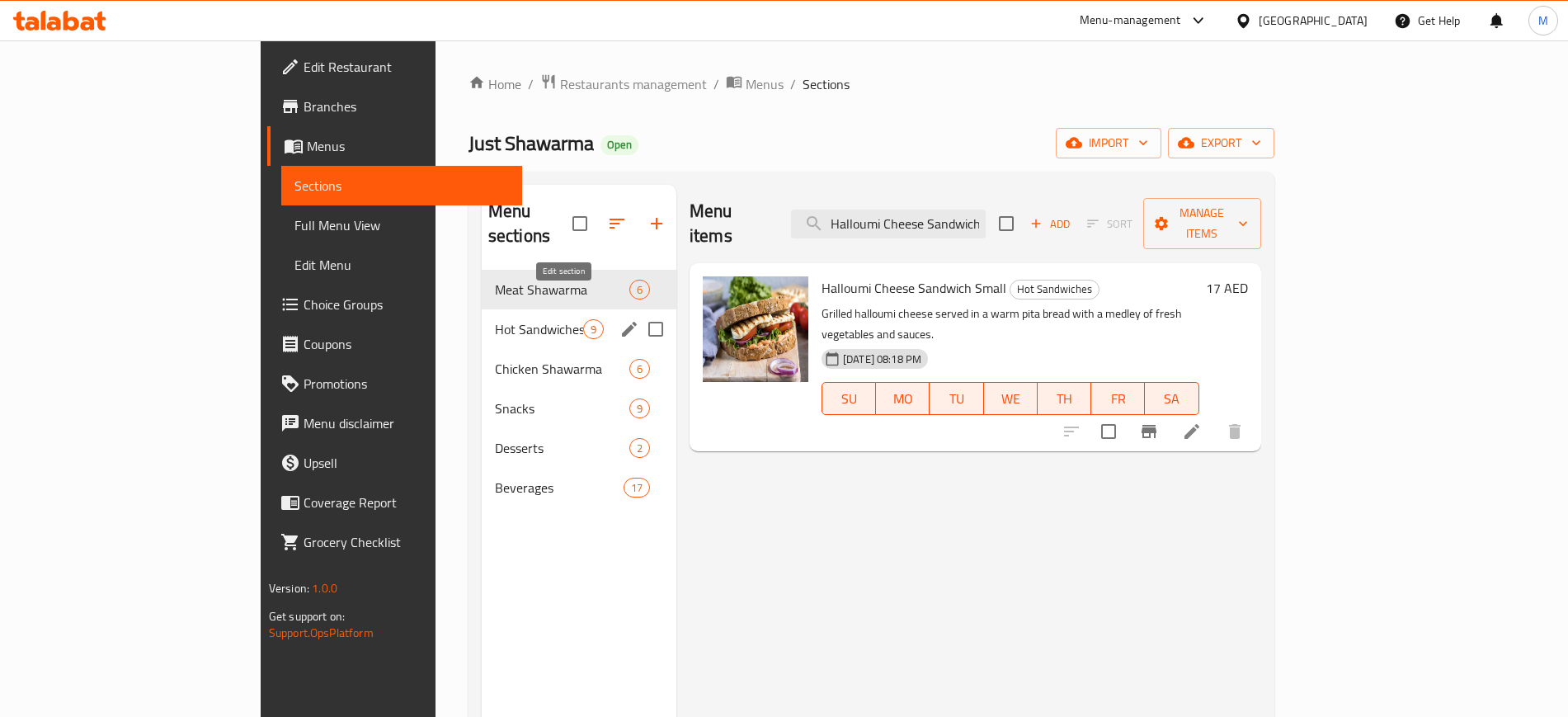
paste input "ummus With Pine Nuts"
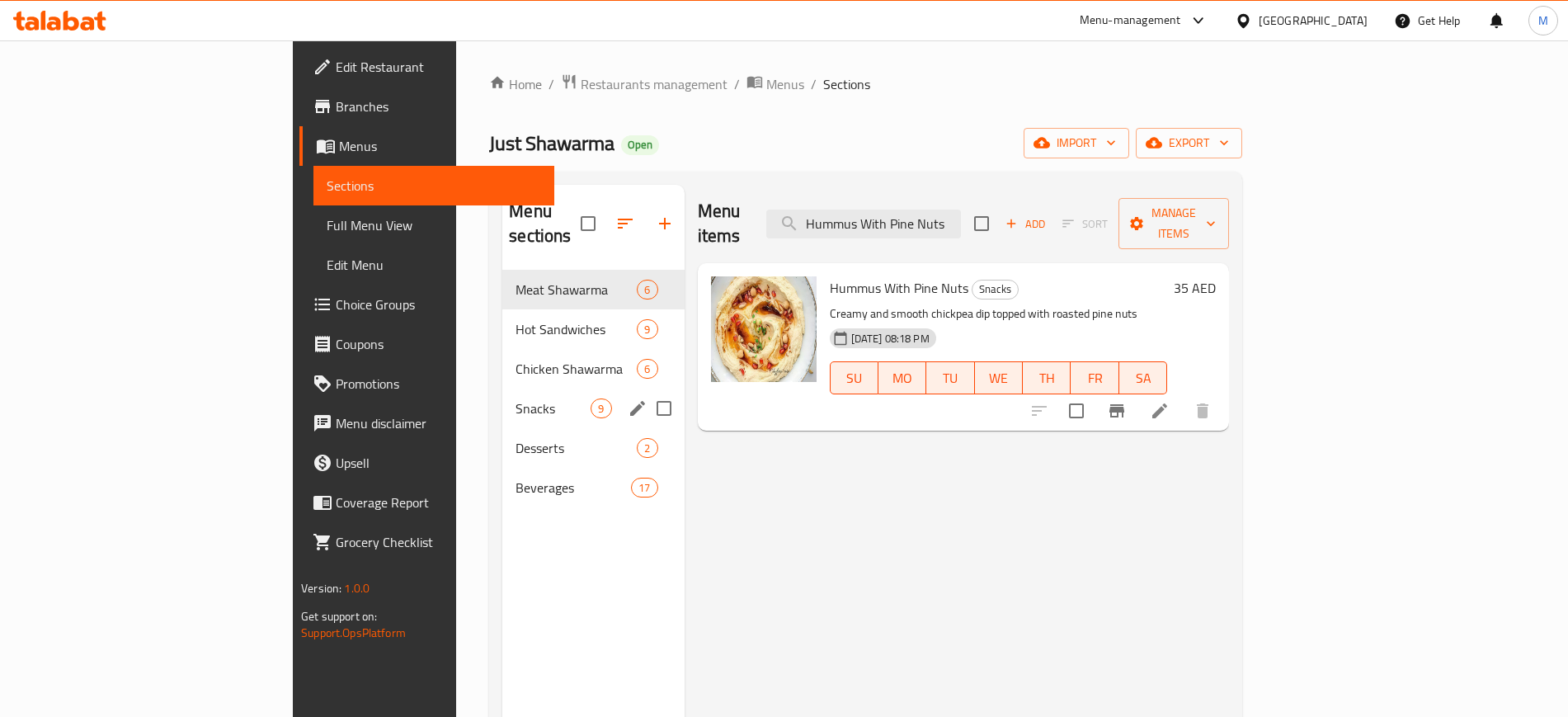
paste input "Shawarma Chicken"
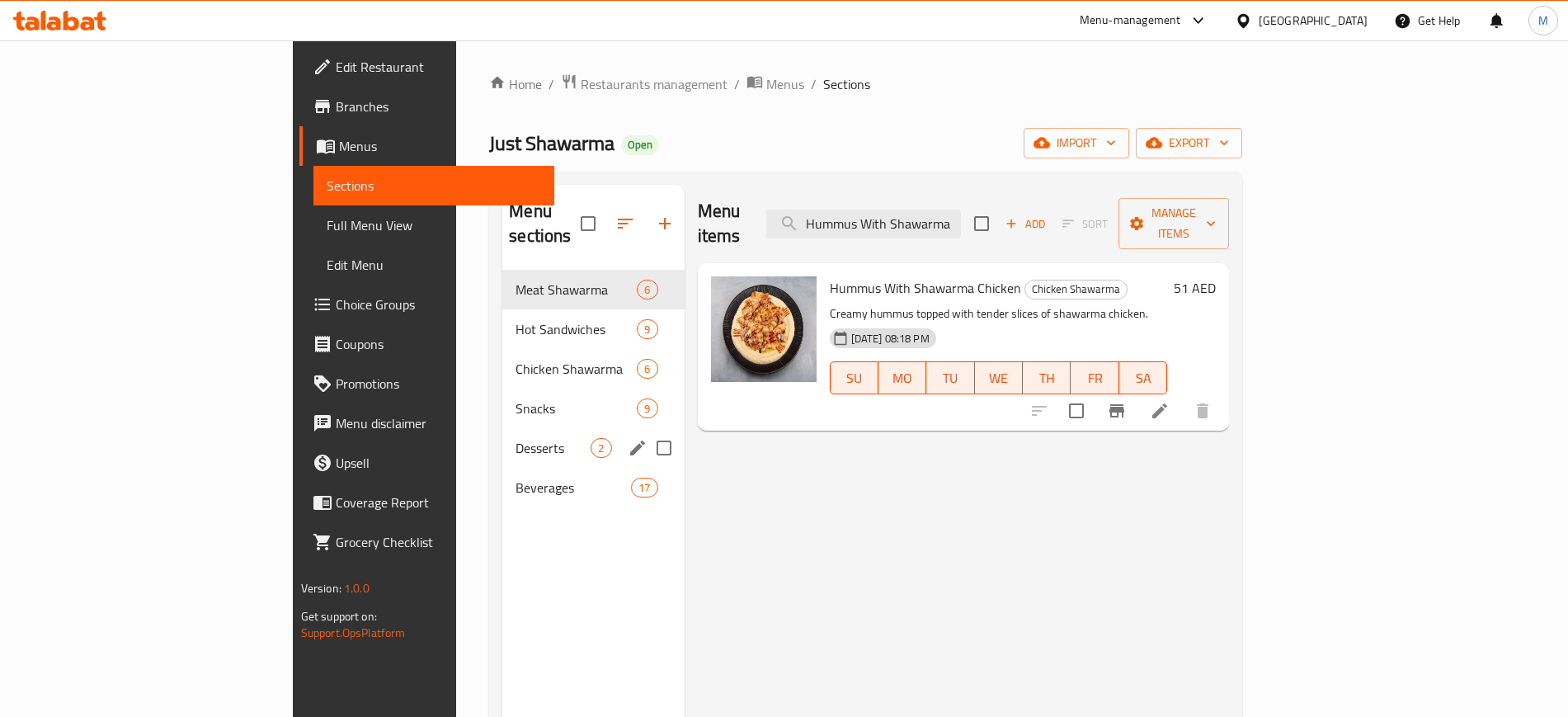
paste input "Meat"
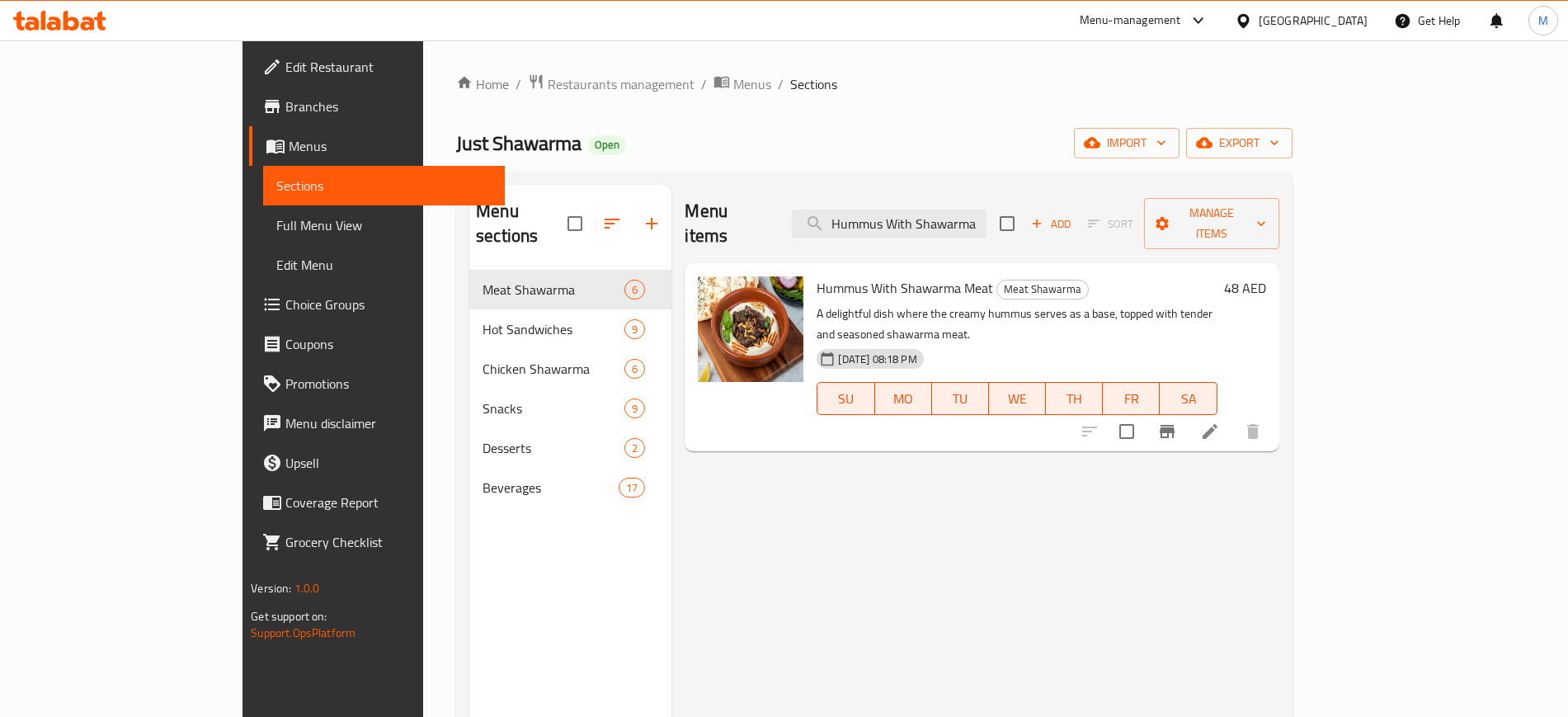
paste input "search"
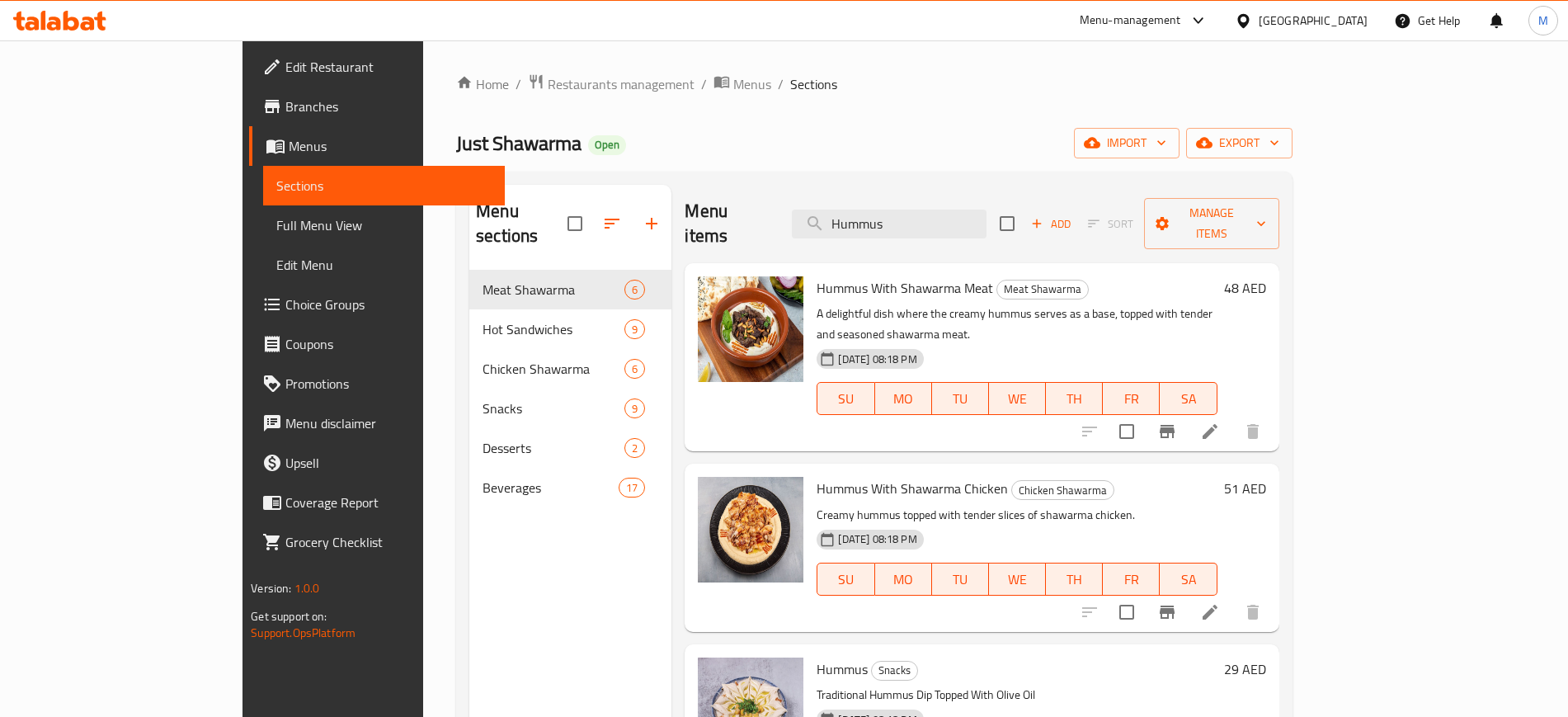
scroll to position [46, 0]
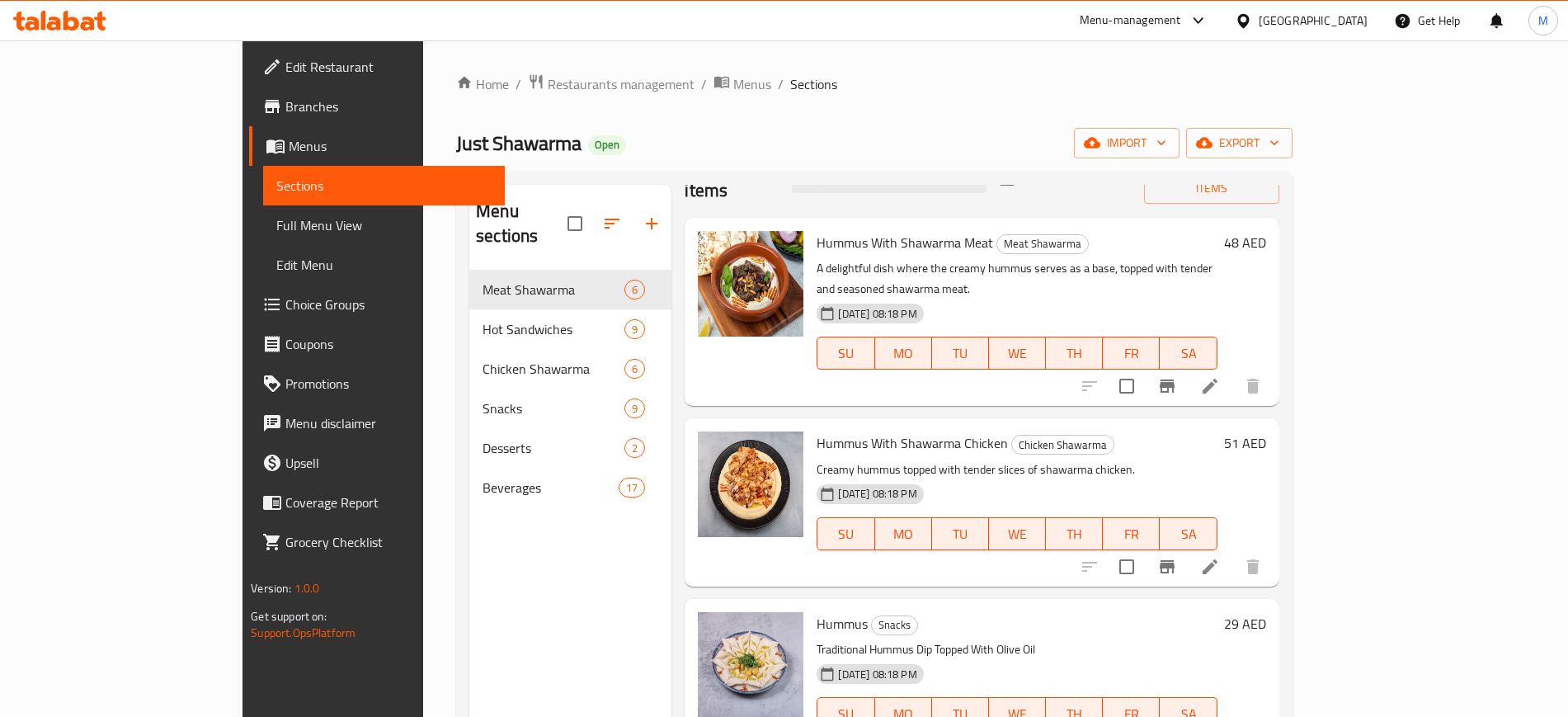
paste input "Labneh with Garlic"
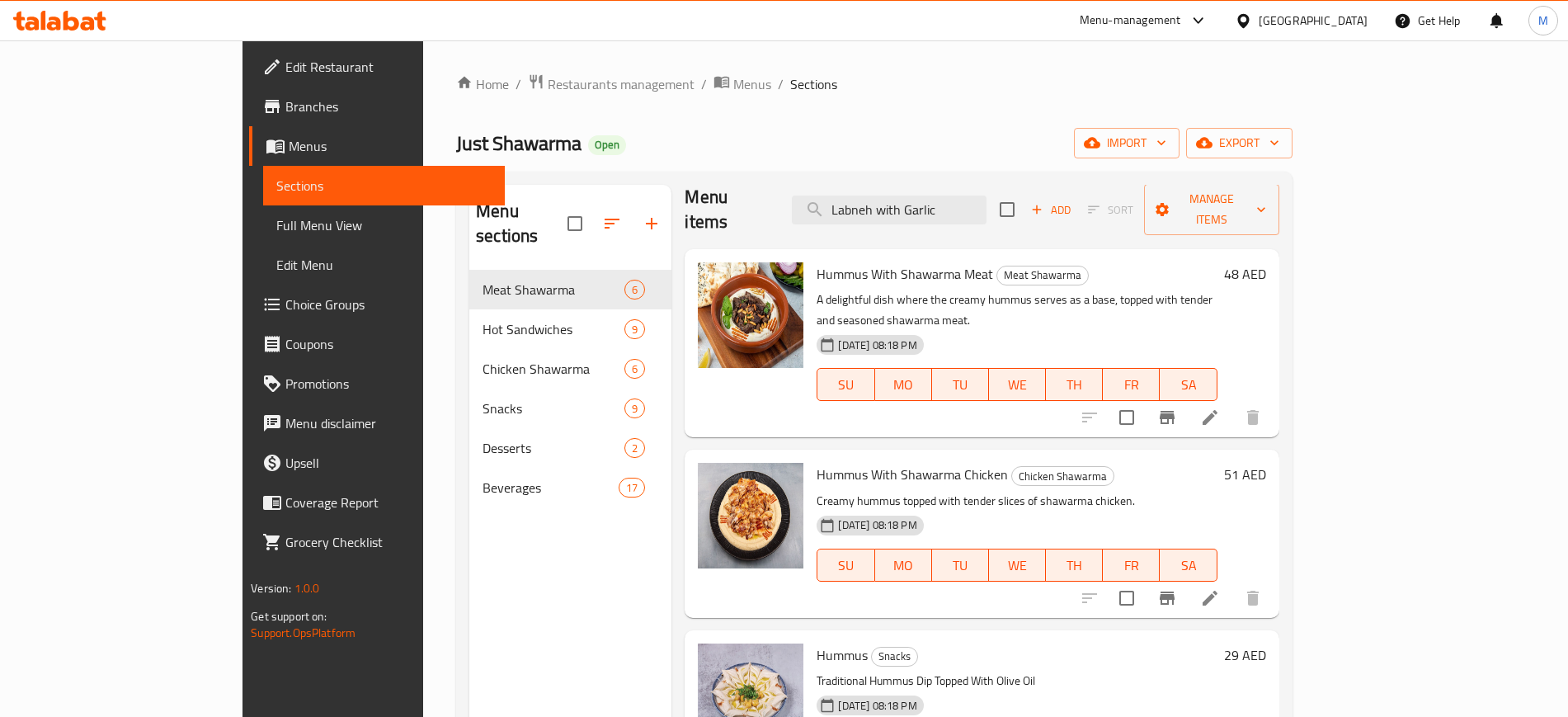
scroll to position [0, 0]
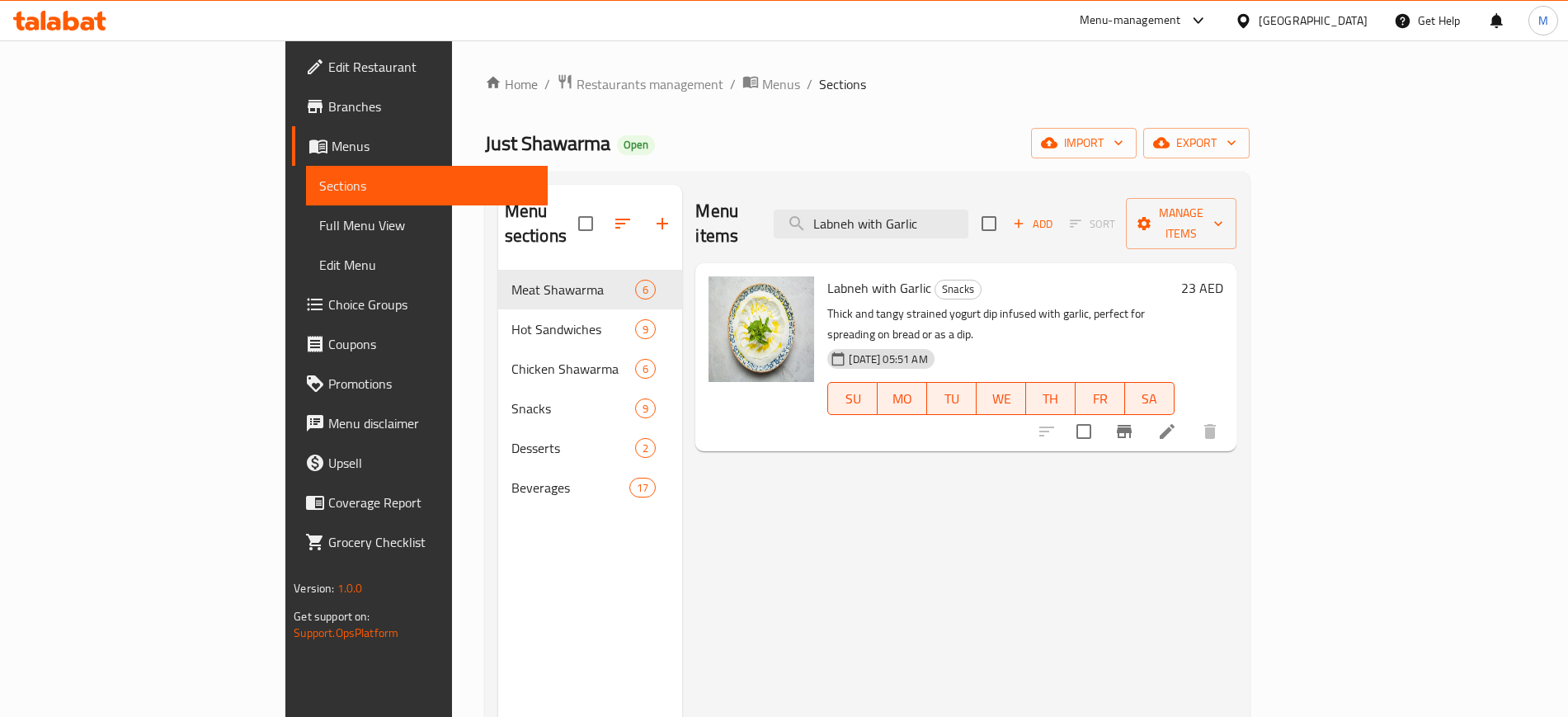
paste input "emon With Mint Juice"
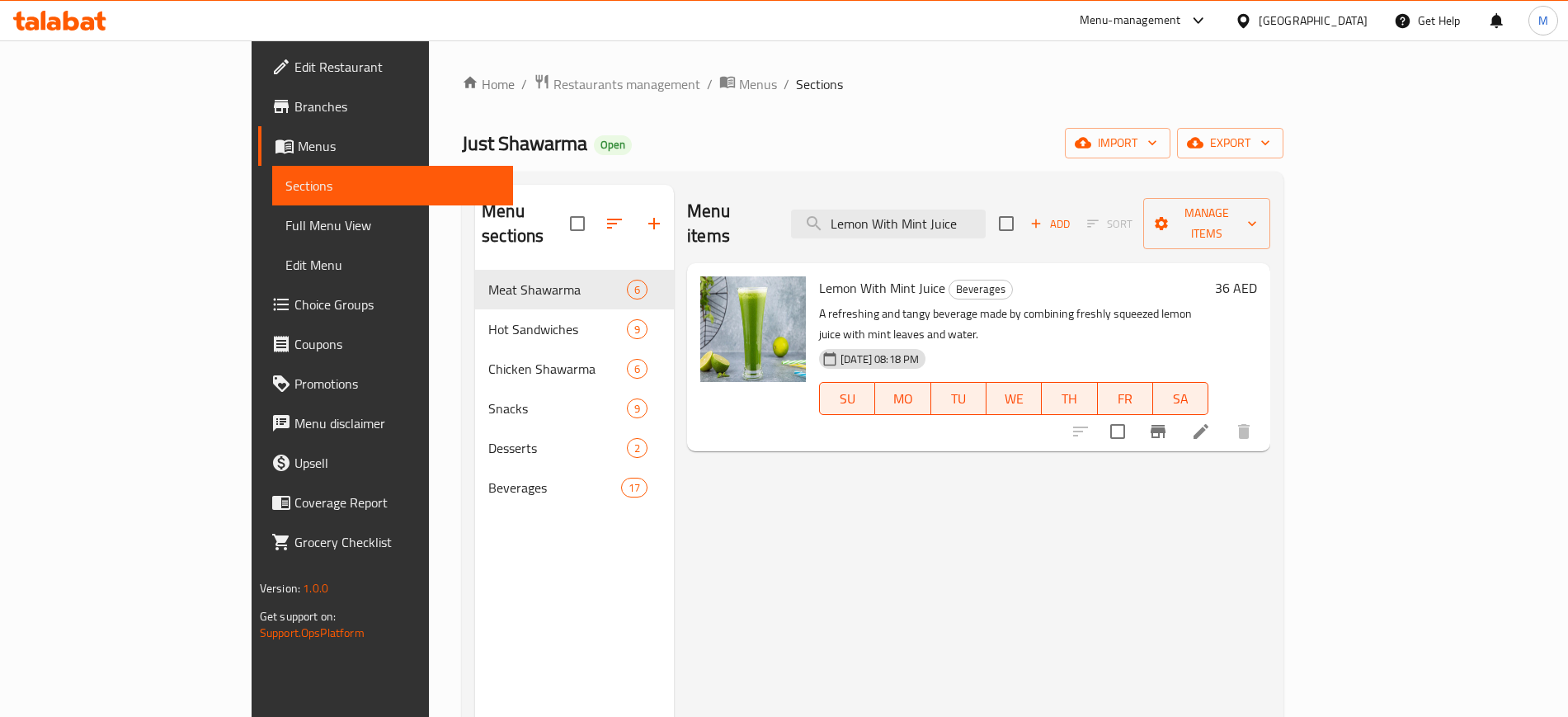
paste input "ad"
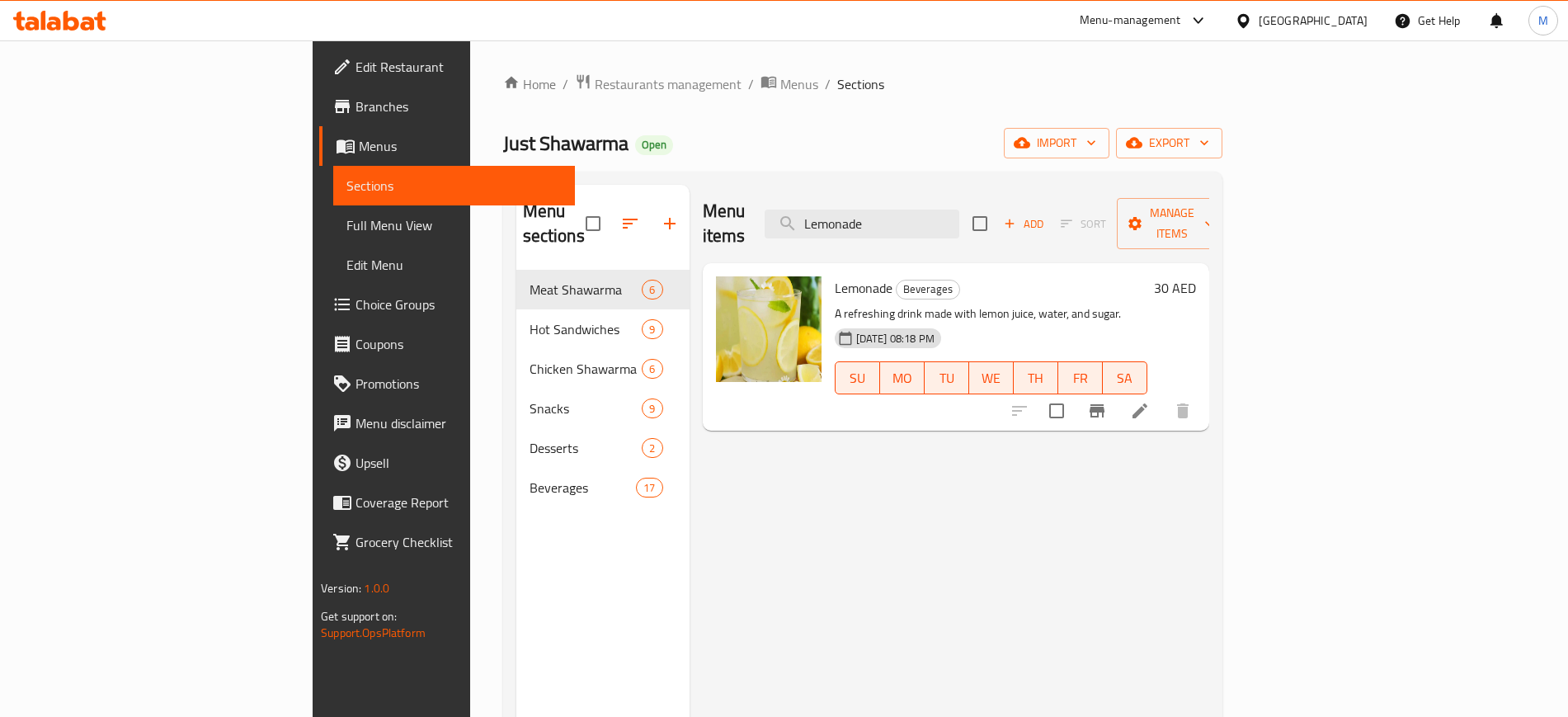
paste input "Makanek Sandwich Small"
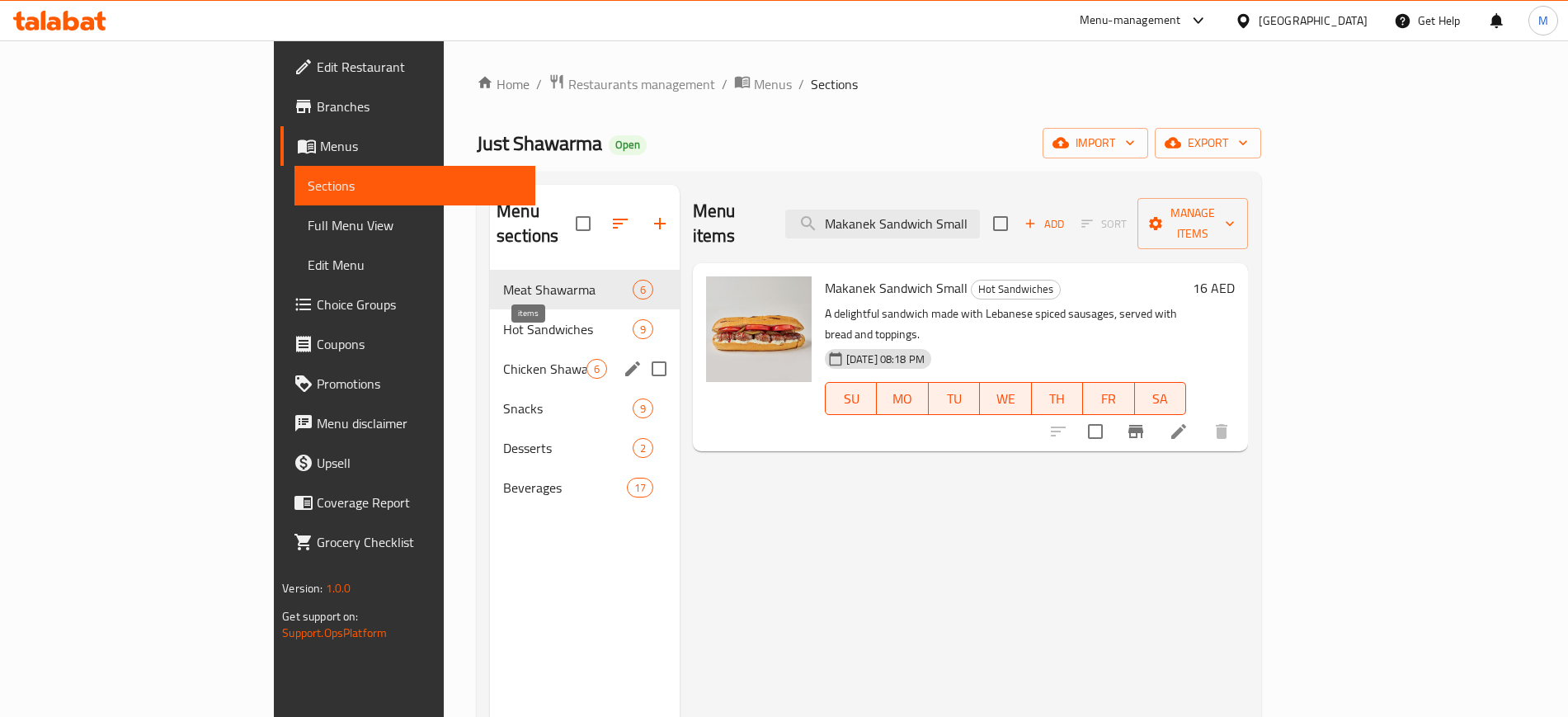
paste input "ngo Juice"
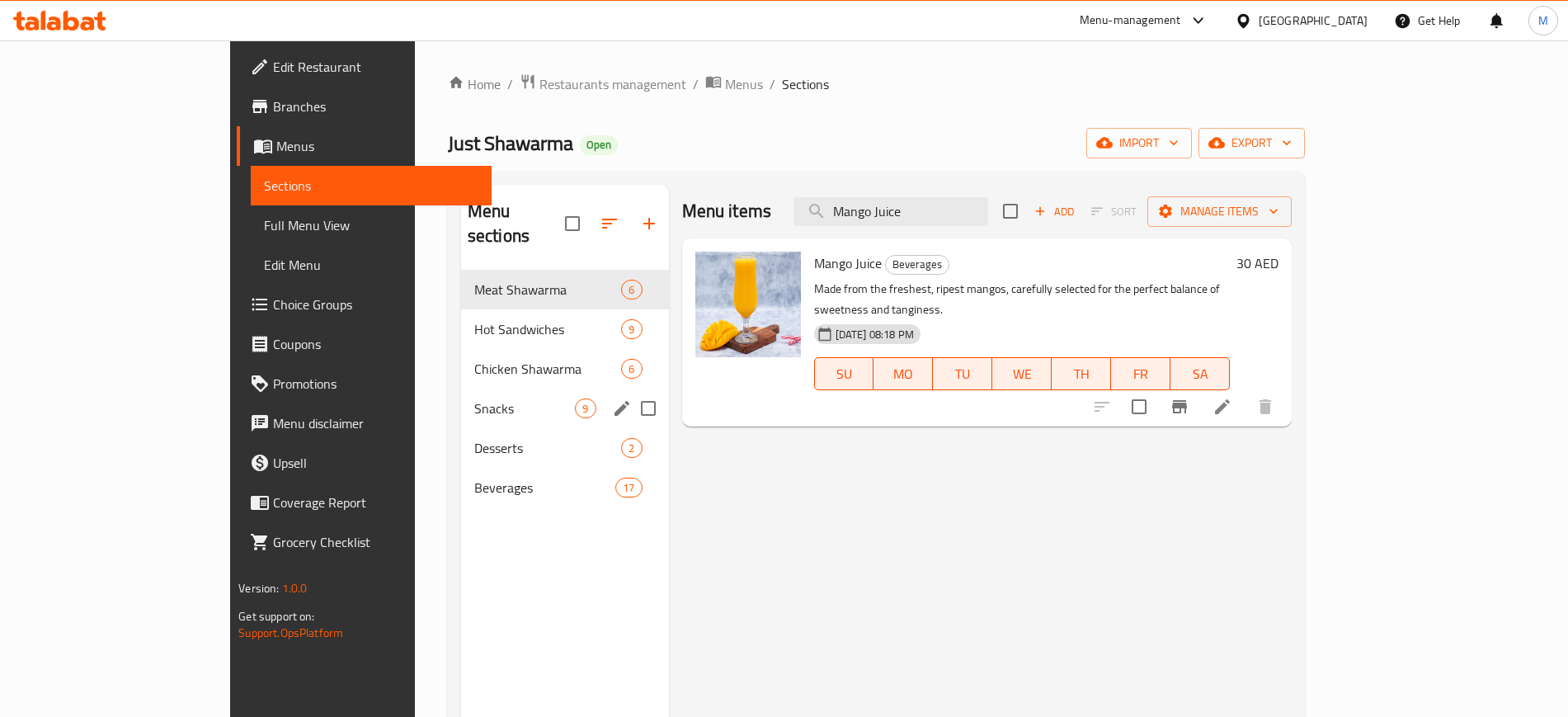
paste input "eat Kebab Sandwich Small"
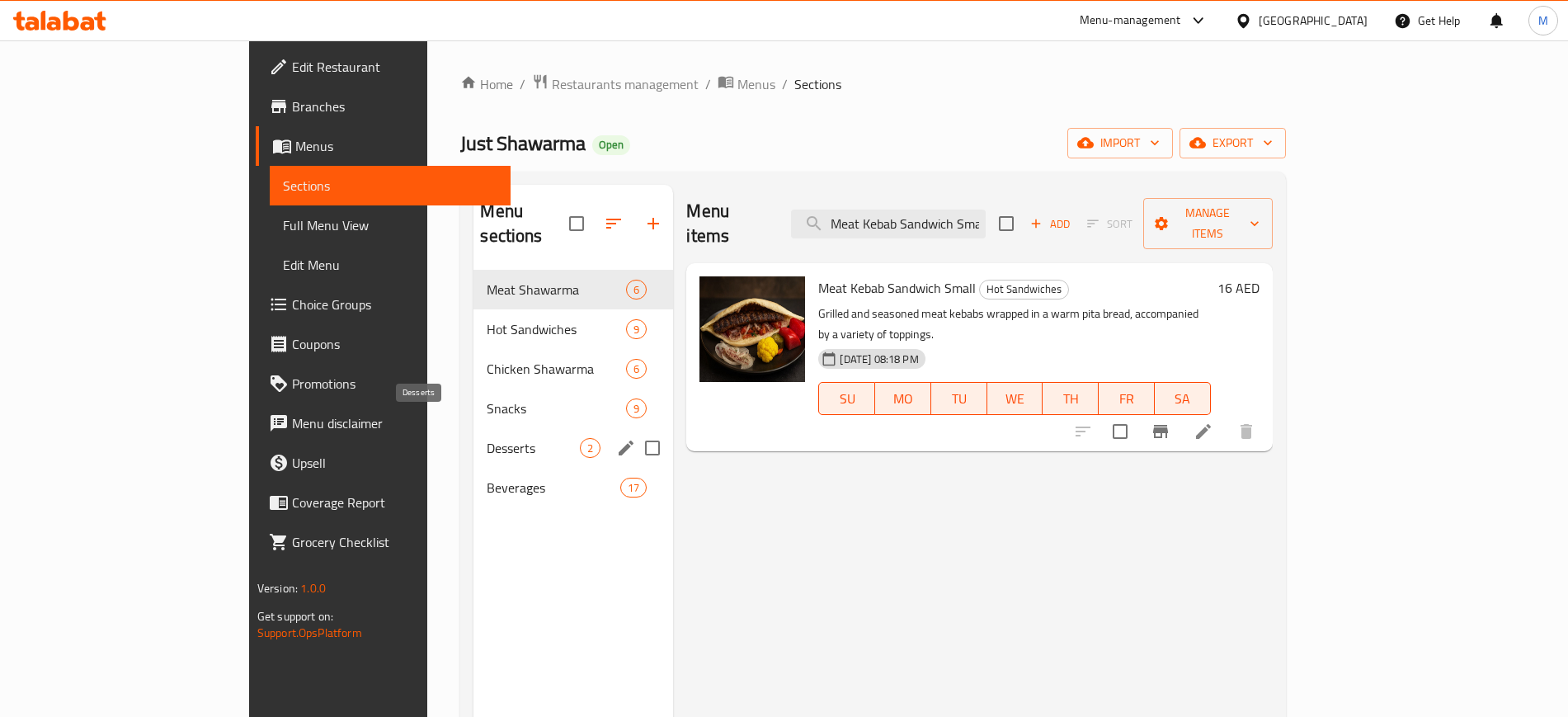
paste input "Shawarma Plate"
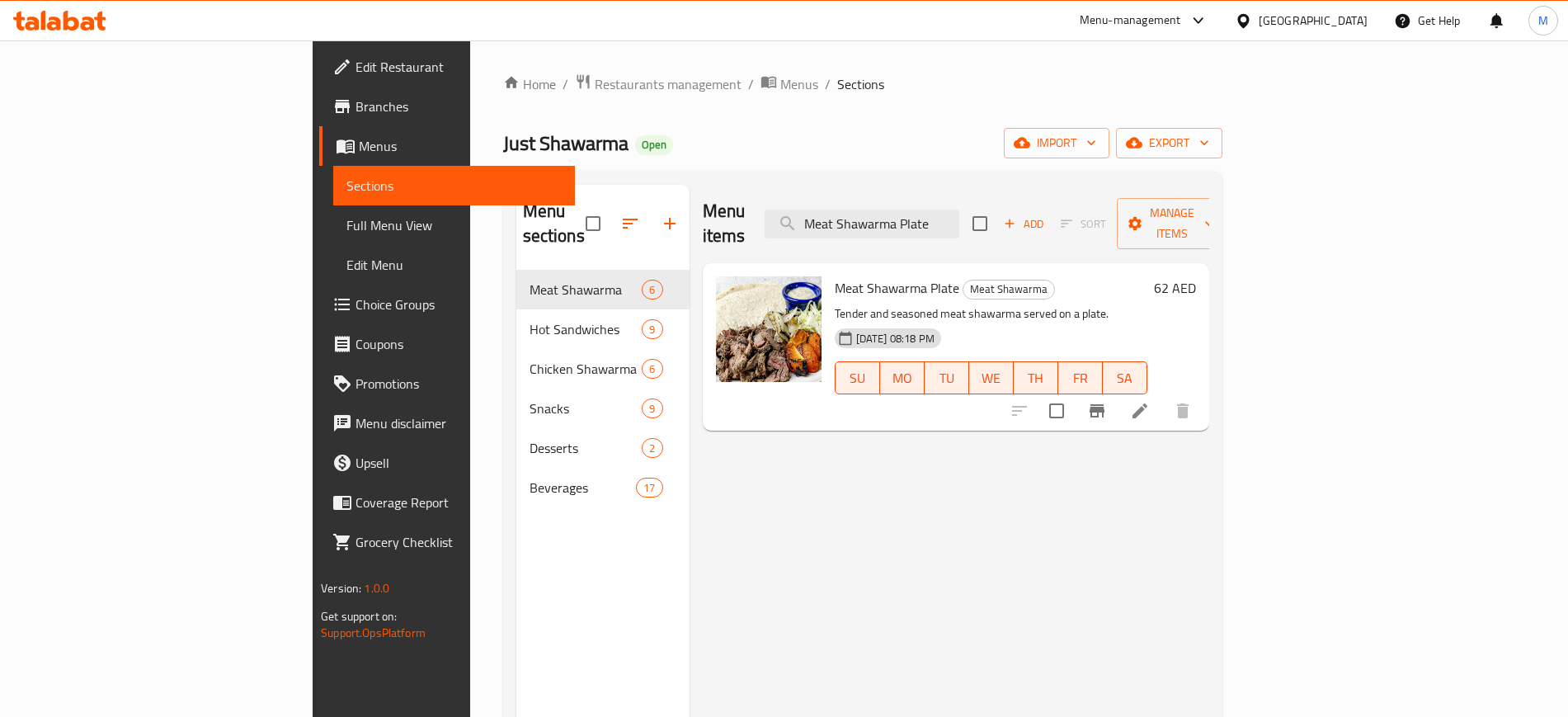
paste input "irinda Orang"
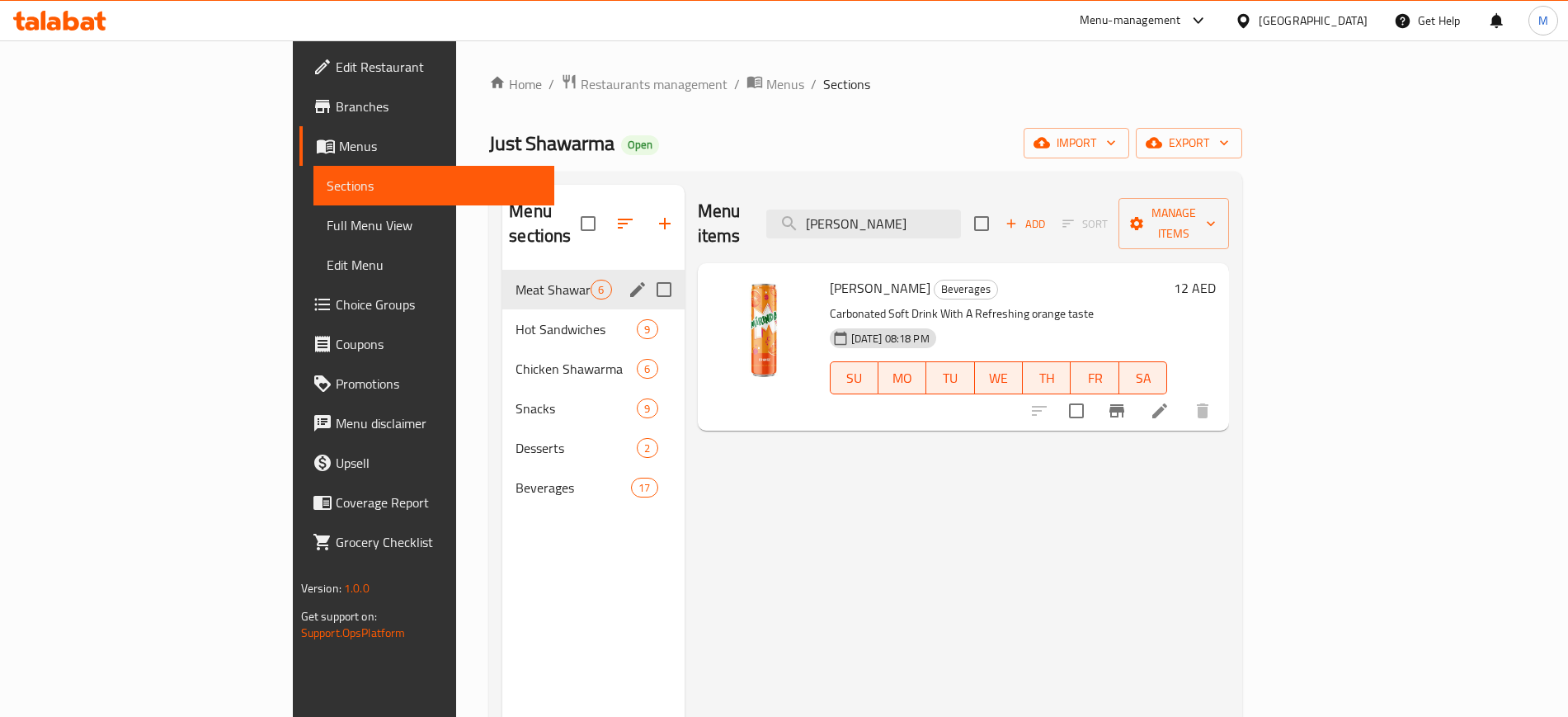
paste input "ohalabiya"
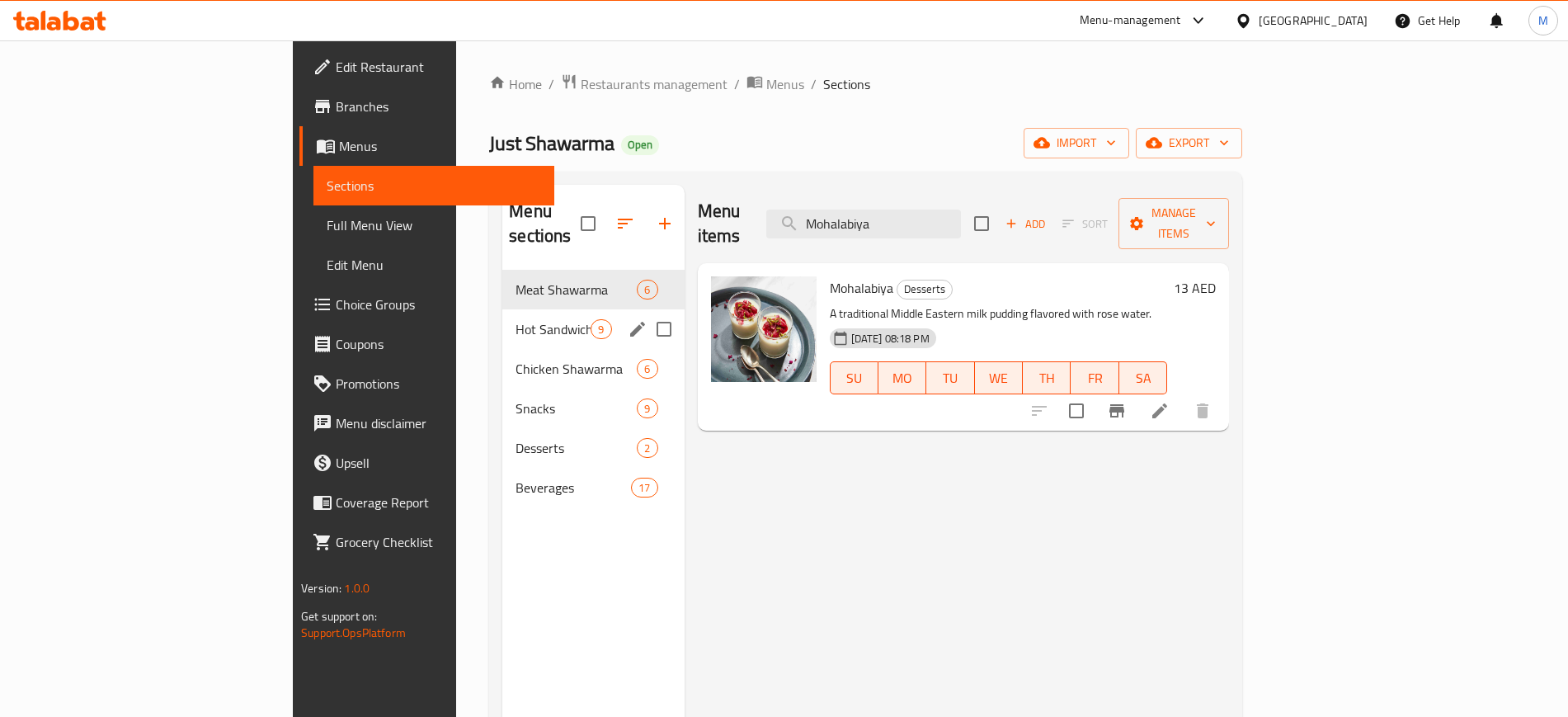
paste input "Orange Juice"
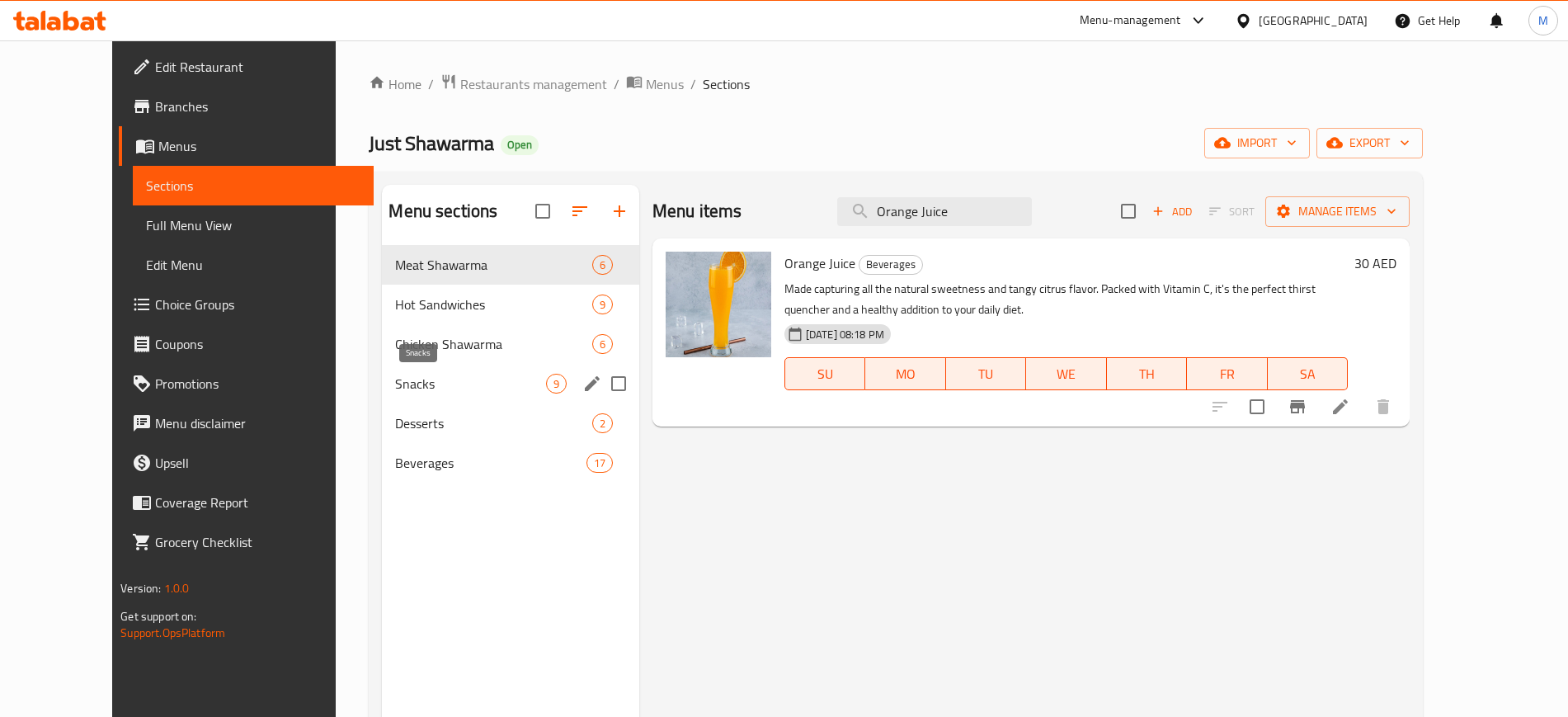
paste input "Pepsi"
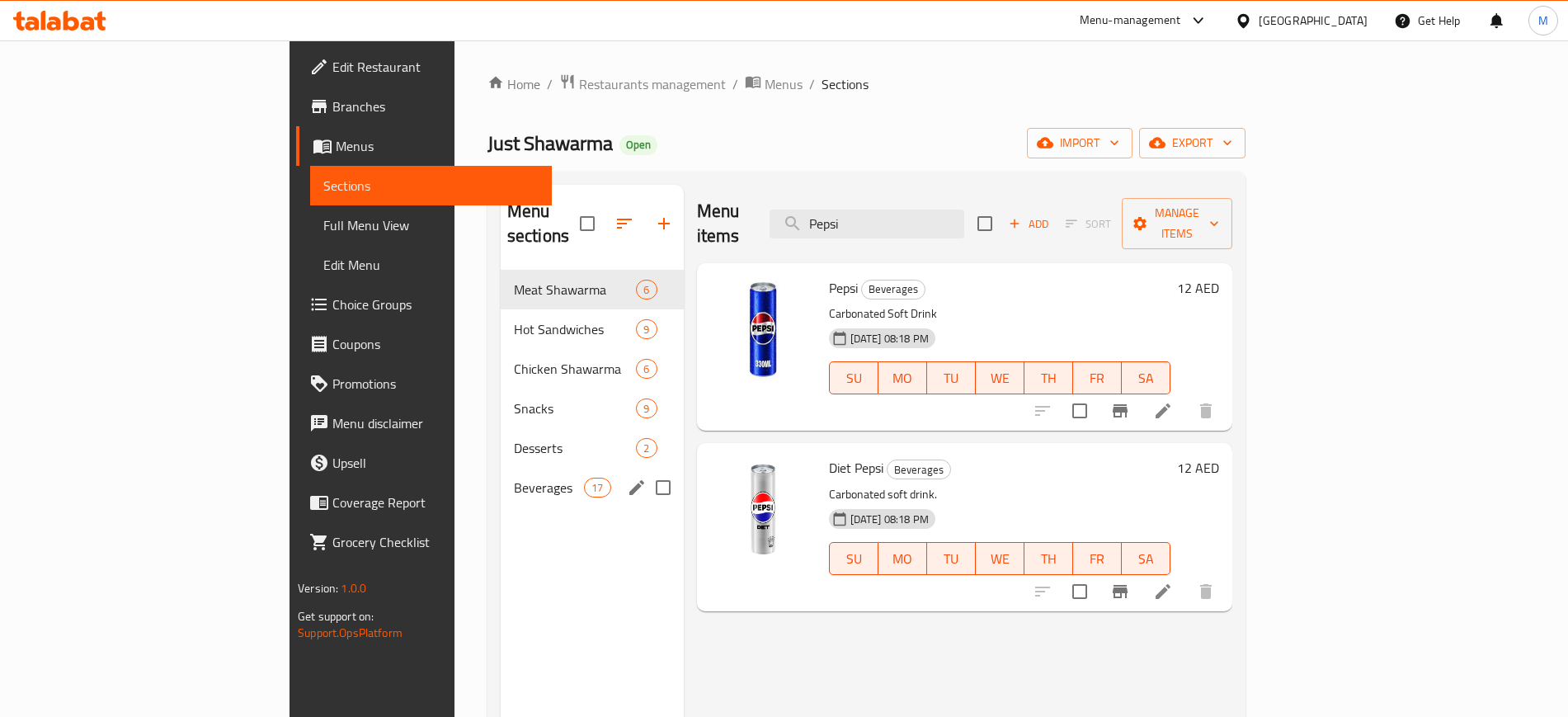
paste input "ineapple Juice"
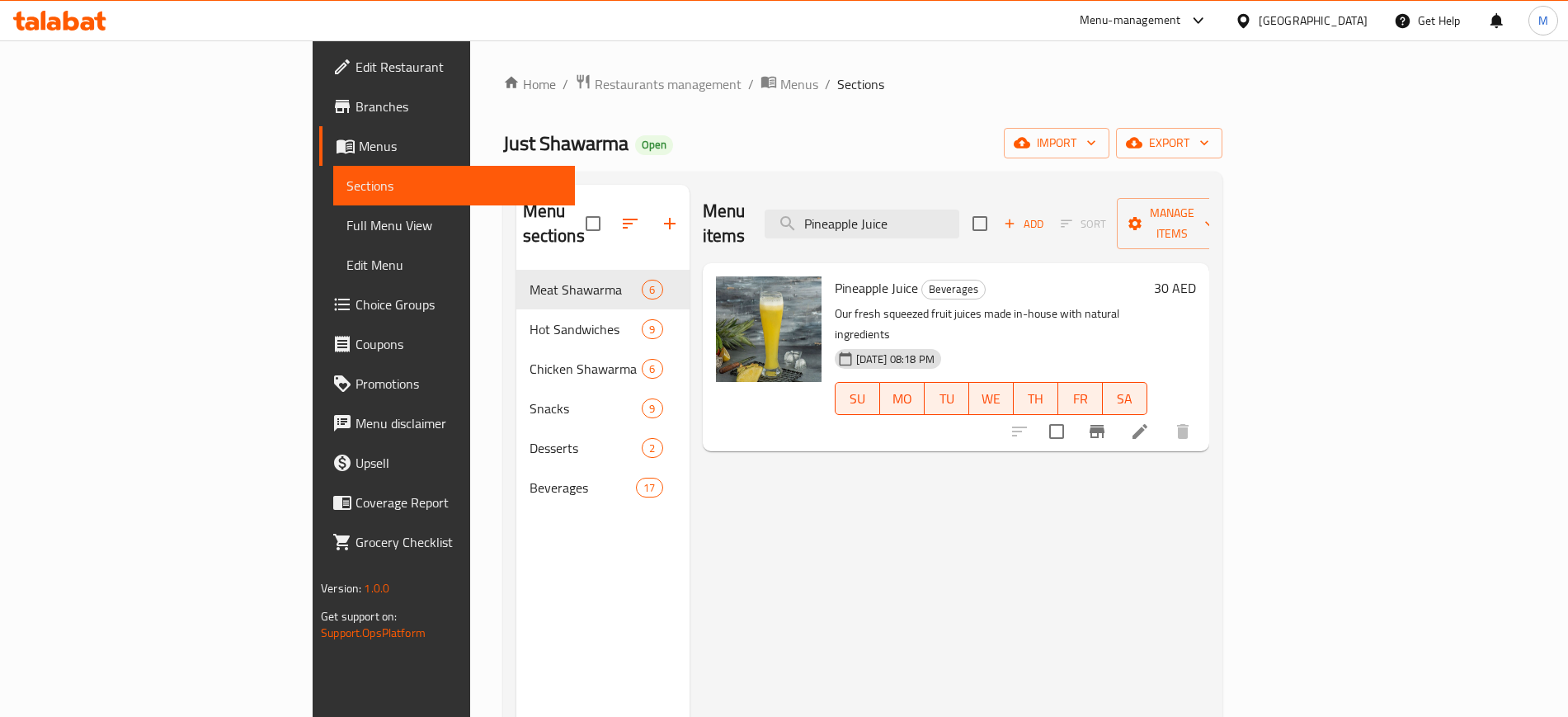
paste input "omegranat"
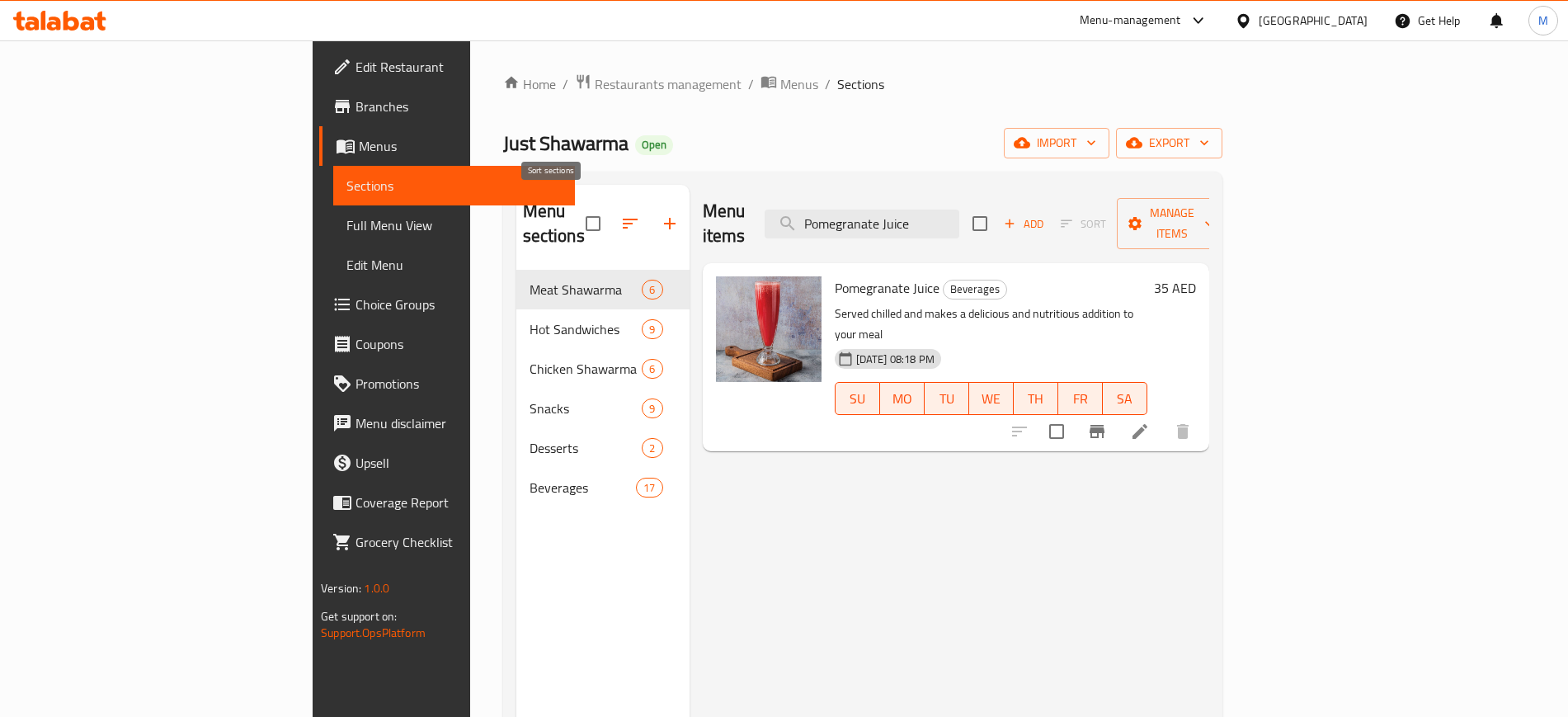
paste input "Saj Chicken Shawarma"
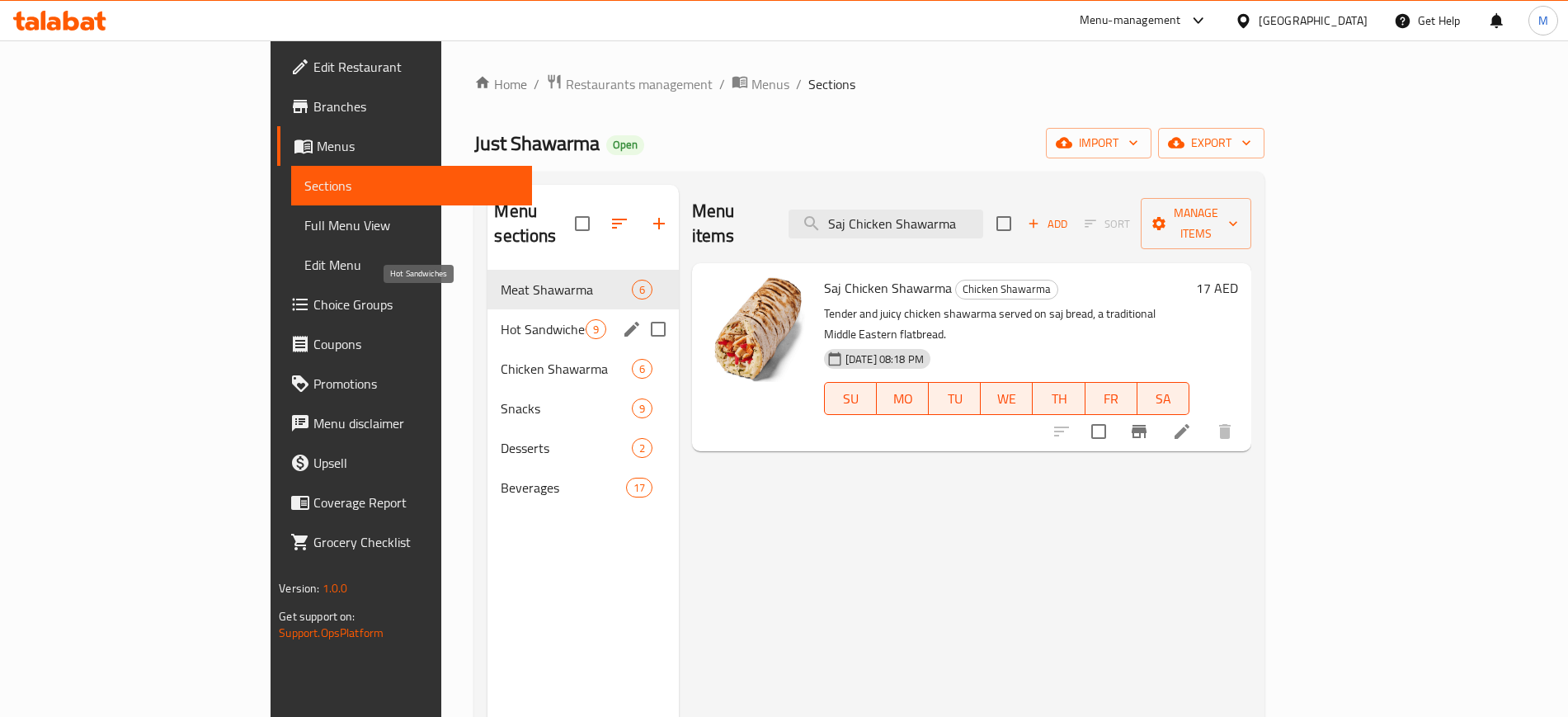
paste input "Meat"
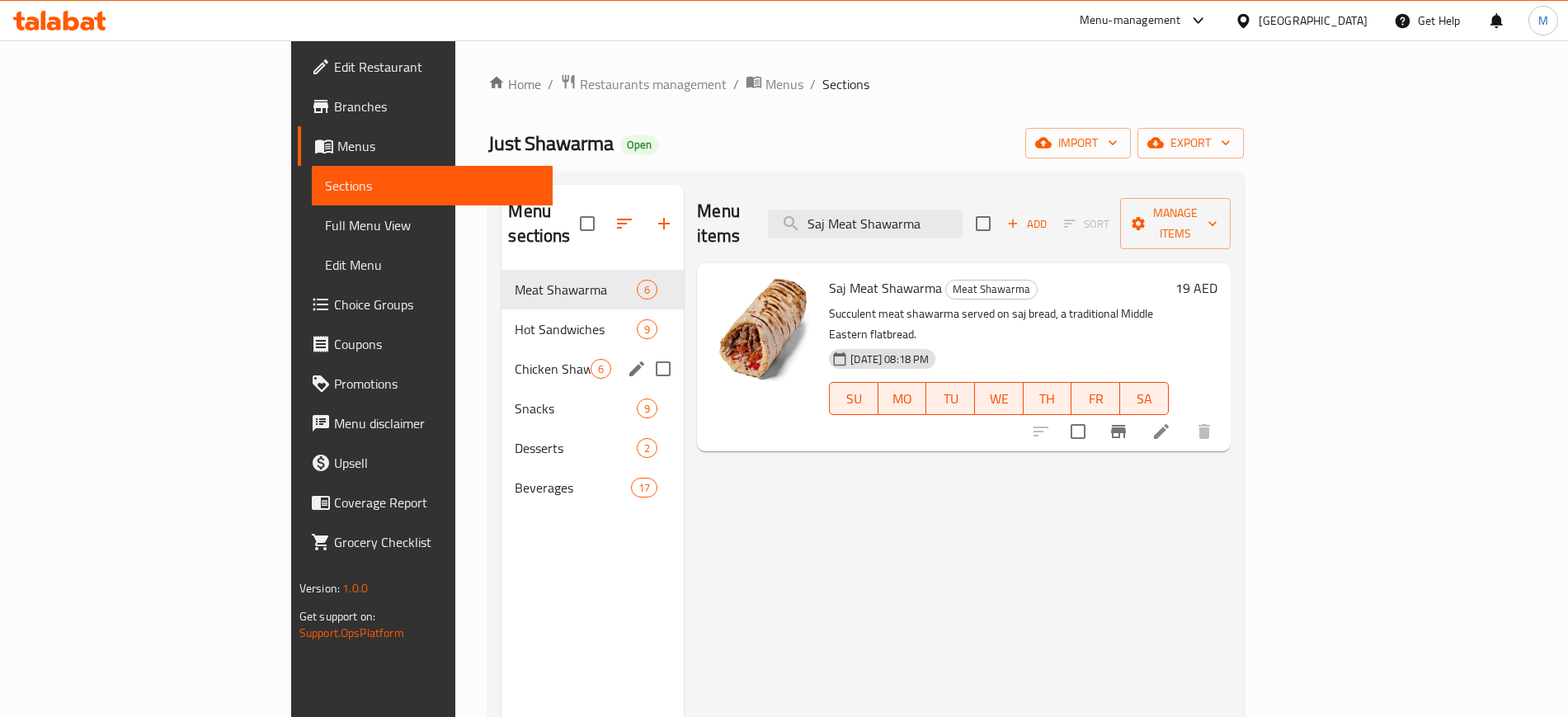
paste input "mos"
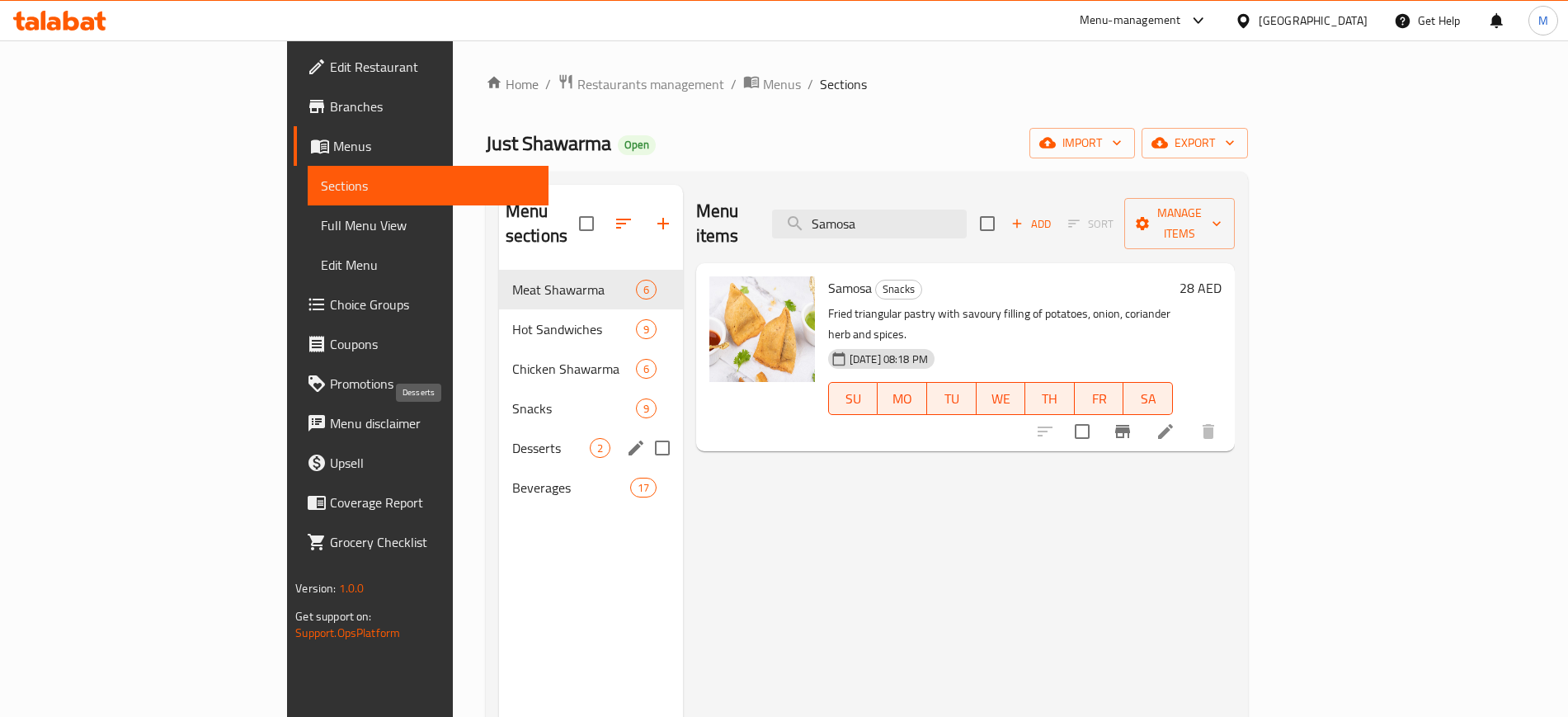
paste input "hish Tawook Sandwich Small"
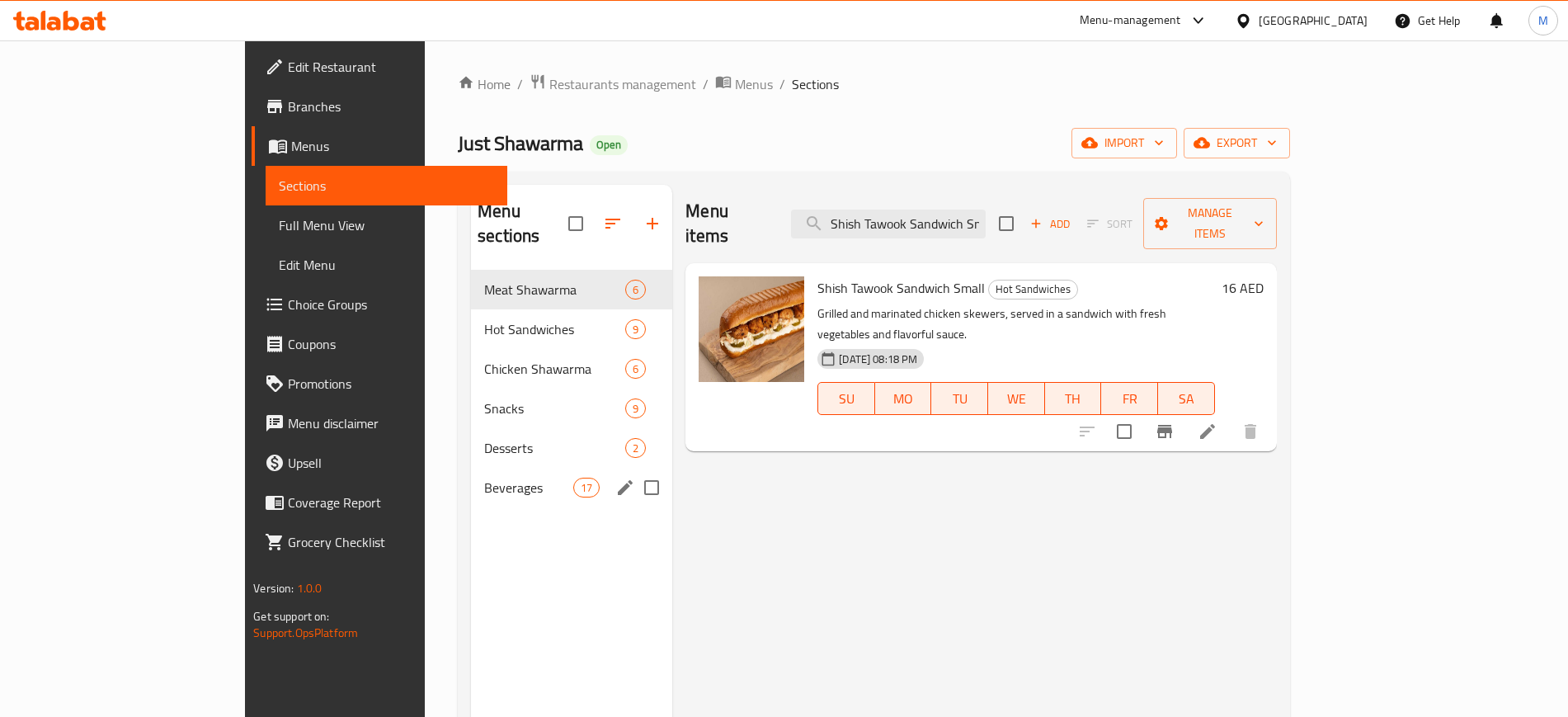
paste input "oujou"
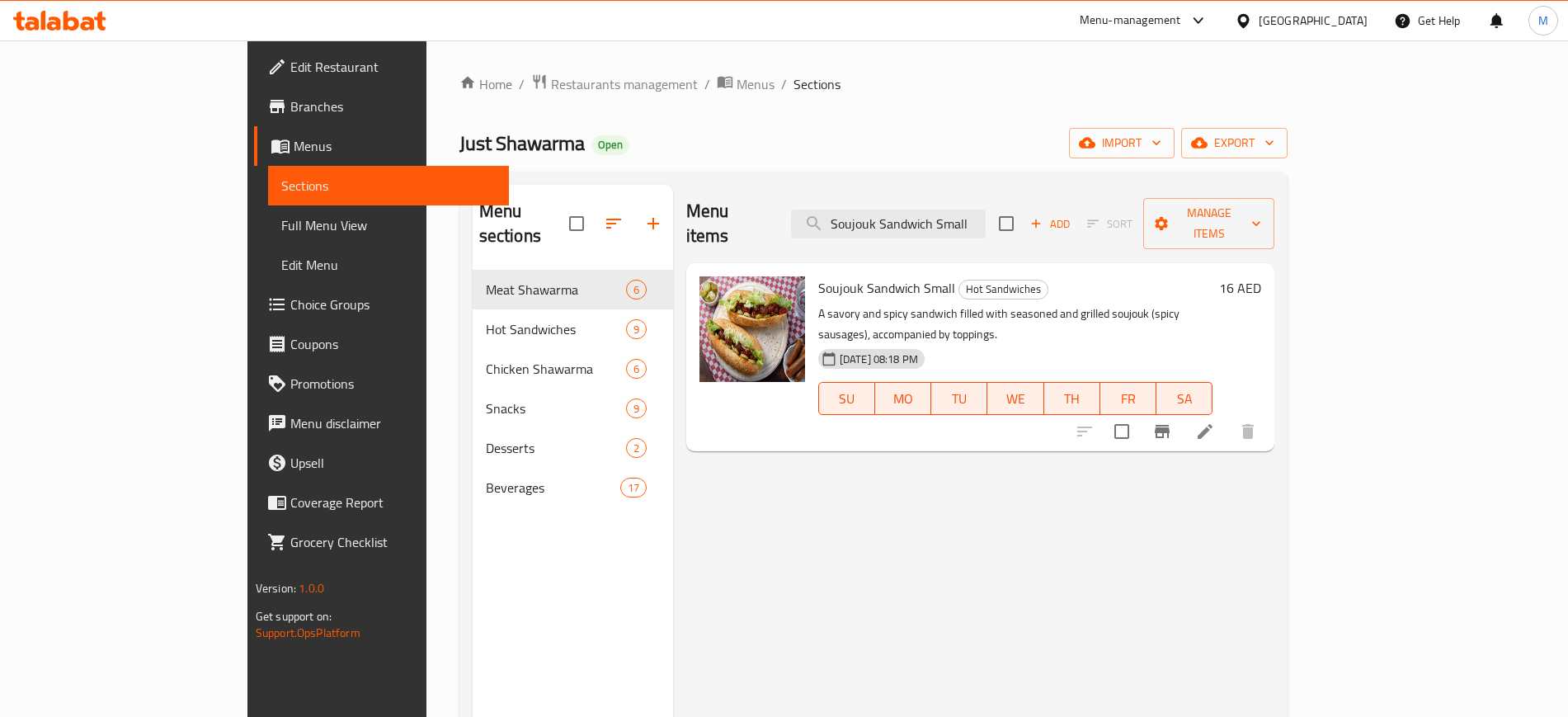
paste input "trawberry Juice"
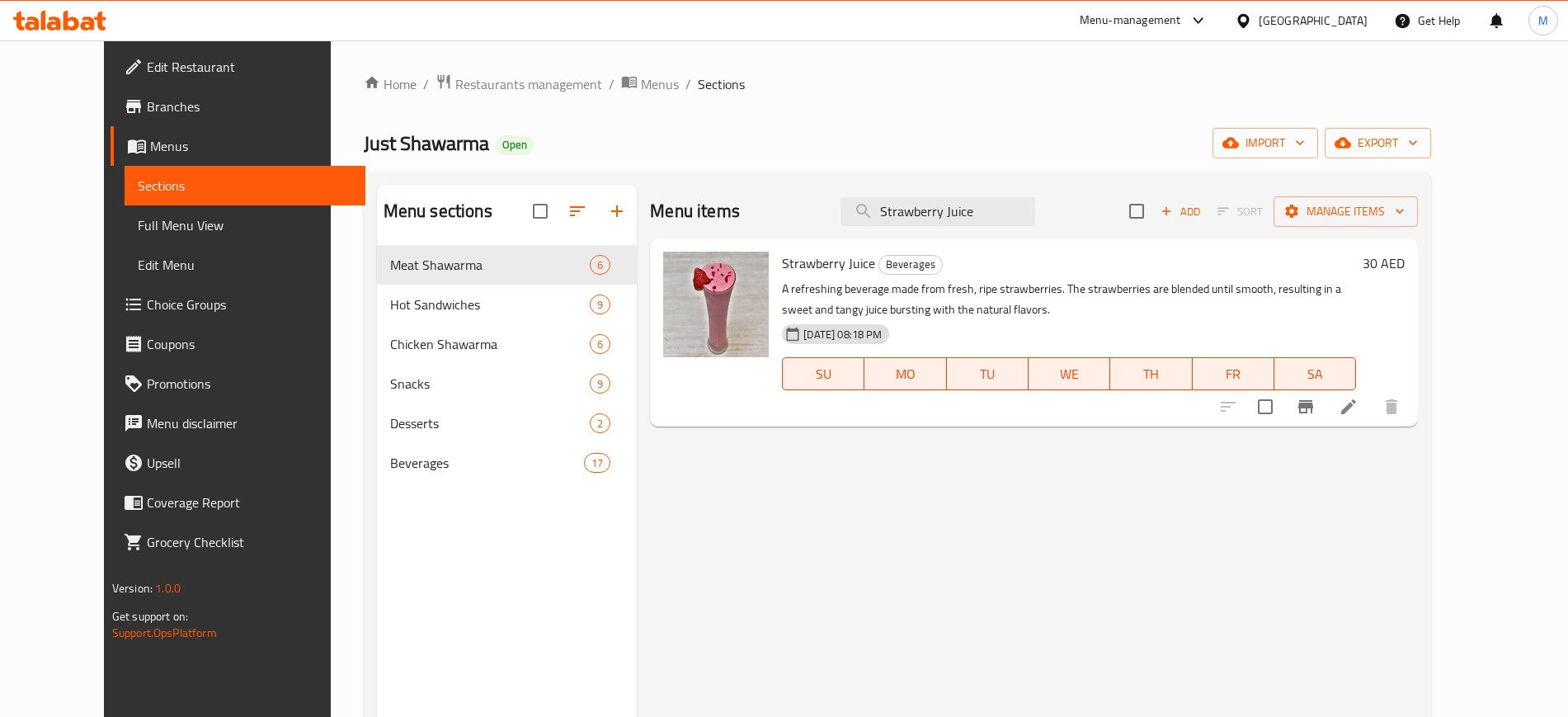
paste input "Watermelon"
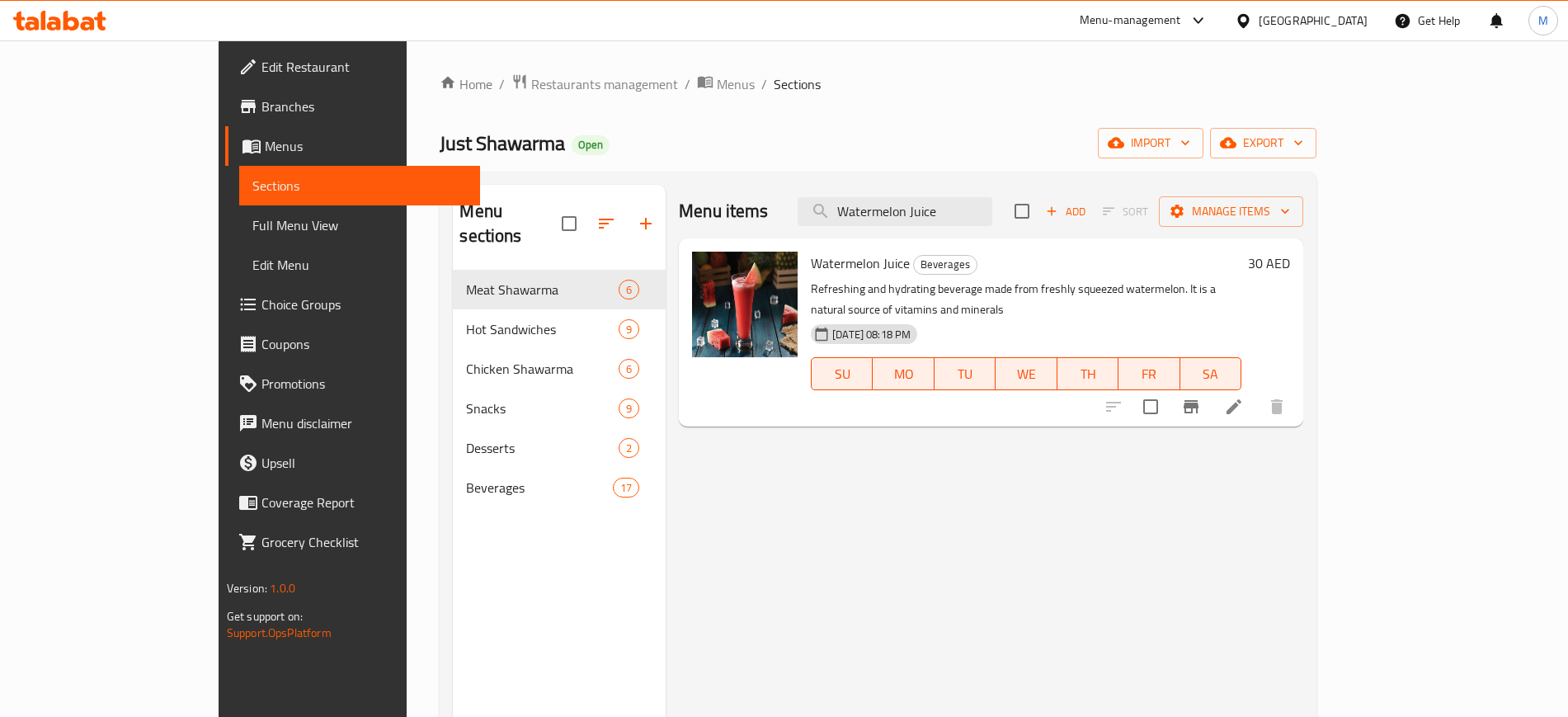
type input "Watermelon Juice"
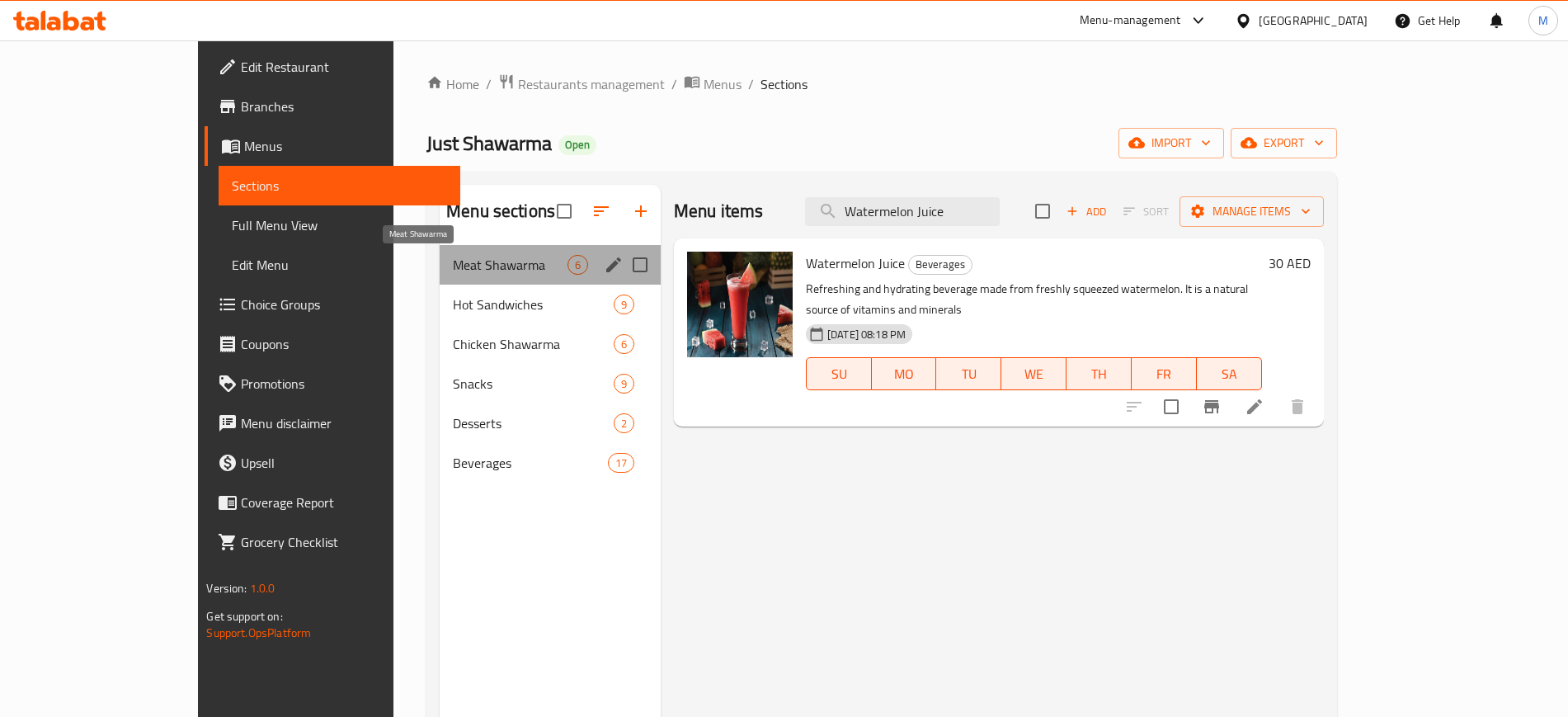
click at [468, 255] on span "Meat Shawarma" at bounding box center [510, 264] width 115 height 19
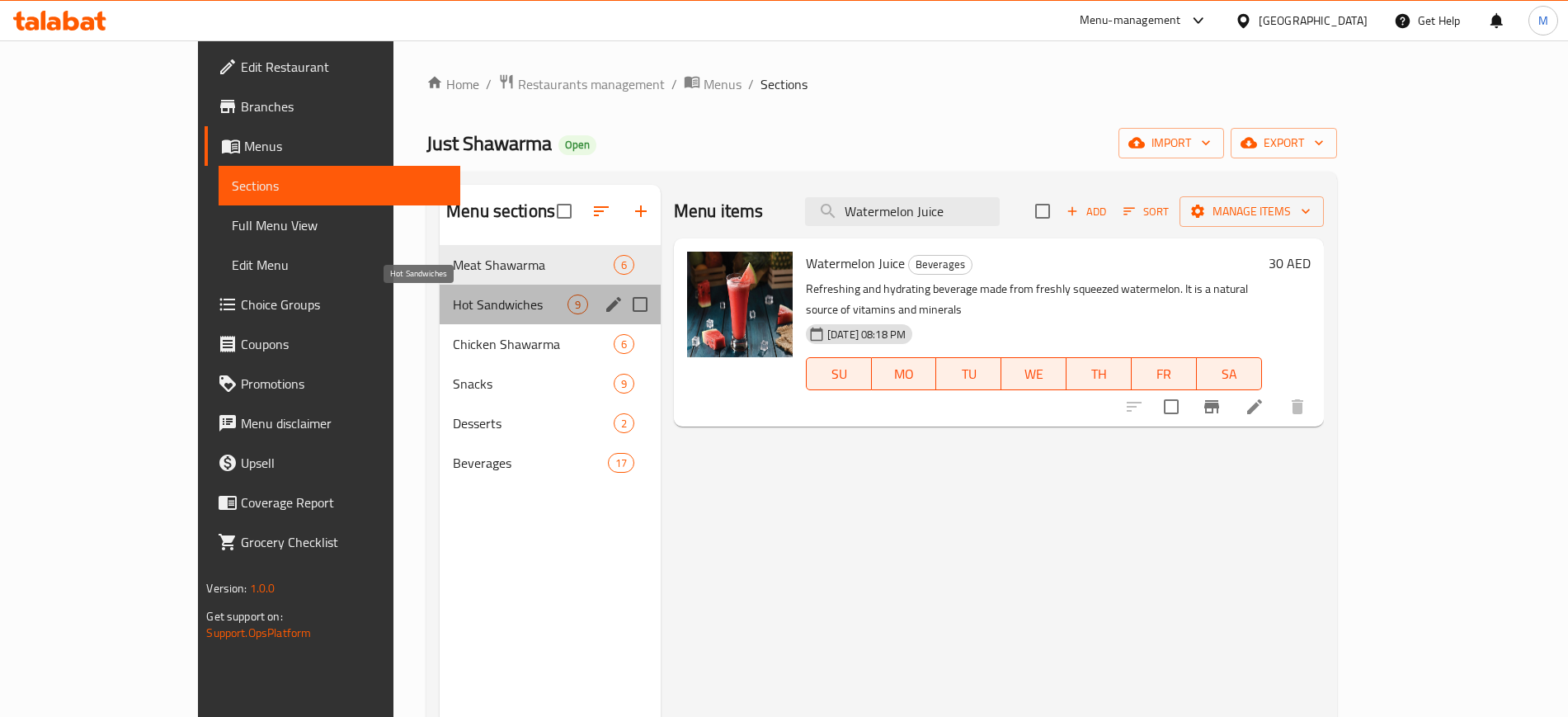
click at [490, 308] on span "Hot Sandwiches" at bounding box center [510, 304] width 115 height 19
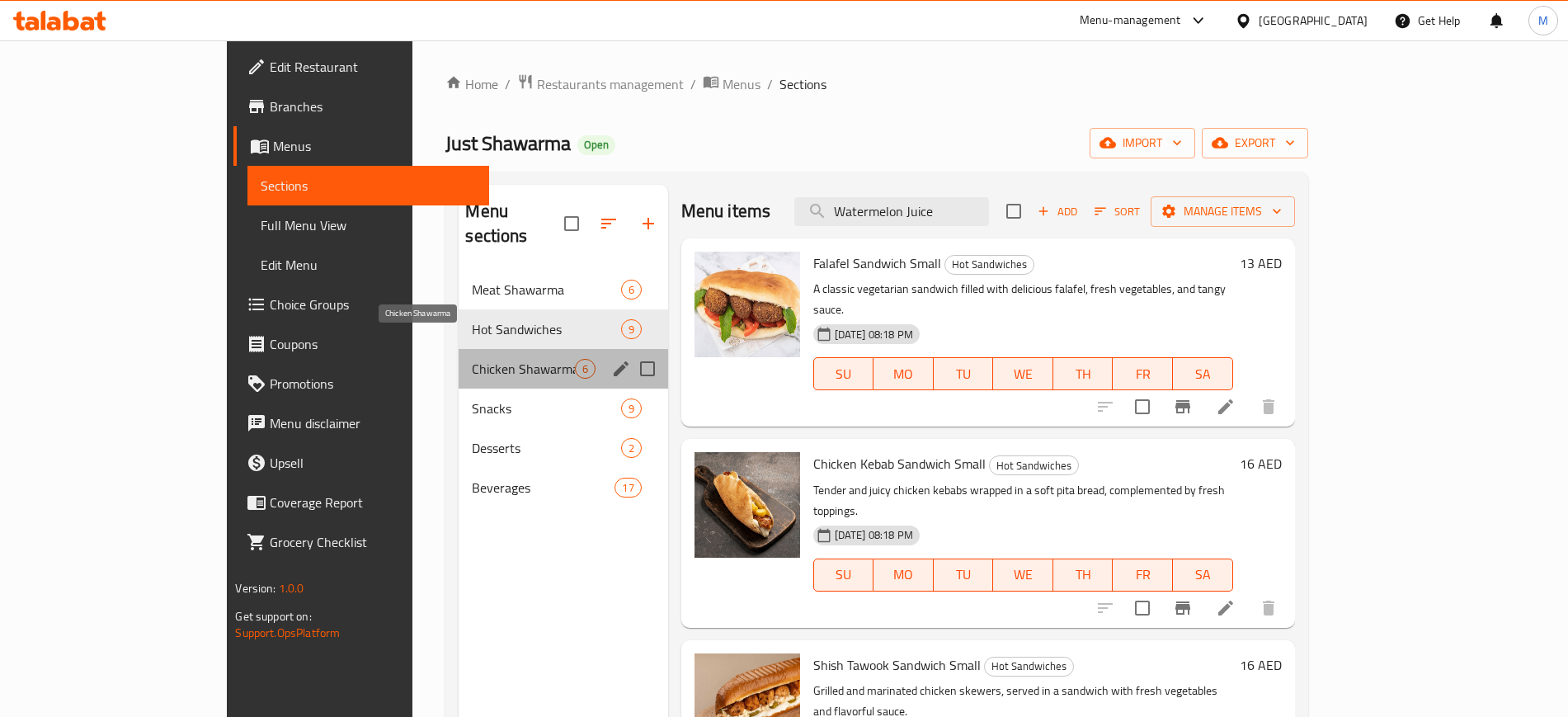
click at [472, 358] on span "Chicken Shawarma" at bounding box center [523, 368] width 102 height 19
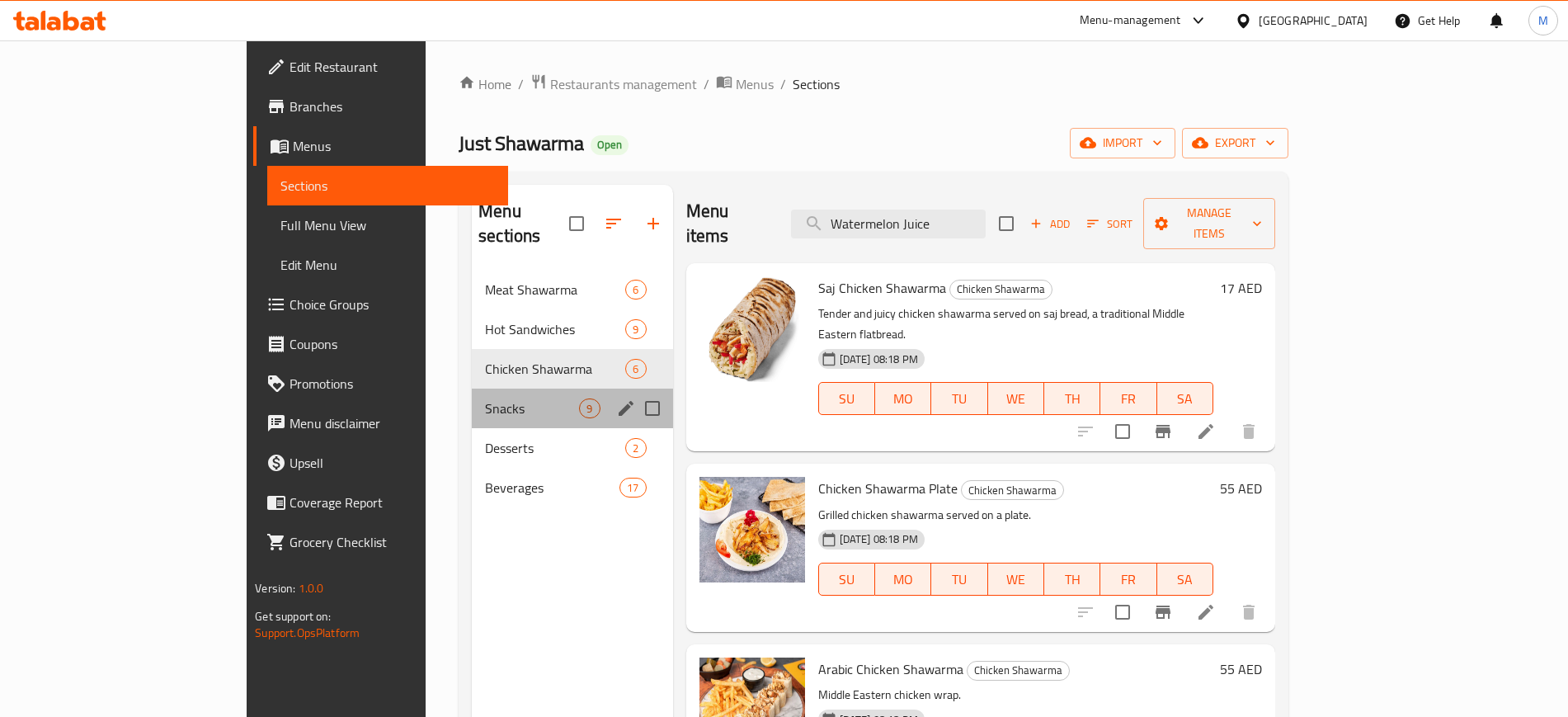
click at [517, 388] on div "Snacks 9" at bounding box center [573, 408] width 201 height 40
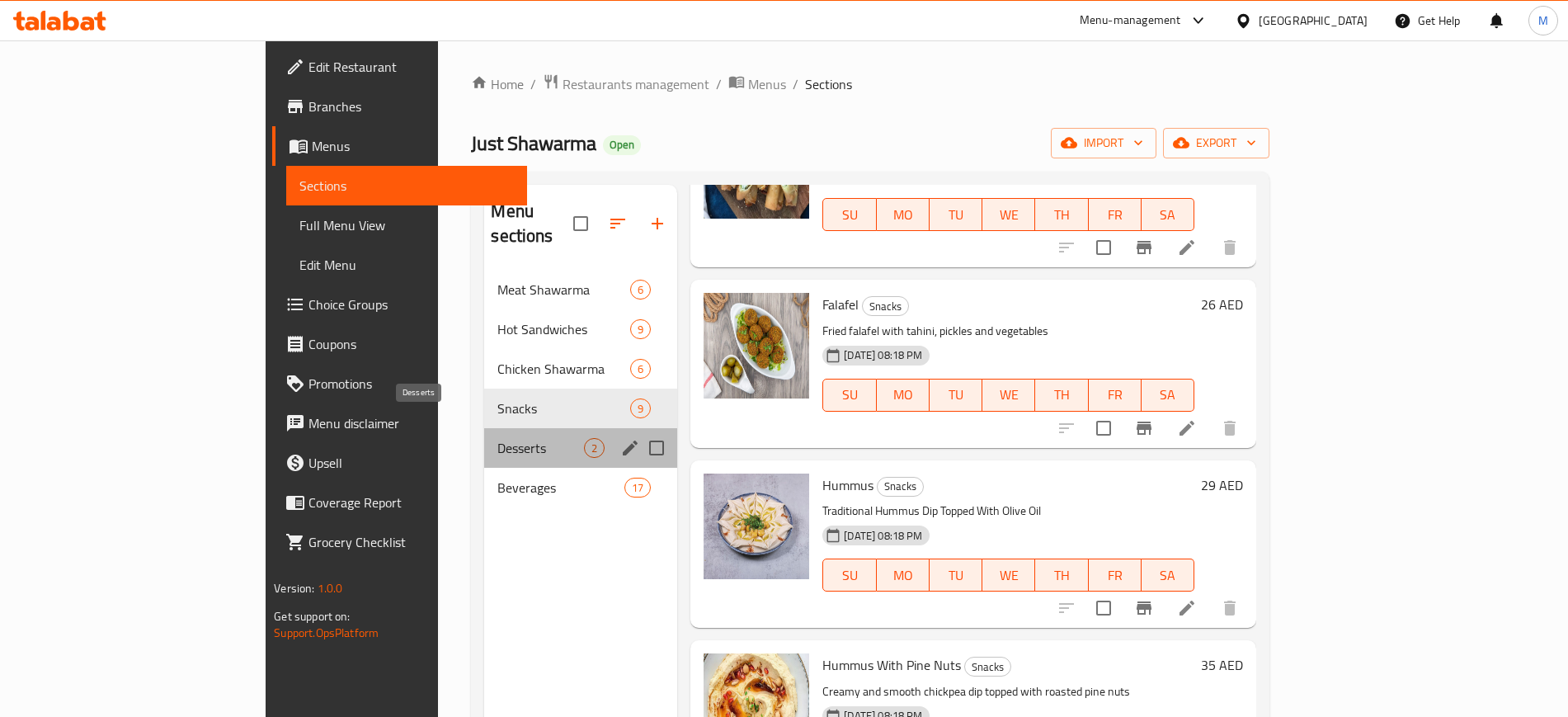
click at [498, 438] on span "Desserts" at bounding box center [541, 447] width 86 height 19
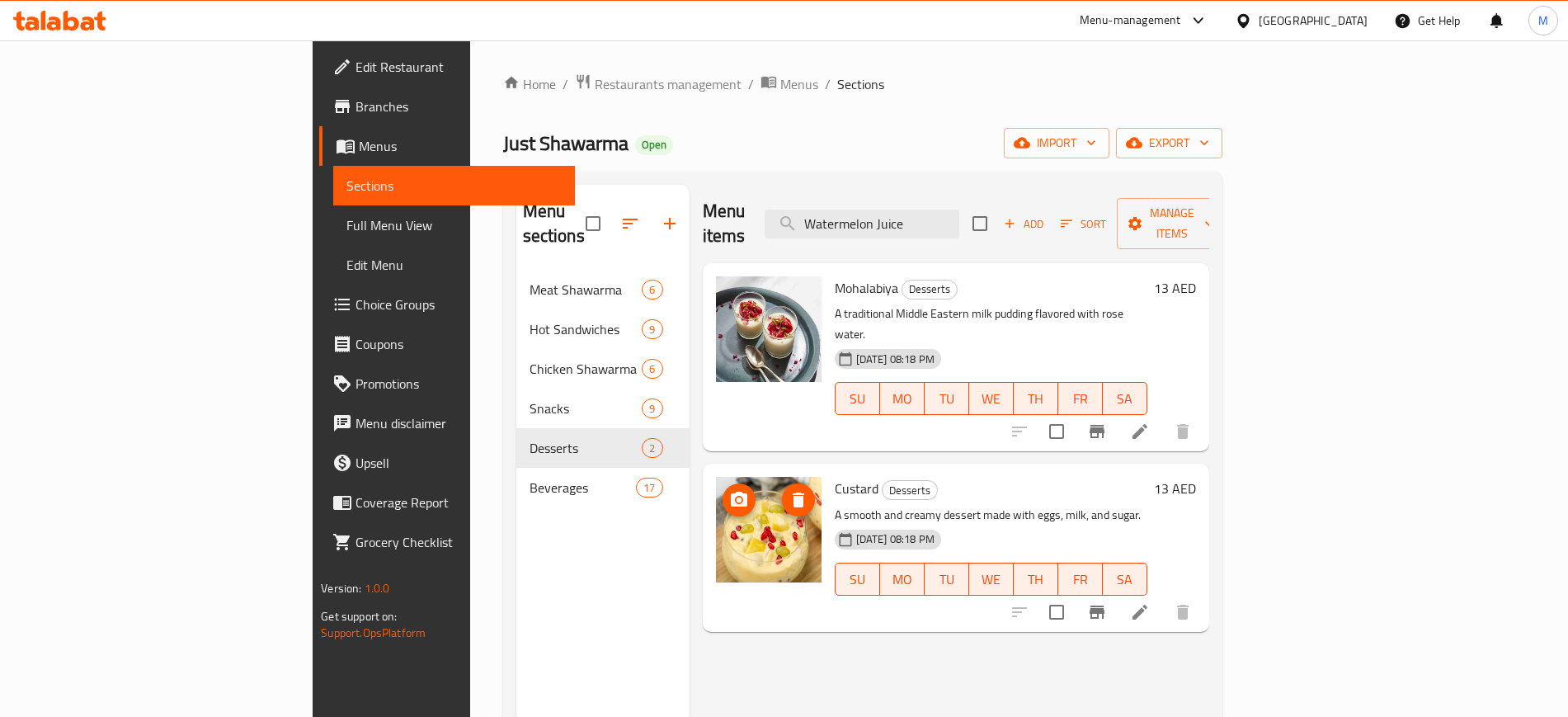
scroll to position [231, 0]
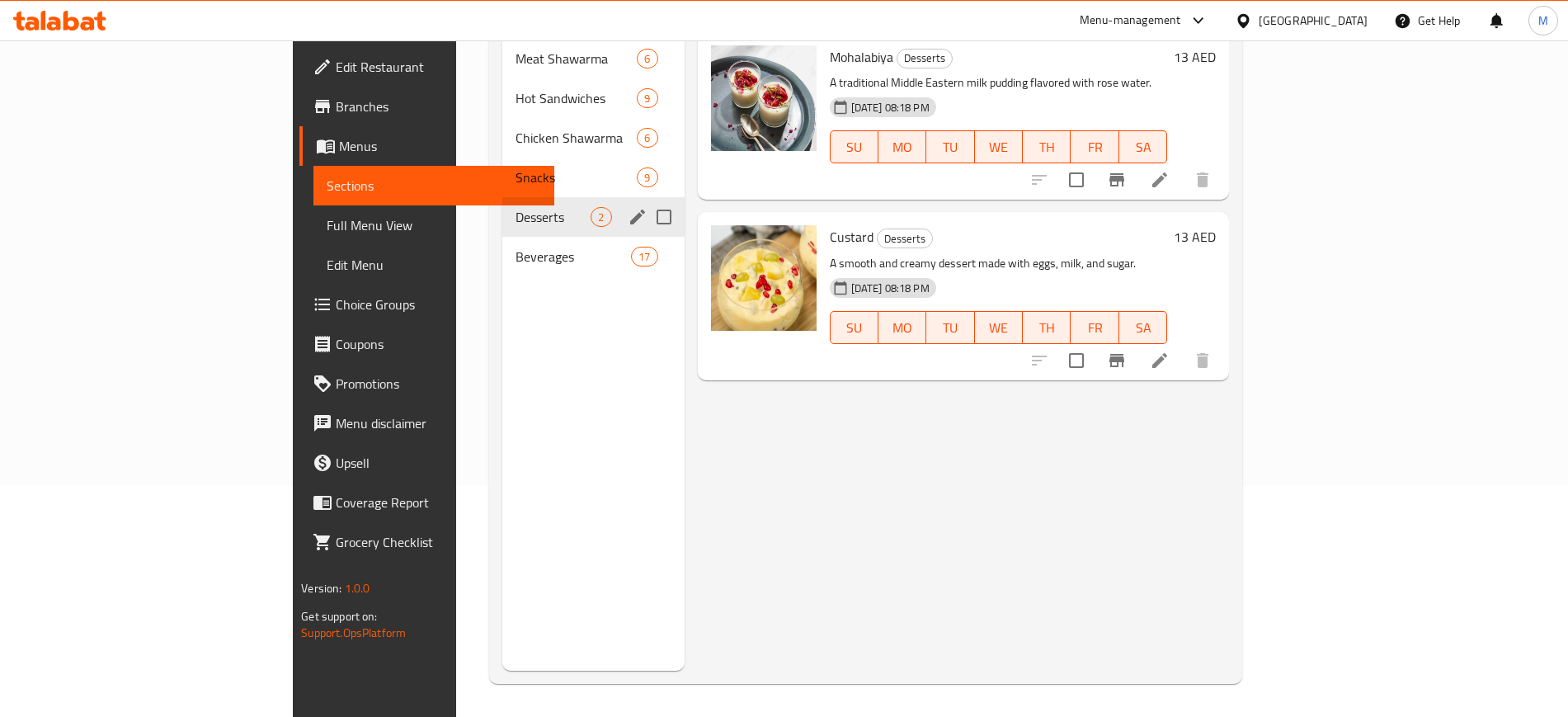
click at [502, 211] on div "Desserts 2" at bounding box center [593, 217] width 181 height 40
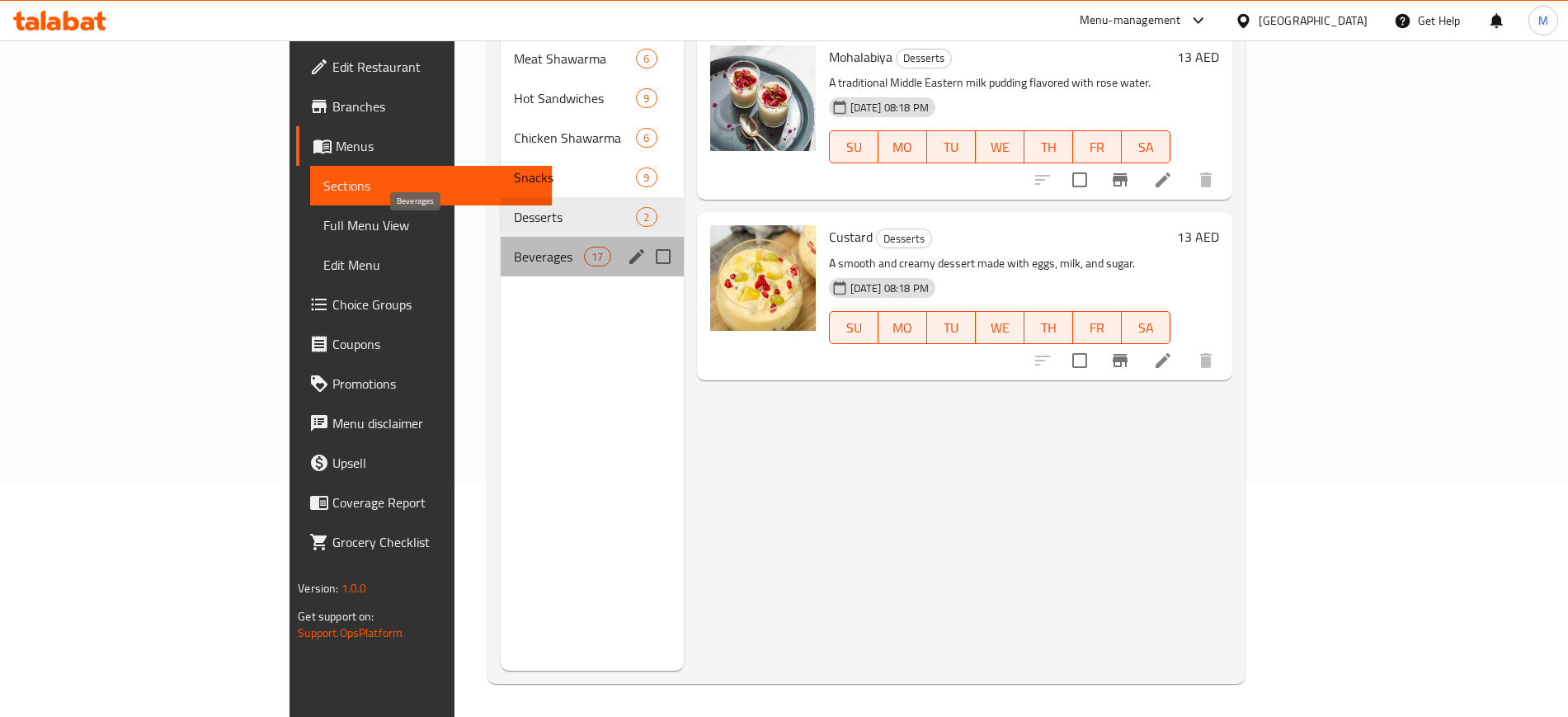
click at [514, 247] on span "Beverages" at bounding box center [549, 256] width 70 height 19
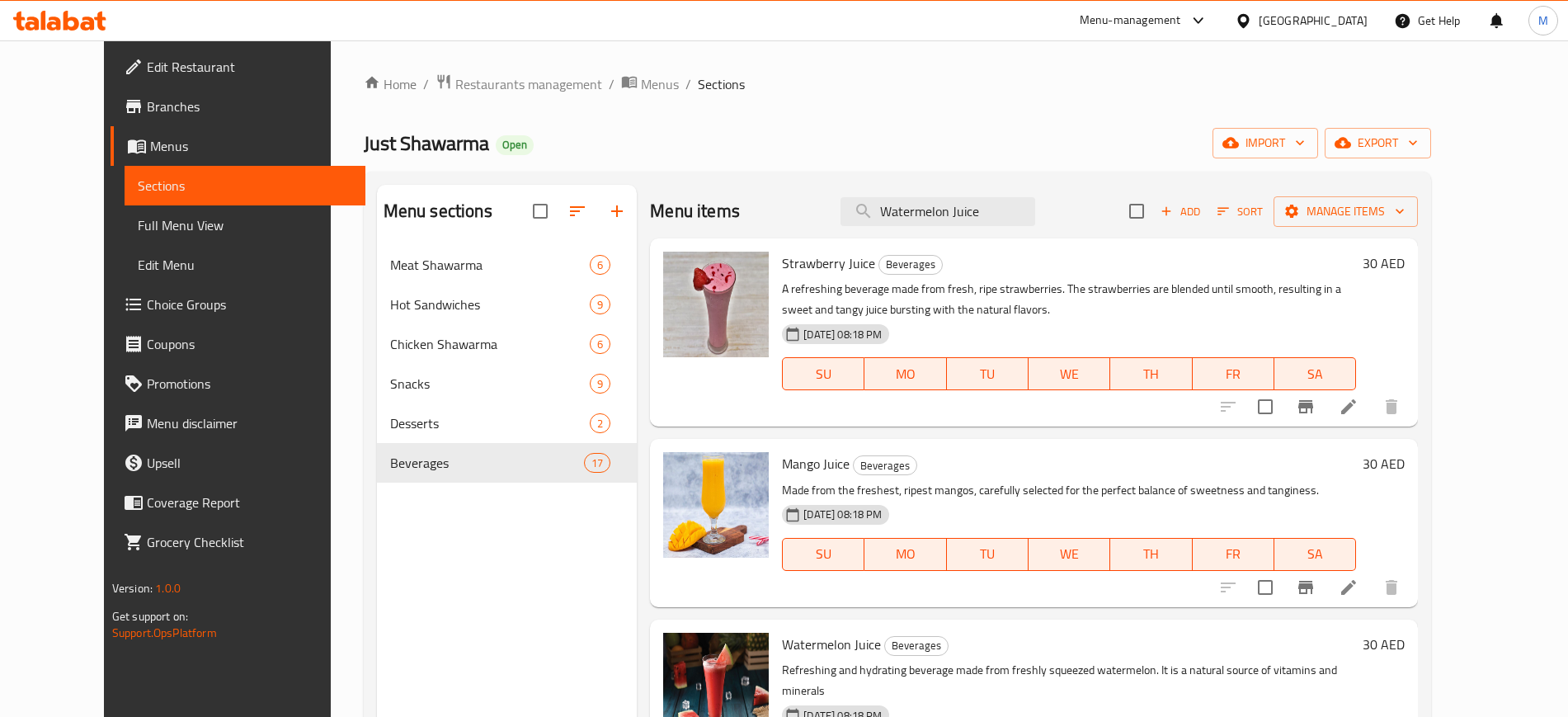
click at [637, 608] on div "Menu items Watermelon Juice Add Sort Manage items Strawberry Juice Beverages A …" at bounding box center [1027, 543] width 781 height 717
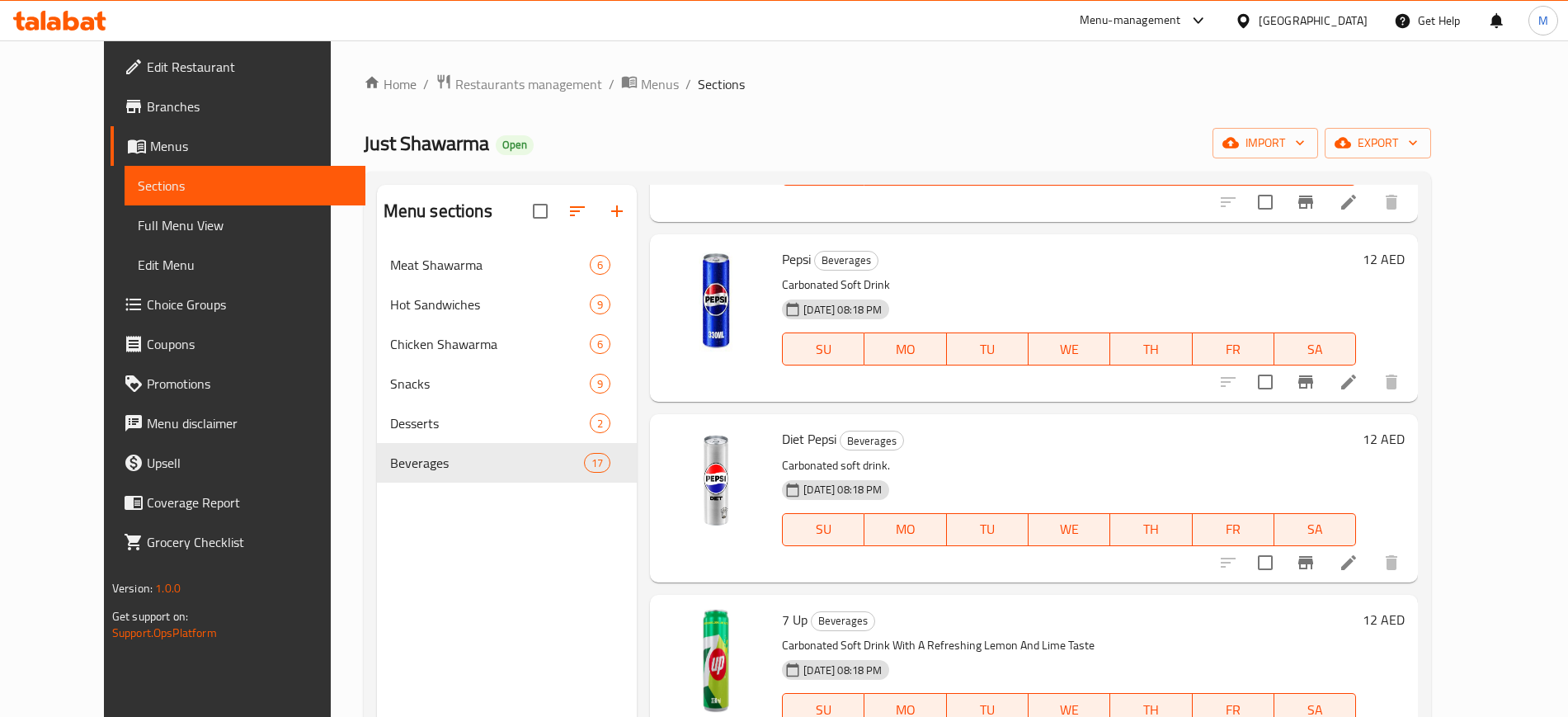
scroll to position [231, 0]
